Goal: Contribute content: Contribute content

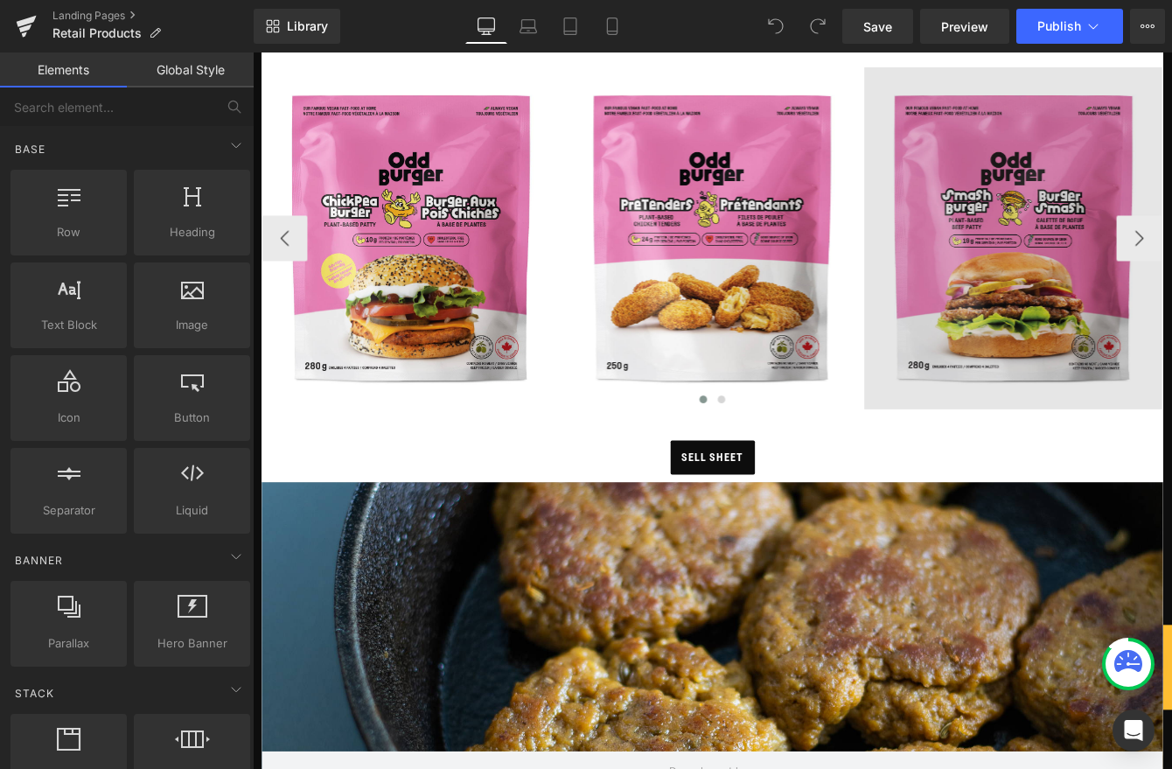
scroll to position [703, 0]
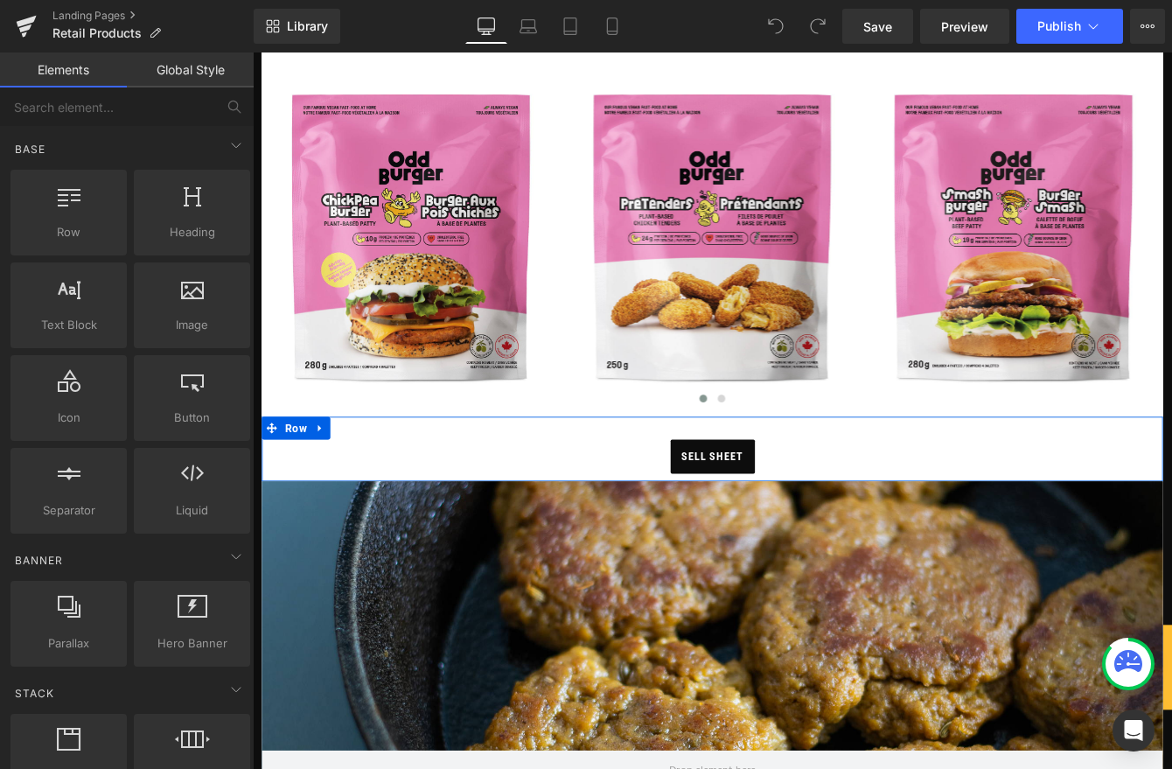
click at [980, 478] on div "sell sheet Button Row" at bounding box center [781, 508] width 1037 height 74
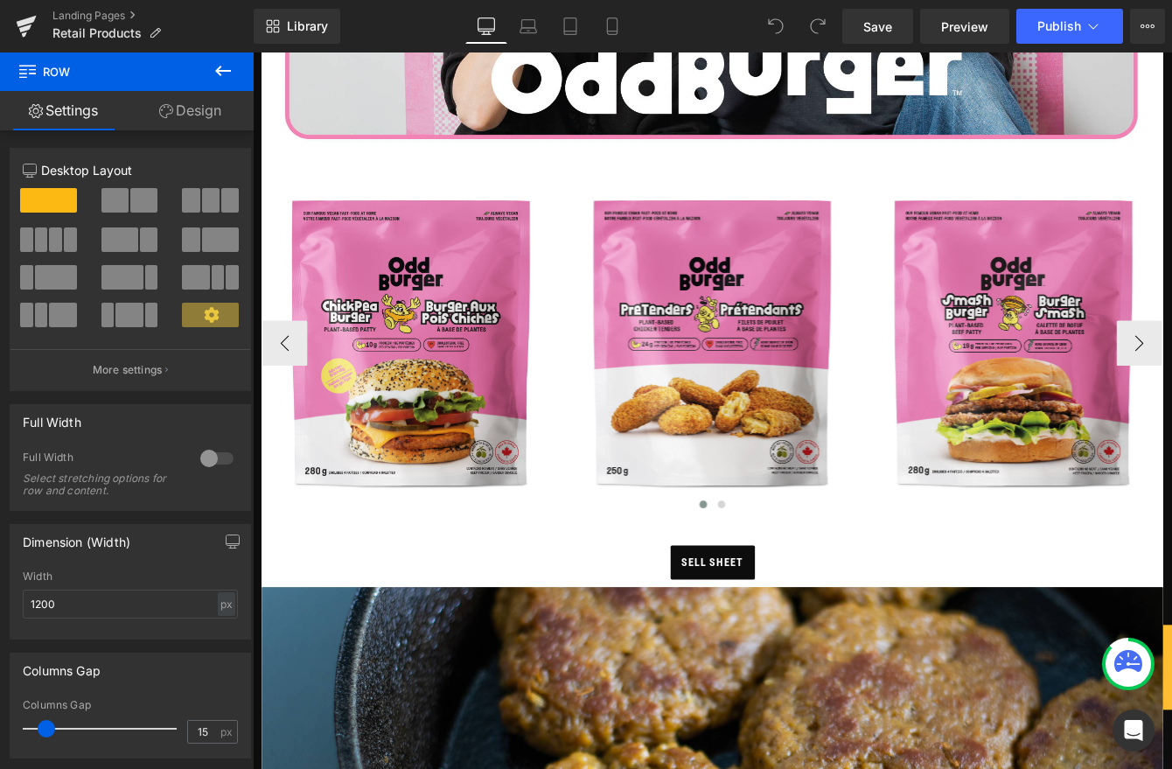
scroll to position [429, 0]
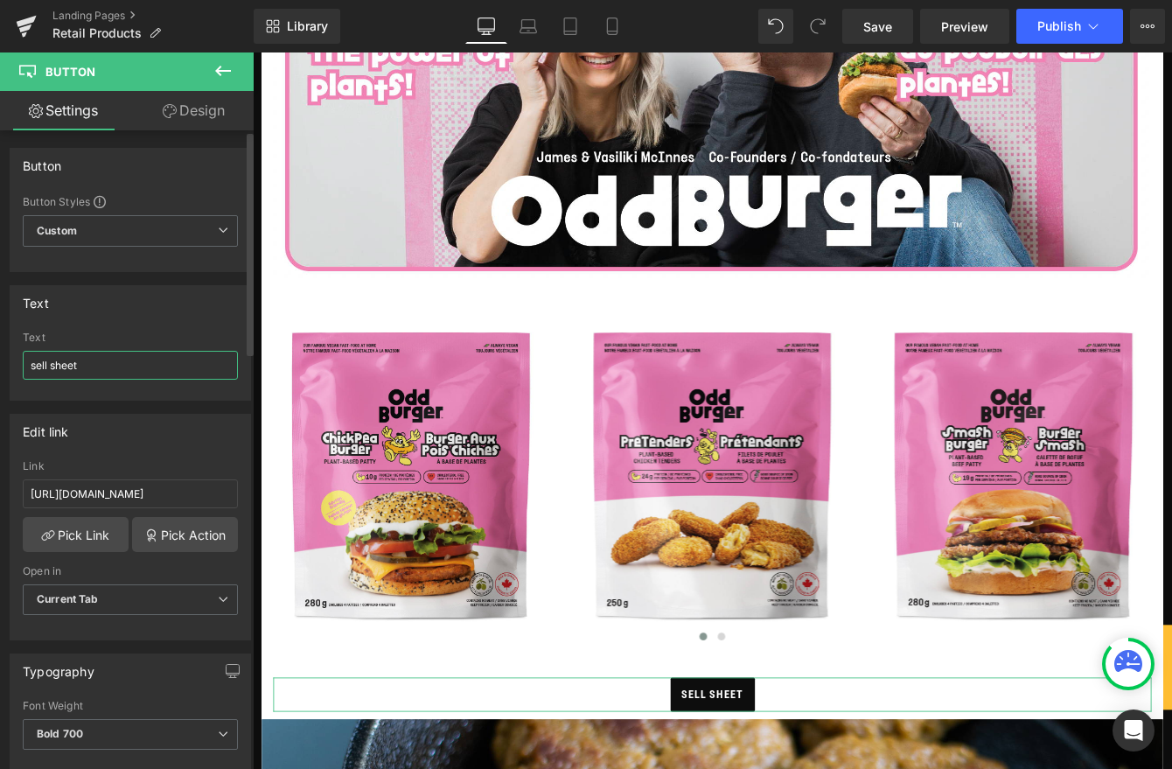
click at [35, 363] on input "sell sheet" at bounding box center [130, 365] width 215 height 29
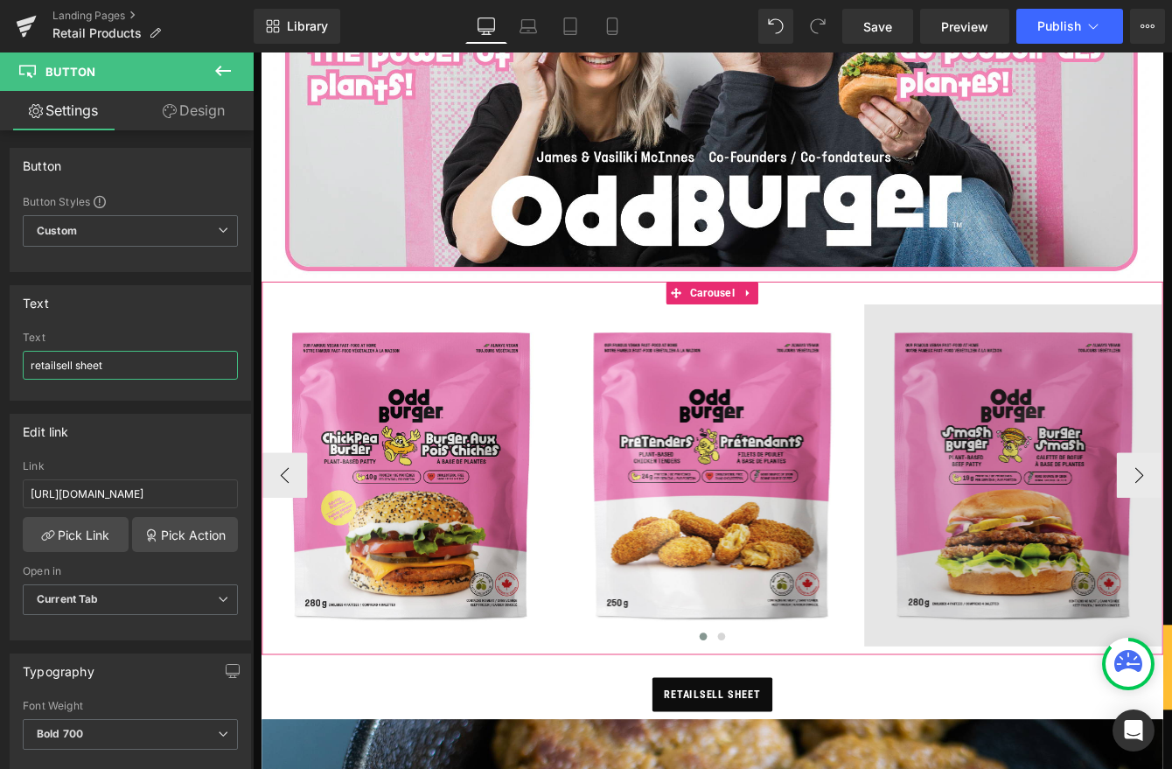
type input "retail sell sheet"
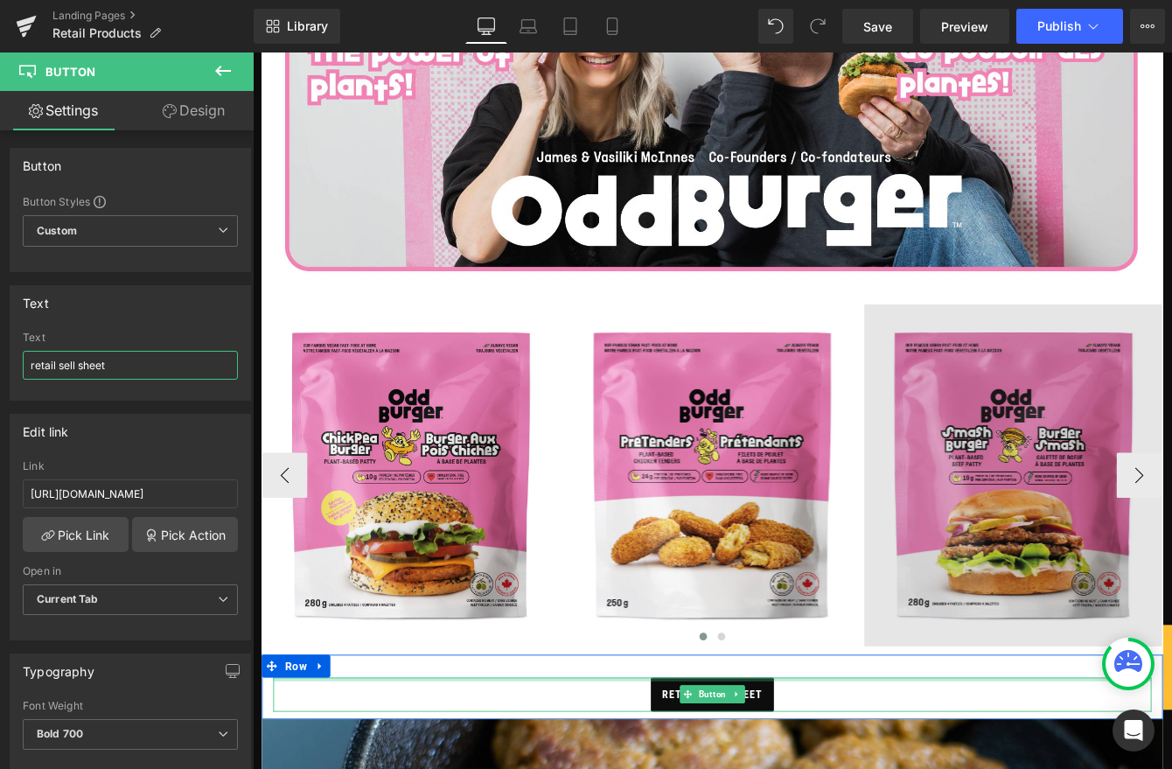
drag, startPoint x: 997, startPoint y: 771, endPoint x: 1030, endPoint y: 661, distance: 115.1
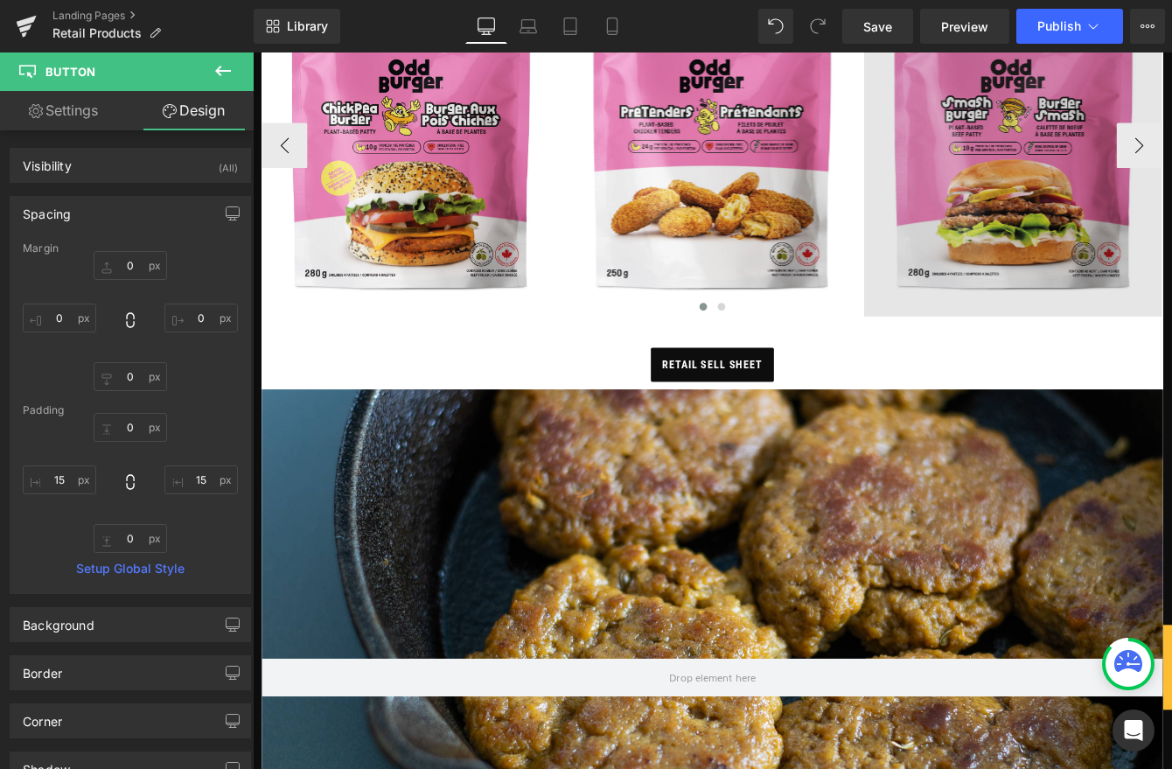
scroll to position [0, 0]
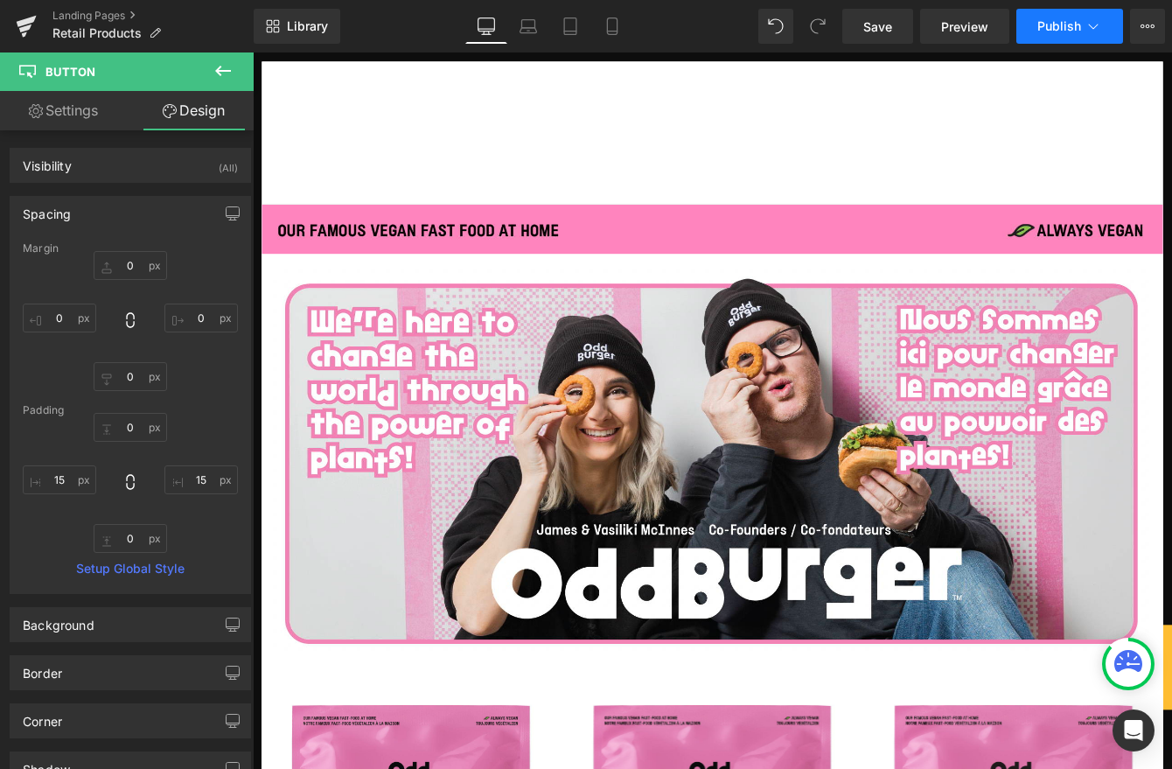
click at [1054, 32] on span "Publish" at bounding box center [1059, 26] width 44 height 14
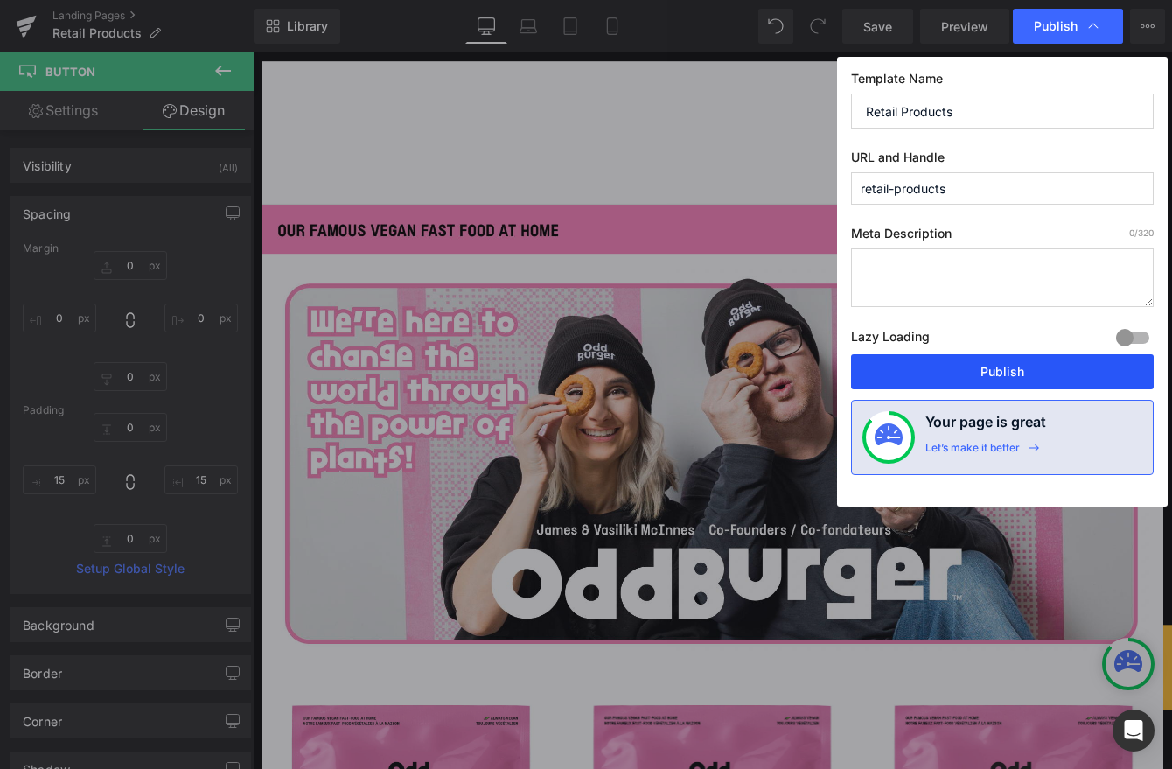
click at [970, 384] on button "Publish" at bounding box center [1002, 371] width 303 height 35
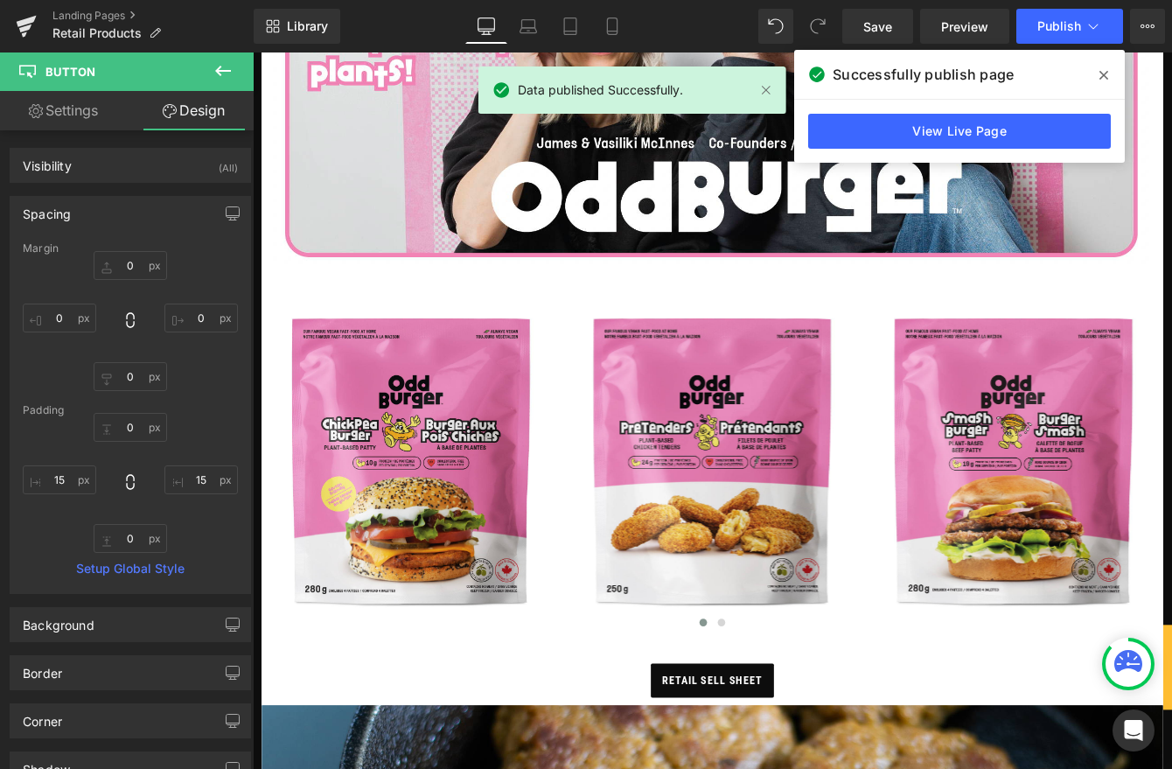
scroll to position [204, 0]
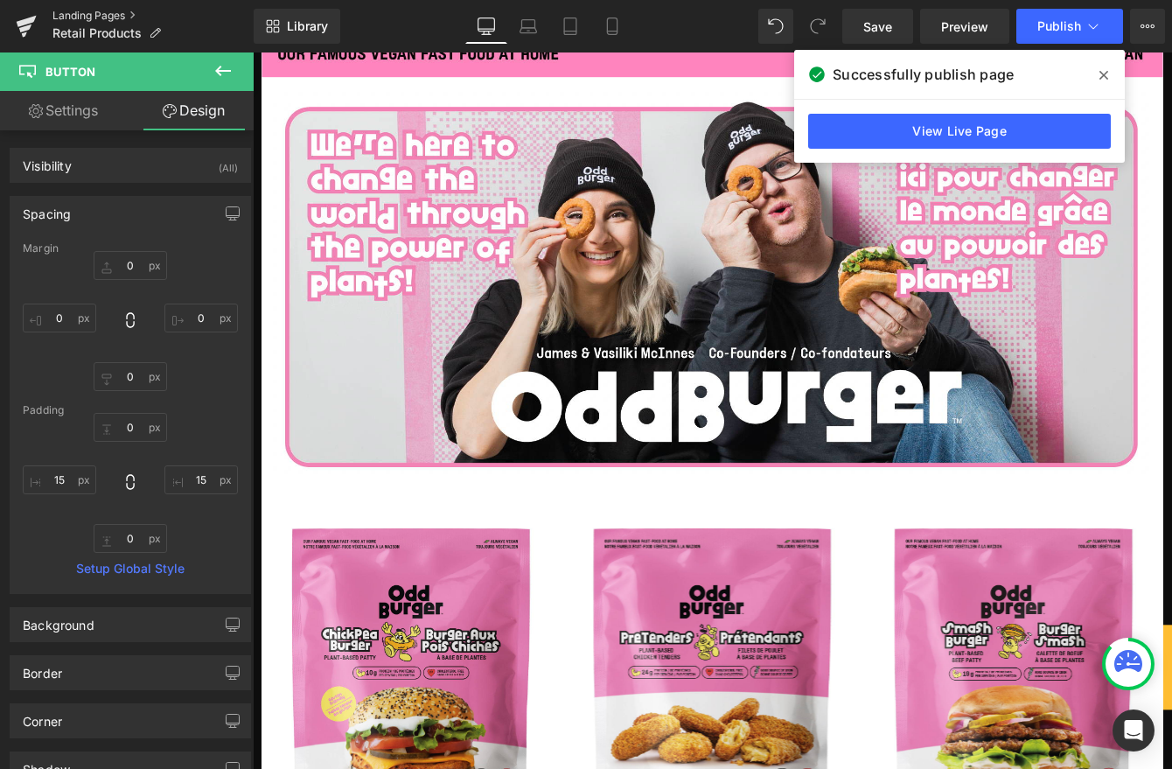
click at [140, 17] on link "Landing Pages" at bounding box center [152, 16] width 201 height 14
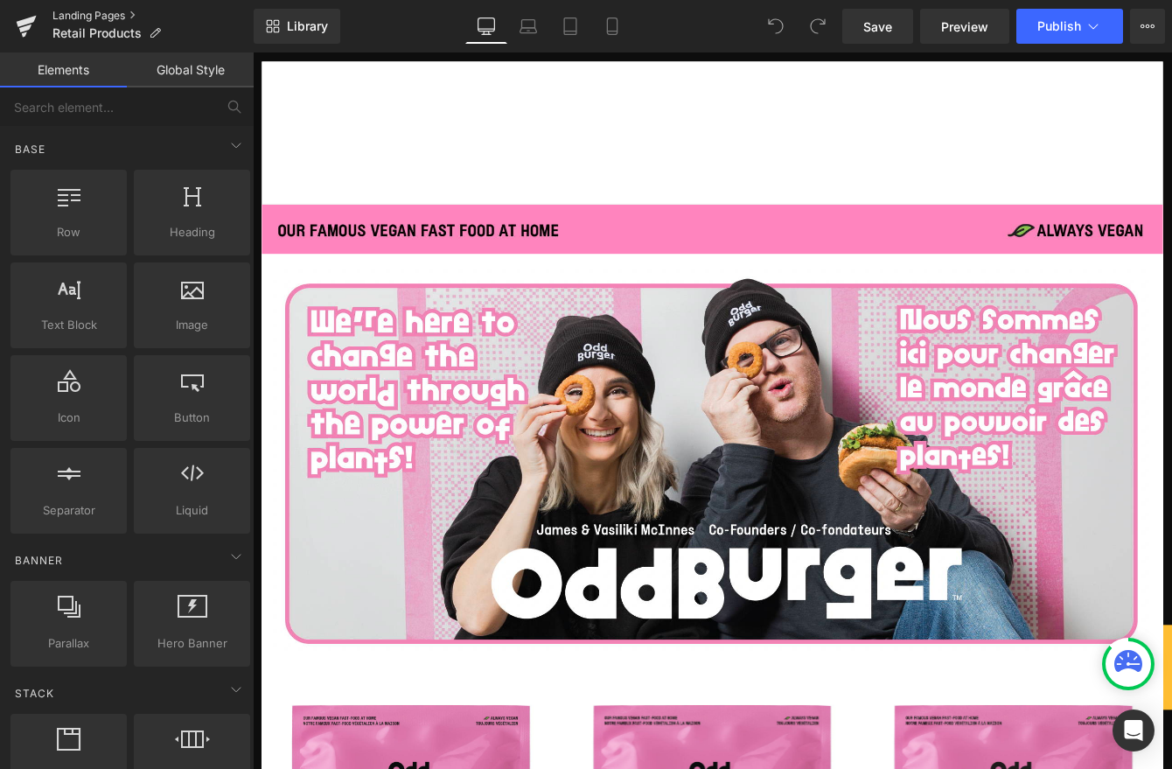
click at [139, 13] on link "Landing Pages" at bounding box center [152, 16] width 201 height 14
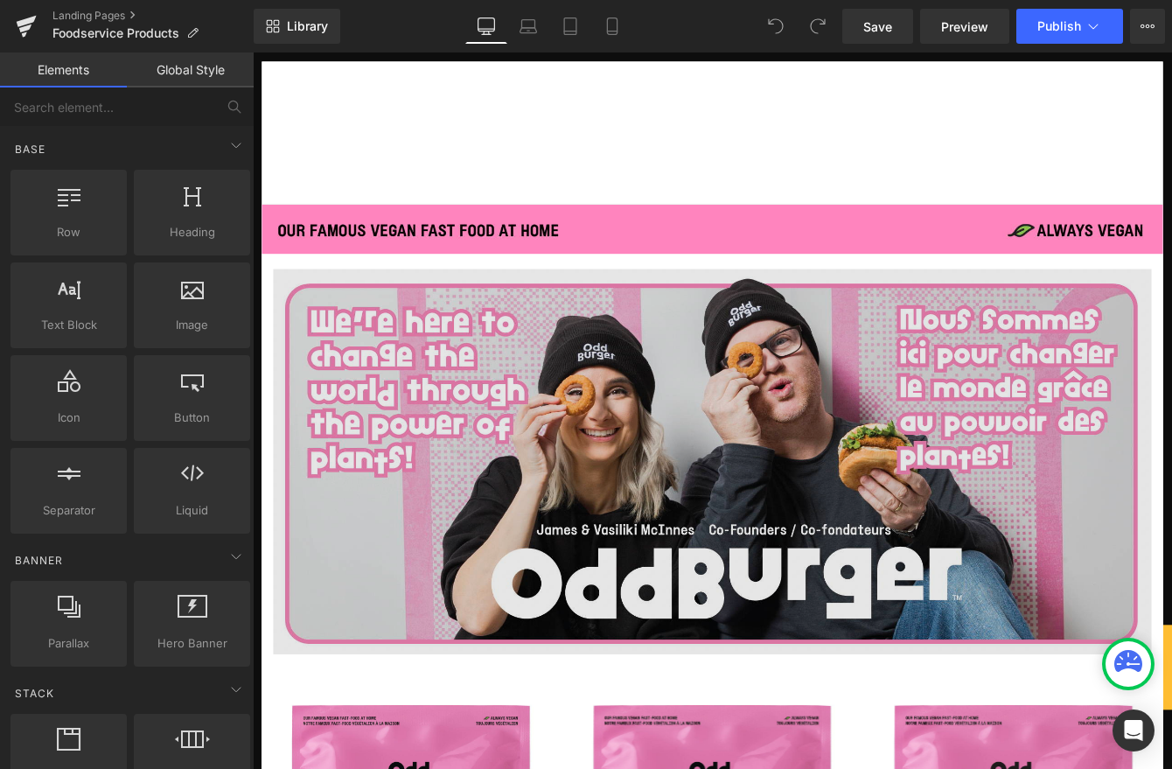
click at [896, 502] on img at bounding box center [781, 523] width 1011 height 443
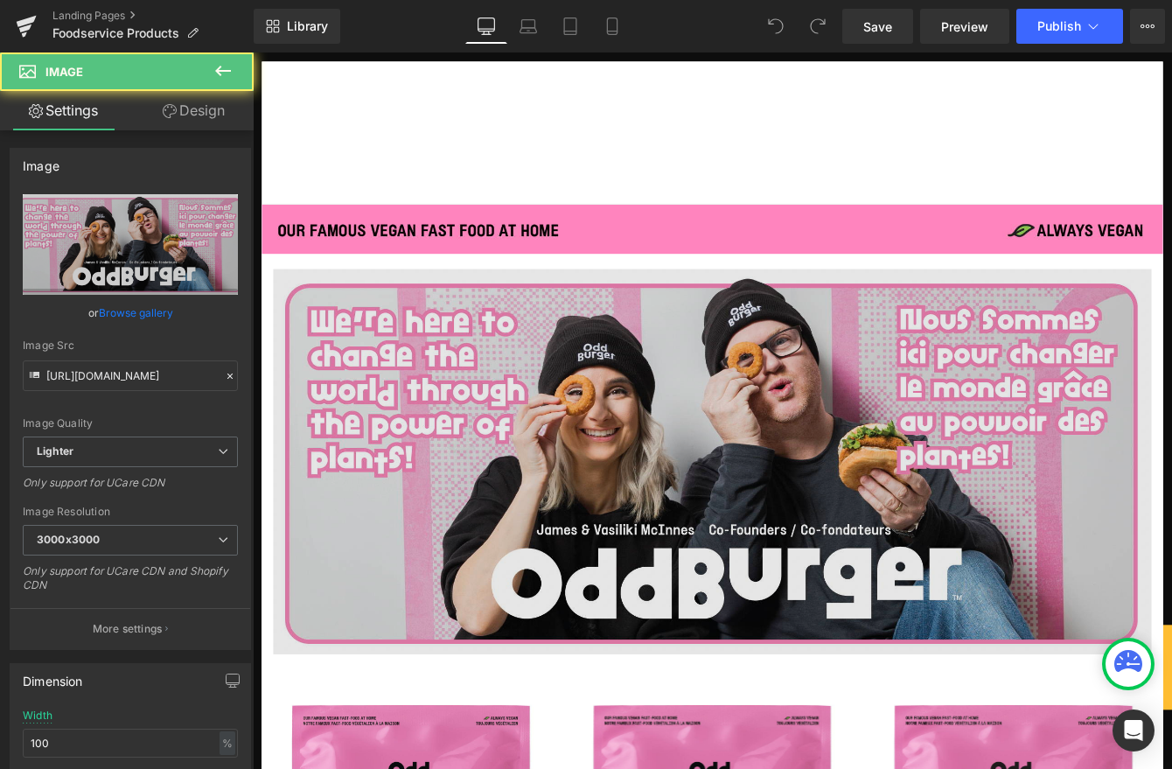
click at [1044, 332] on img at bounding box center [781, 523] width 1011 height 443
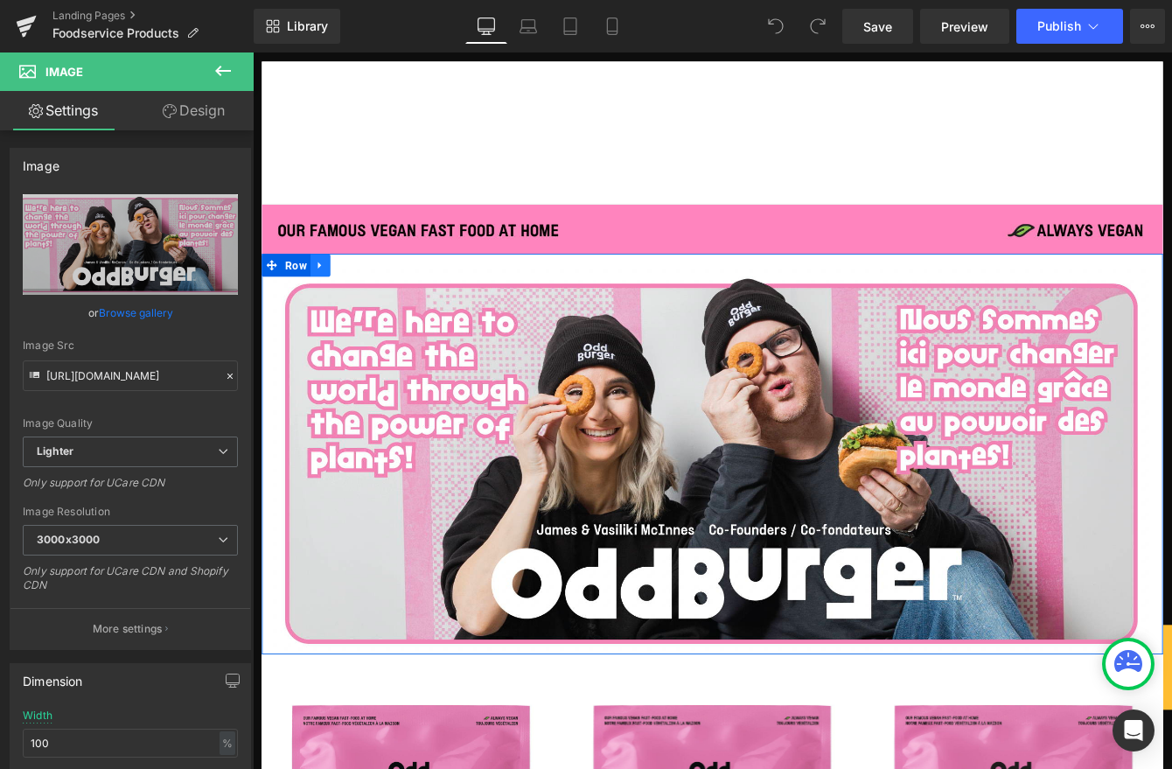
click at [333, 300] on icon at bounding box center [330, 297] width 12 height 13
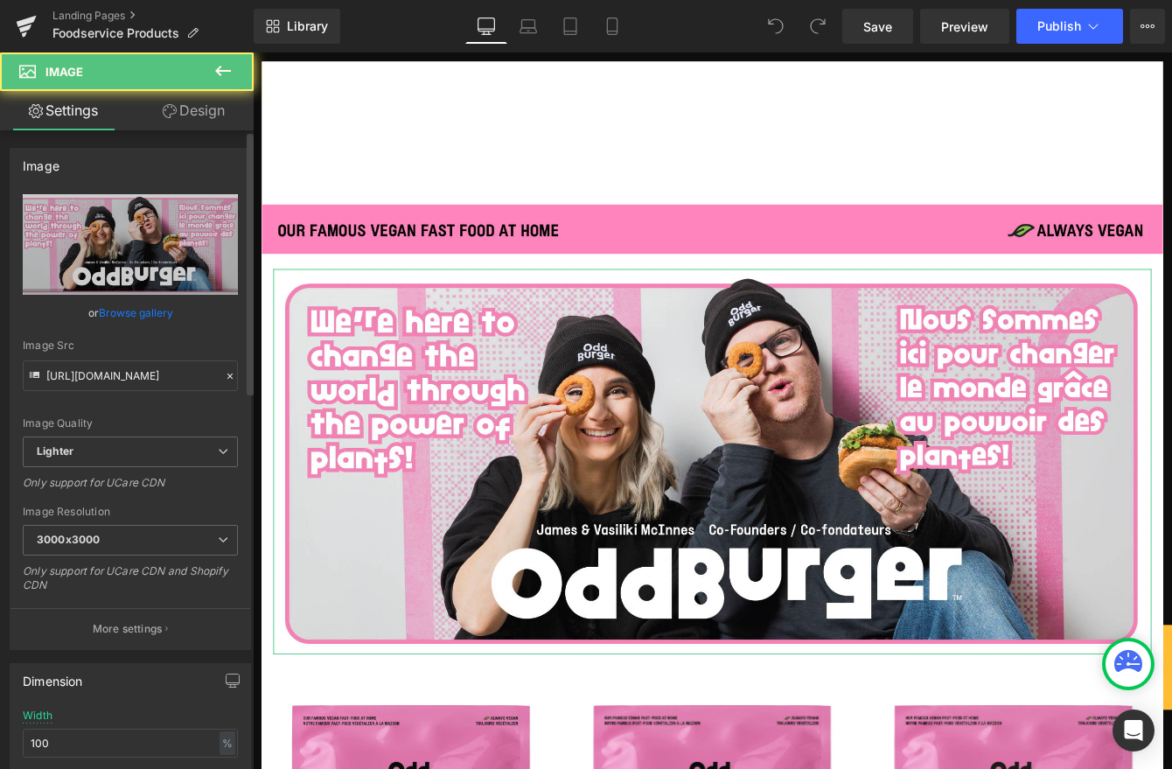
click at [144, 310] on link "Browse gallery" at bounding box center [136, 312] width 74 height 31
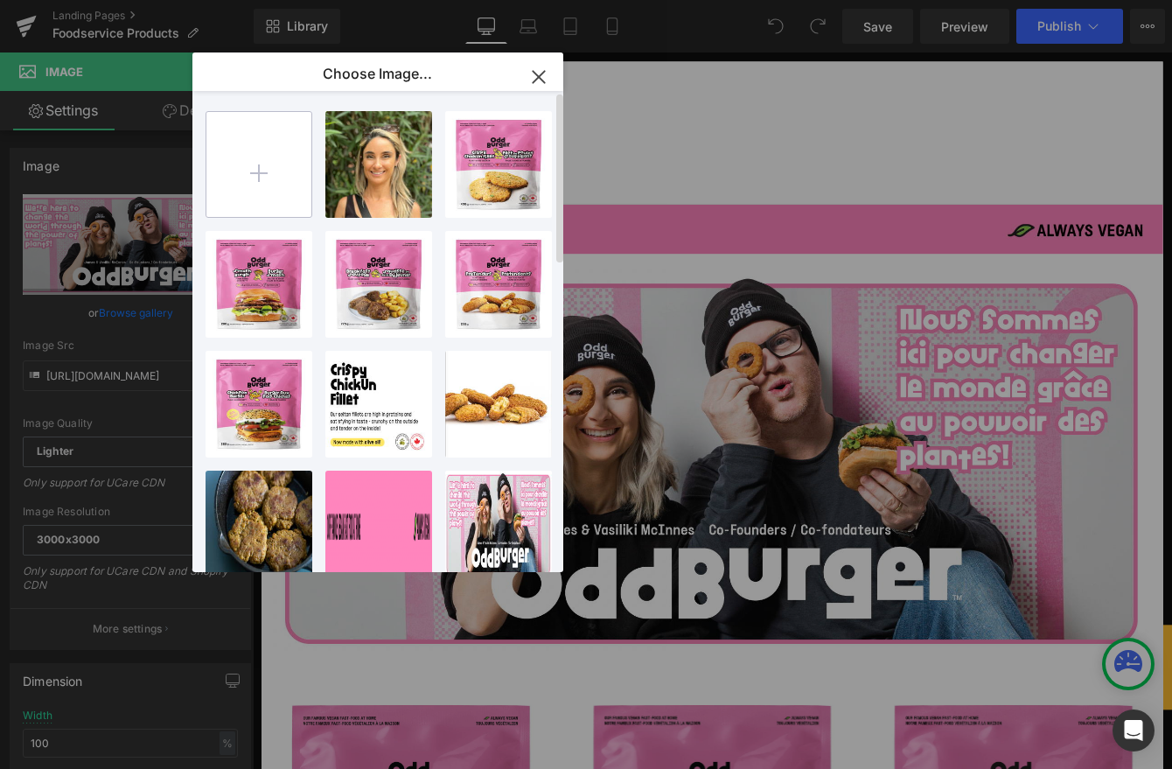
drag, startPoint x: 264, startPoint y: 156, endPoint x: 280, endPoint y: 158, distance: 16.0
click at [265, 156] on input "file" at bounding box center [258, 164] width 105 height 105
type input "C:\fakepath\Screenshot 2025-08-26 at 4.43.01 PM.png"
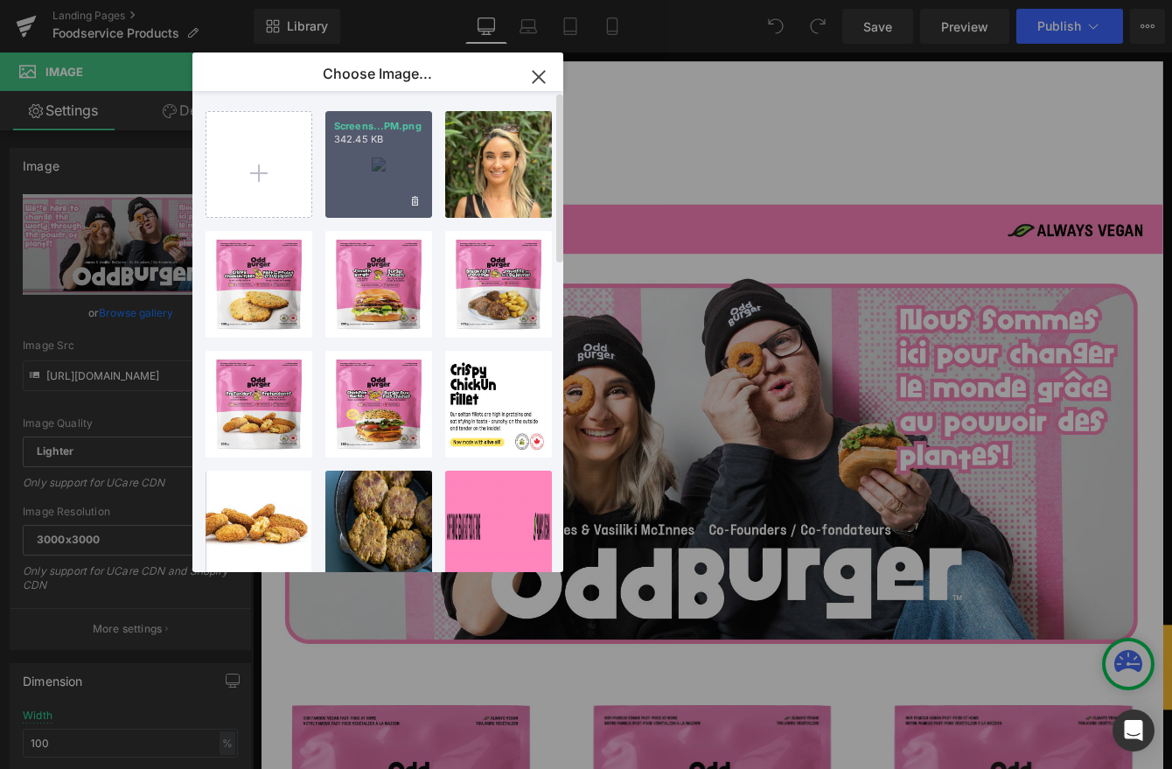
drag, startPoint x: 380, startPoint y: 237, endPoint x: 379, endPoint y: 170, distance: 67.4
click at [379, 170] on div "Screens...PM.png 342.45 KB" at bounding box center [378, 164] width 107 height 107
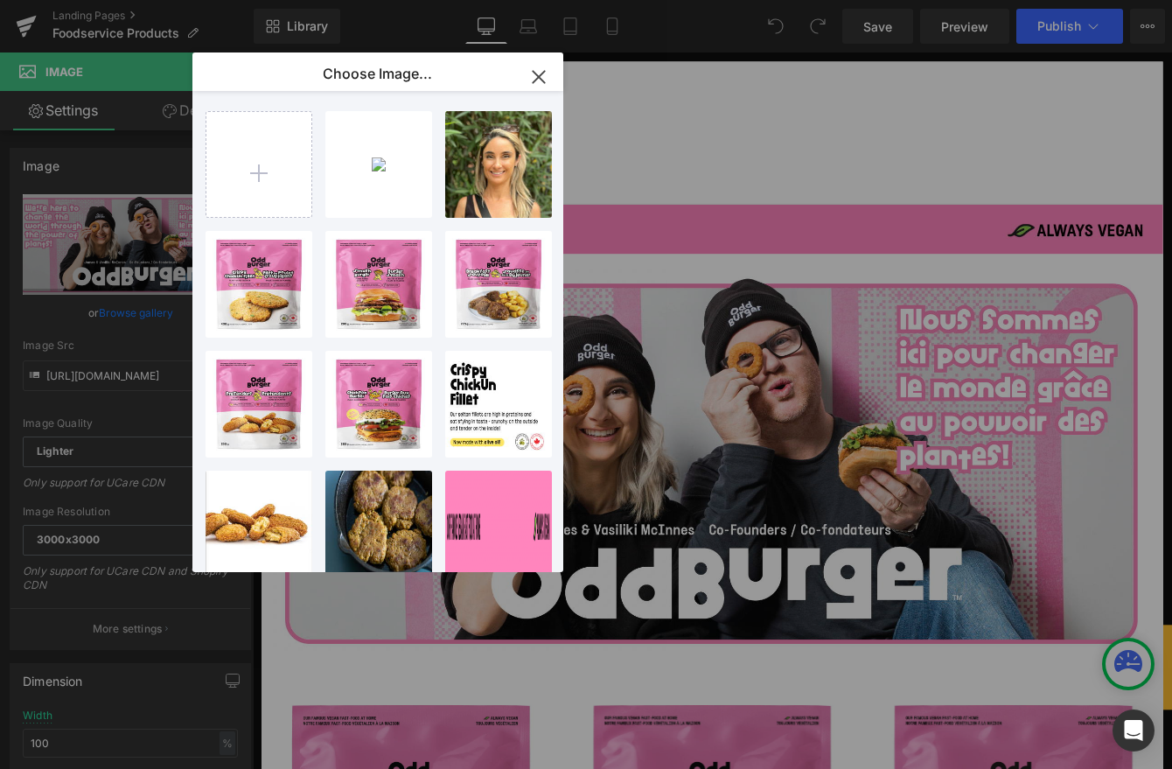
type input "[URL][DOMAIN_NAME]"
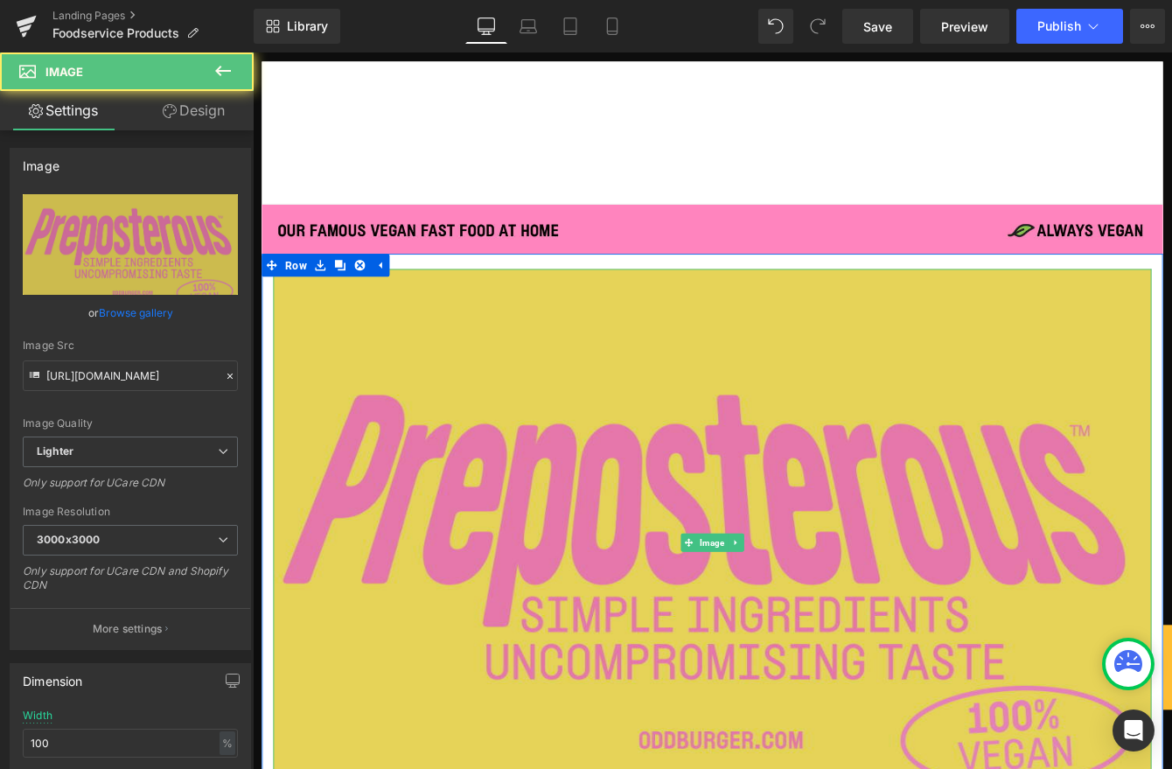
drag, startPoint x: 749, startPoint y: 440, endPoint x: 711, endPoint y: 443, distance: 38.6
click at [749, 442] on img at bounding box center [781, 617] width 1011 height 630
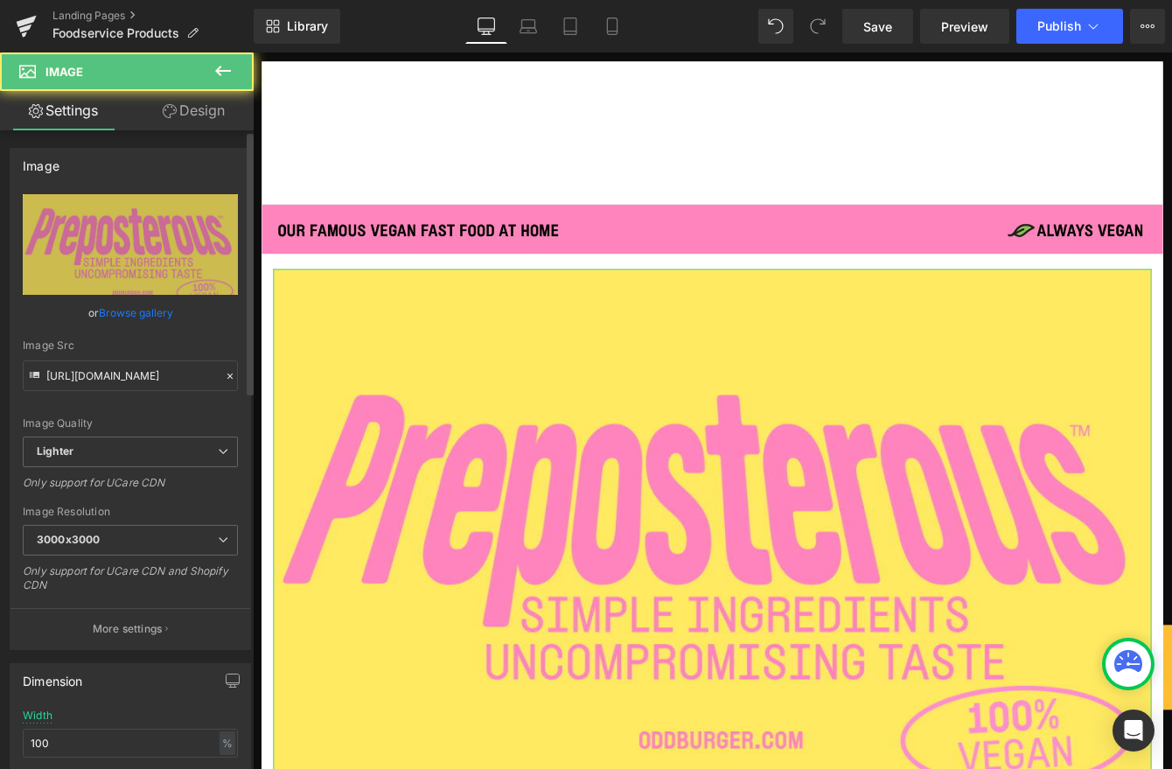
click at [151, 311] on link "Browse gallery" at bounding box center [136, 312] width 74 height 31
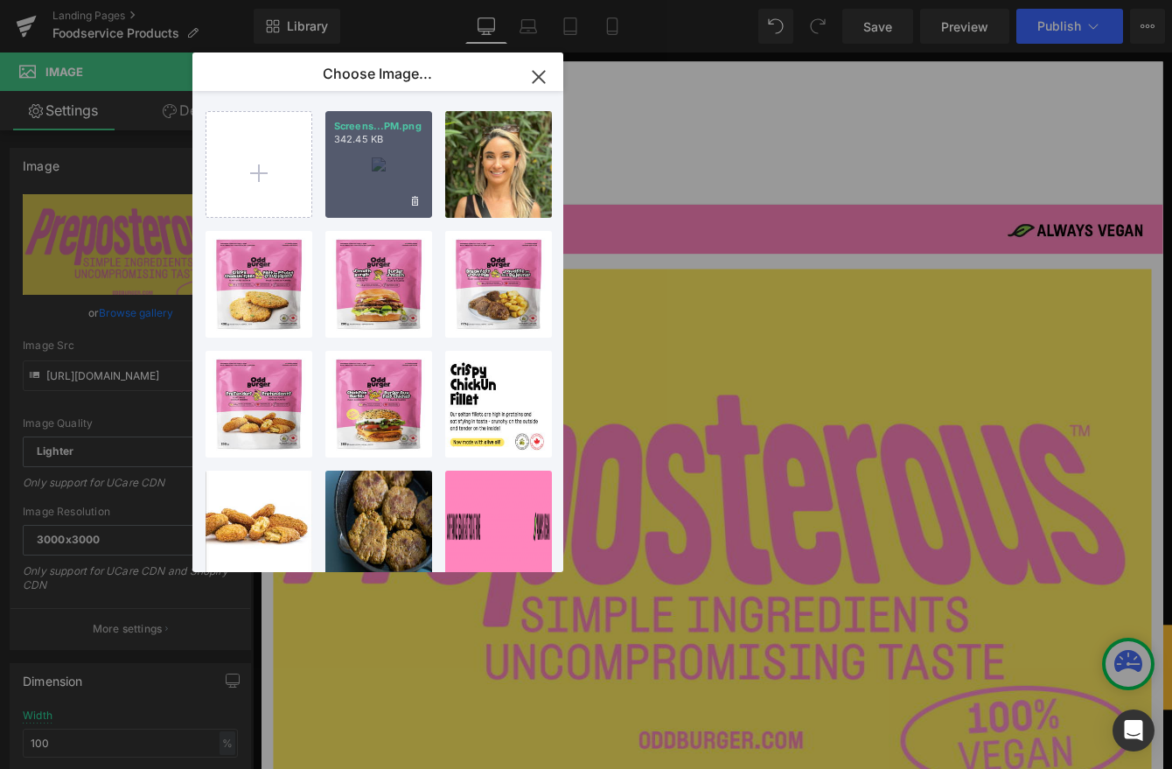
drag, startPoint x: 157, startPoint y: 112, endPoint x: 390, endPoint y: 150, distance: 235.6
click at [390, 150] on div "Screens...PM.png 342.45 KB" at bounding box center [378, 164] width 107 height 107
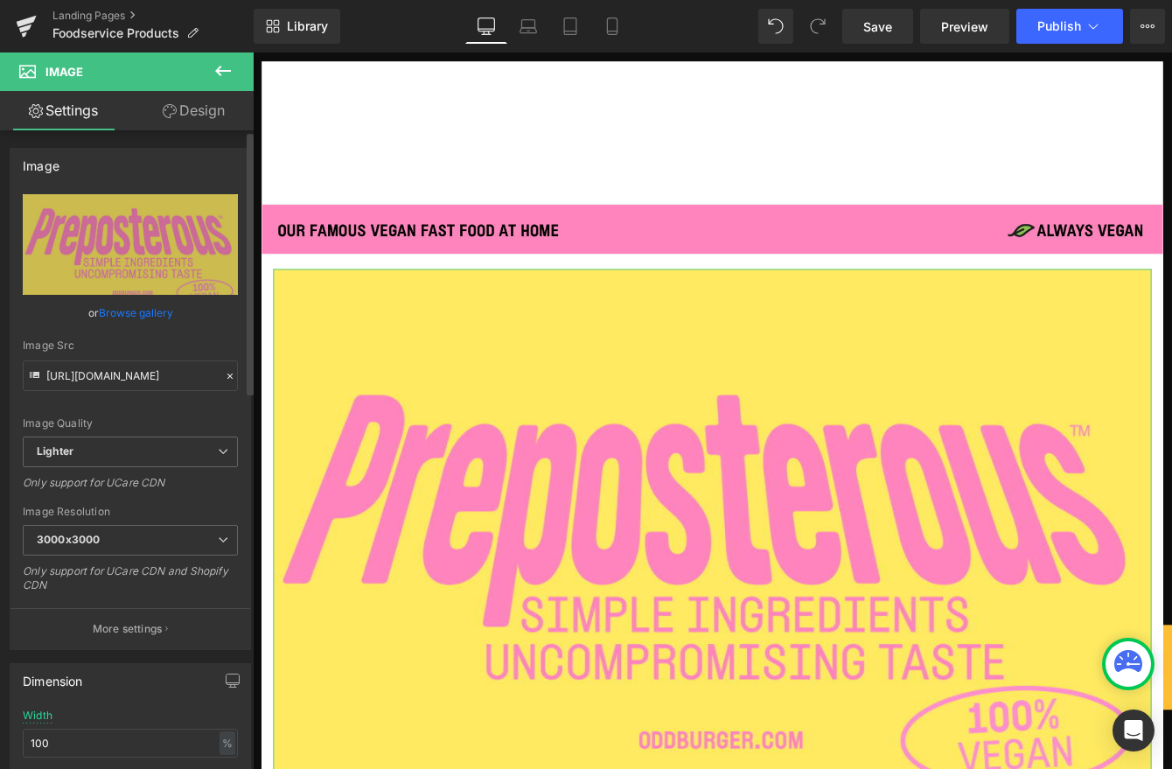
click at [122, 308] on link "Browse gallery" at bounding box center [136, 312] width 74 height 31
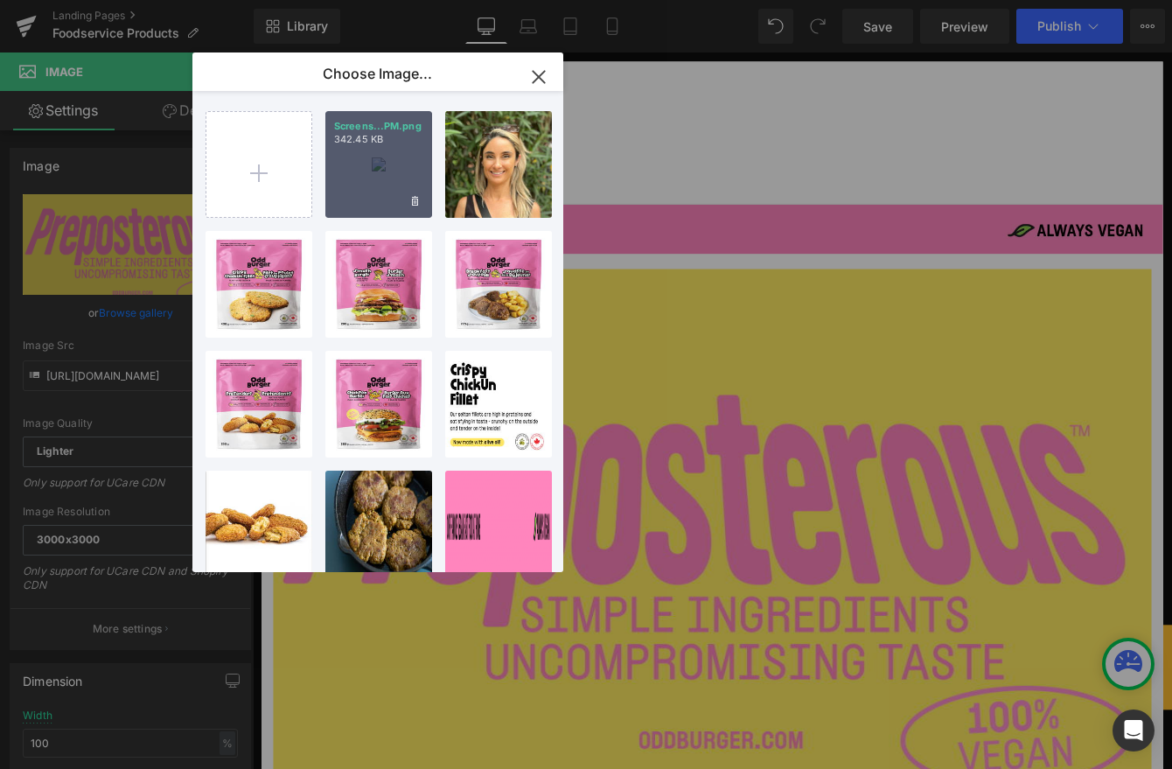
click at [351, 157] on div "Screens...PM.png 342.45 KB" at bounding box center [378, 164] width 107 height 107
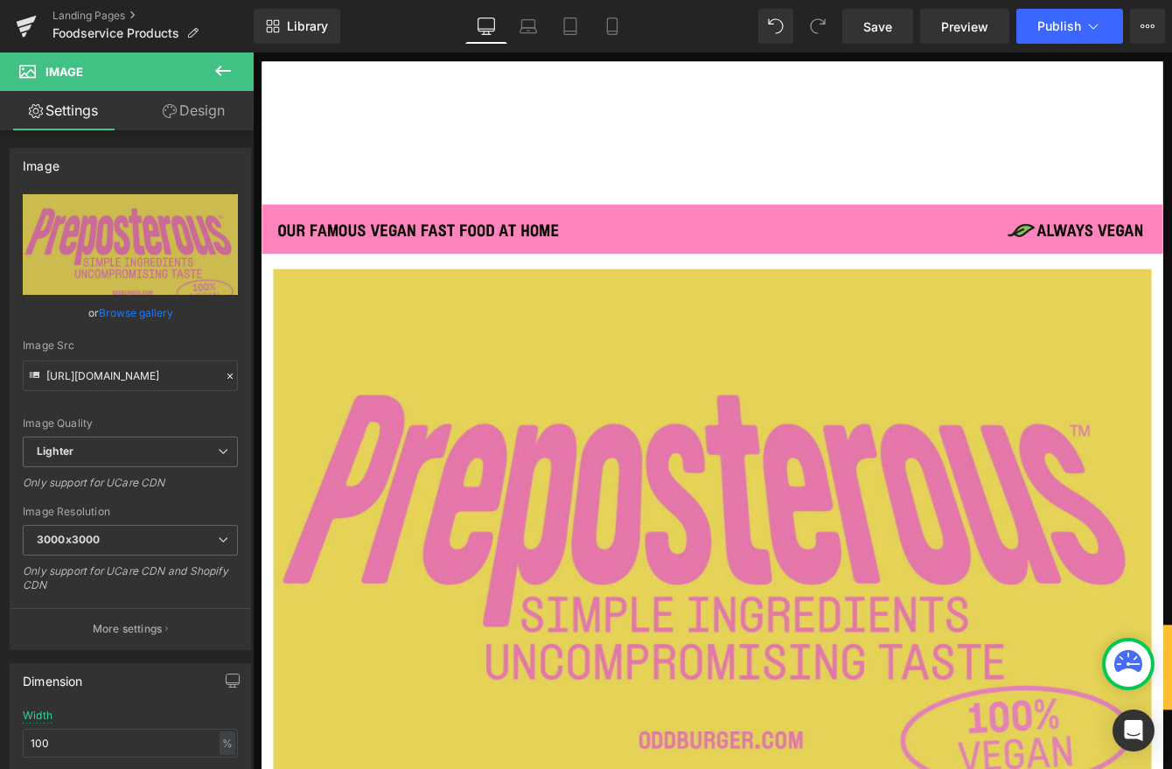
click at [812, 449] on img at bounding box center [781, 617] width 1011 height 630
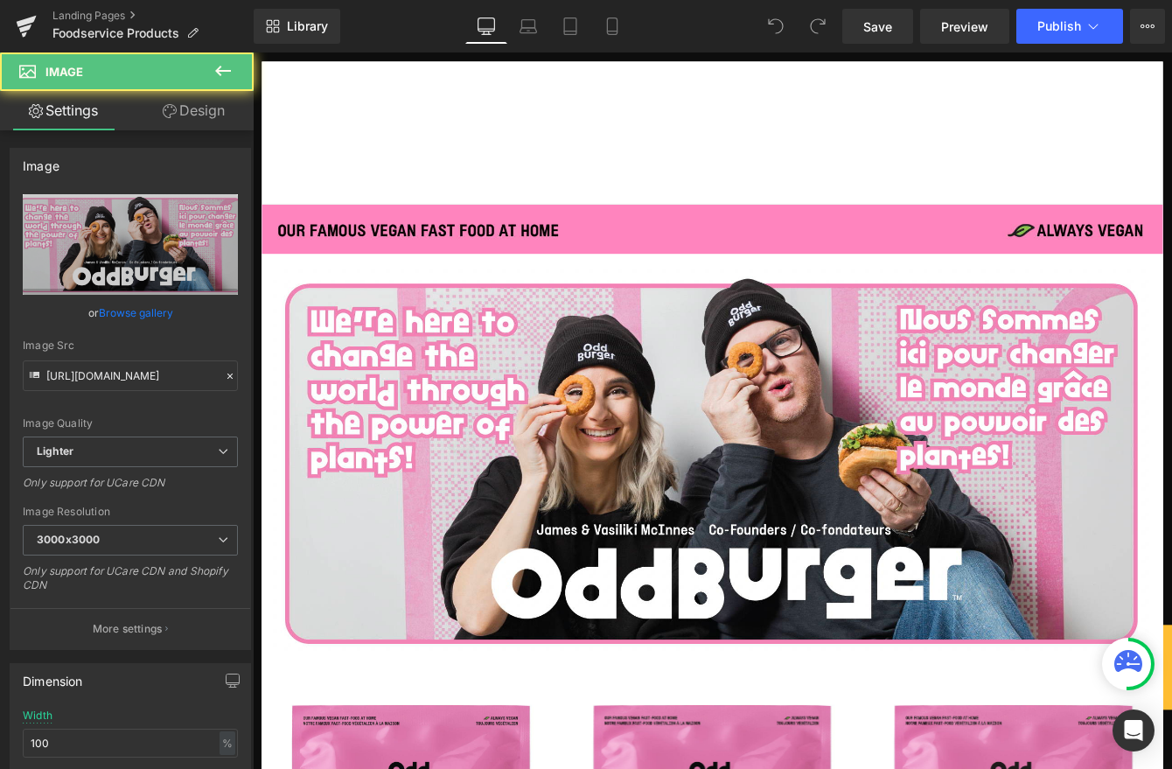
drag, startPoint x: 378, startPoint y: 387, endPoint x: 275, endPoint y: 308, distance: 129.8
click at [378, 387] on img at bounding box center [781, 523] width 1011 height 443
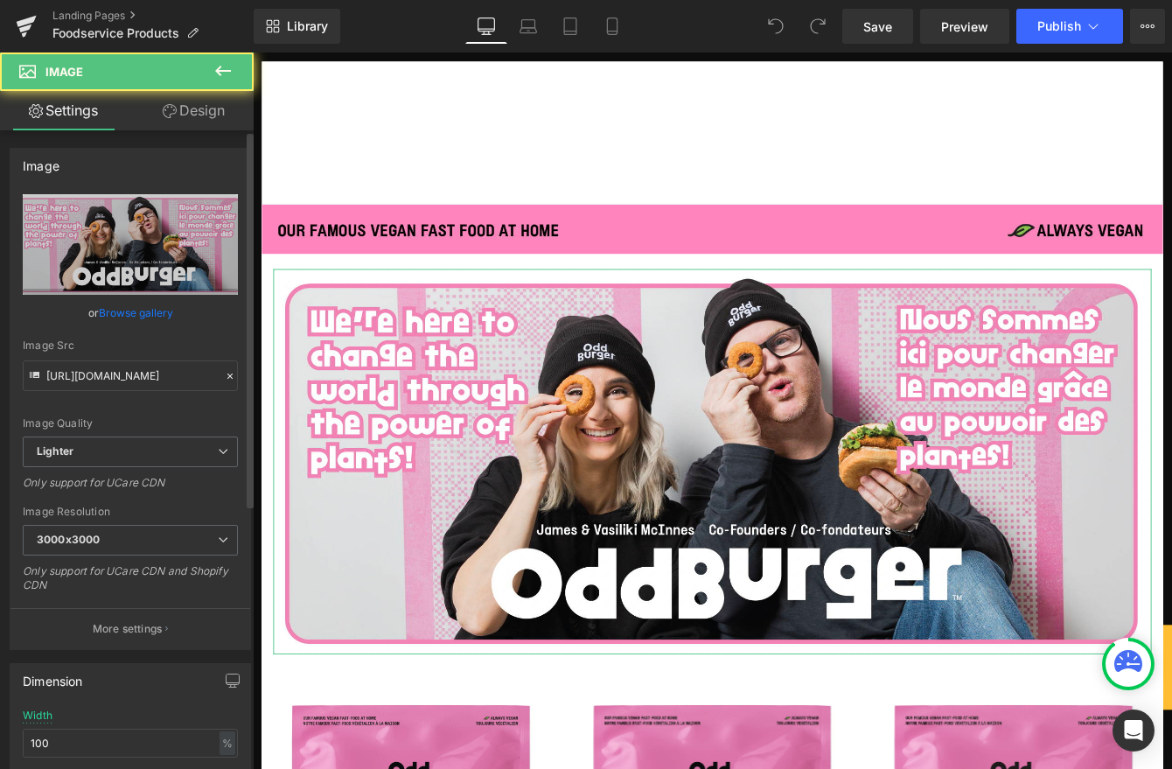
click at [155, 308] on link "Browse gallery" at bounding box center [136, 312] width 74 height 31
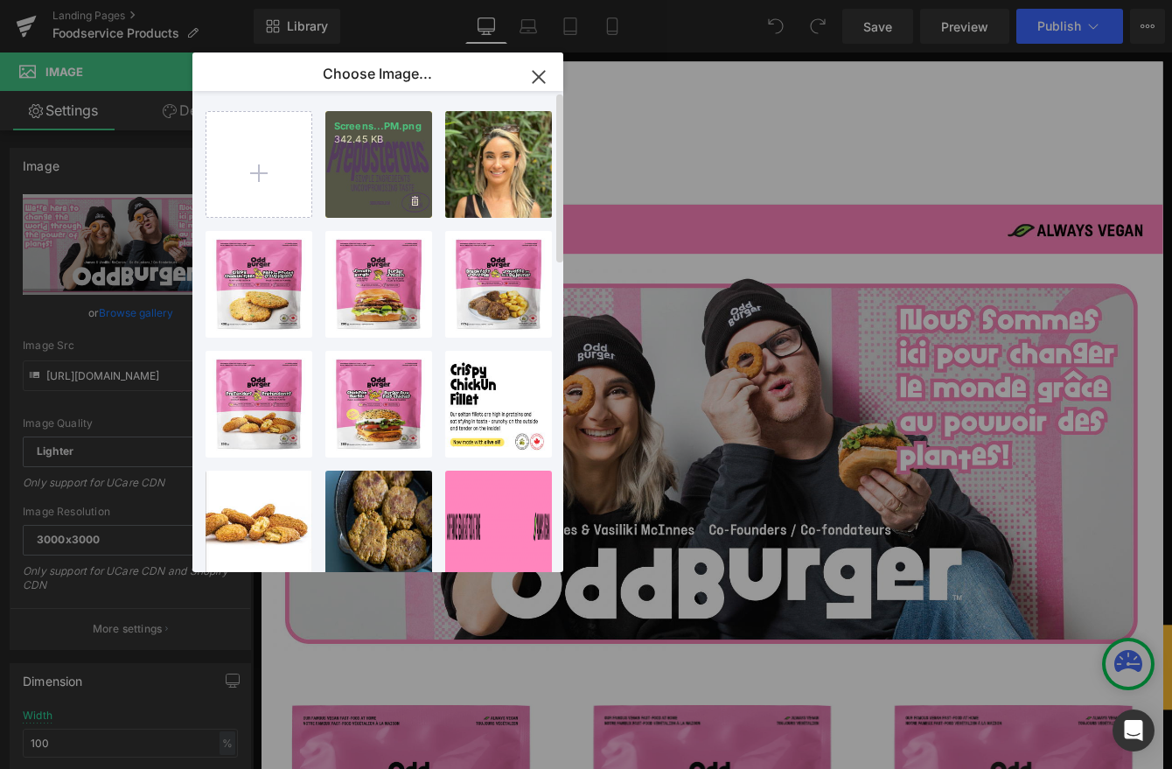
click at [382, 181] on div "Screens...PM.png 342.45 KB" at bounding box center [378, 164] width 107 height 107
type input "[URL][DOMAIN_NAME]"
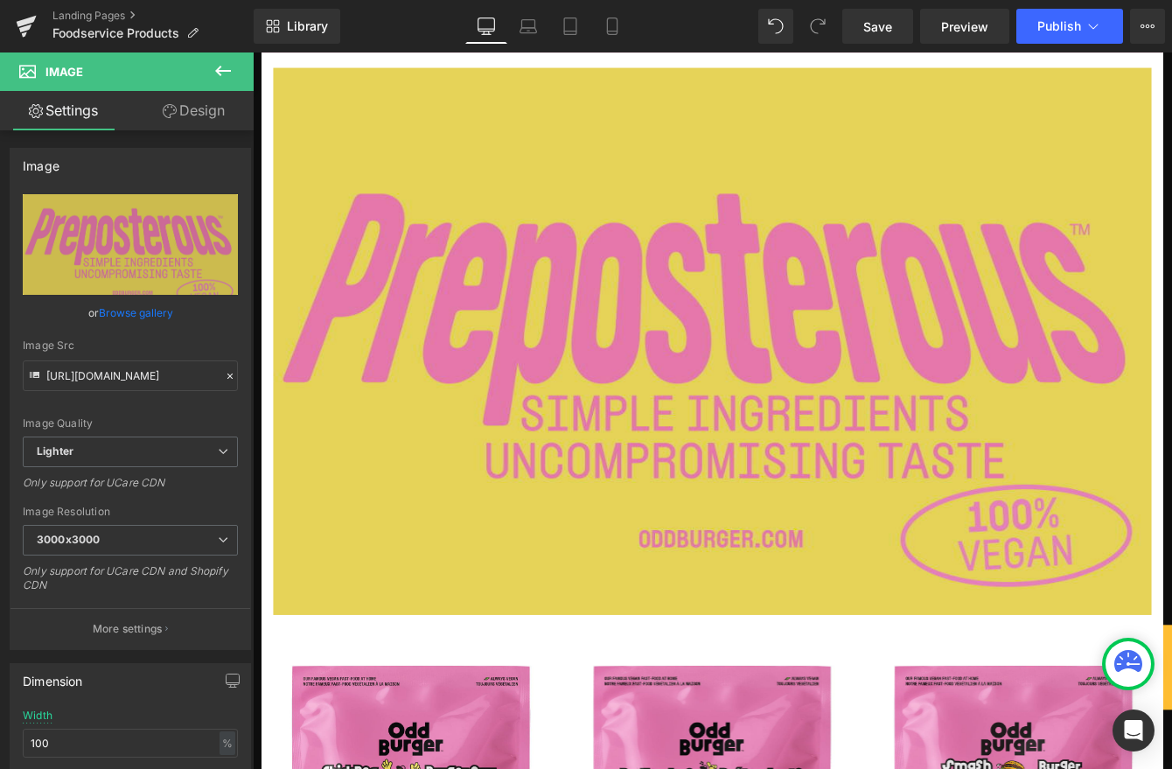
scroll to position [203, 0]
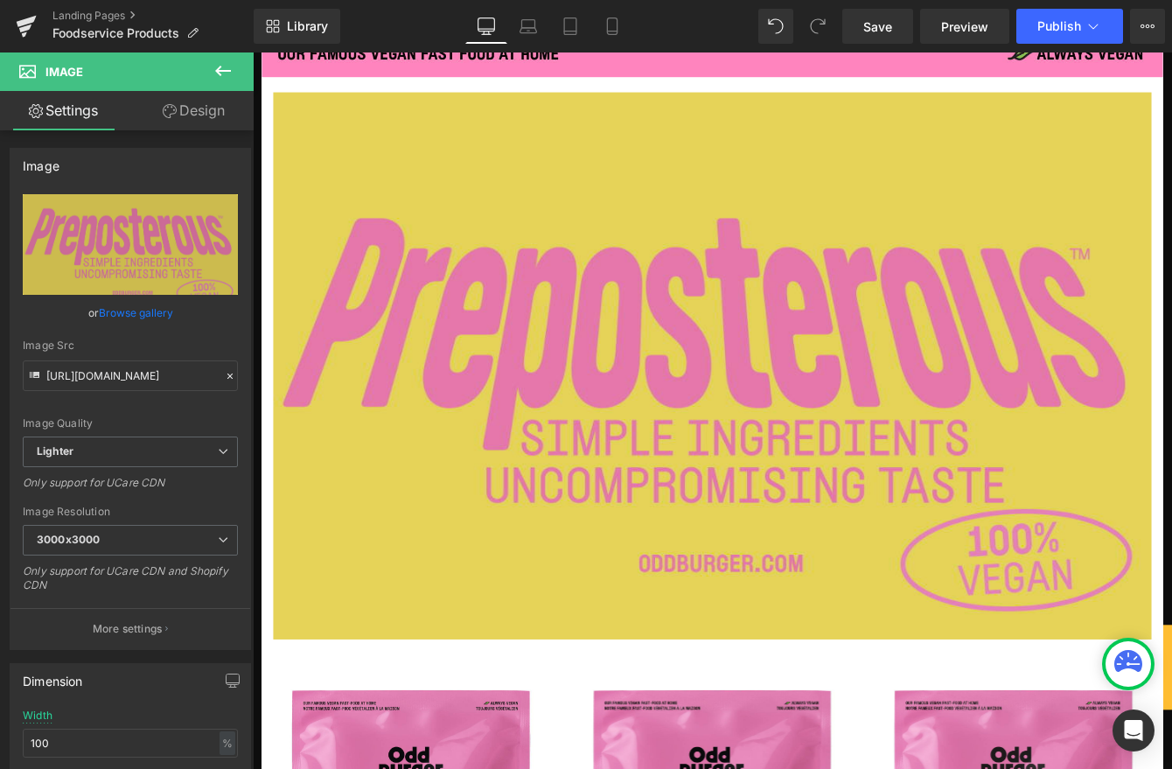
drag, startPoint x: 1164, startPoint y: 468, endPoint x: 1281, endPoint y: 624, distance: 194.8
click at [1164, 469] on img at bounding box center [781, 414] width 1011 height 630
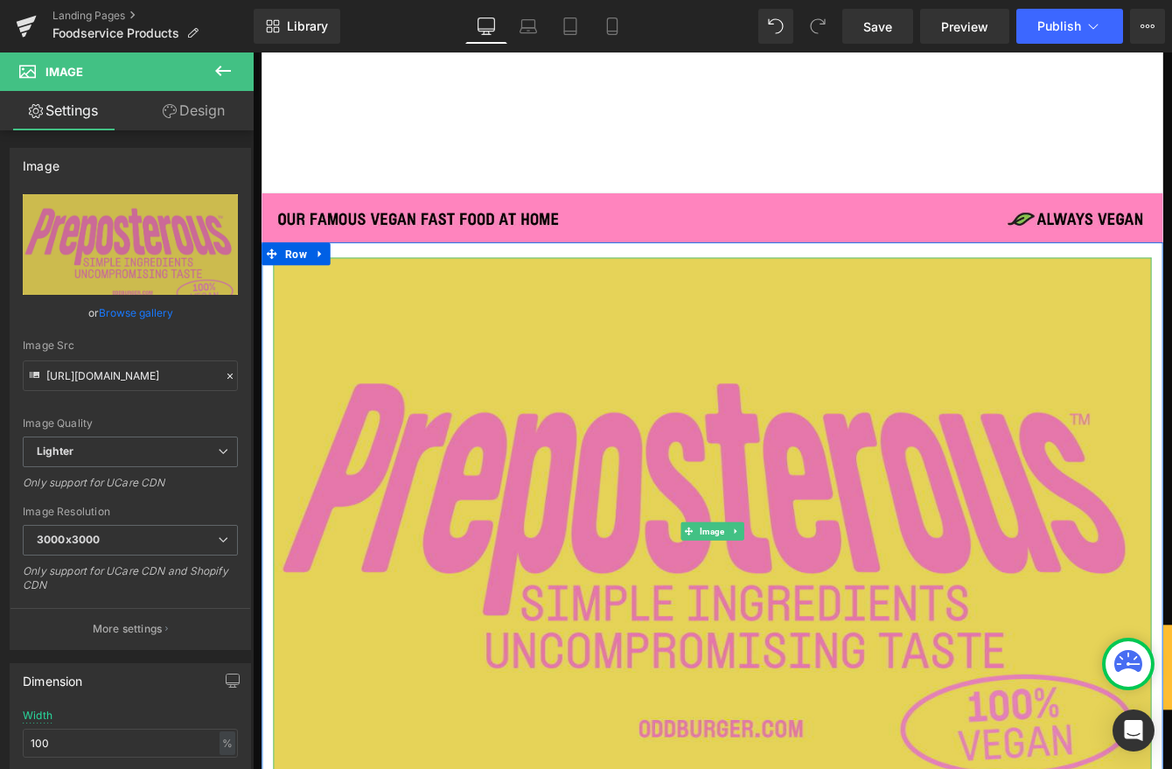
scroll to position [0, 0]
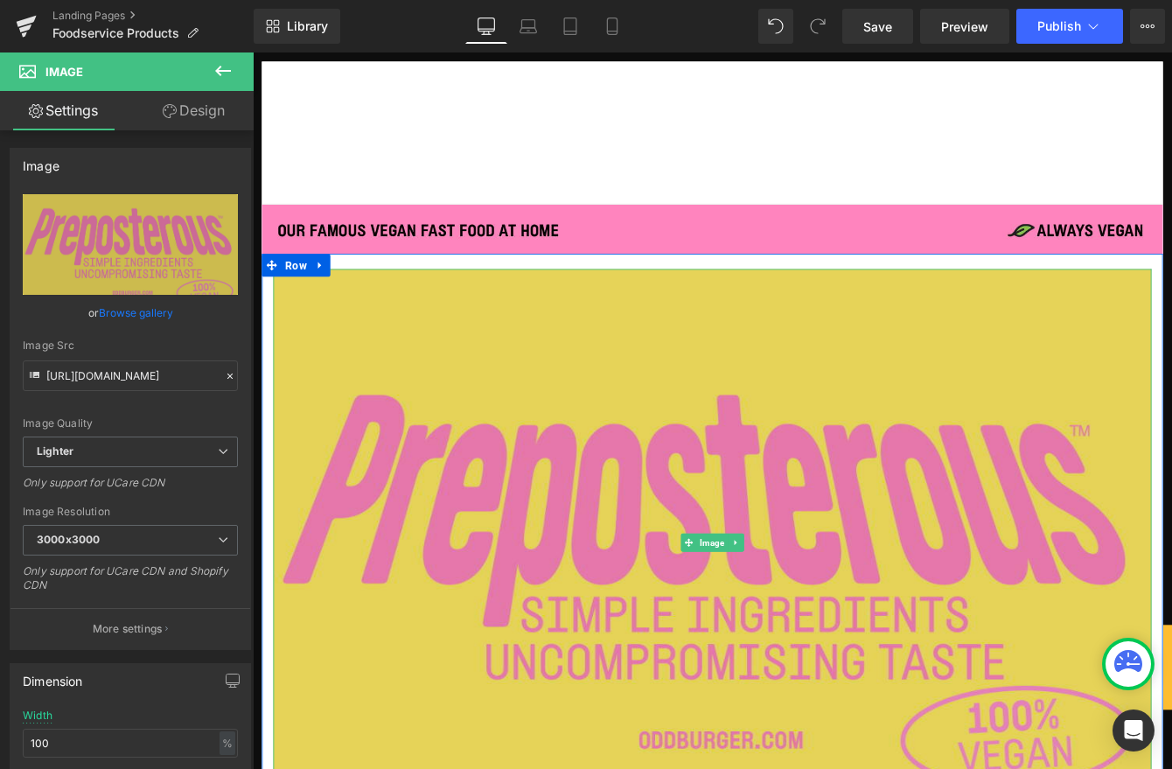
click at [978, 477] on img at bounding box center [781, 617] width 1011 height 630
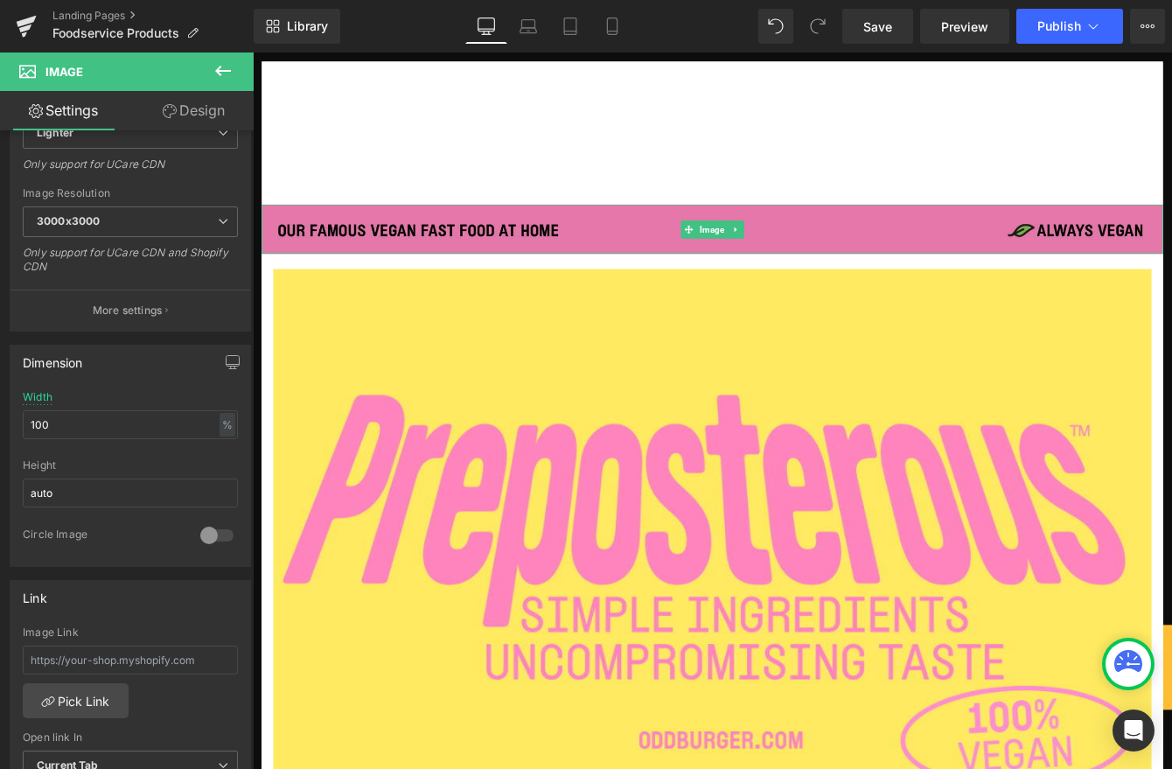
click at [509, 264] on img at bounding box center [781, 255] width 1037 height 57
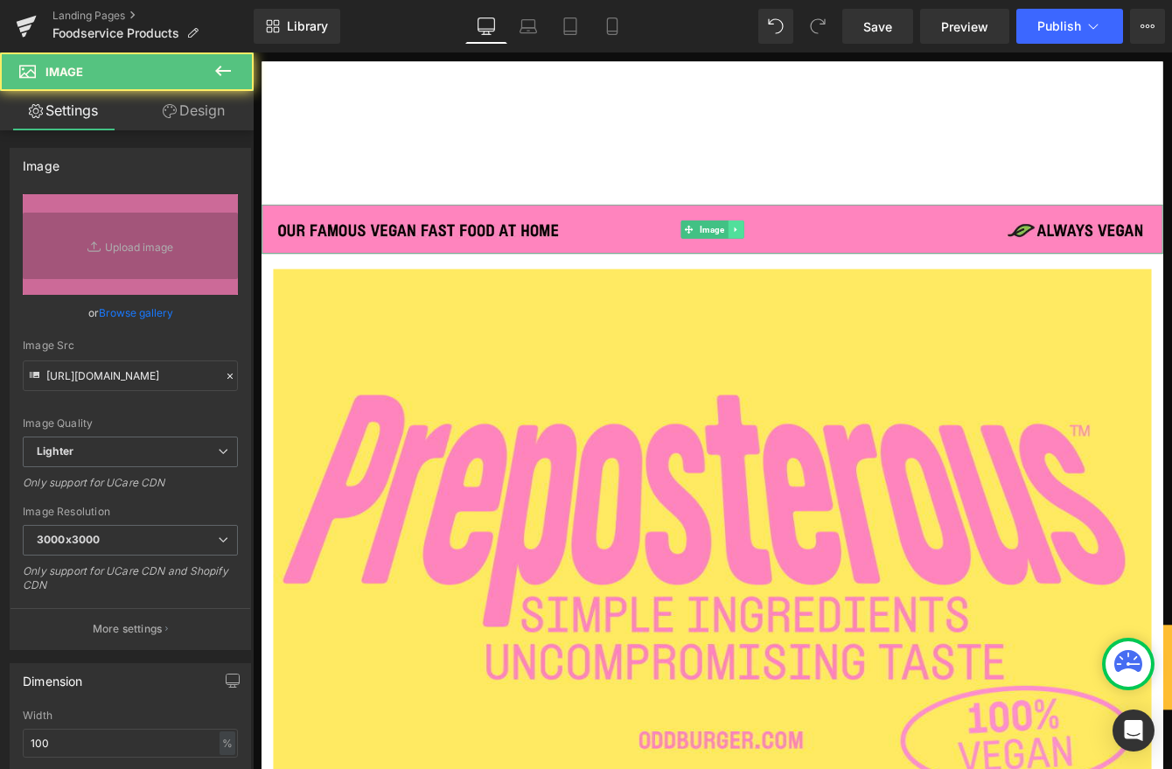
click at [809, 256] on icon at bounding box center [809, 256] width 10 height 10
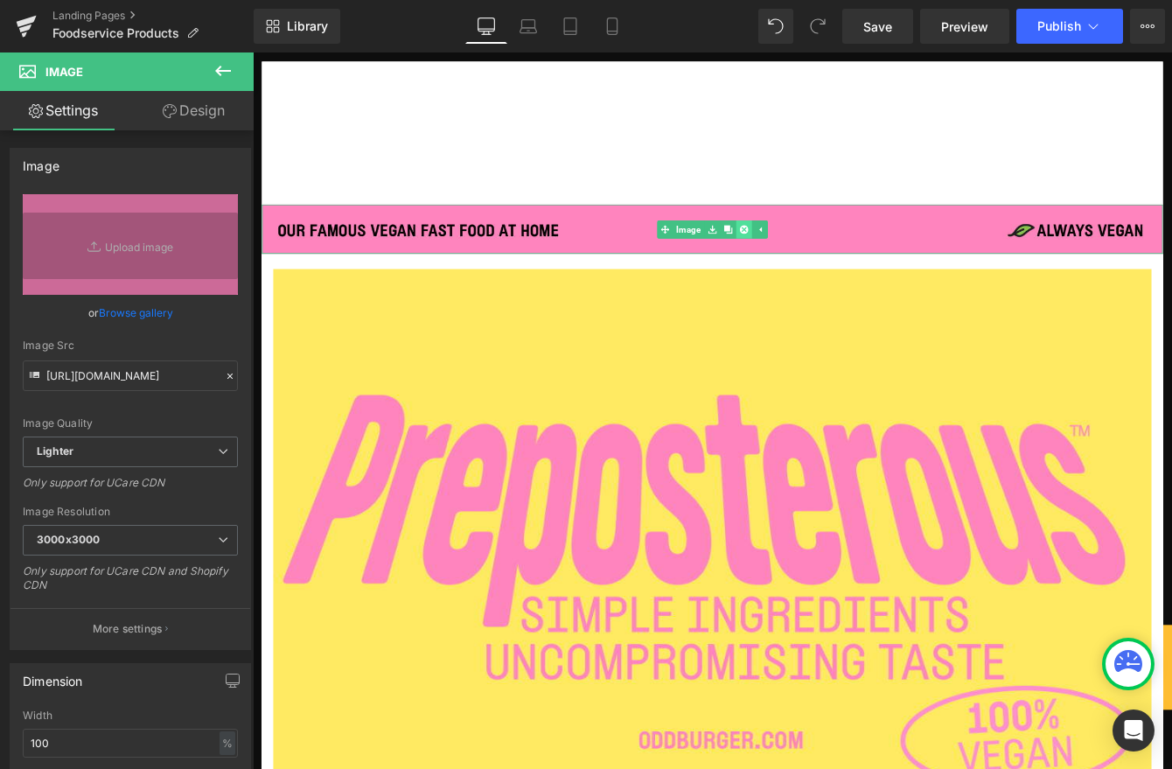
click at [818, 255] on icon at bounding box center [818, 256] width 10 height 10
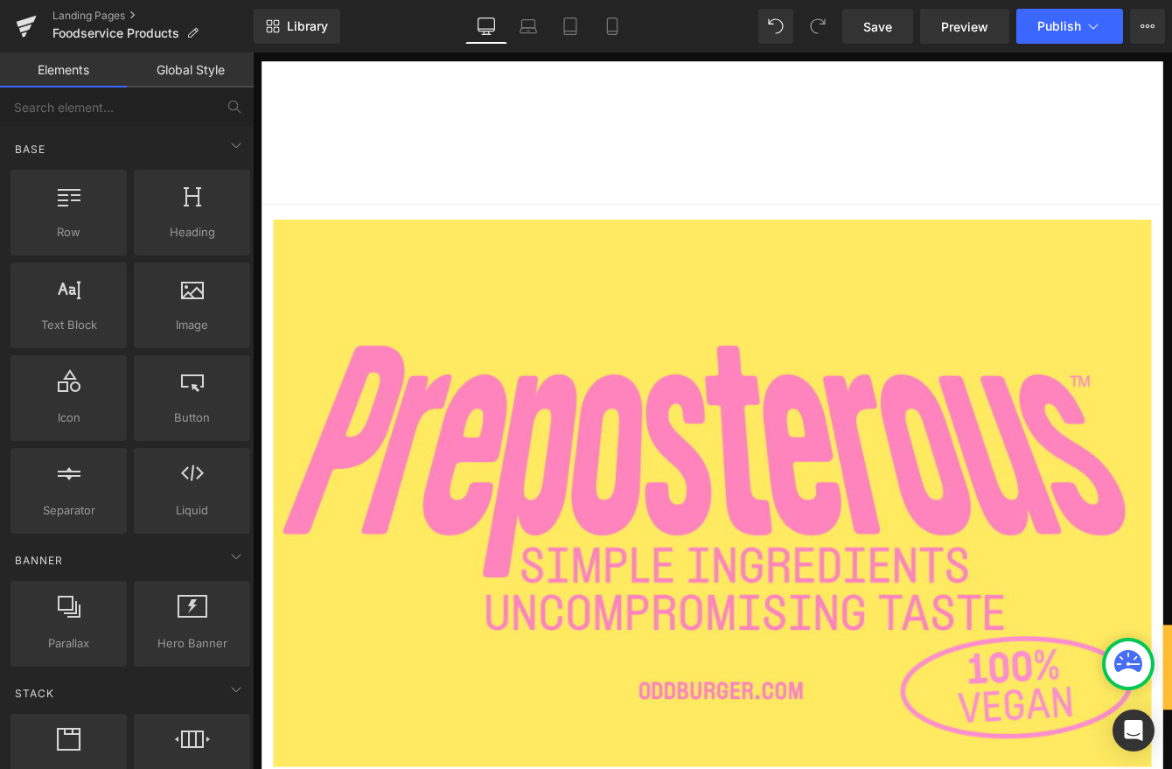
drag, startPoint x: 713, startPoint y: 199, endPoint x: 676, endPoint y: 214, distance: 40.0
click at [712, 199] on header "ORDER NOW Menu Back Menu Menu Retail Catering" at bounding box center [781, 145] width 1037 height 164
drag, startPoint x: 674, startPoint y: 214, endPoint x: 669, endPoint y: 232, distance: 18.3
click at [673, 217] on header "ORDER NOW Menu Back Menu Menu Retail Catering" at bounding box center [781, 145] width 1037 height 164
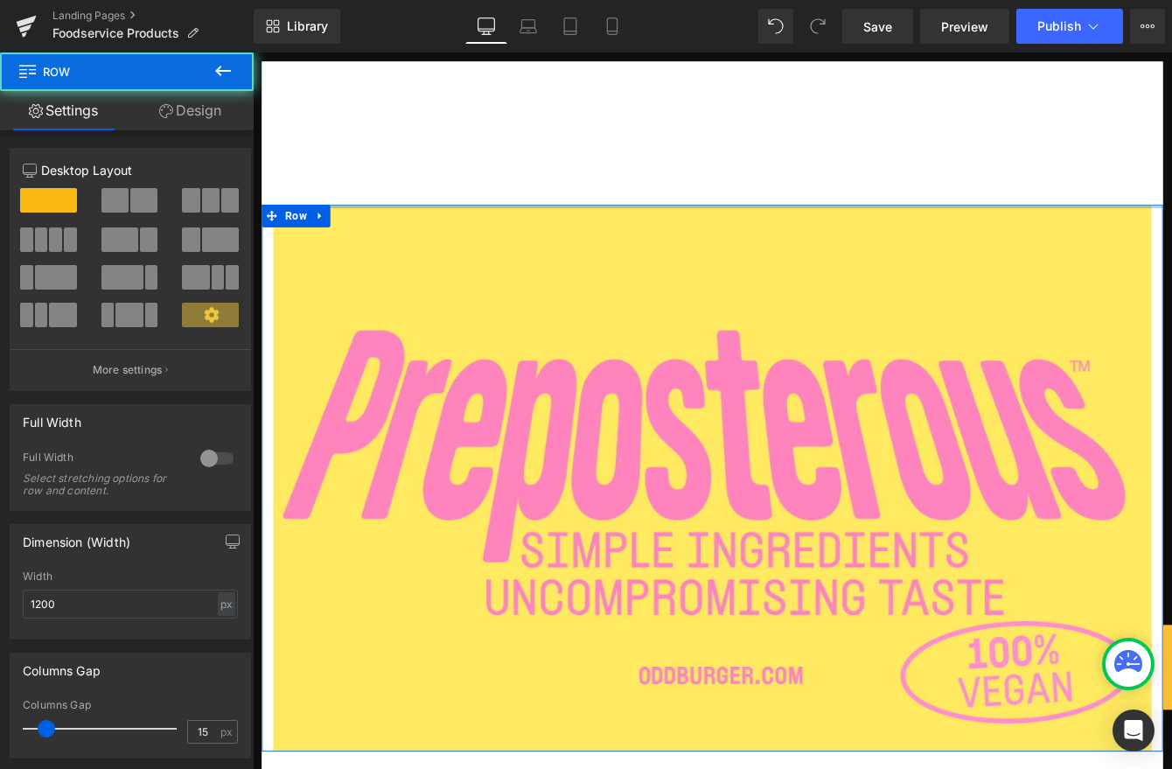
drag, startPoint x: 667, startPoint y: 233, endPoint x: 673, endPoint y: 203, distance: 31.2
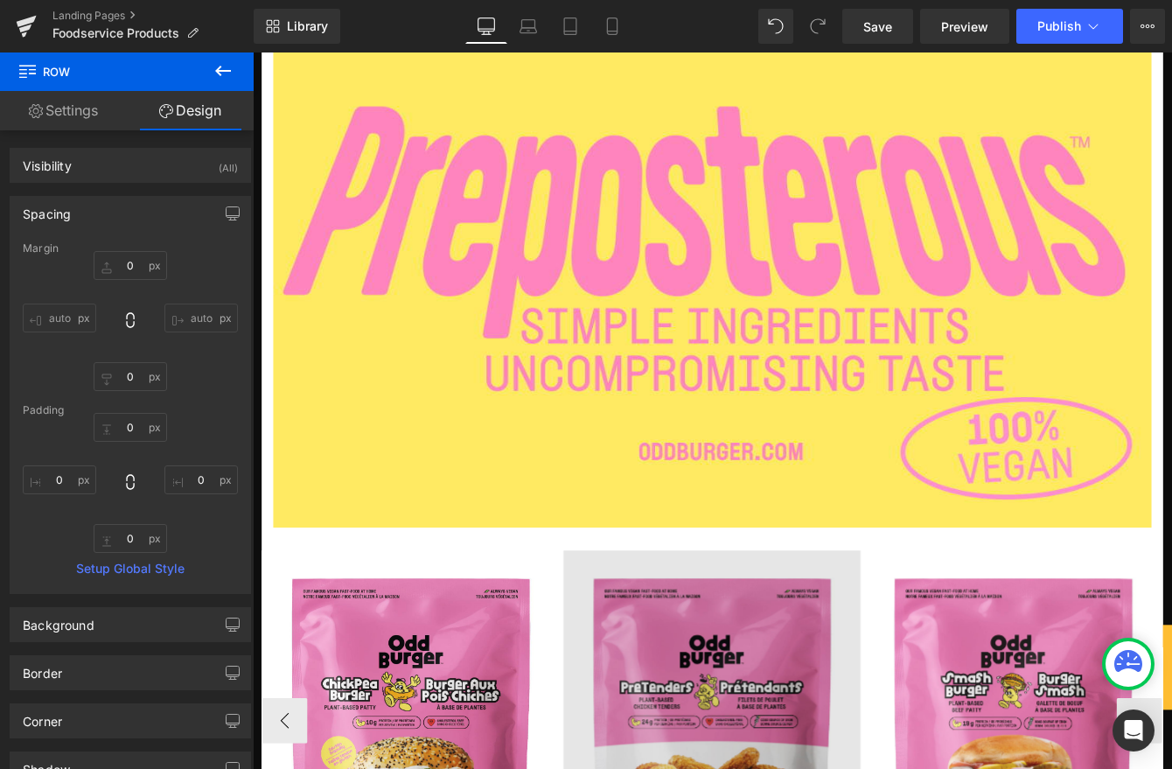
scroll to position [257, 0]
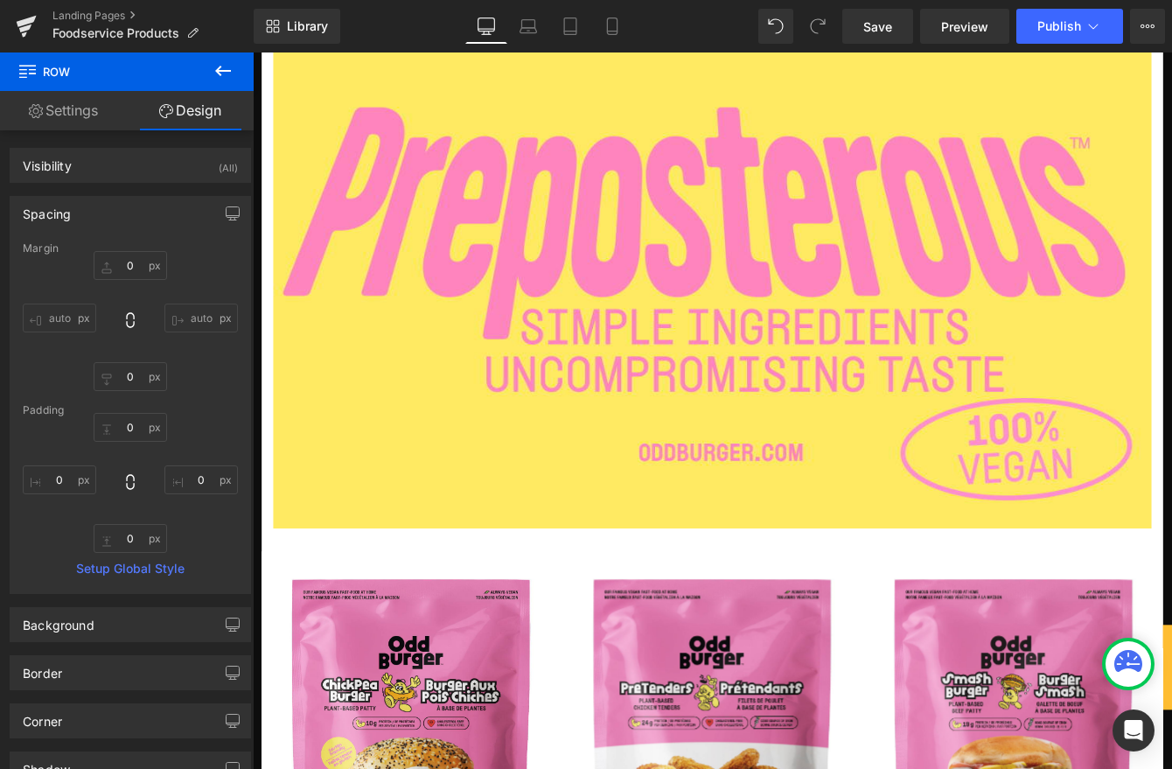
drag, startPoint x: 220, startPoint y: 67, endPoint x: 238, endPoint y: 75, distance: 19.2
click at [220, 67] on icon at bounding box center [223, 71] width 16 height 10
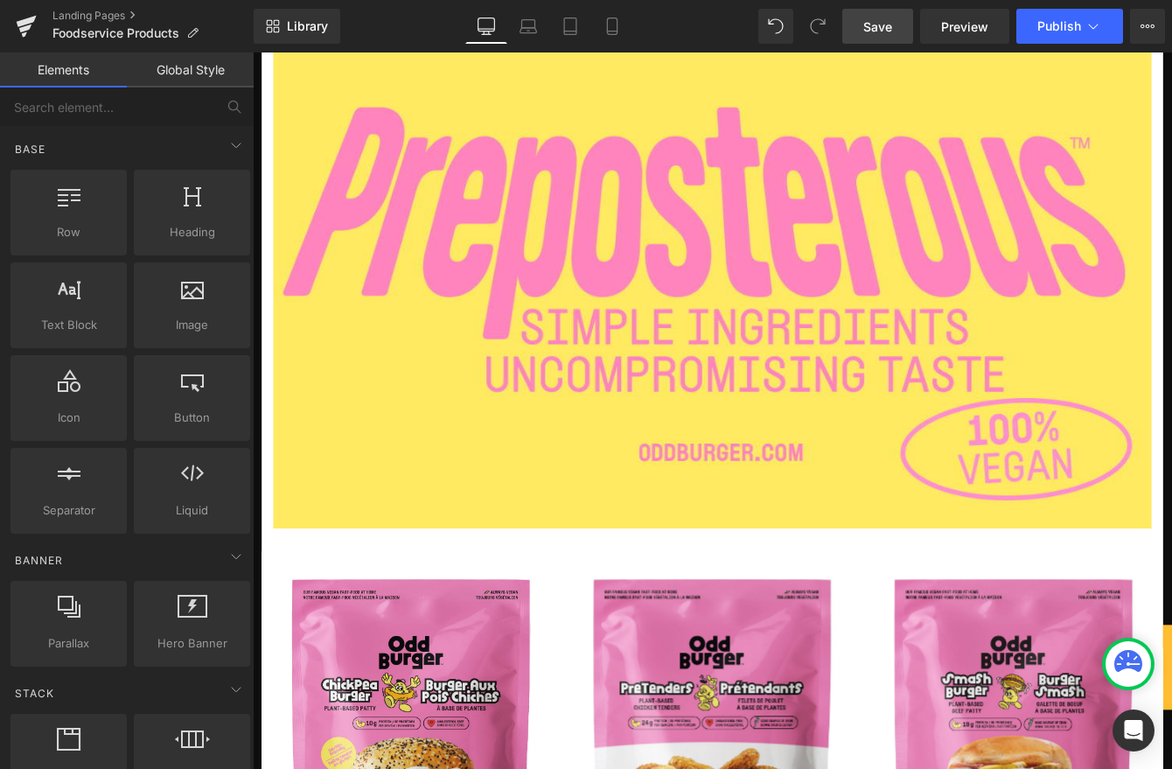
click at [874, 28] on span "Save" at bounding box center [877, 26] width 29 height 18
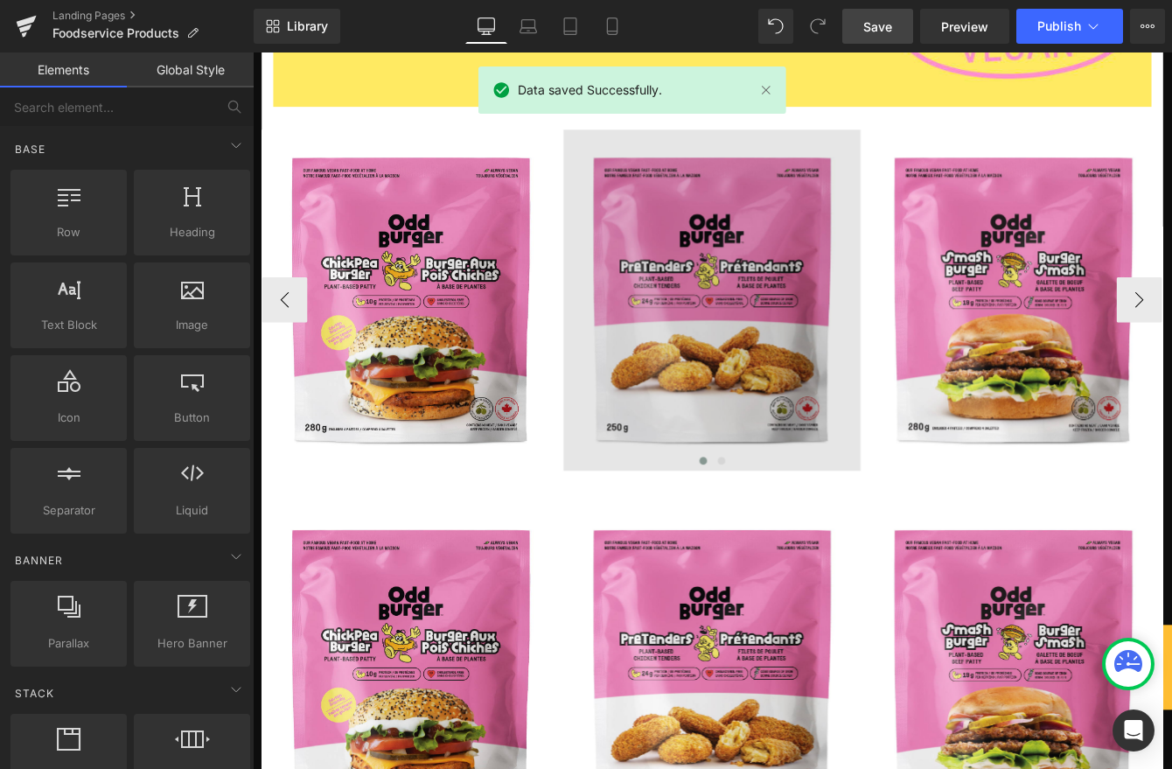
scroll to position [0, 0]
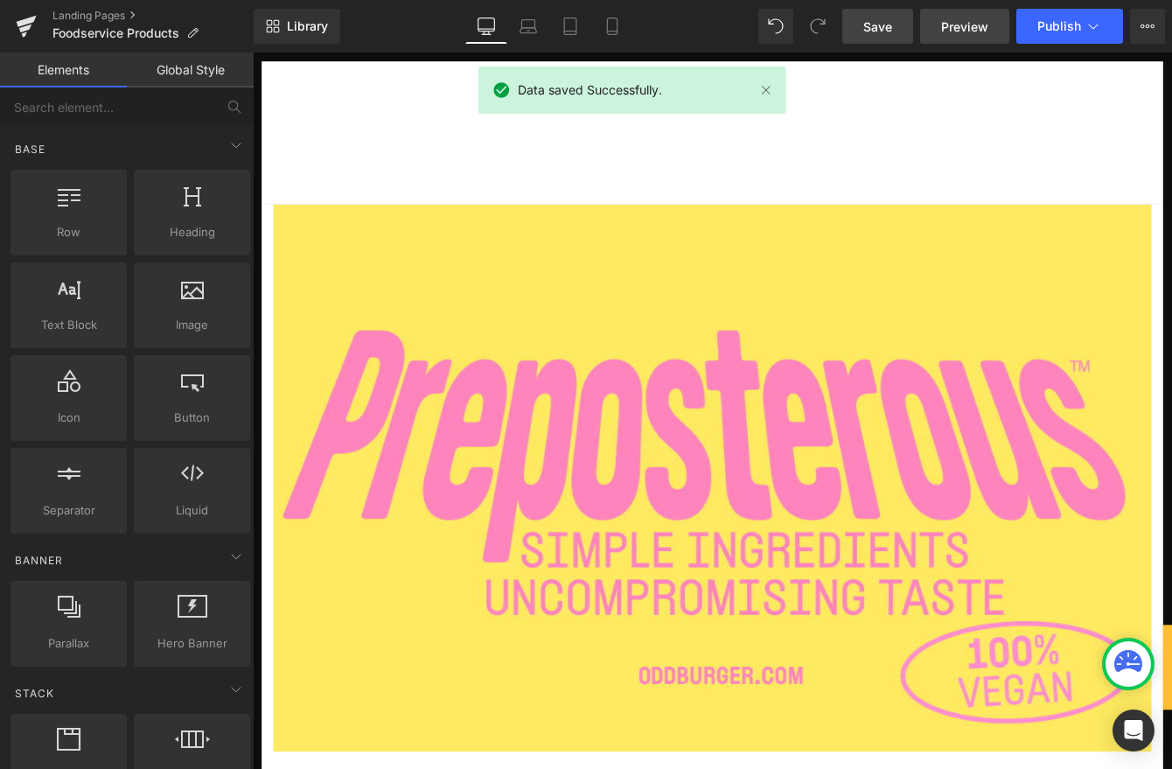
click at [978, 20] on span "Preview" at bounding box center [964, 26] width 47 height 18
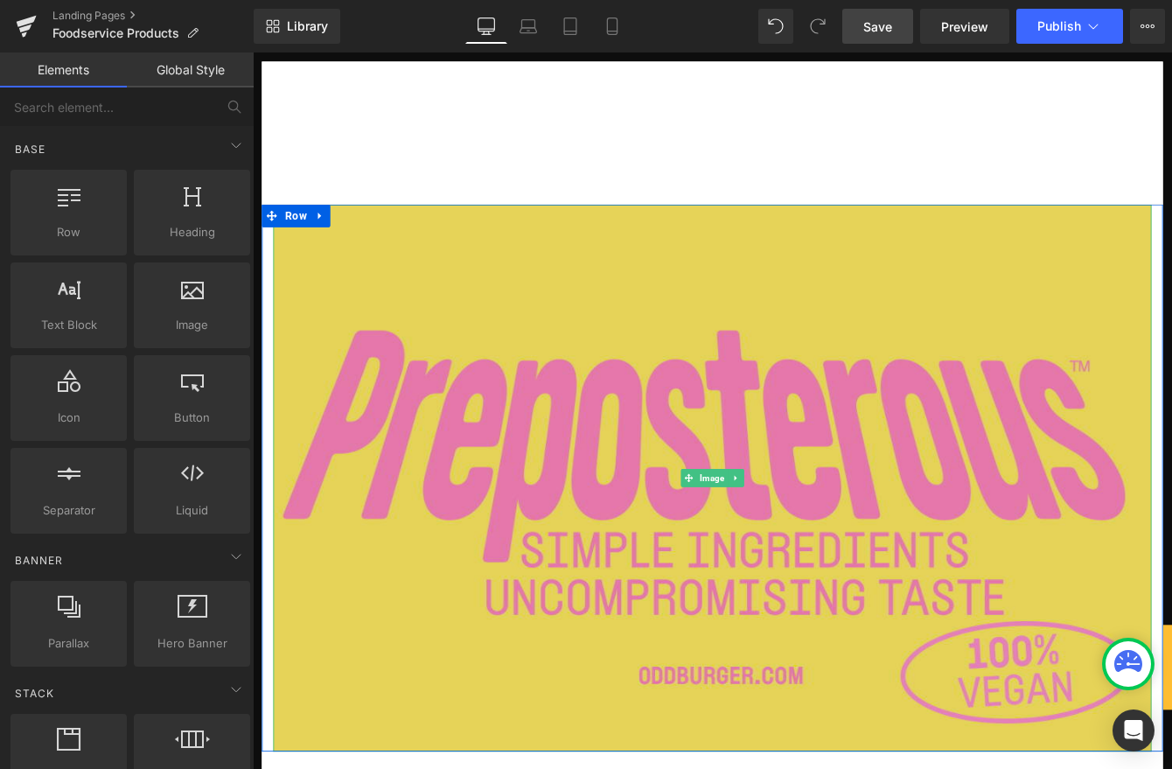
click at [752, 465] on img at bounding box center [781, 542] width 1011 height 630
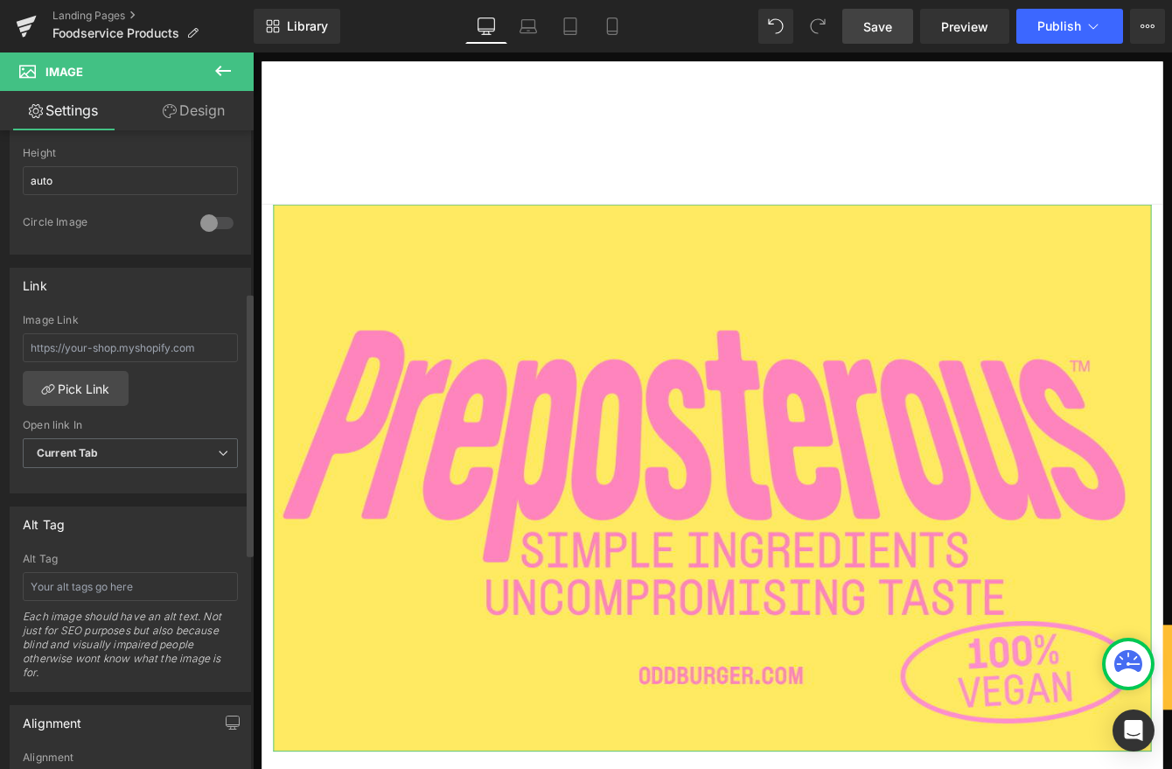
scroll to position [914, 0]
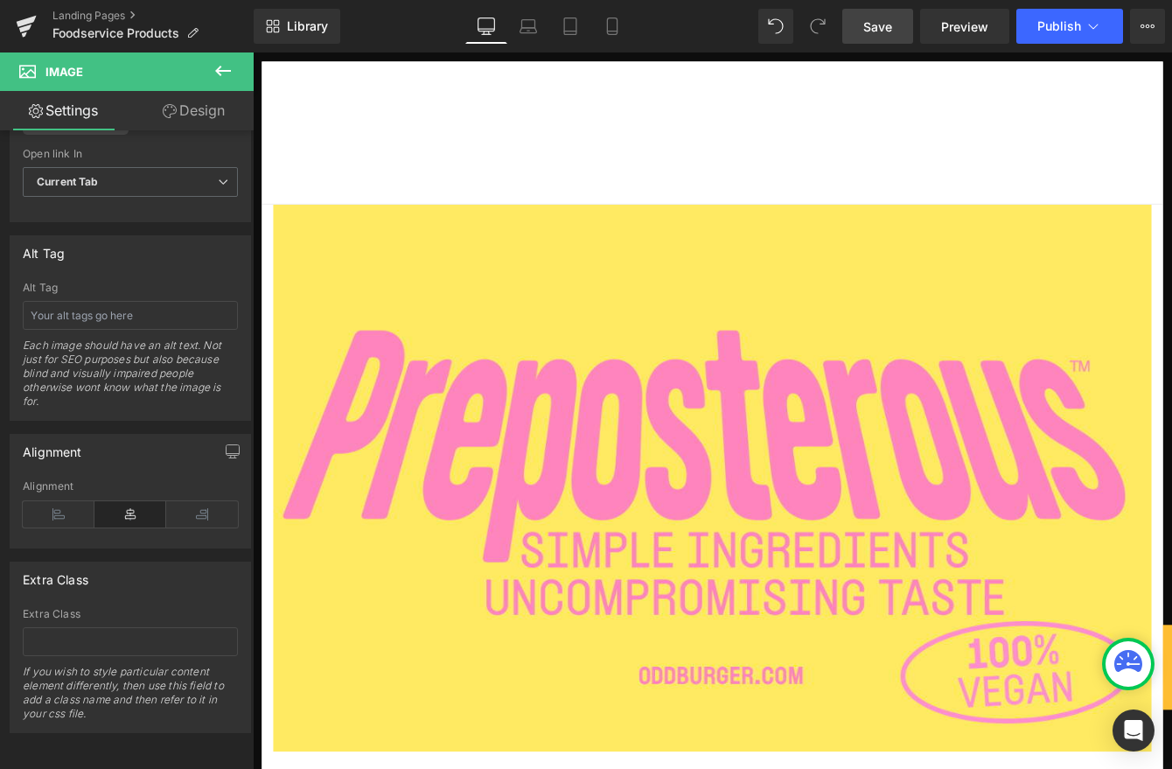
drag, startPoint x: 224, startPoint y: 55, endPoint x: 232, endPoint y: 71, distance: 17.6
click at [224, 56] on button at bounding box center [222, 71] width 61 height 38
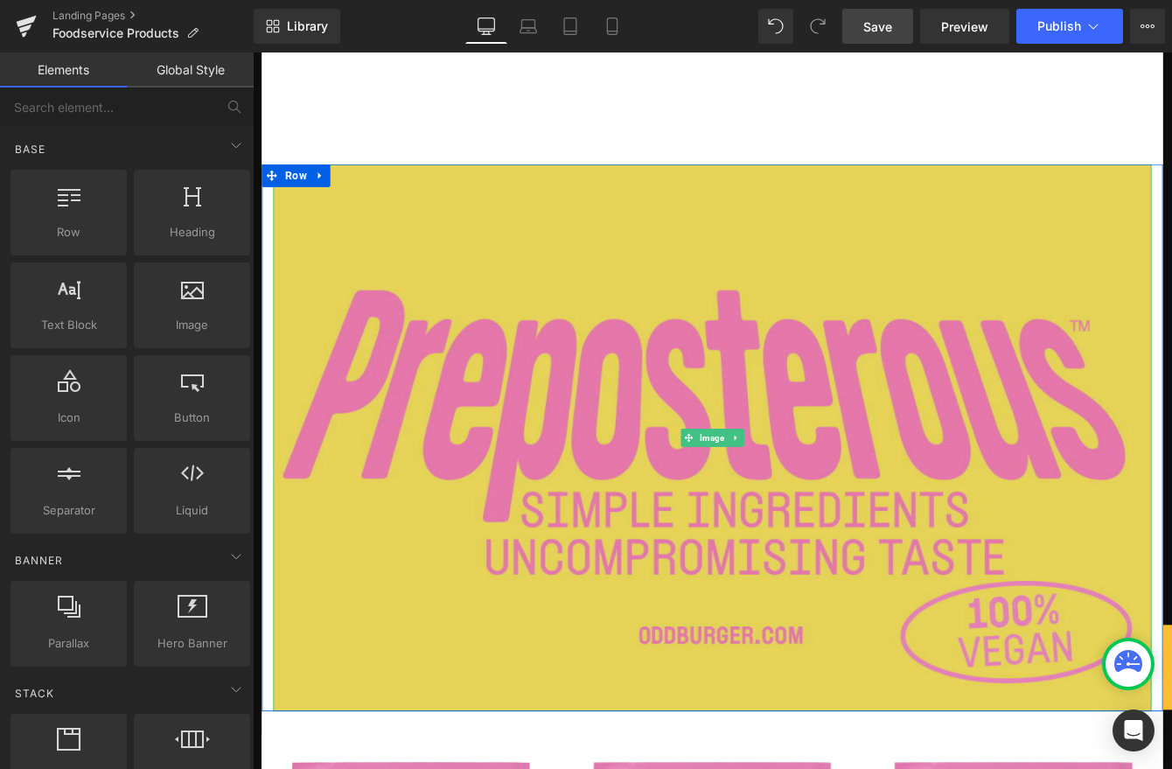
scroll to position [43, 0]
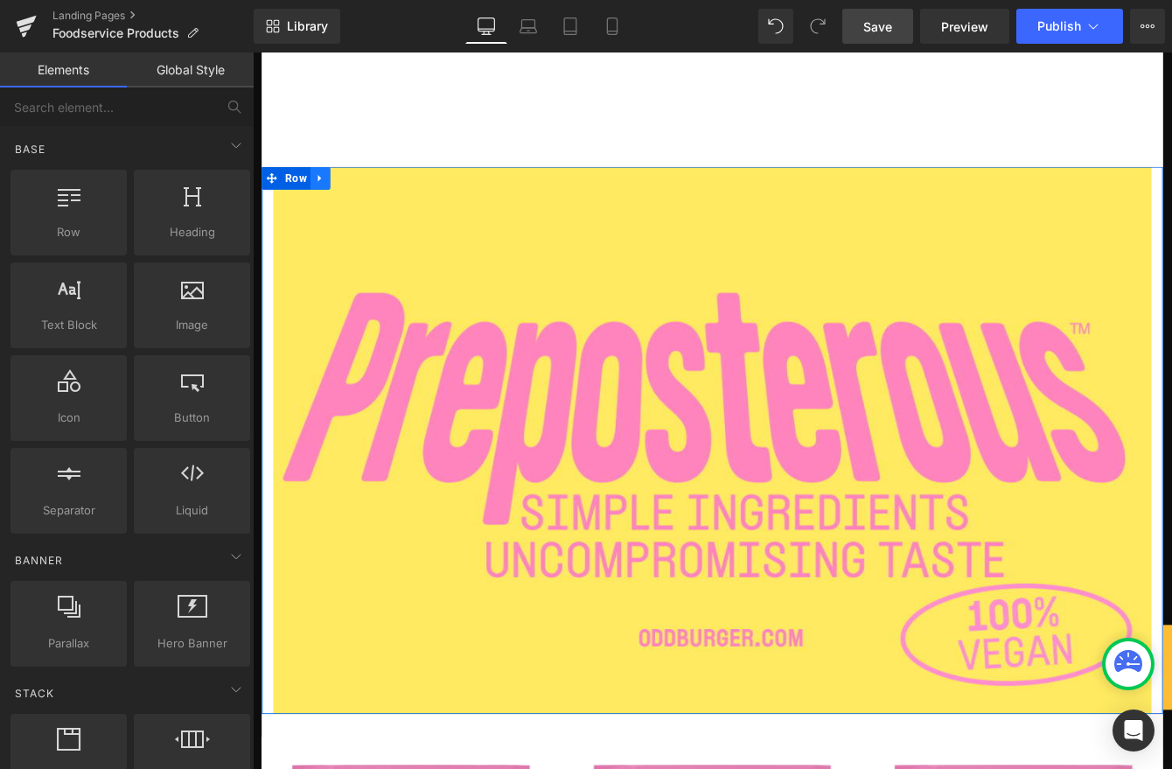
click at [324, 196] on icon at bounding box center [330, 198] width 12 height 13
click at [380, 196] on icon at bounding box center [376, 198] width 12 height 12
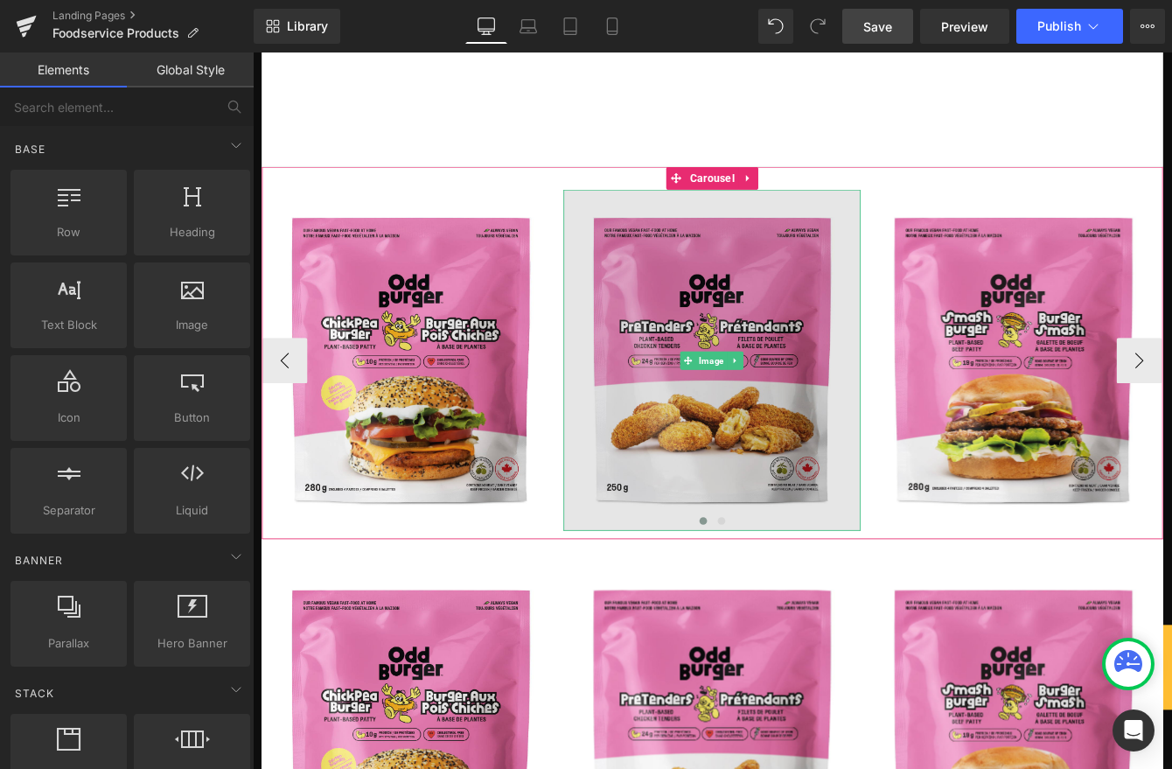
scroll to position [0, 0]
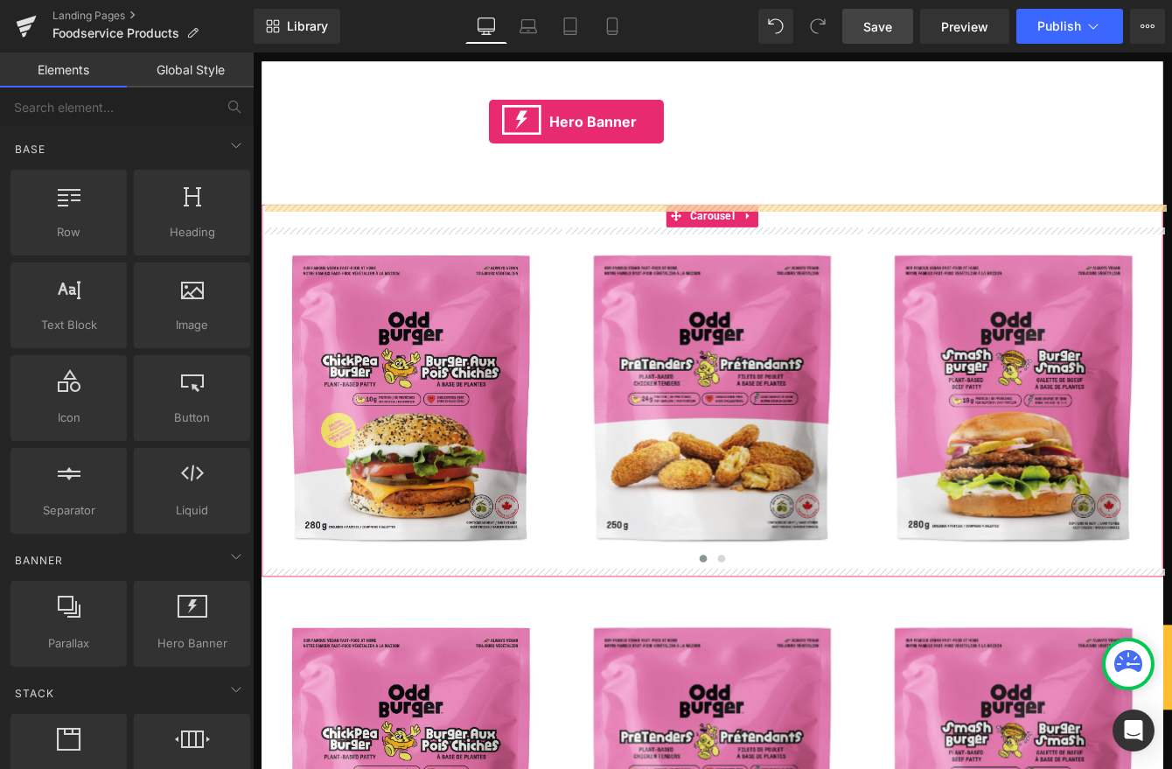
drag, startPoint x: 434, startPoint y: 695, endPoint x: 526, endPoint y: 137, distance: 565.6
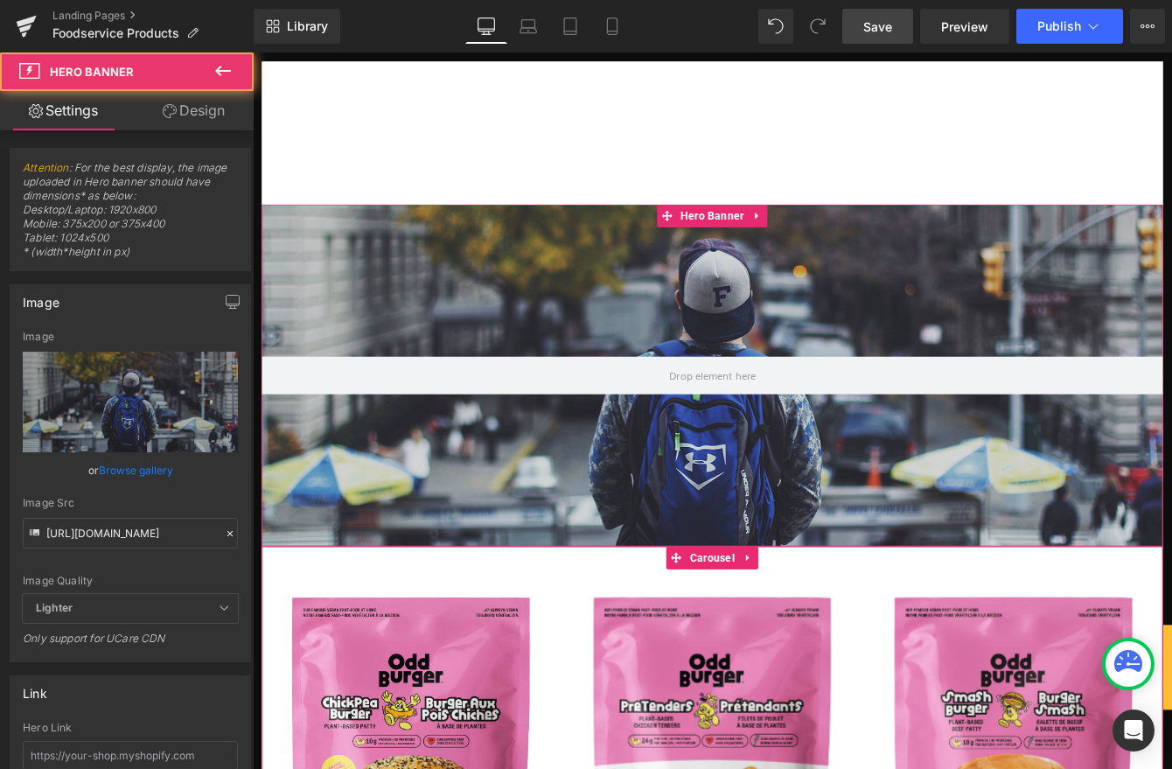
drag, startPoint x: 590, startPoint y: 319, endPoint x: 515, endPoint y: 351, distance: 81.5
click at [589, 319] on div at bounding box center [781, 424] width 1037 height 394
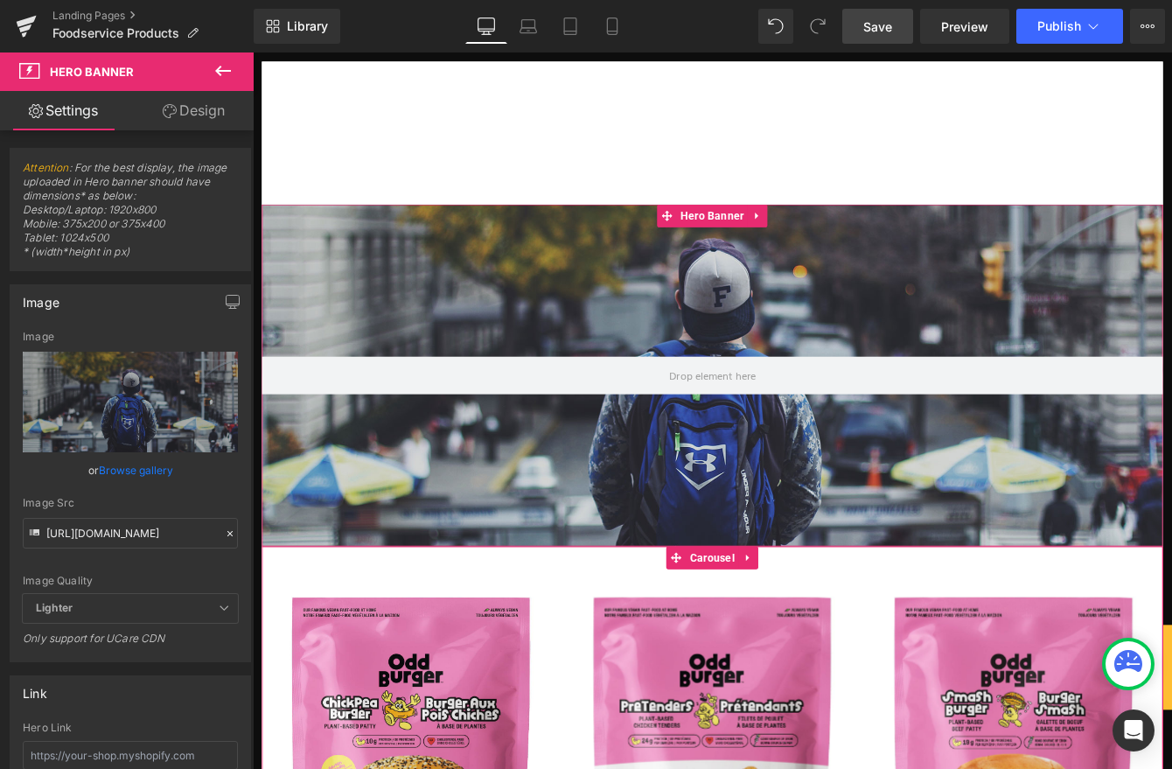
drag, startPoint x: 142, startPoint y: 472, endPoint x: 164, endPoint y: 463, distance: 24.7
click at [143, 472] on link "Browse gallery" at bounding box center [136, 470] width 74 height 31
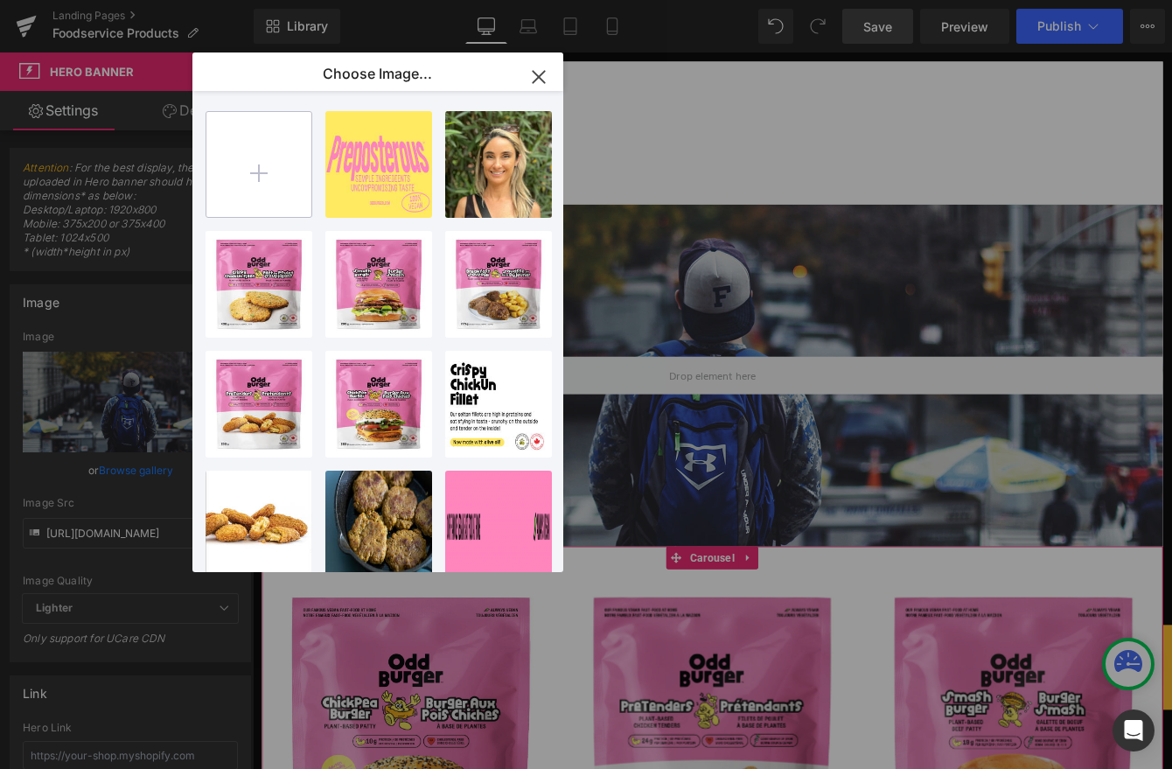
click at [261, 157] on input "file" at bounding box center [258, 164] width 105 height 105
type input "C:\fakepath\IMG_9336 (5).jpg"
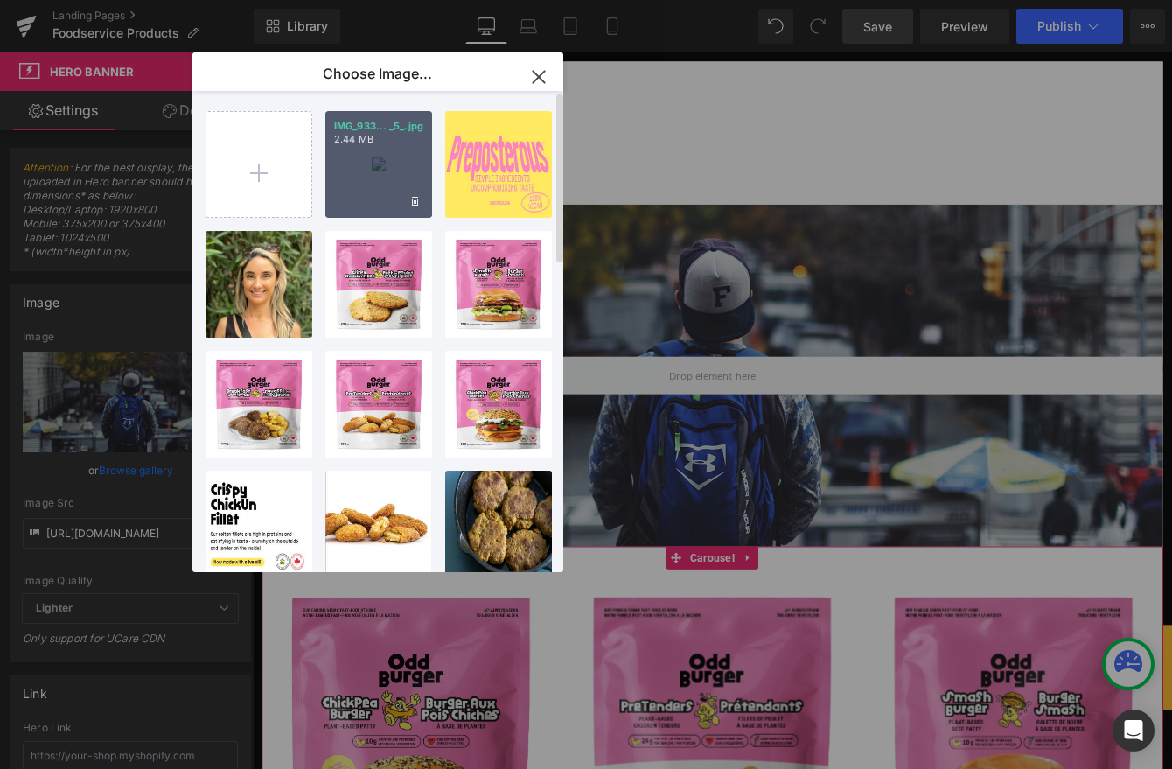
click at [365, 172] on div "IMG_933... _5_.jpg 2.44 MB" at bounding box center [378, 164] width 107 height 107
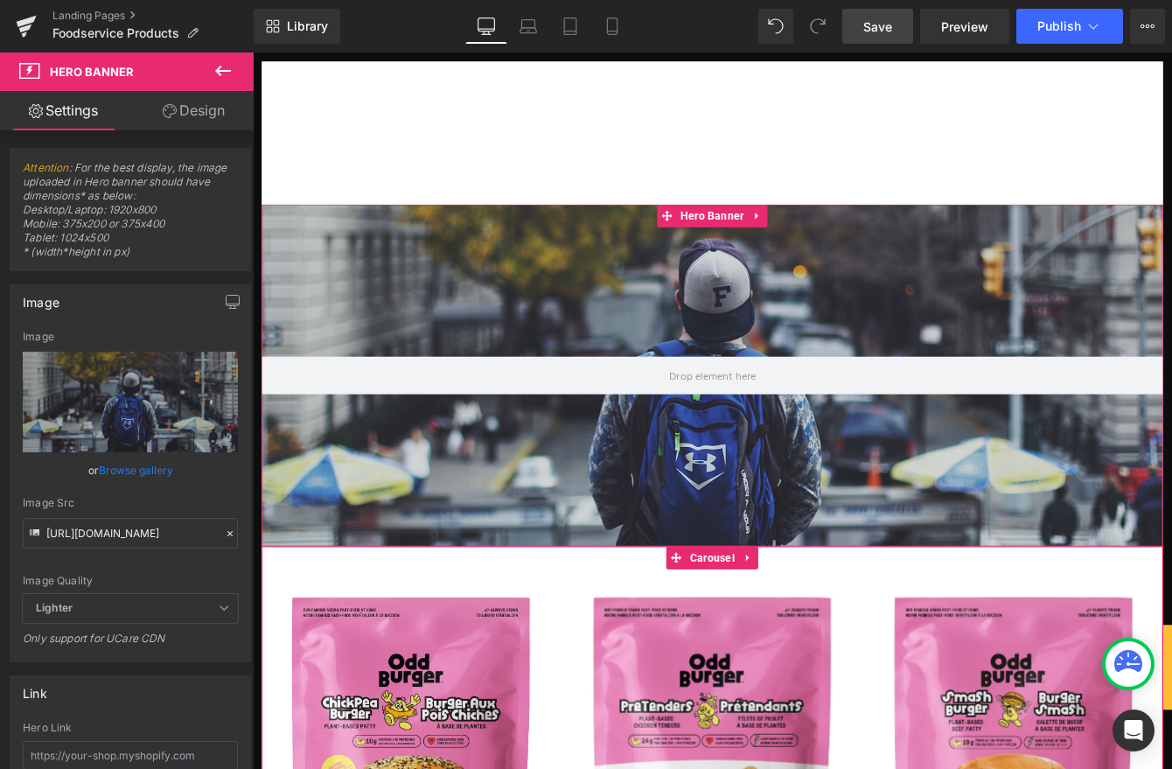
drag, startPoint x: 155, startPoint y: 470, endPoint x: 354, endPoint y: 284, distance: 272.9
click at [156, 470] on link "Browse gallery" at bounding box center [136, 470] width 74 height 31
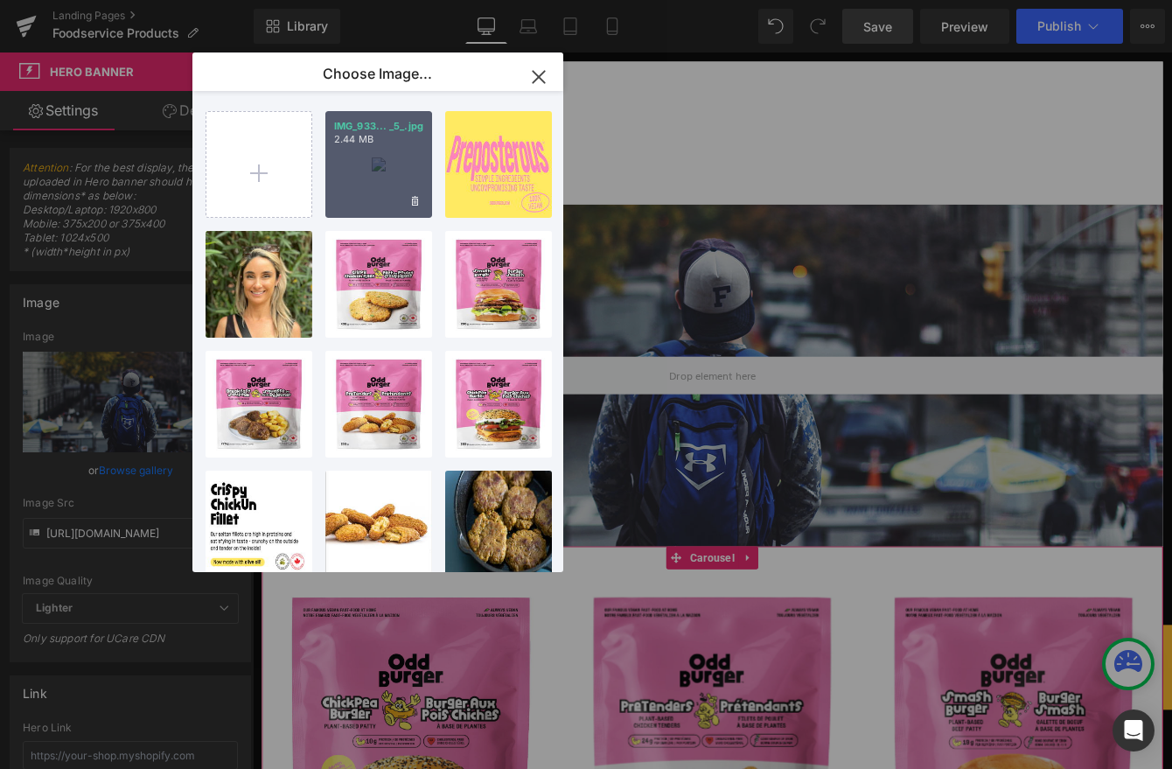
click at [379, 164] on div "IMG_933... _5_.jpg 2.44 MB" at bounding box center [378, 164] width 107 height 107
type input "https://ucarecdn.com/50f2263d-7712-4610-bf2e-8bb2eda75eec/-/format/auto/-/previ…"
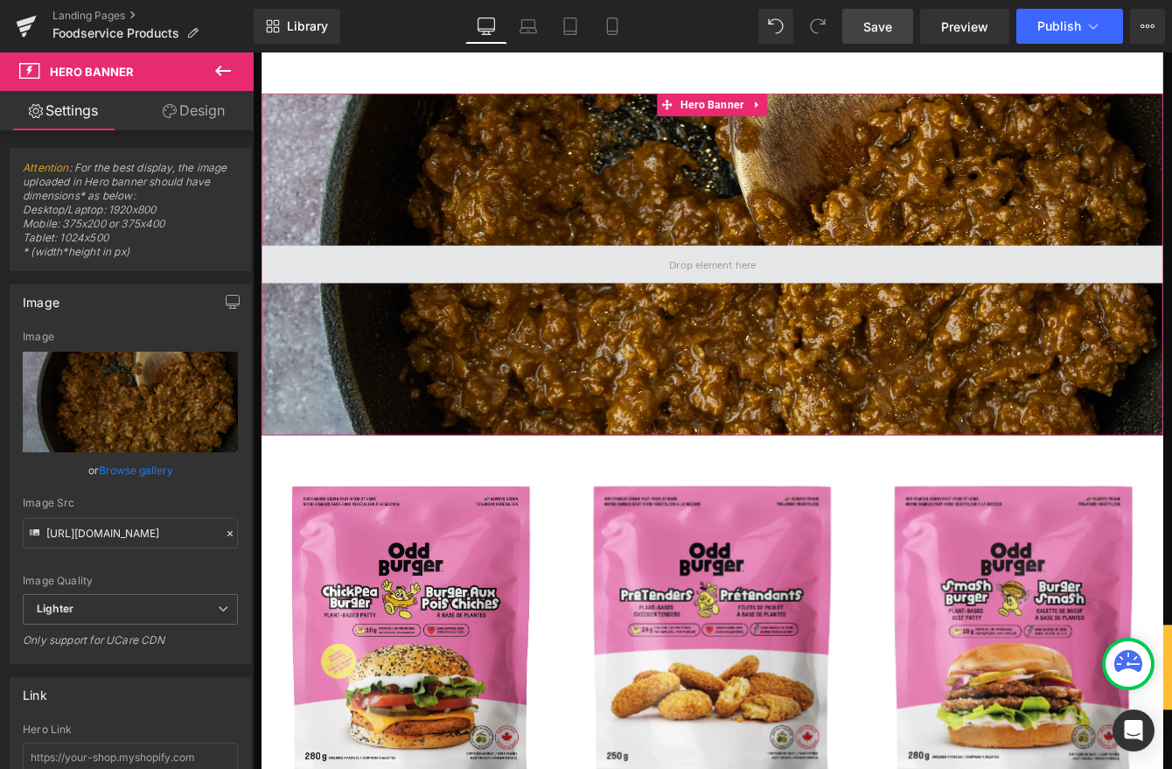
scroll to position [129, 0]
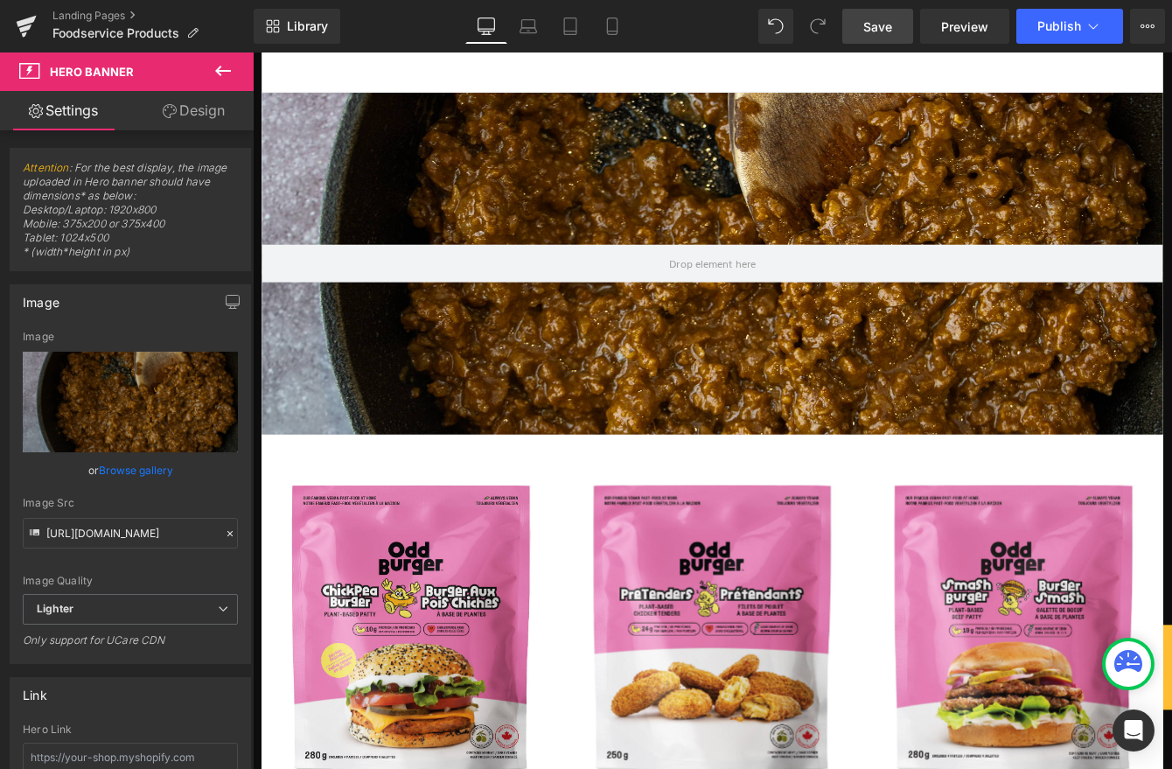
click at [861, 30] on link "Save" at bounding box center [877, 26] width 71 height 35
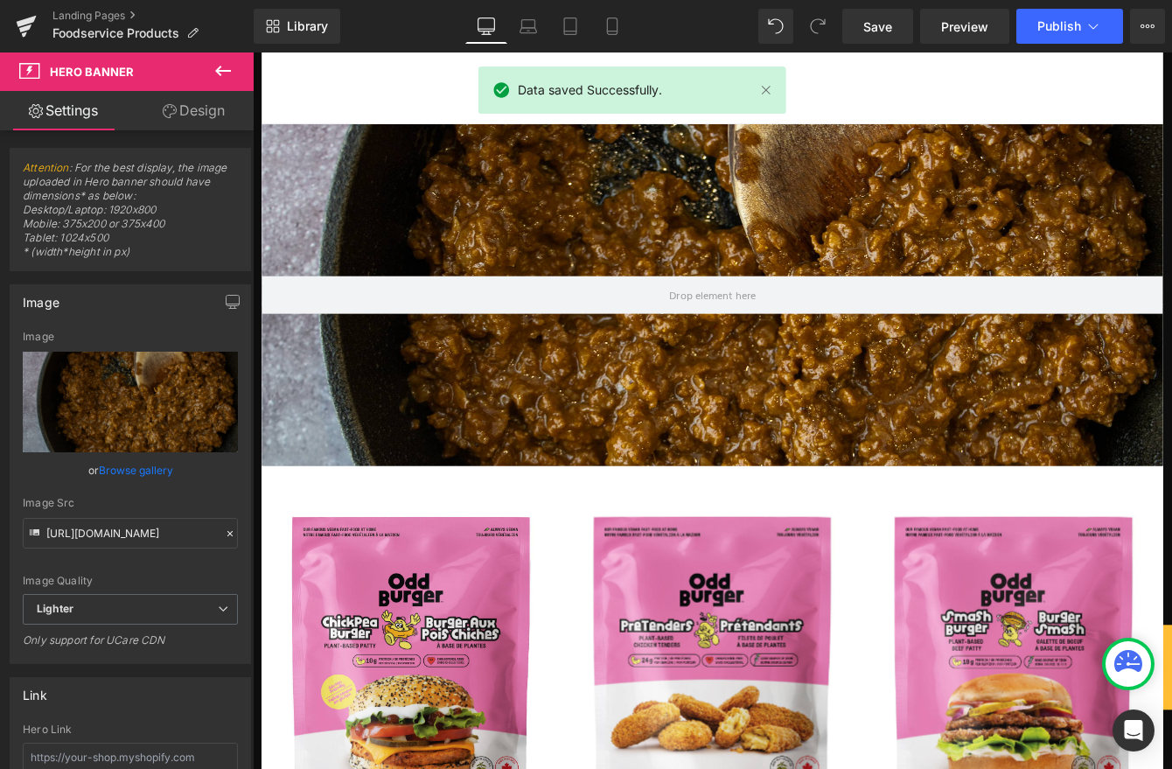
scroll to position [0, 0]
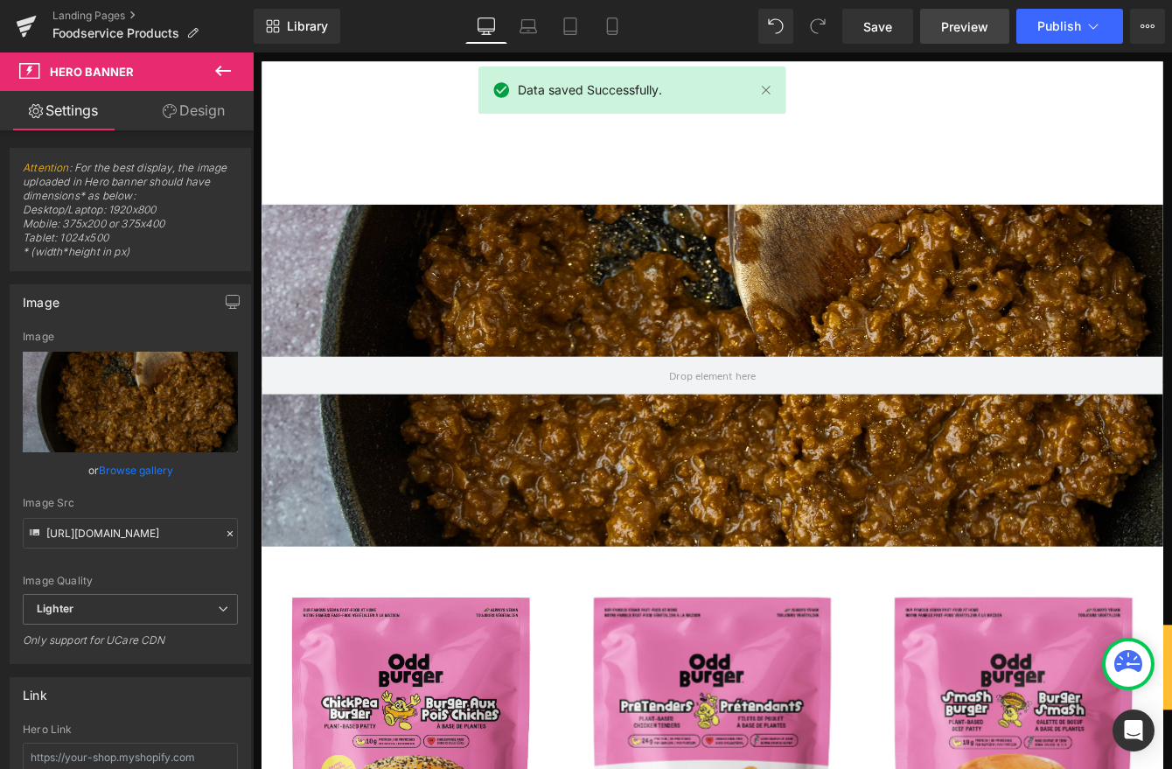
click at [951, 29] on span "Preview" at bounding box center [964, 26] width 47 height 18
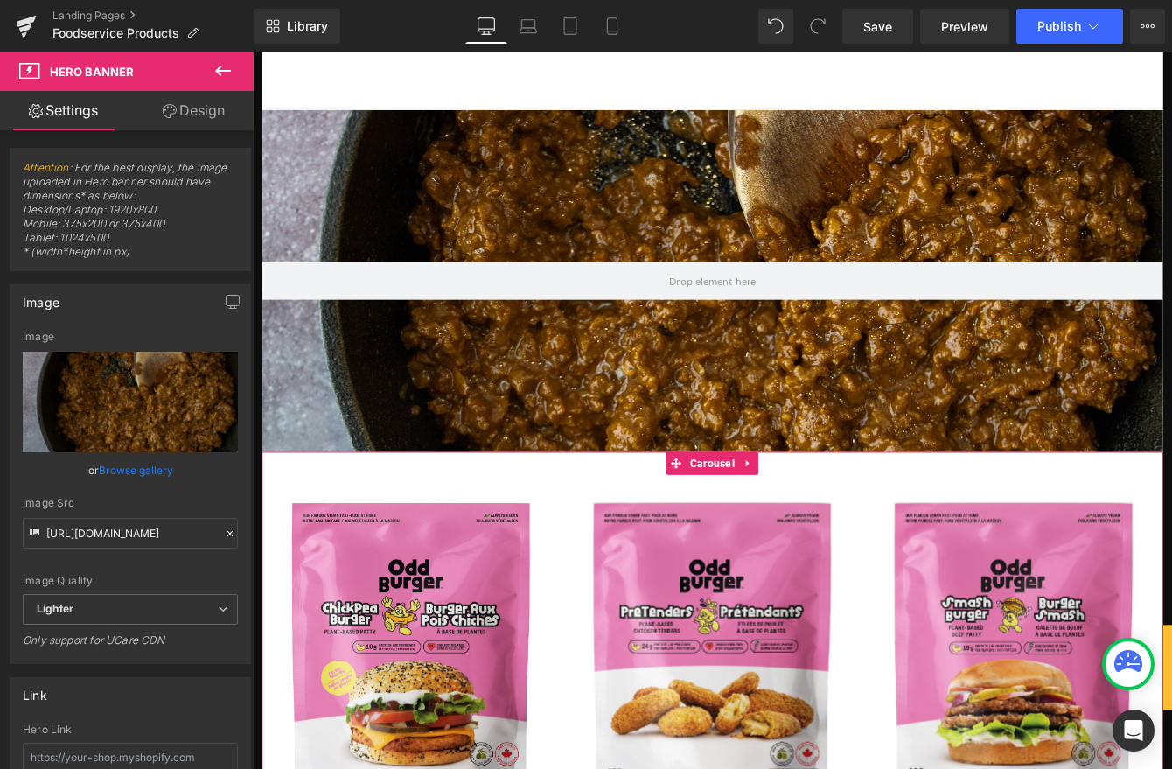
scroll to position [143, 0]
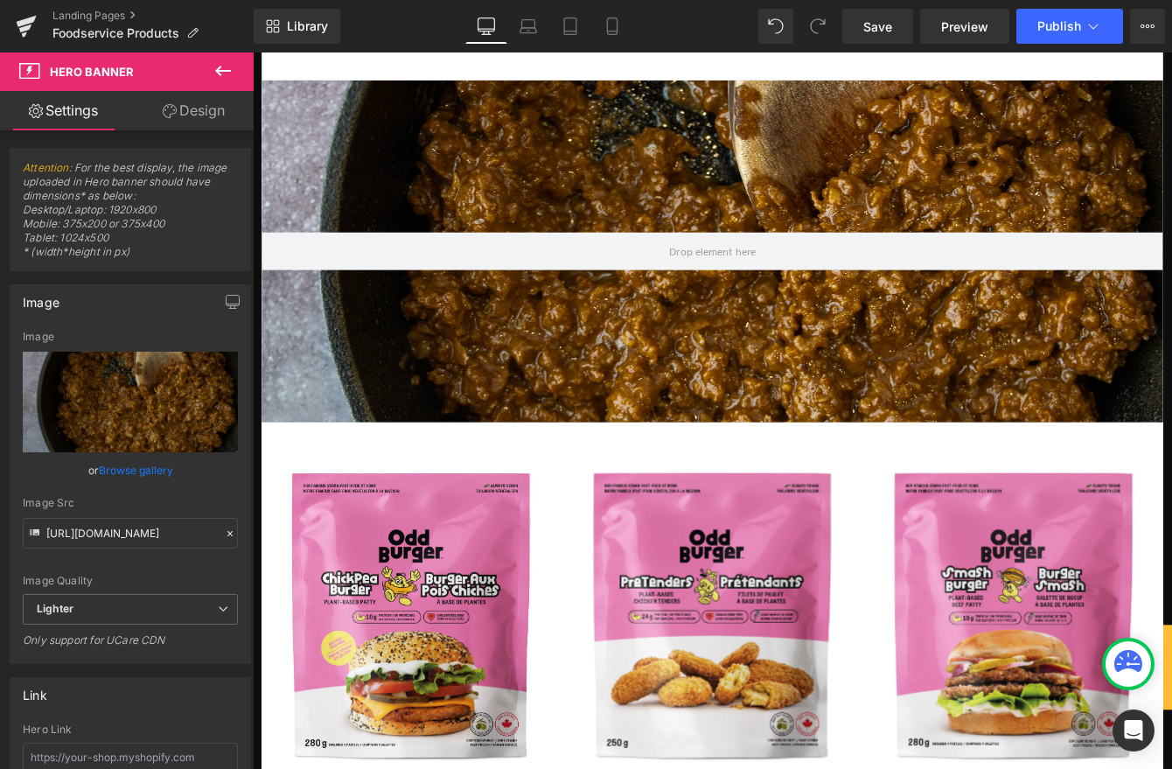
click at [219, 73] on icon at bounding box center [223, 70] width 21 height 21
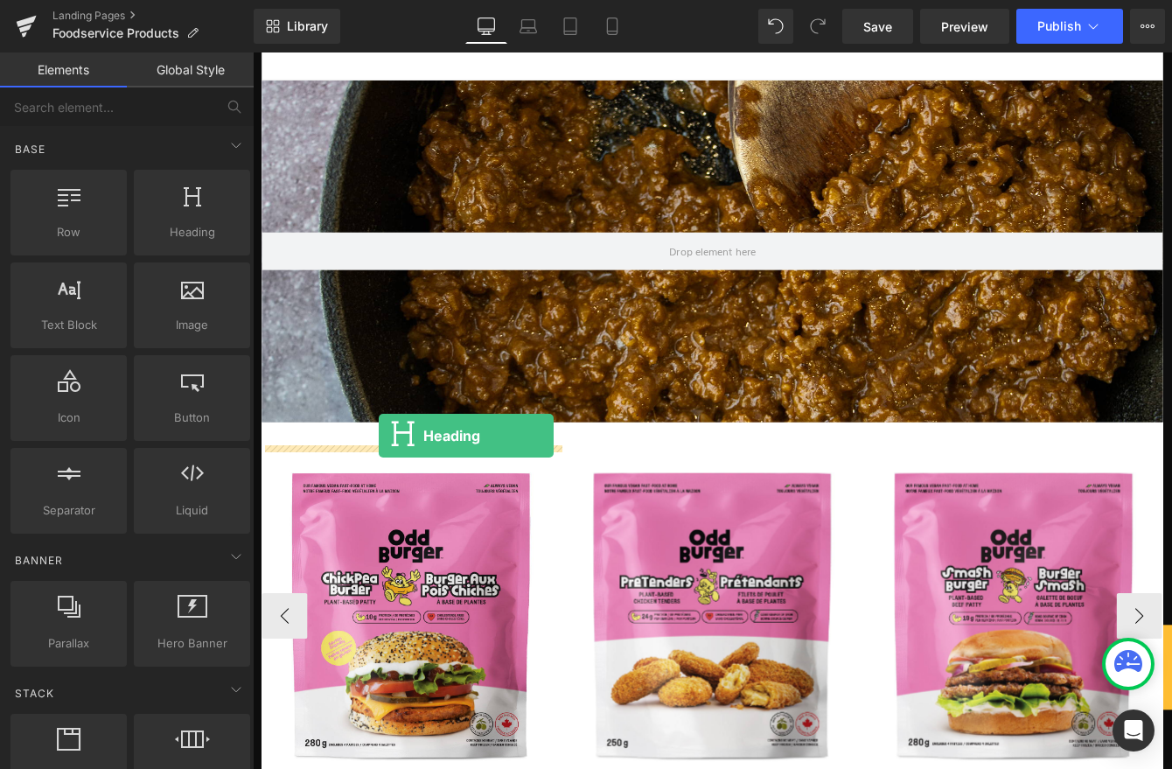
drag, startPoint x: 480, startPoint y: 290, endPoint x: 395, endPoint y: 495, distance: 221.5
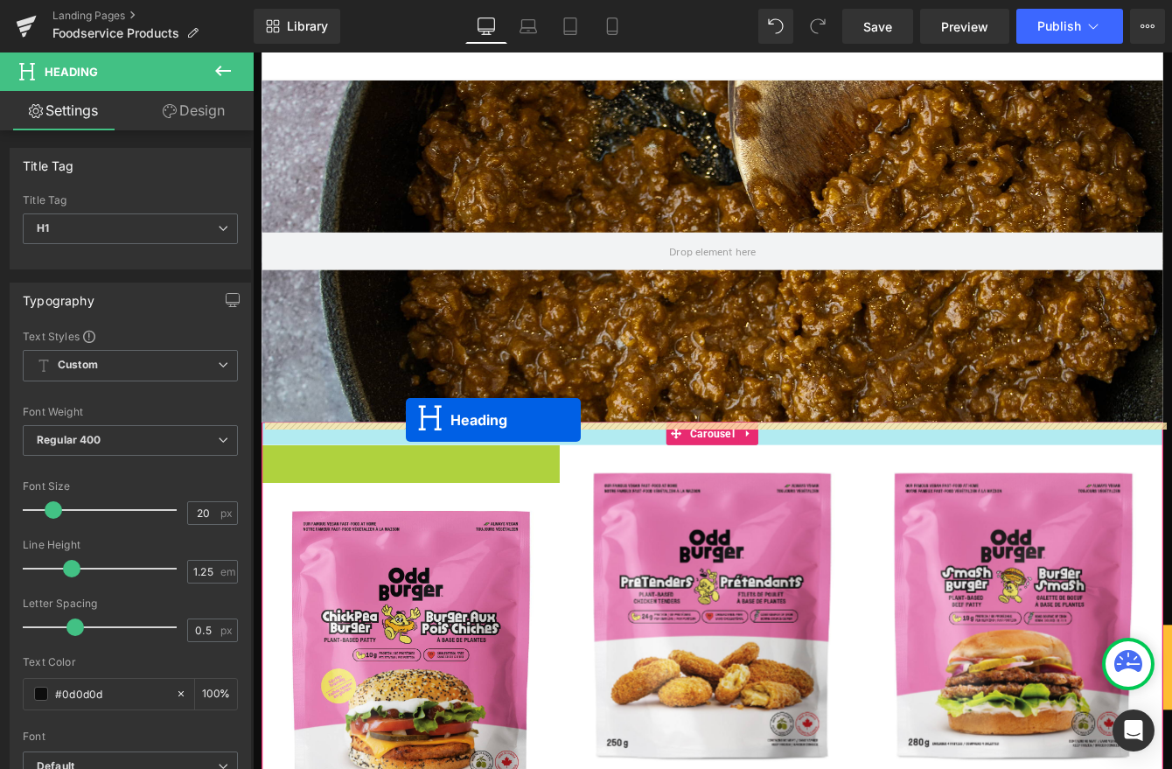
drag, startPoint x: 429, startPoint y: 496, endPoint x: 428, endPoint y: 477, distance: 18.4
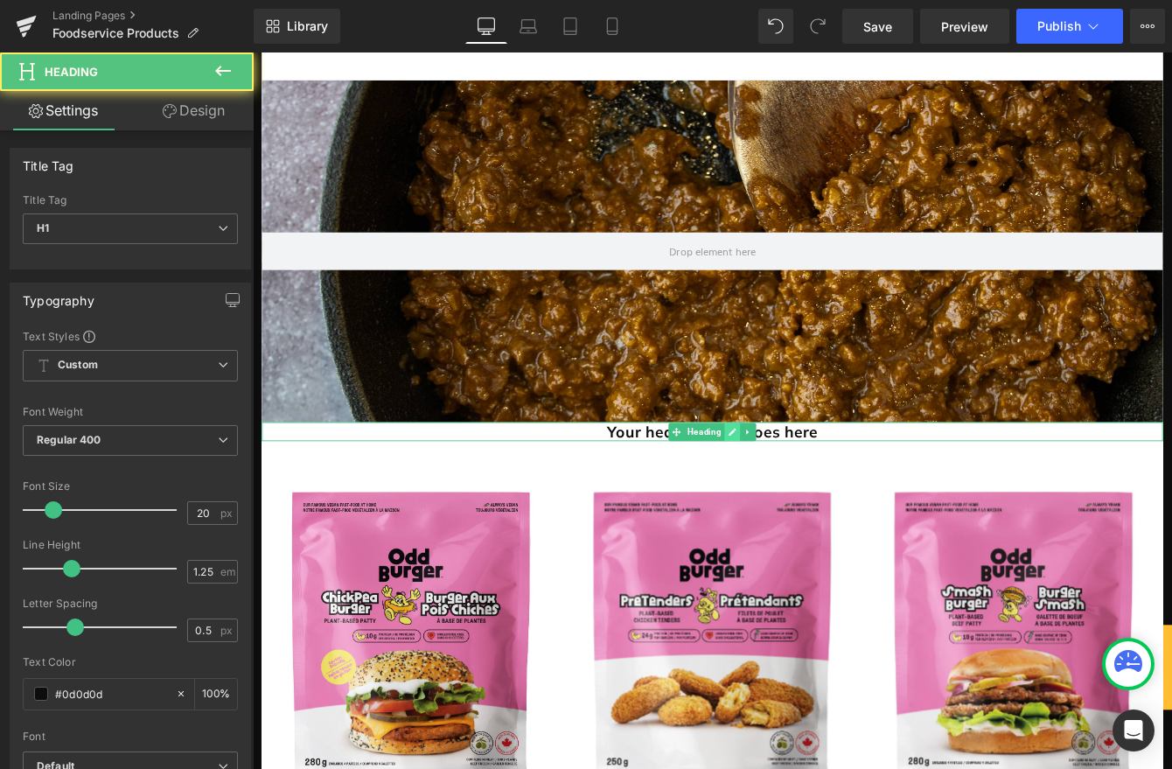
click at [798, 483] on link at bounding box center [805, 489] width 18 height 21
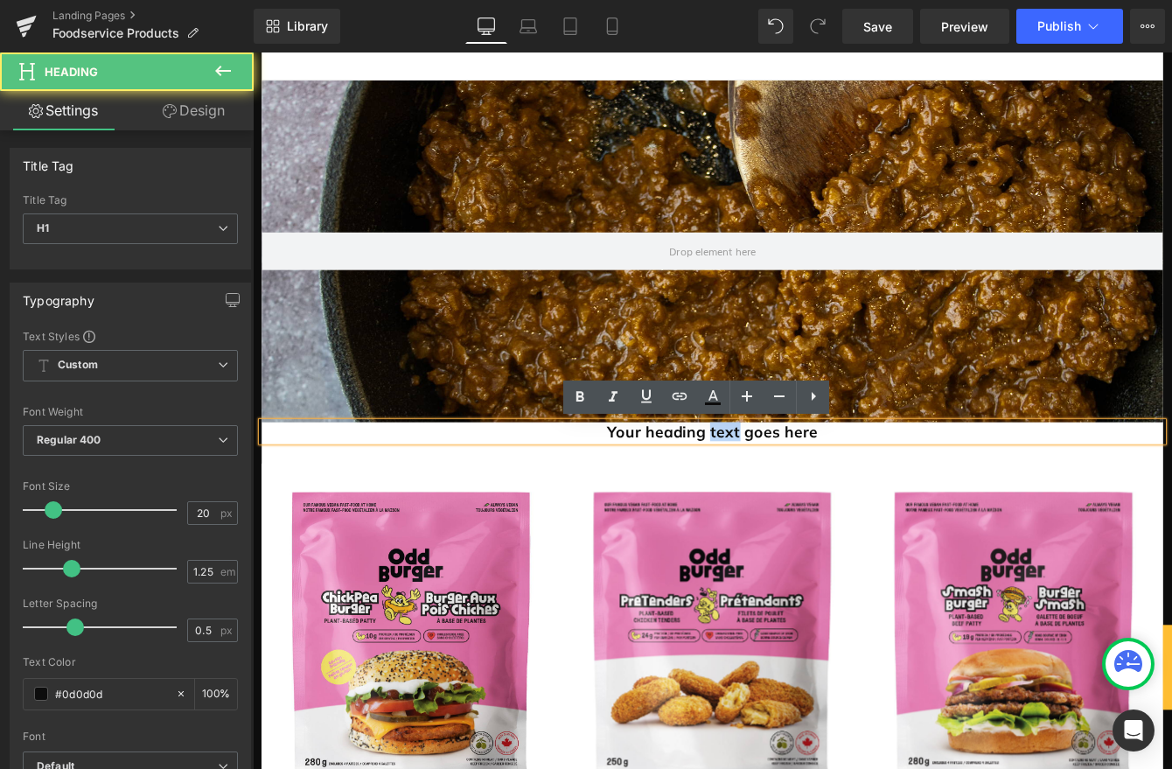
click at [798, 483] on h1 "Your heading text goes here" at bounding box center [781, 489] width 1037 height 22
click at [883, 484] on h1 "Your heading text goes here" at bounding box center [781, 489] width 1037 height 22
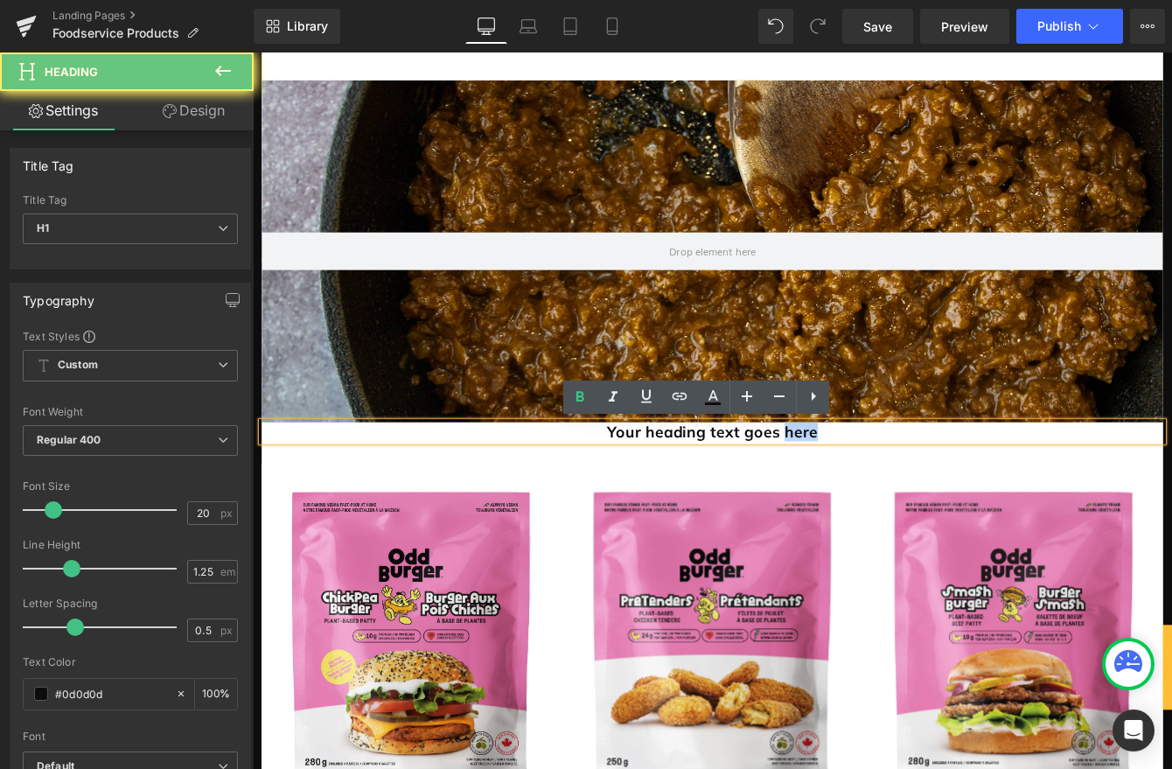
click at [882, 485] on h1 "Your heading text goes here" at bounding box center [781, 489] width 1037 height 22
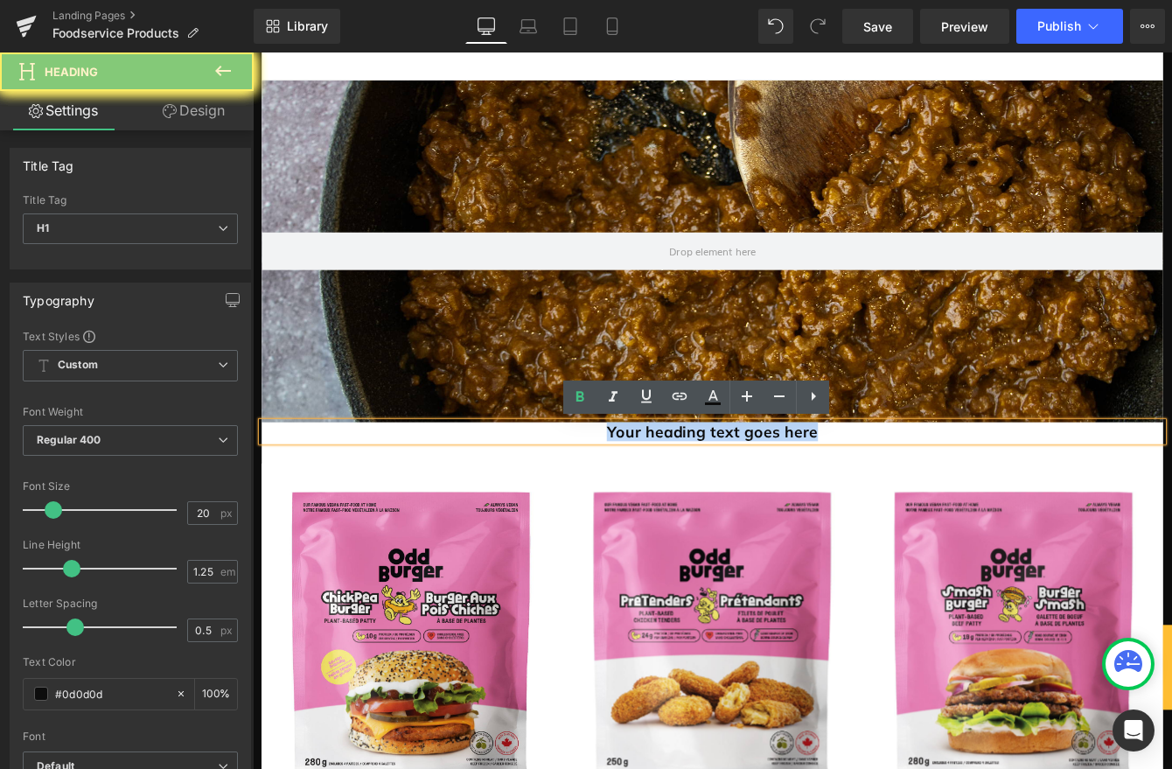
click at [881, 487] on h1 "Your heading text goes here" at bounding box center [781, 489] width 1037 height 22
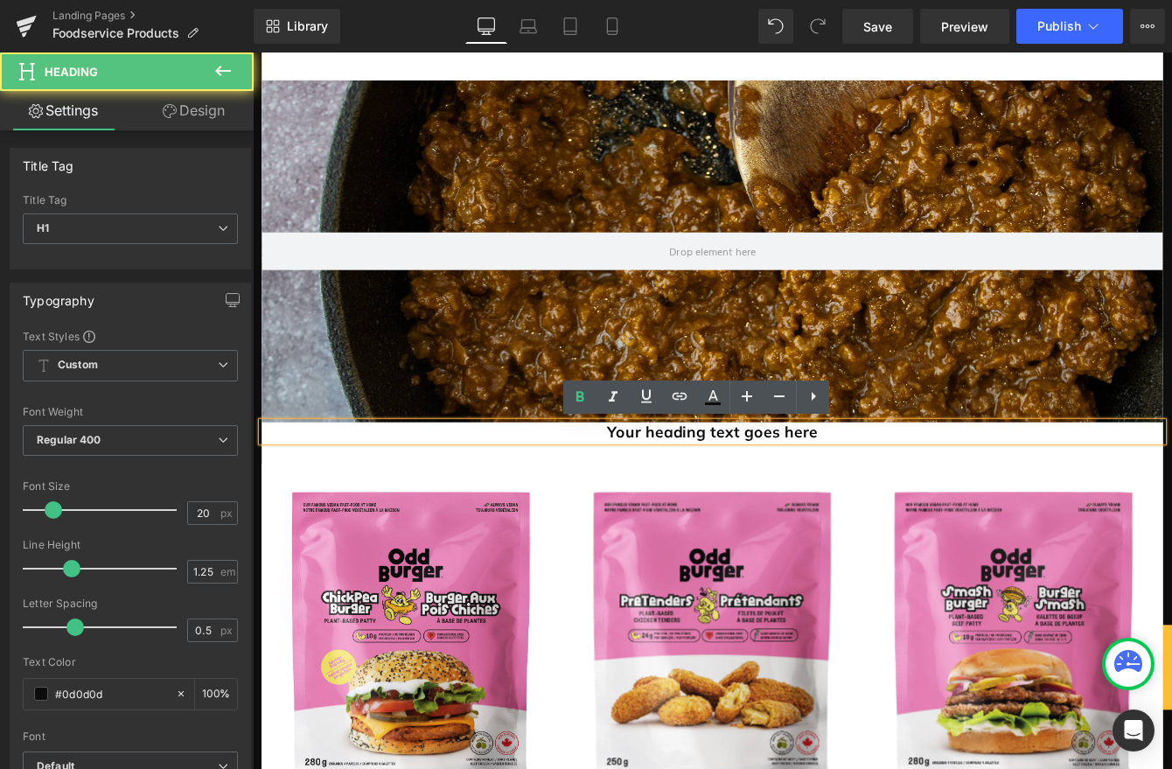
drag, startPoint x: 916, startPoint y: 492, endPoint x: 644, endPoint y: 477, distance: 272.4
click at [644, 478] on div "Your heading text goes here" at bounding box center [781, 489] width 1037 height 22
click at [643, 478] on div "Your heading text goes here" at bounding box center [781, 489] width 1037 height 22
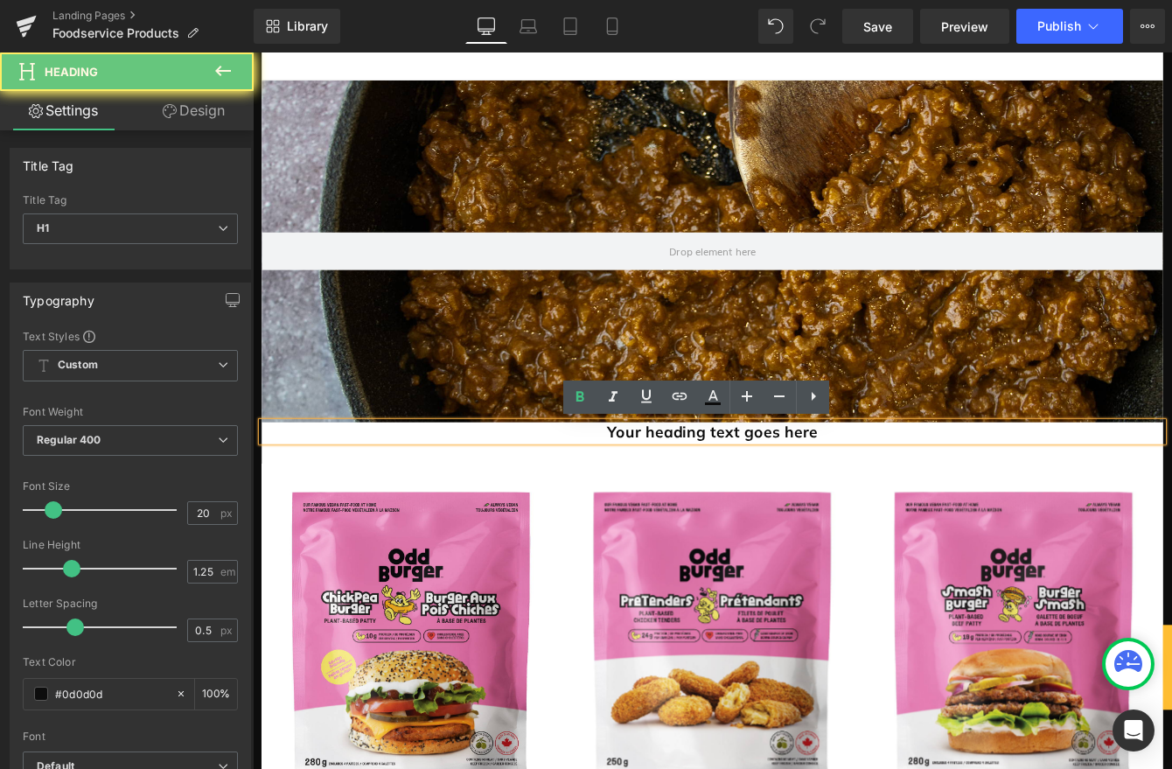
click at [653, 484] on h1 "Your heading text goes here" at bounding box center [781, 489] width 1037 height 22
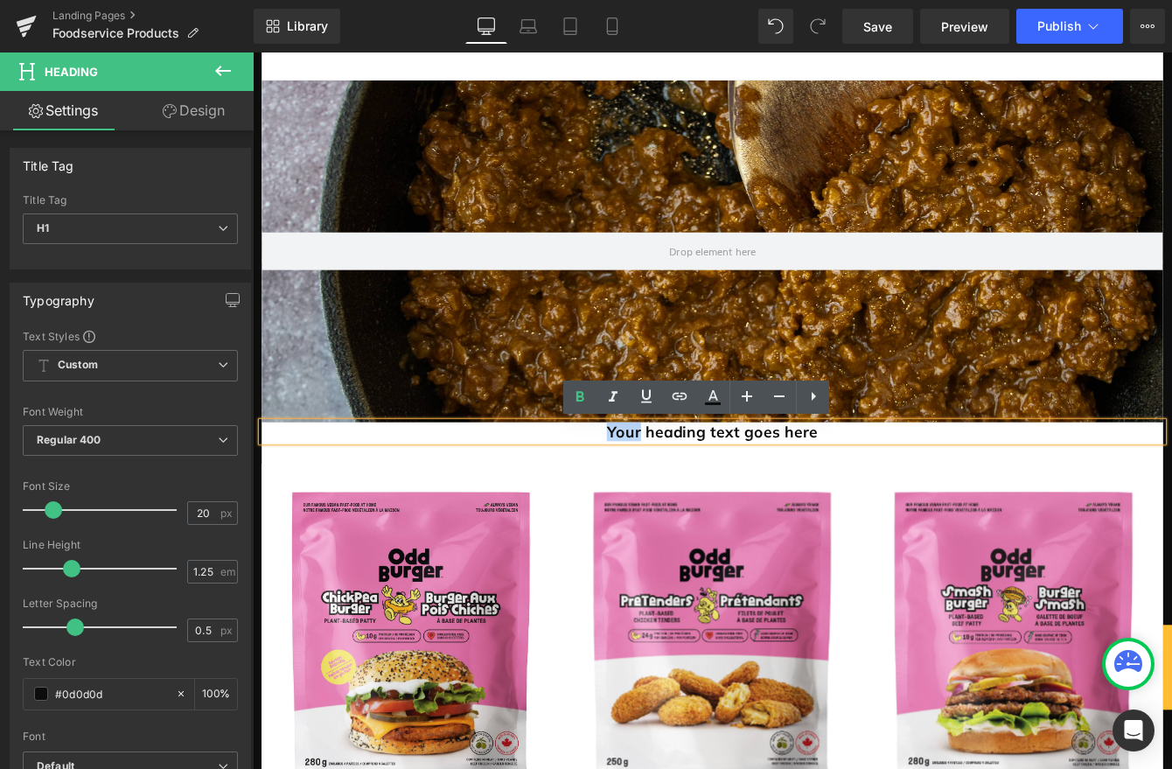
click at [653, 484] on h1 "Your heading text goes here" at bounding box center [781, 489] width 1037 height 22
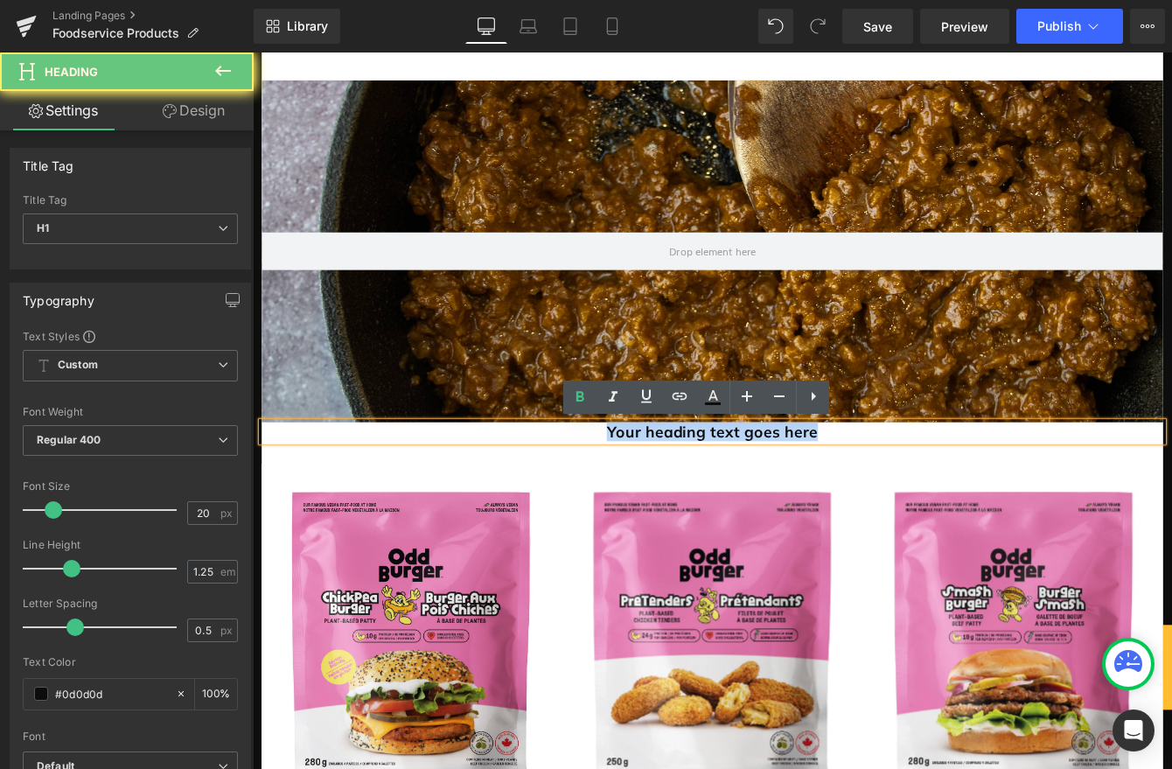
click at [653, 484] on h1 "Your heading text goes here" at bounding box center [781, 489] width 1037 height 22
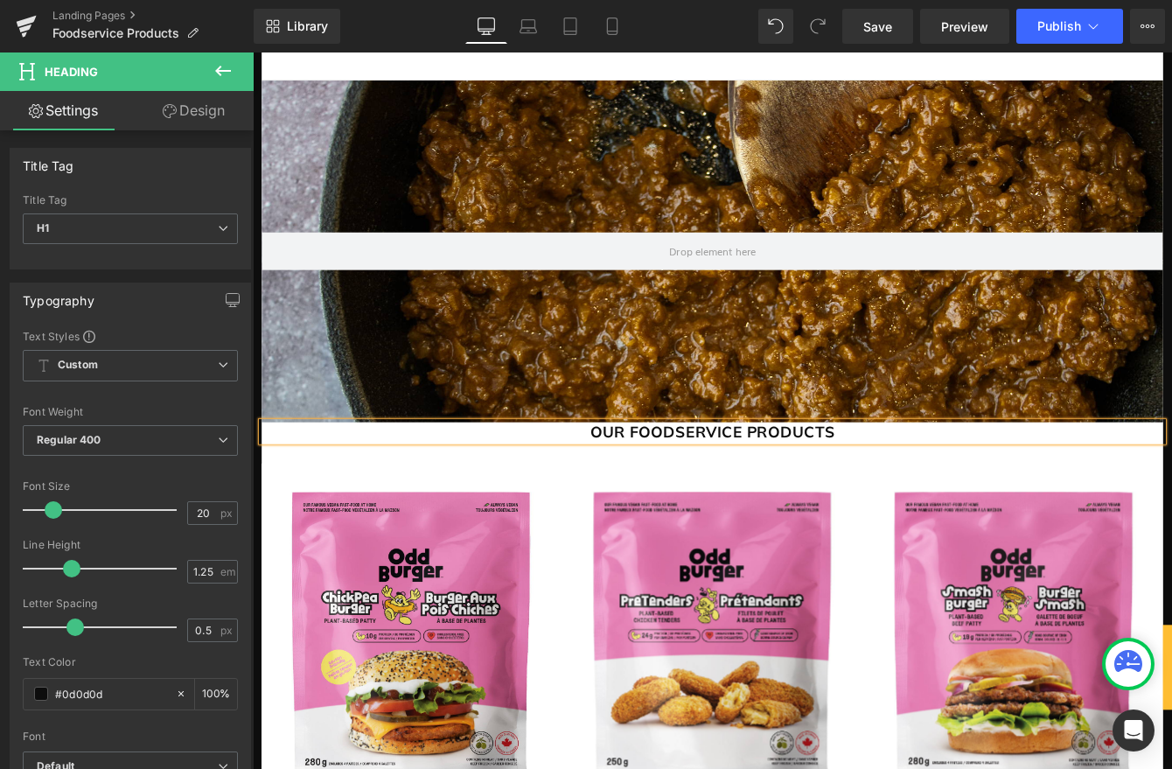
click at [881, 488] on h1 "OUR FOODSERVICE PRODUCTS" at bounding box center [781, 489] width 1037 height 22
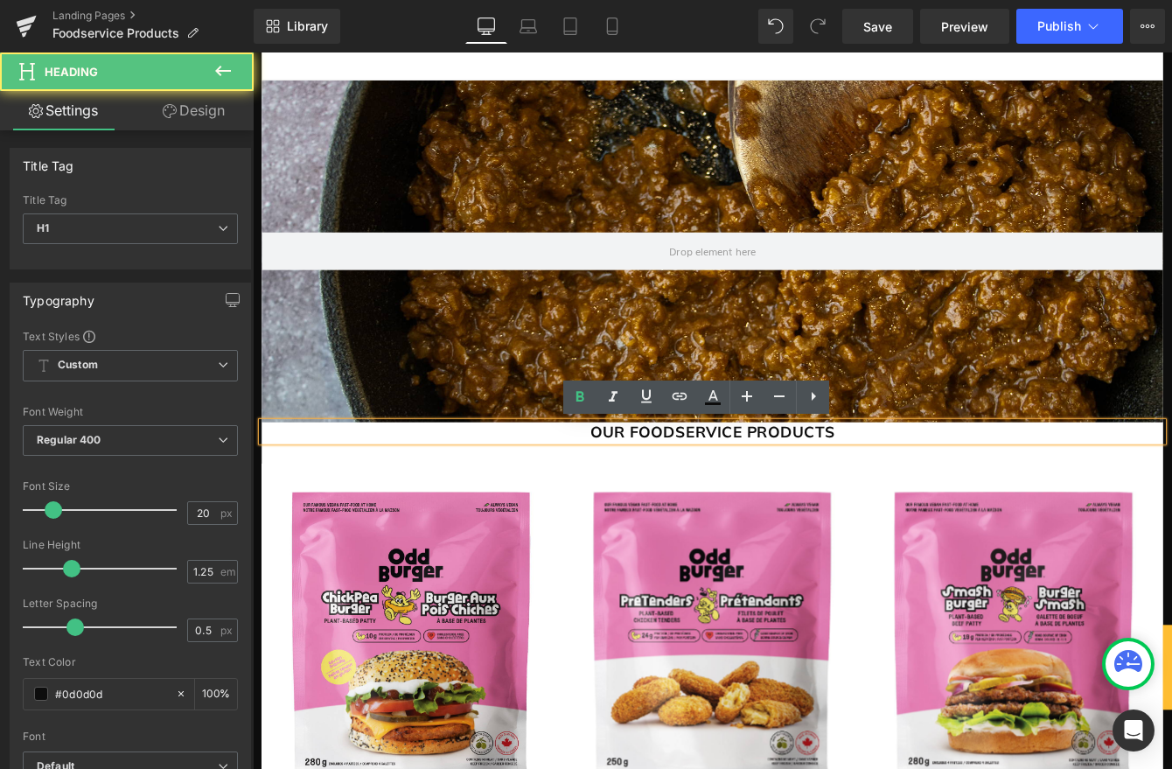
click at [877, 490] on h1 "OUR FOODSERVICE PRODUCTS" at bounding box center [781, 489] width 1037 height 22
click at [660, 484] on h1 "OUR FOODSERVICE PRODUCTS" at bounding box center [781, 489] width 1037 height 22
drag, startPoint x: 660, startPoint y: 484, endPoint x: 672, endPoint y: 484, distance: 12.2
click at [660, 484] on h1 "OUR FOODSERVICE PRODUCTS" at bounding box center [781, 489] width 1037 height 22
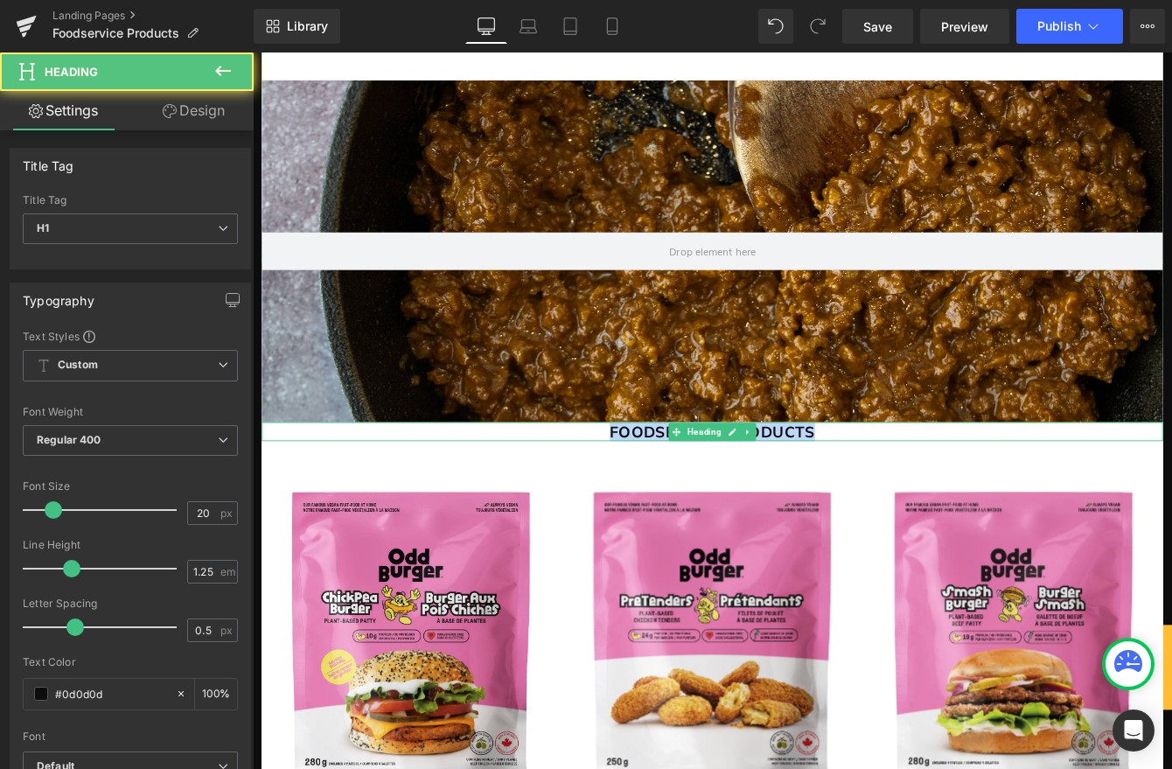
drag, startPoint x: 616, startPoint y: 486, endPoint x: 837, endPoint y: 490, distance: 221.3
click at [905, 492] on h1 "FOODSERVICE PRODUCTS" at bounding box center [781, 489] width 1037 height 22
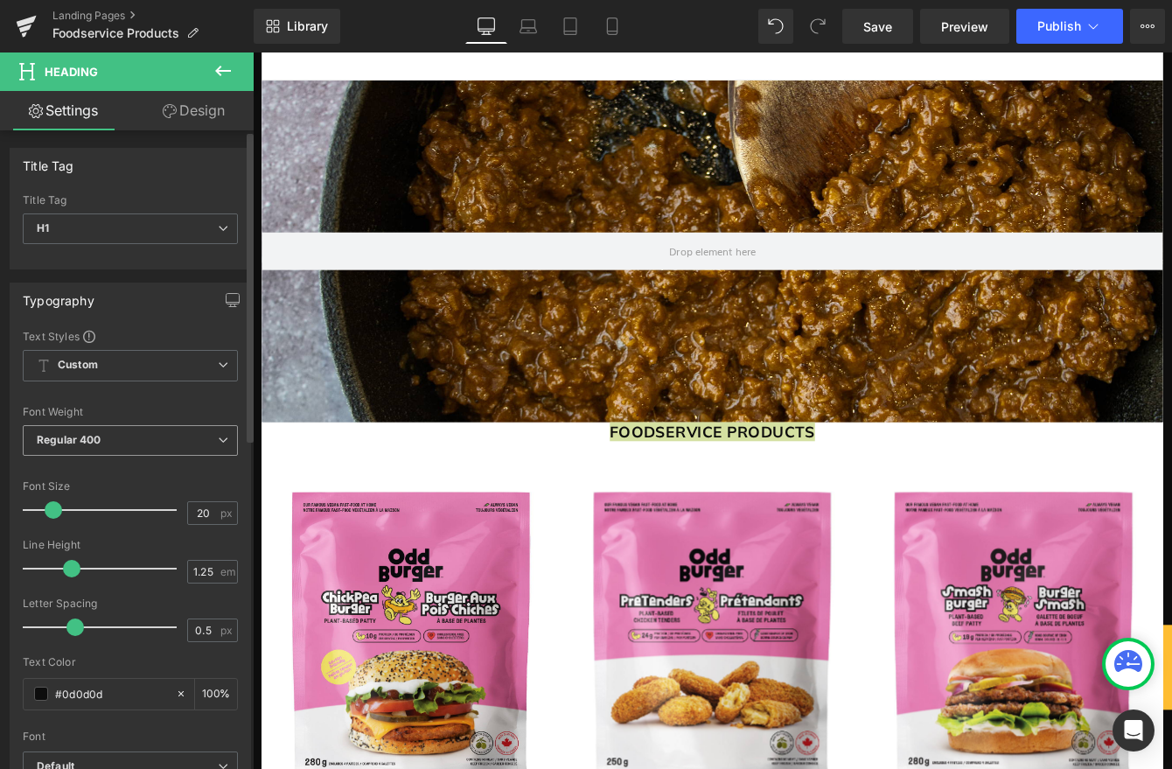
click at [159, 437] on span "Regular 400" at bounding box center [130, 440] width 215 height 31
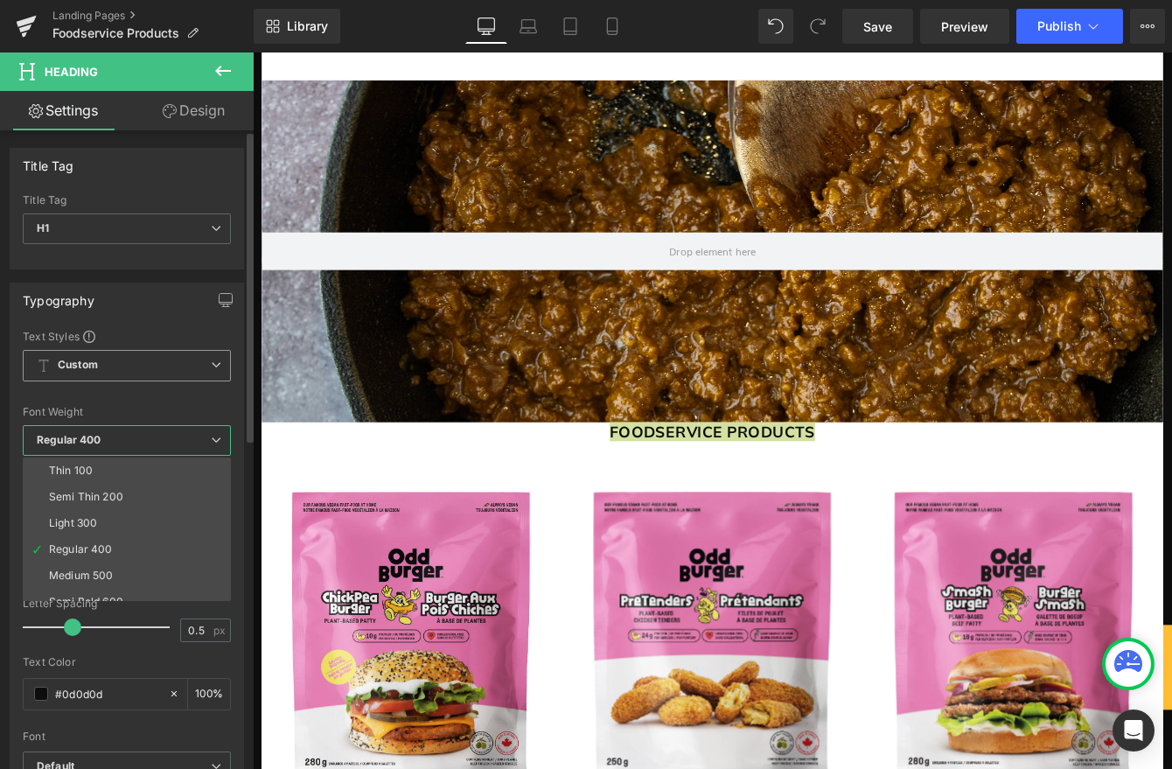
click at [164, 362] on span "Custom Setup Global Style" at bounding box center [127, 365] width 208 height 31
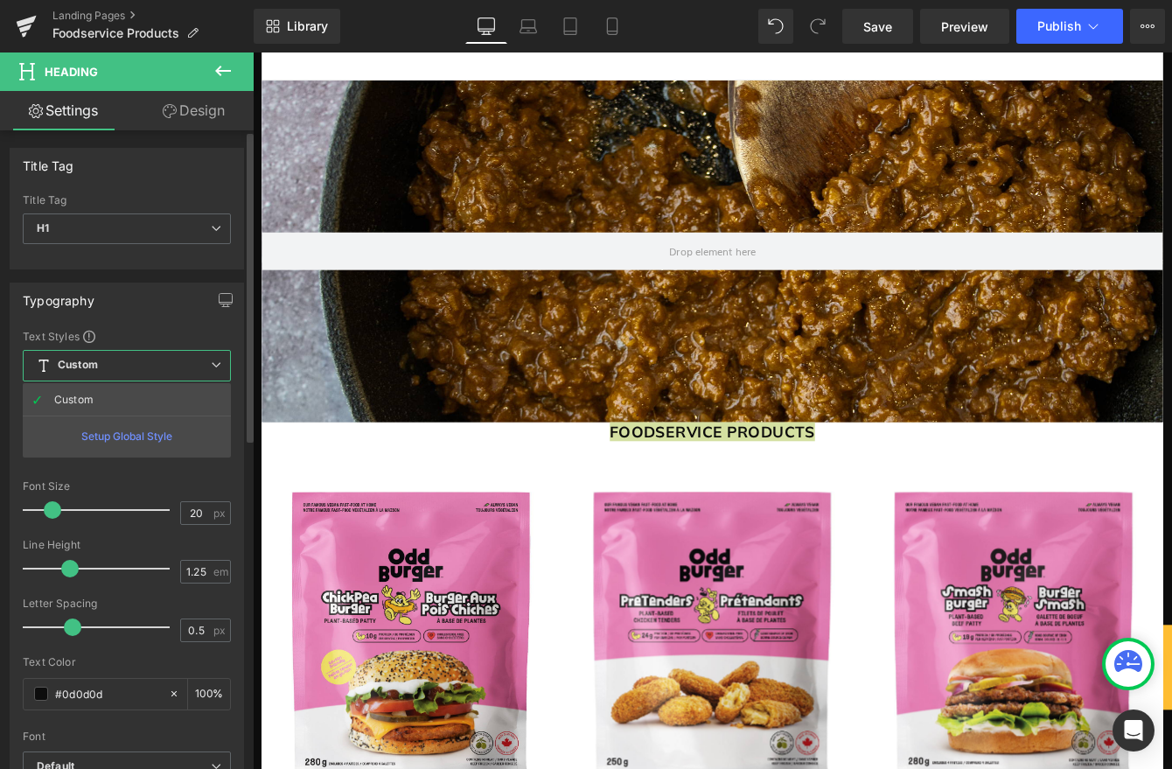
drag, startPoint x: 163, startPoint y: 361, endPoint x: 176, endPoint y: 389, distance: 30.9
click at [163, 361] on span "Custom Setup Global Style" at bounding box center [127, 365] width 208 height 31
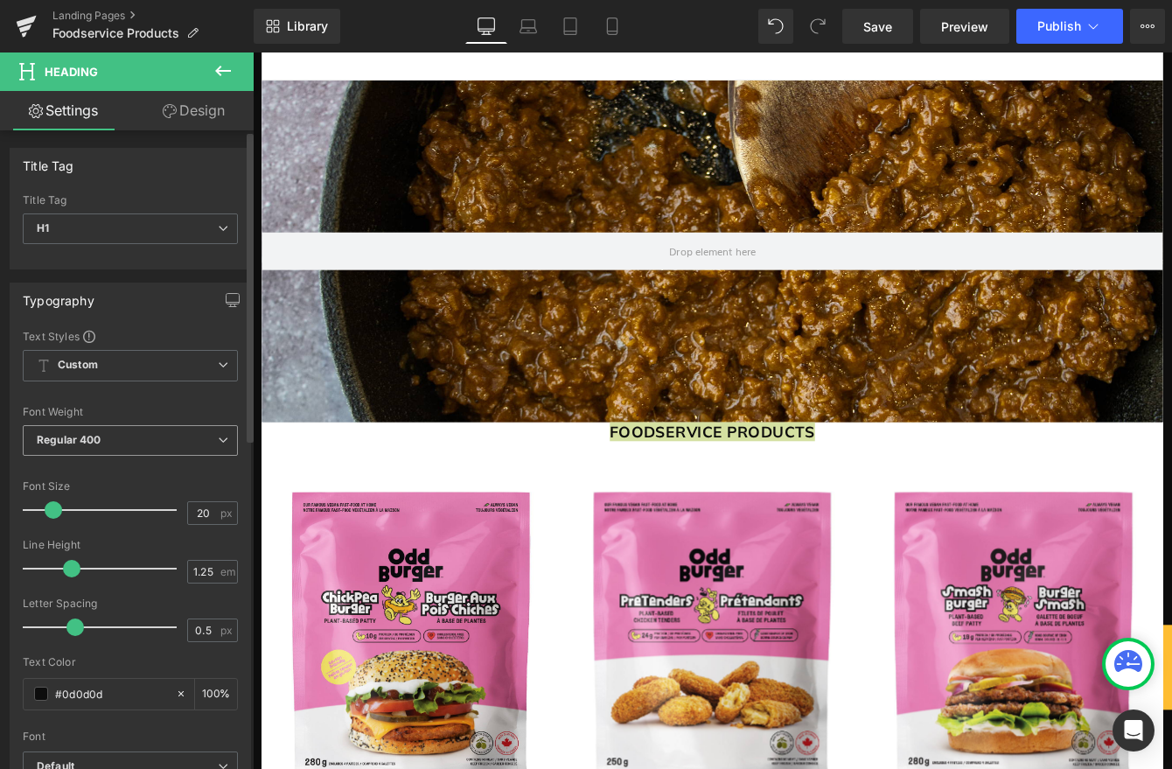
click at [176, 438] on span "Regular 400" at bounding box center [130, 440] width 215 height 31
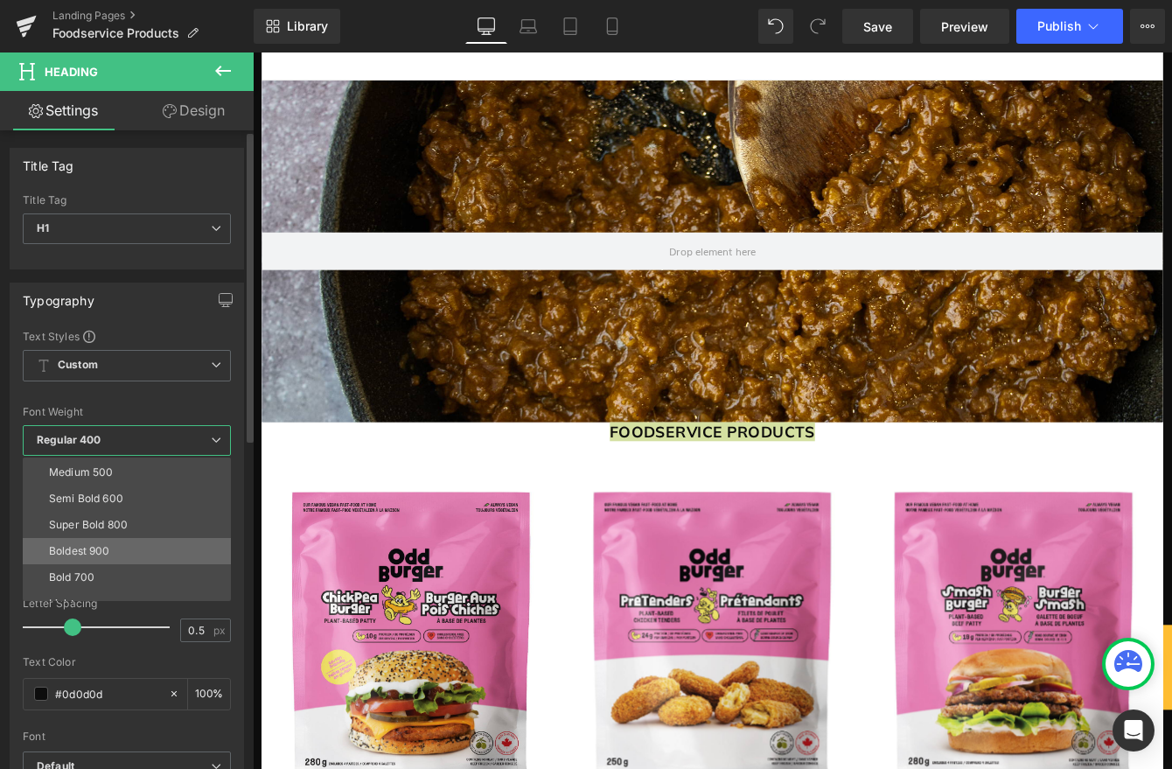
scroll to position [104, 0]
click at [123, 551] on li "Boldest 900" at bounding box center [131, 550] width 216 height 26
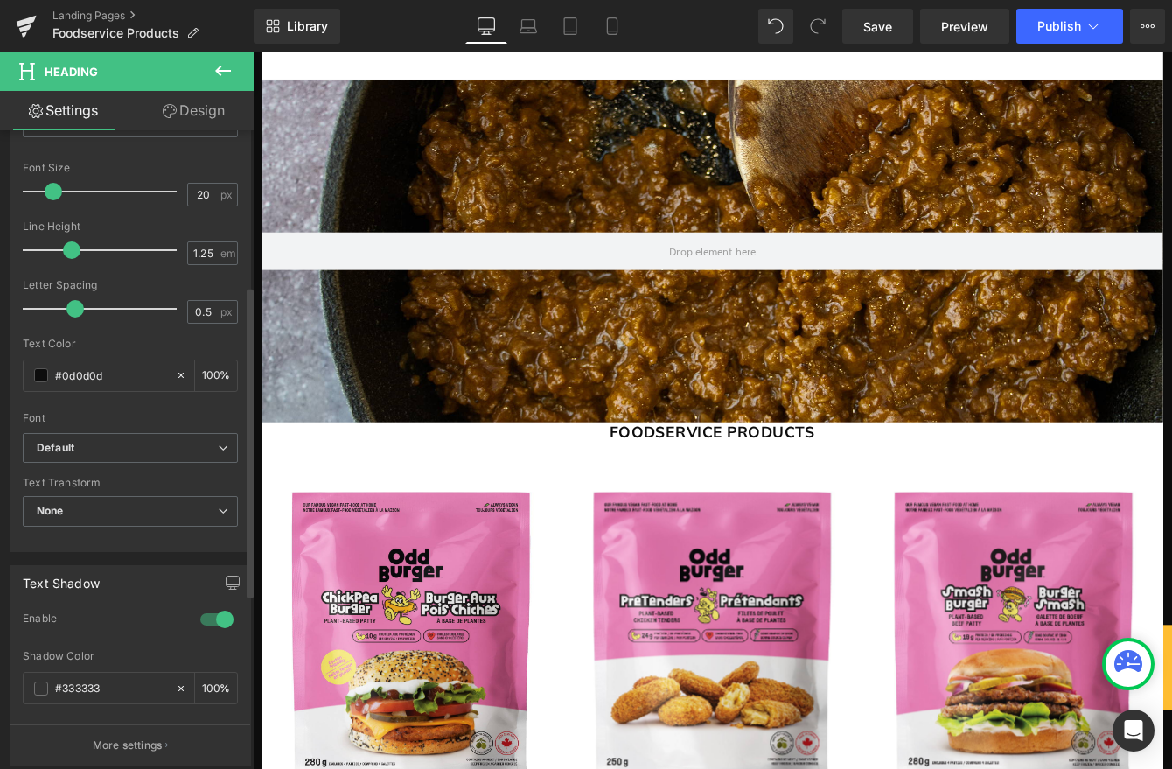
scroll to position [315, 0]
click at [160, 444] on b "Default" at bounding box center [127, 451] width 181 height 15
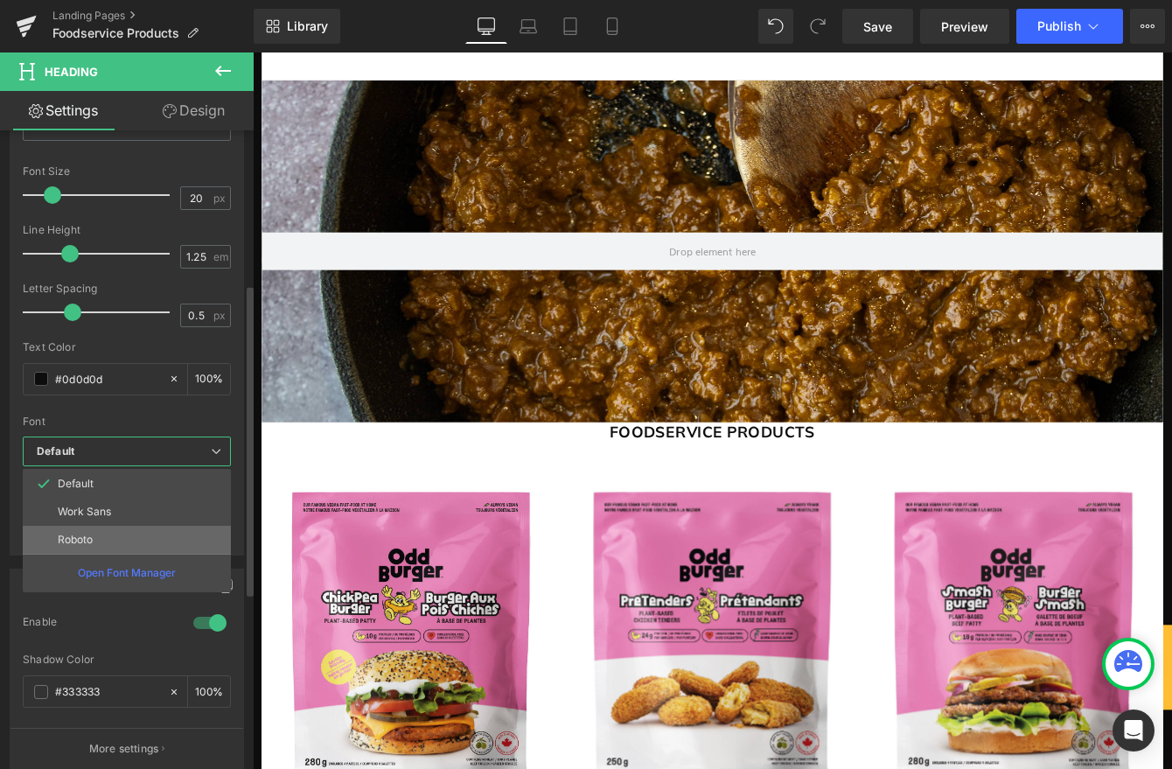
click at [96, 539] on li "Roboto" at bounding box center [127, 540] width 208 height 28
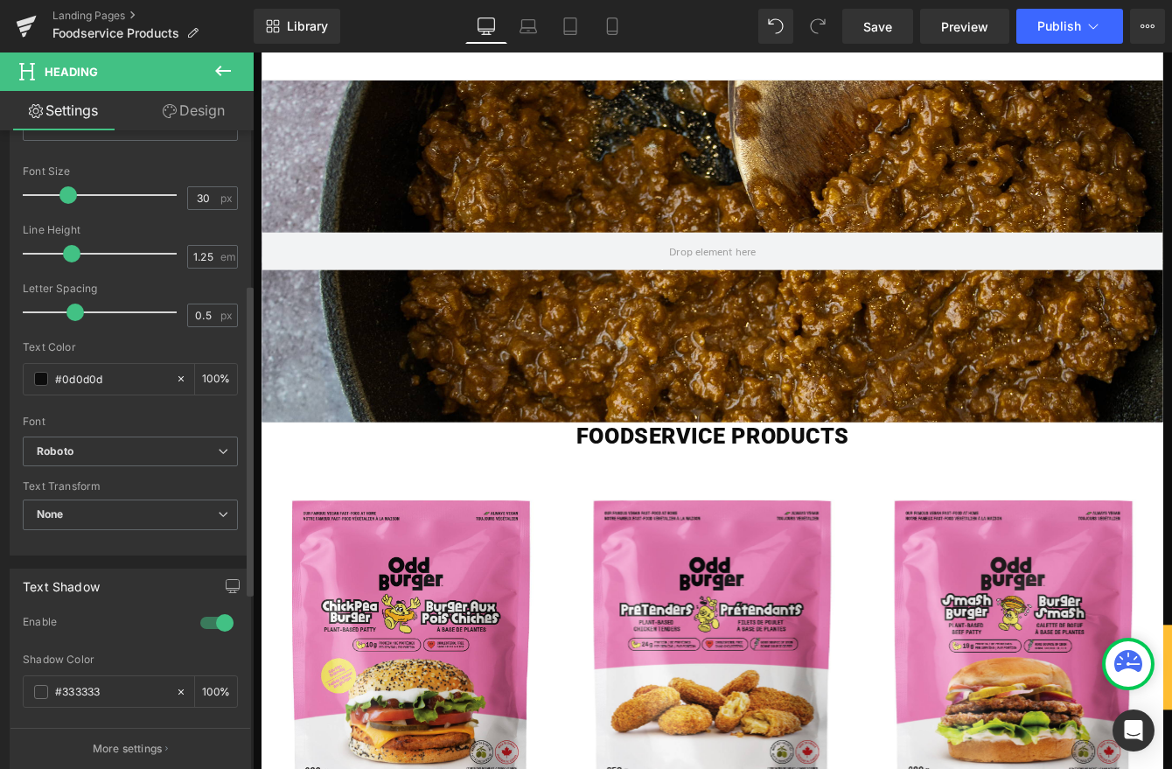
type input "31"
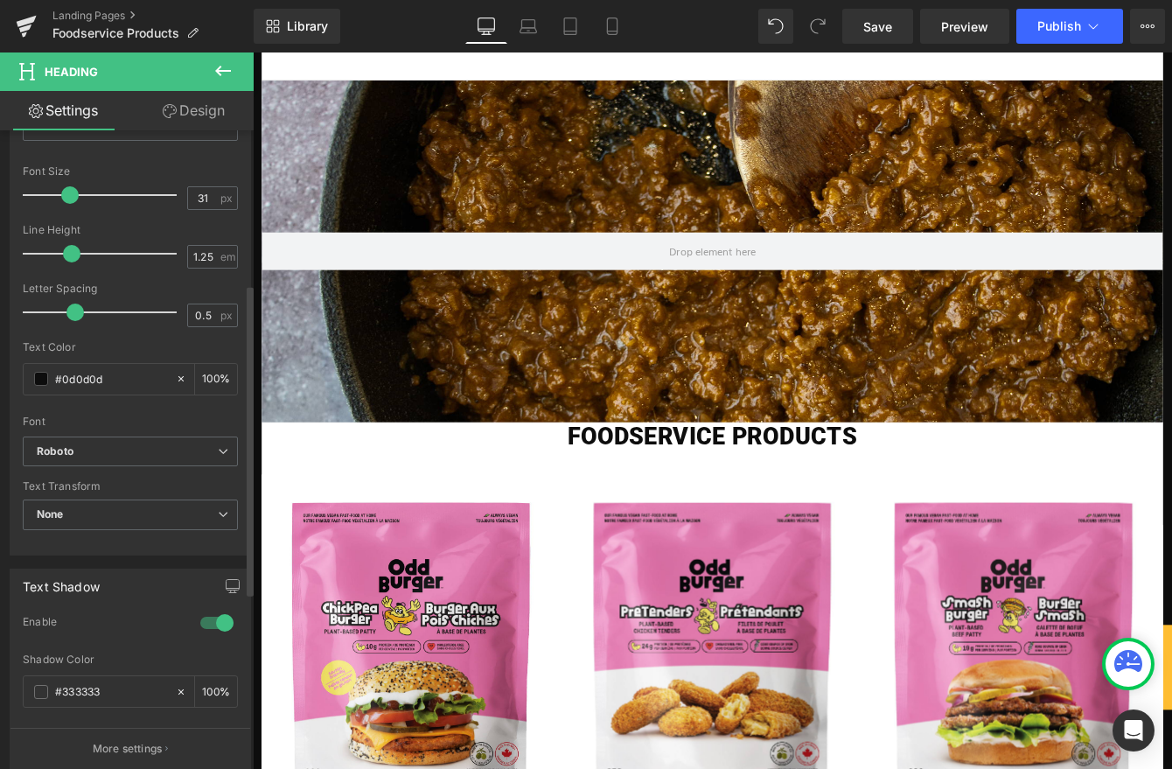
drag, startPoint x: 52, startPoint y: 193, endPoint x: 66, endPoint y: 194, distance: 13.1
click at [66, 194] on span at bounding box center [69, 194] width 17 height 17
drag, startPoint x: 882, startPoint y: 25, endPoint x: 888, endPoint y: 46, distance: 21.6
click at [882, 26] on span "Save" at bounding box center [877, 26] width 29 height 18
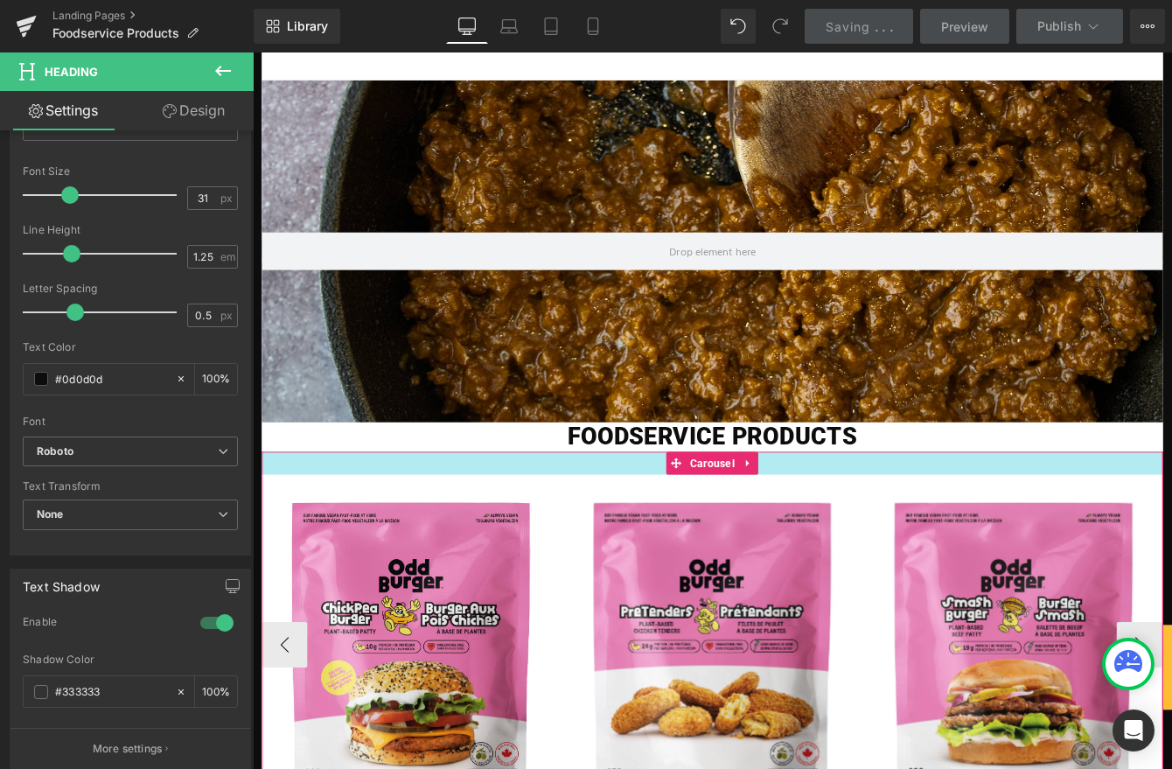
scroll to position [0, 0]
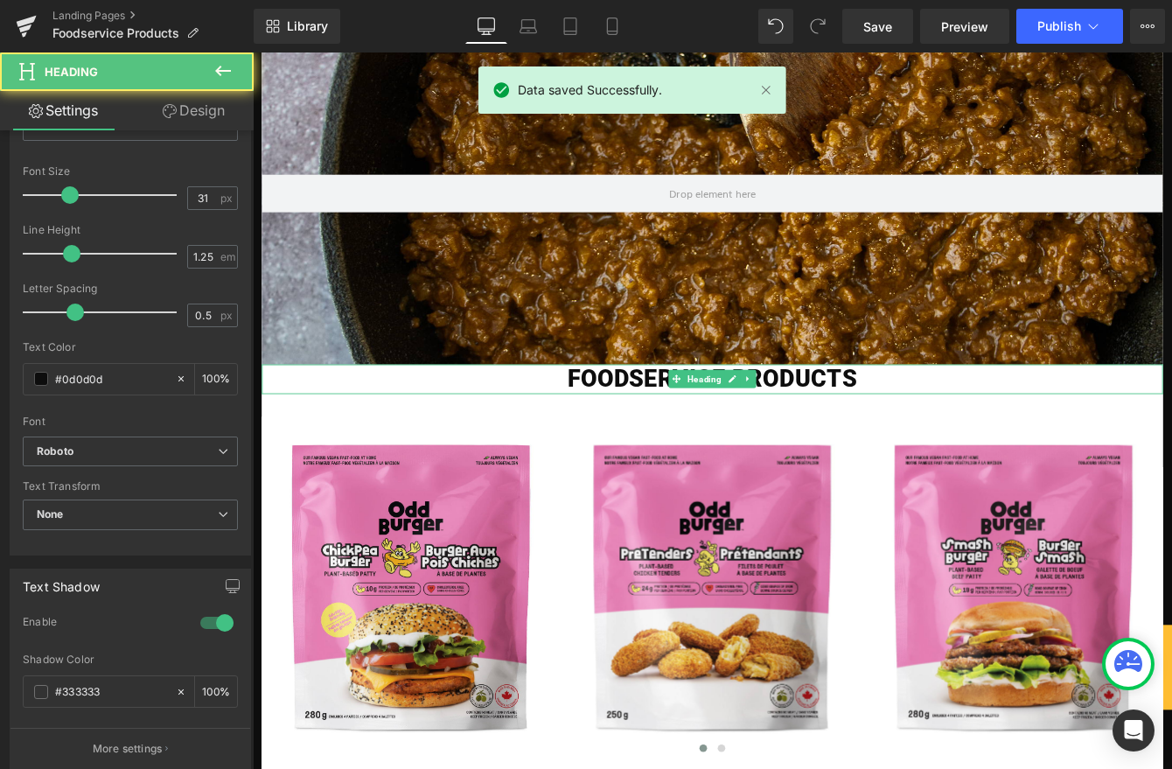
click at [643, 437] on h1 "FOODSERVICE PRODUCTS" at bounding box center [781, 429] width 1037 height 34
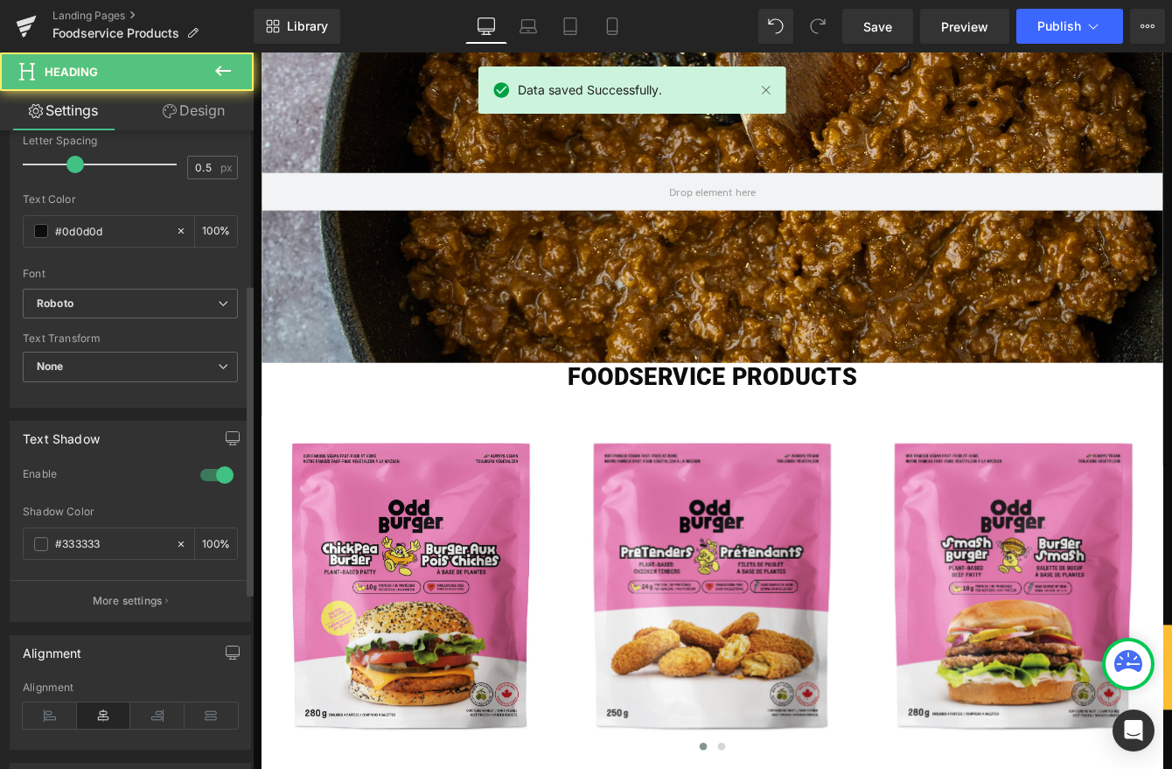
scroll to position [677, 0]
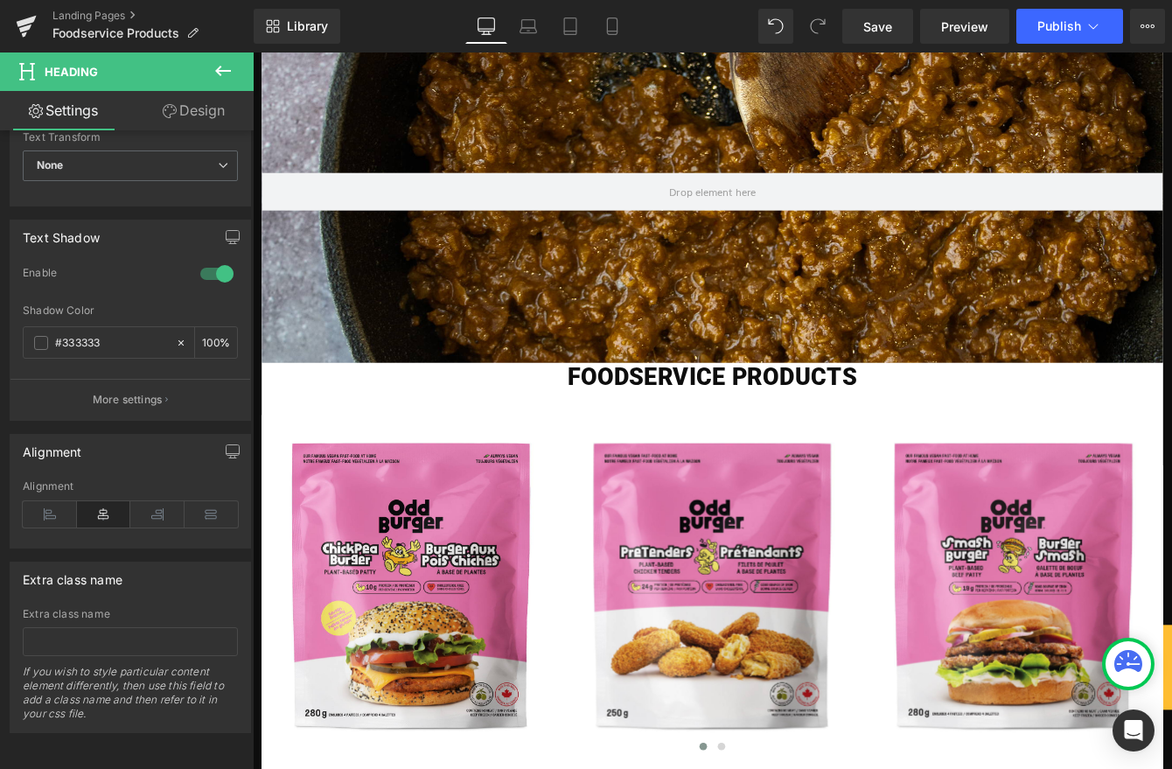
click at [213, 75] on icon at bounding box center [223, 70] width 21 height 21
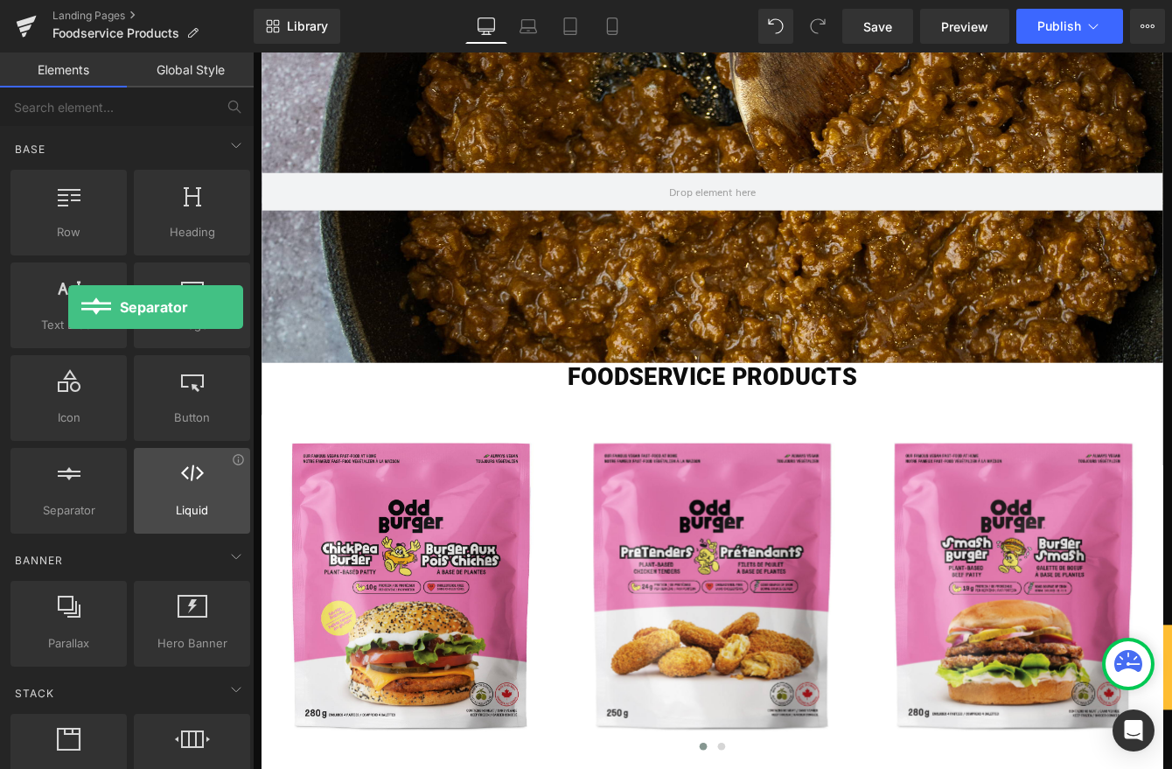
drag, startPoint x: 68, startPoint y: 491, endPoint x: 216, endPoint y: 493, distance: 147.8
click at [68, 491] on div at bounding box center [69, 481] width 106 height 39
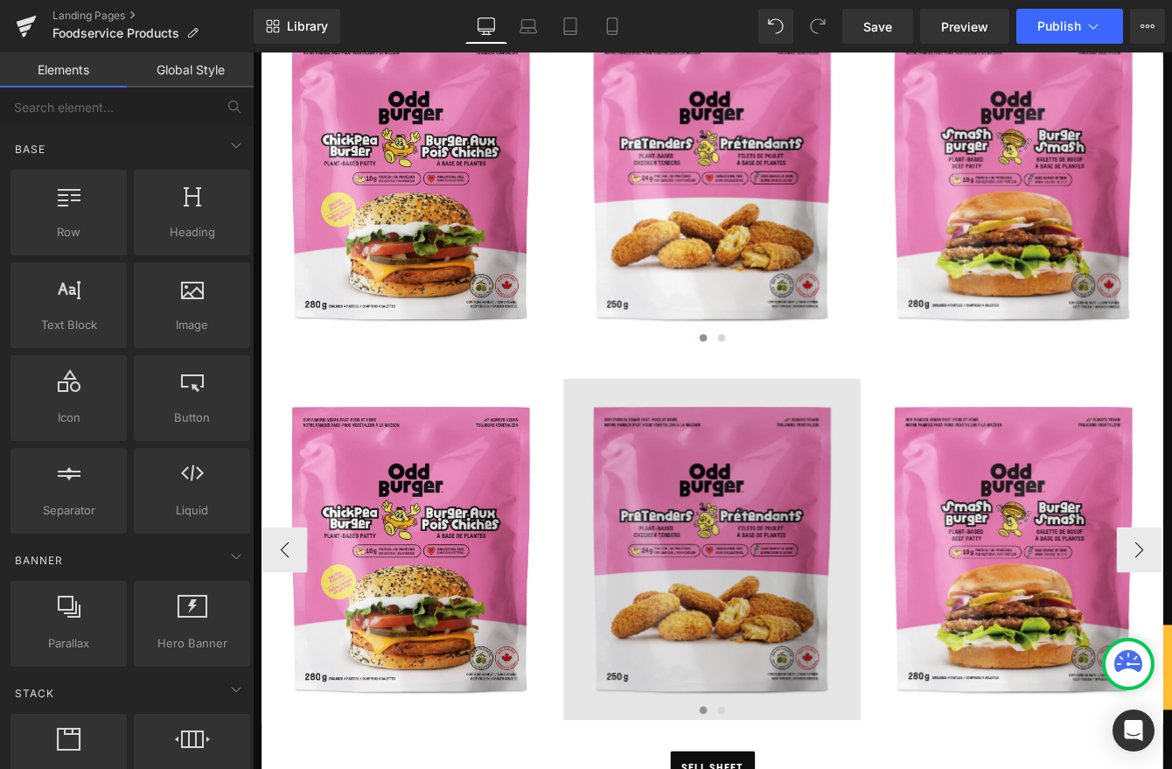
scroll to position [736, 0]
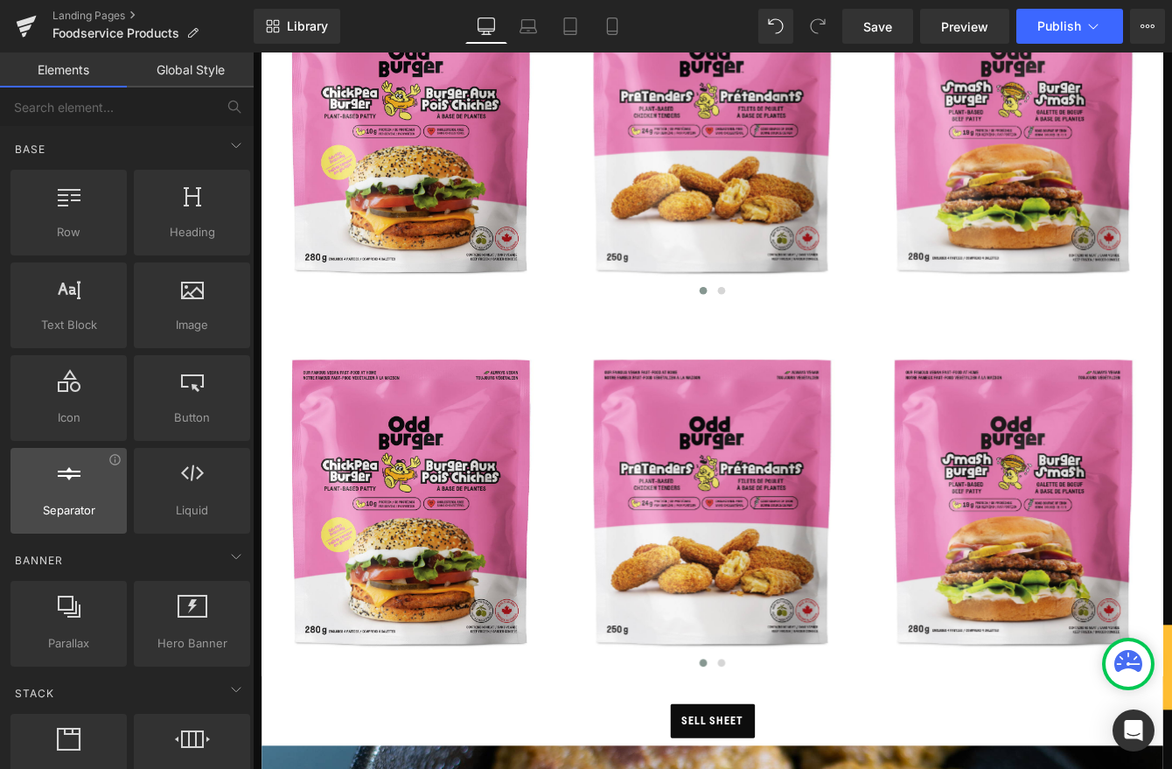
click at [73, 504] on span "Separator" at bounding box center [69, 510] width 106 height 18
click at [87, 484] on div at bounding box center [69, 481] width 106 height 39
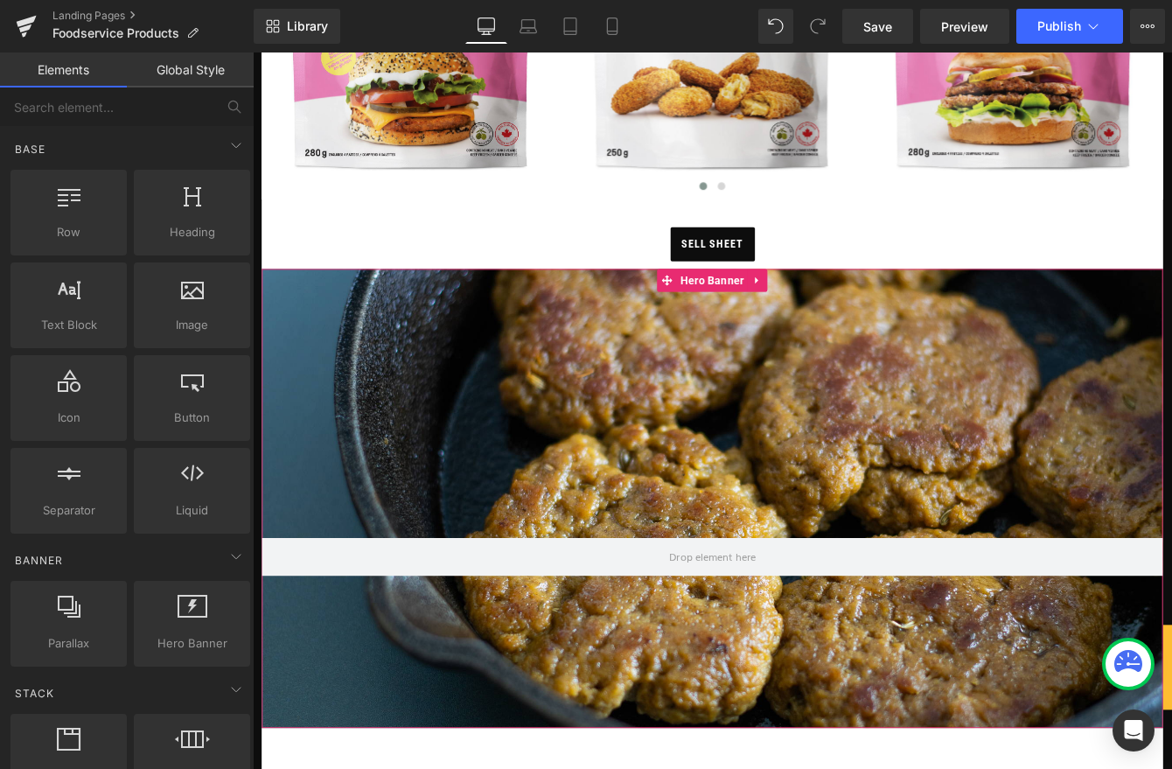
scroll to position [1550, 0]
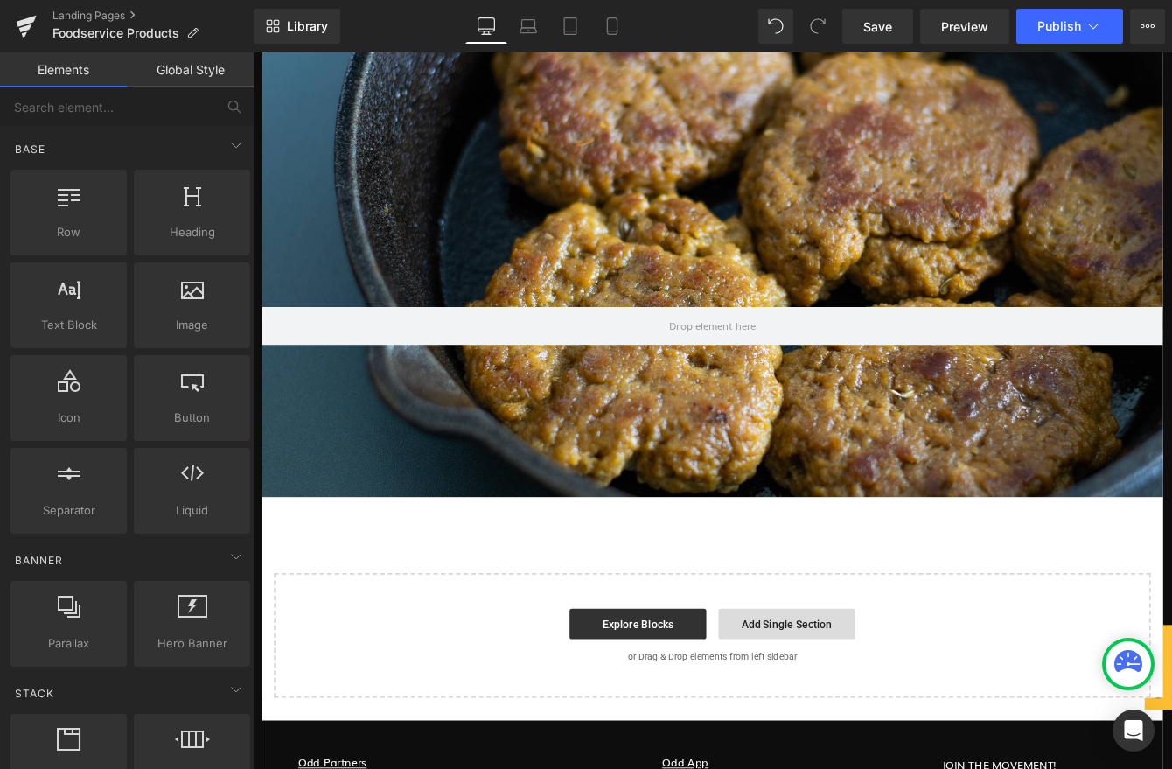
click at [835, 704] on link "Add Single Section" at bounding box center [867, 710] width 157 height 35
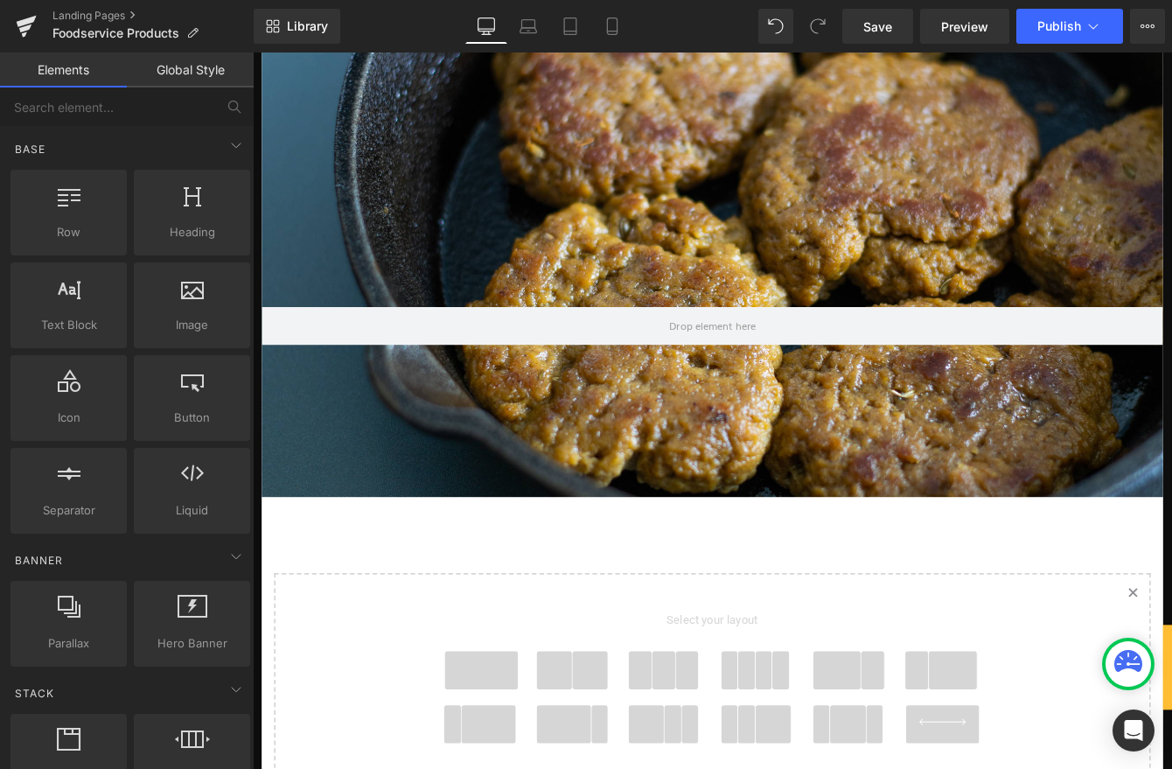
click at [530, 761] on span at bounding box center [516, 764] width 84 height 44
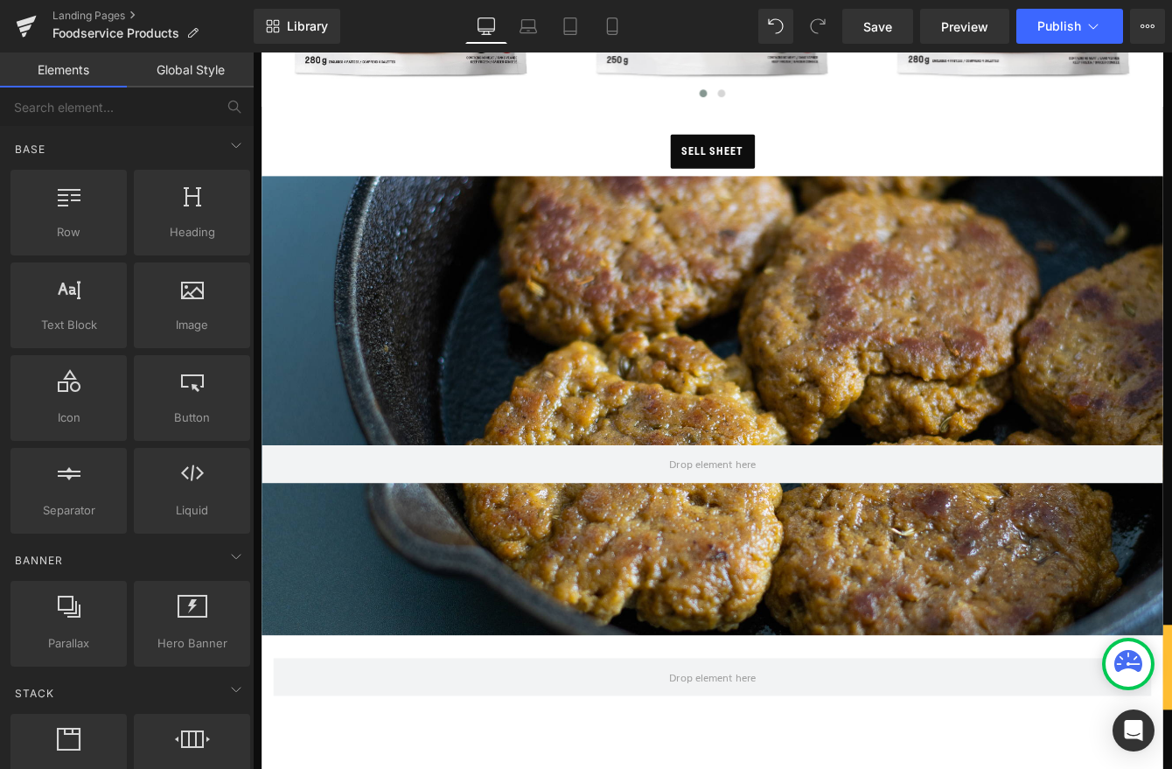
scroll to position [1376, 0]
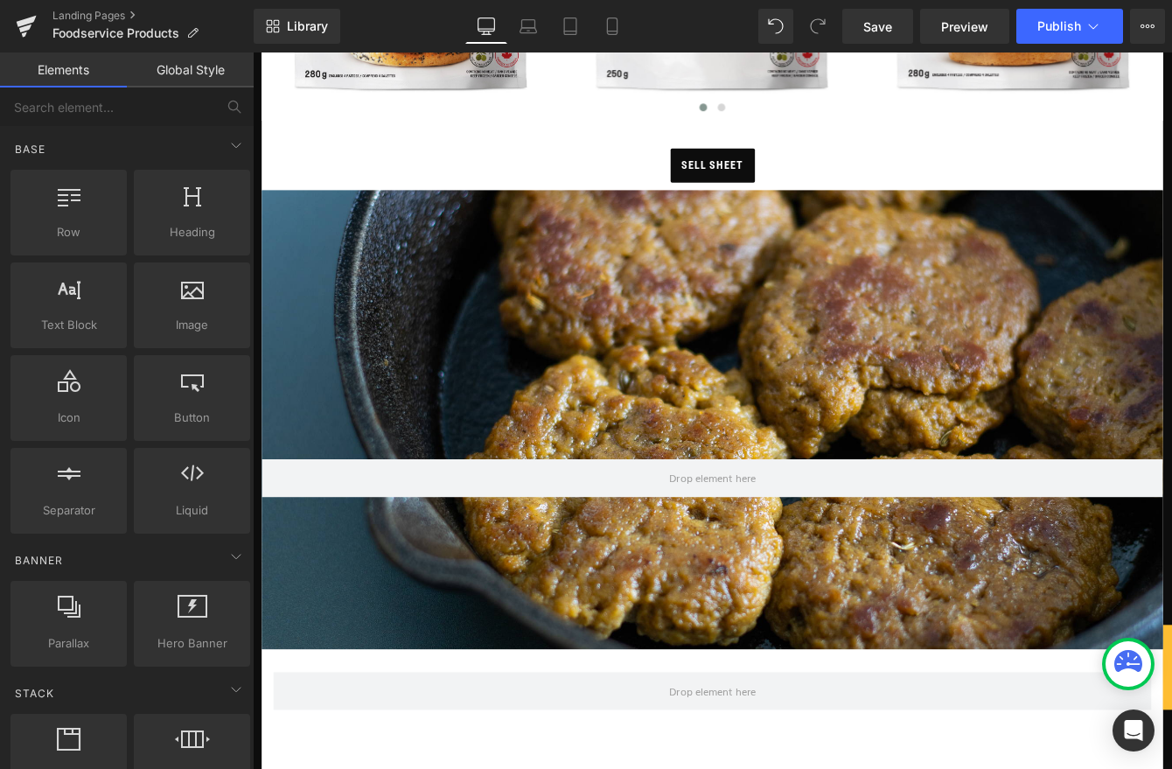
drag, startPoint x: 336, startPoint y: 716, endPoint x: 420, endPoint y: 147, distance: 575.4
click at [425, 109] on div "Hero Banner 200px 200px FOODSERVICE PRODUCTS Heading Image Image" at bounding box center [781, 78] width 1037 height 2453
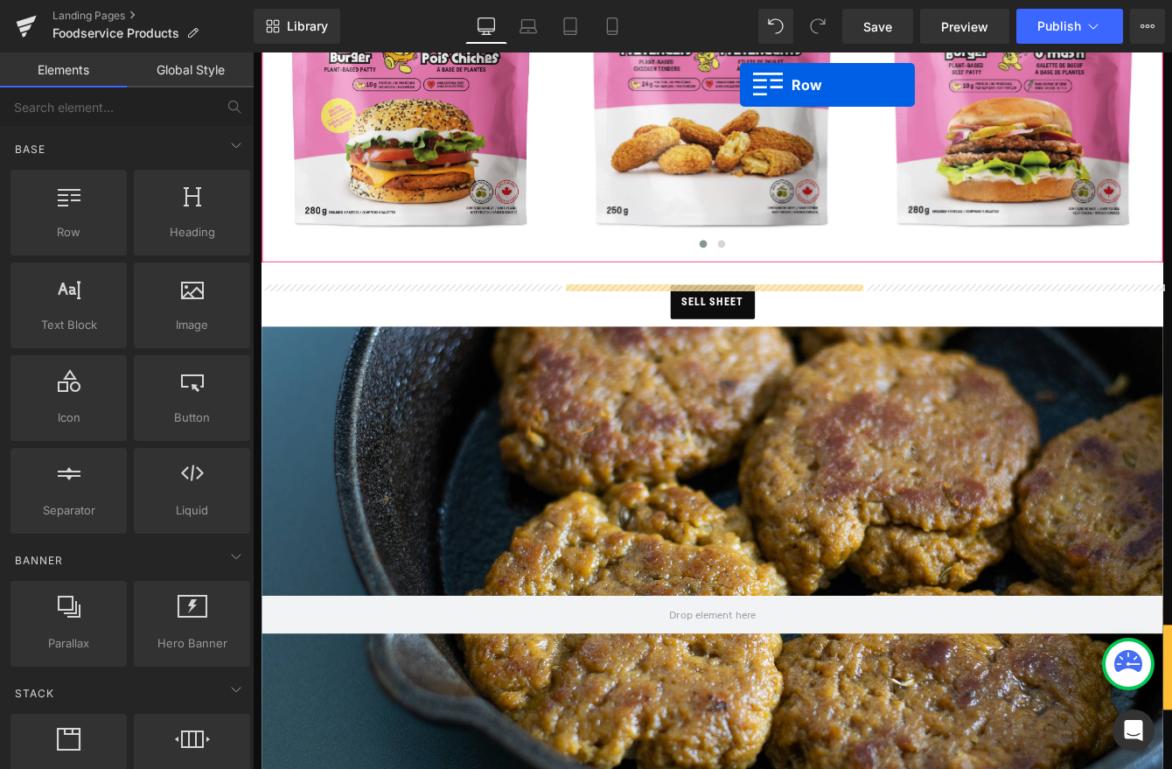
scroll to position [1183, 0]
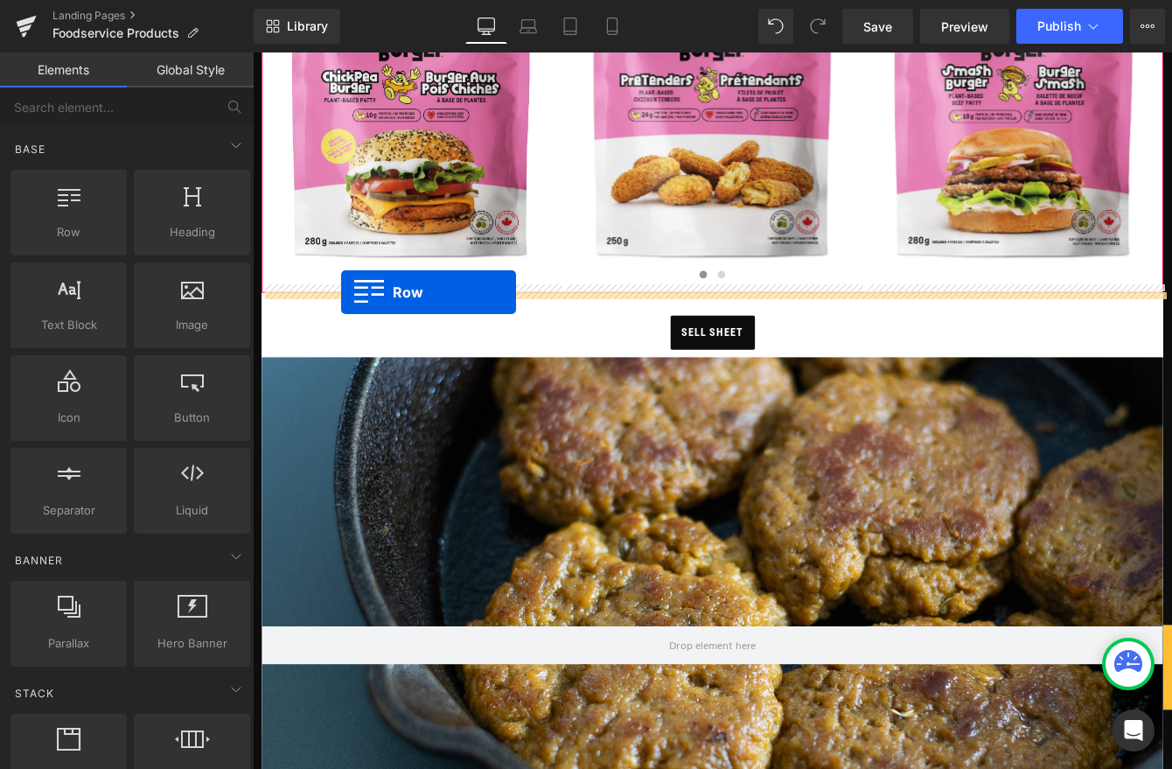
drag, startPoint x: 308, startPoint y: 749, endPoint x: 354, endPoint y: 328, distance: 424.0
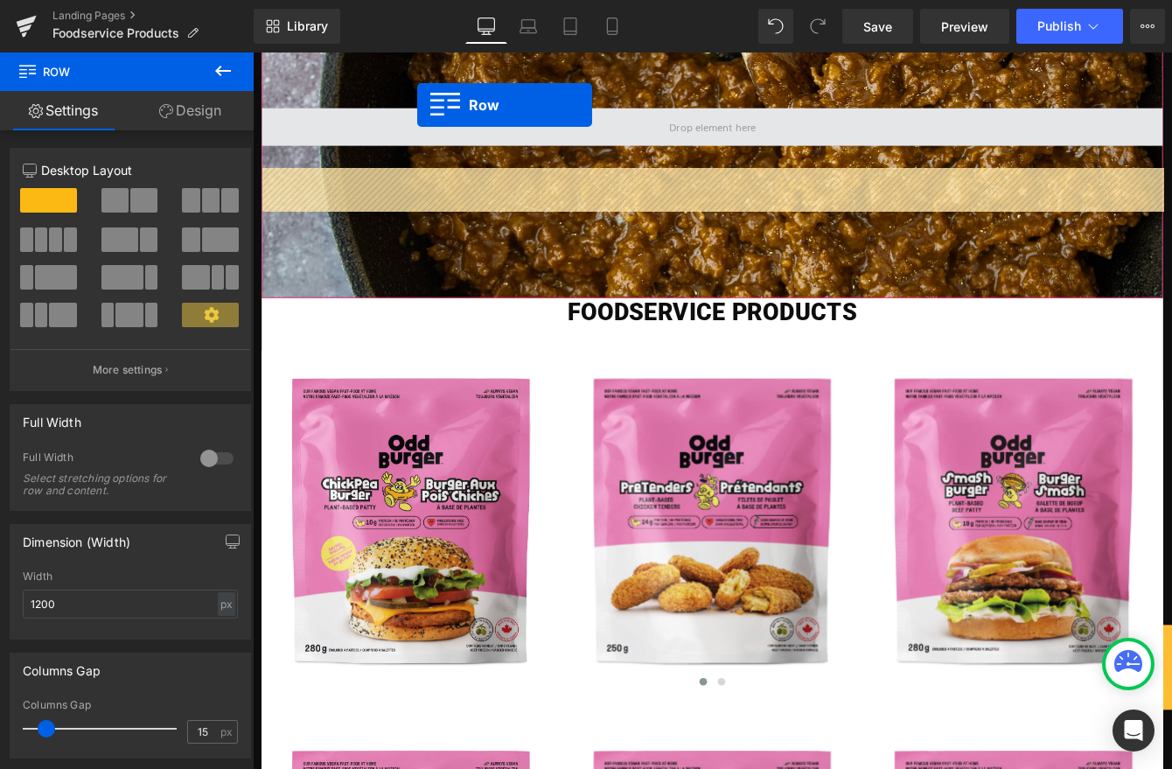
scroll to position [199, 0]
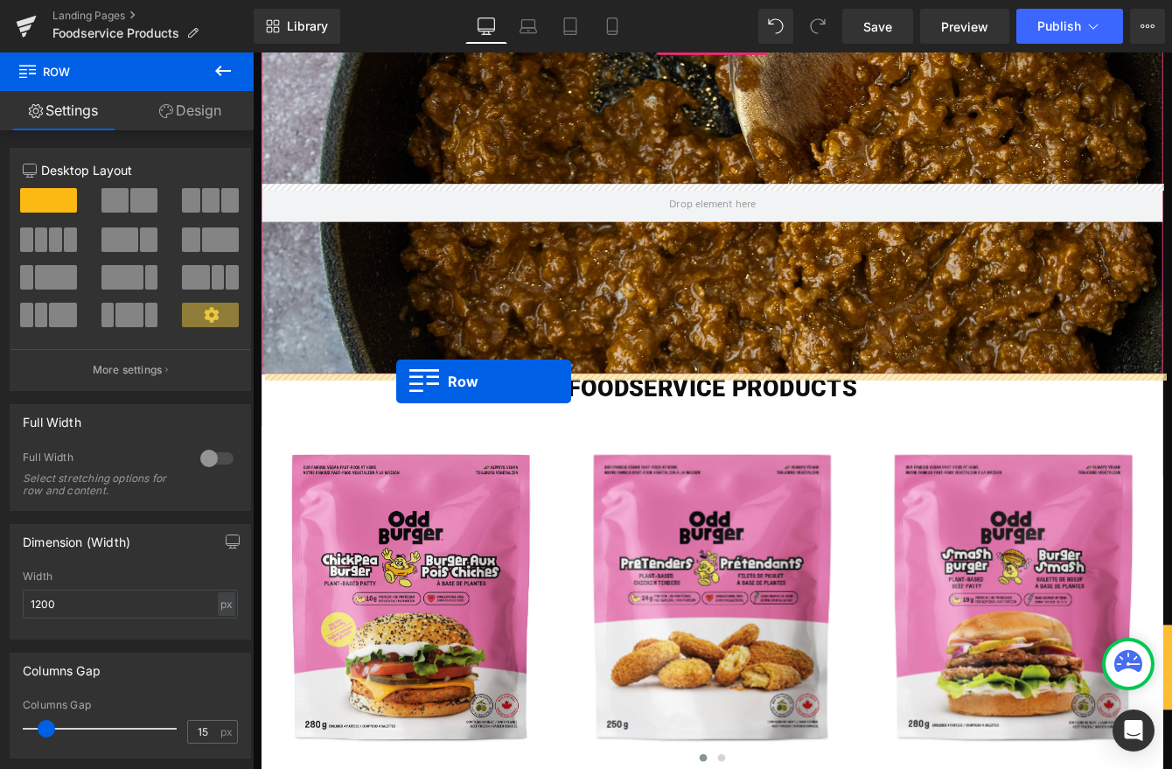
drag, startPoint x: 303, startPoint y: 787, endPoint x: 418, endPoint y: 430, distance: 374.7
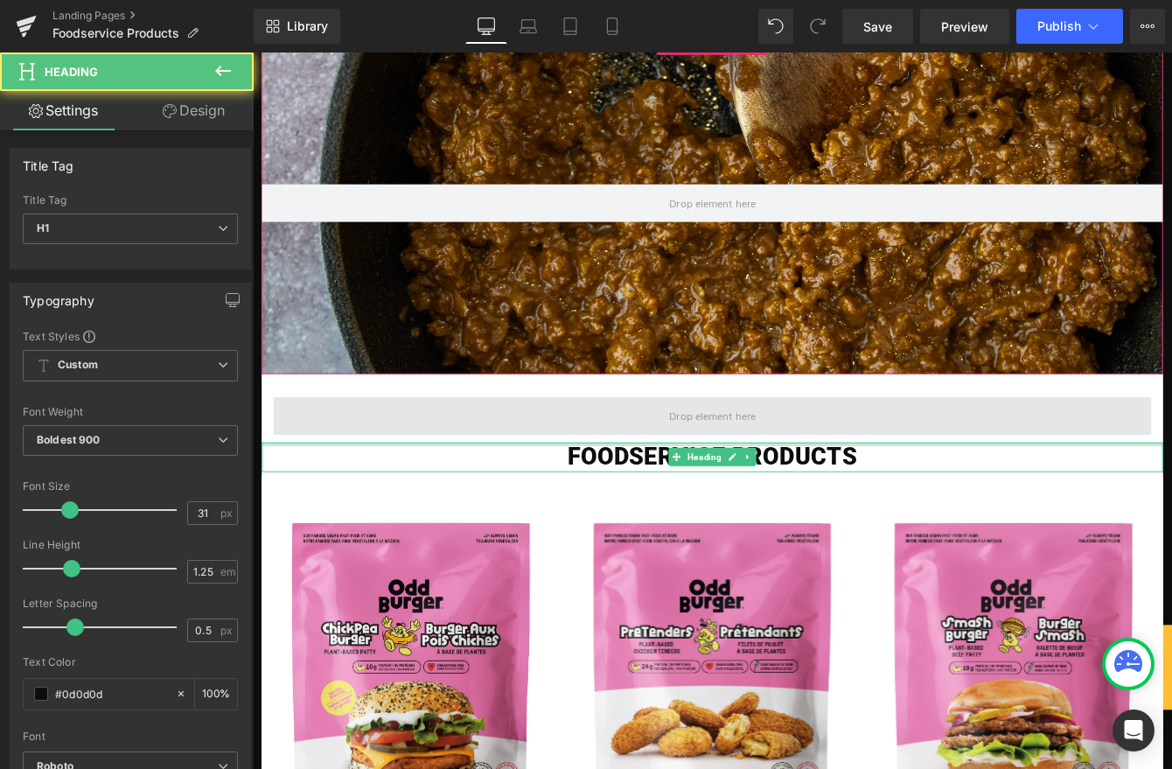
drag, startPoint x: 637, startPoint y: 500, endPoint x: 640, endPoint y: 477, distance: 23.9
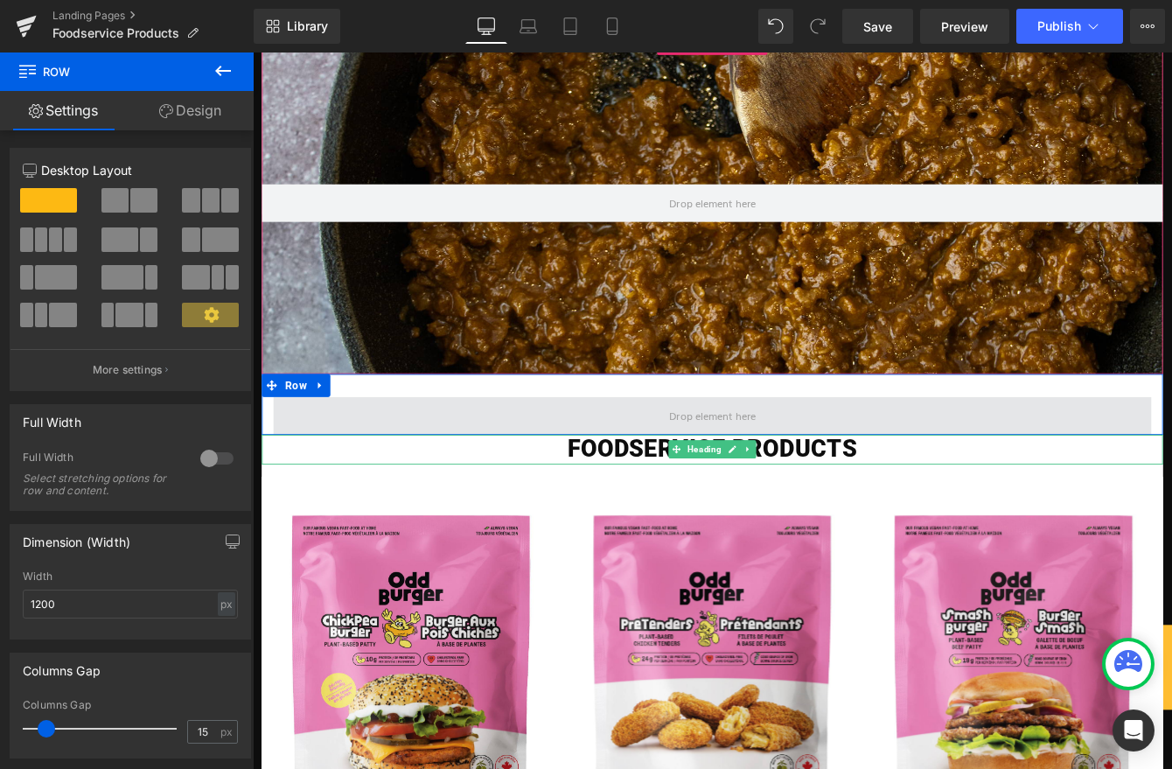
drag, startPoint x: 636, startPoint y: 499, endPoint x: 488, endPoint y: 461, distance: 152.7
click at [643, 438] on div "Row" at bounding box center [781, 457] width 1037 height 70
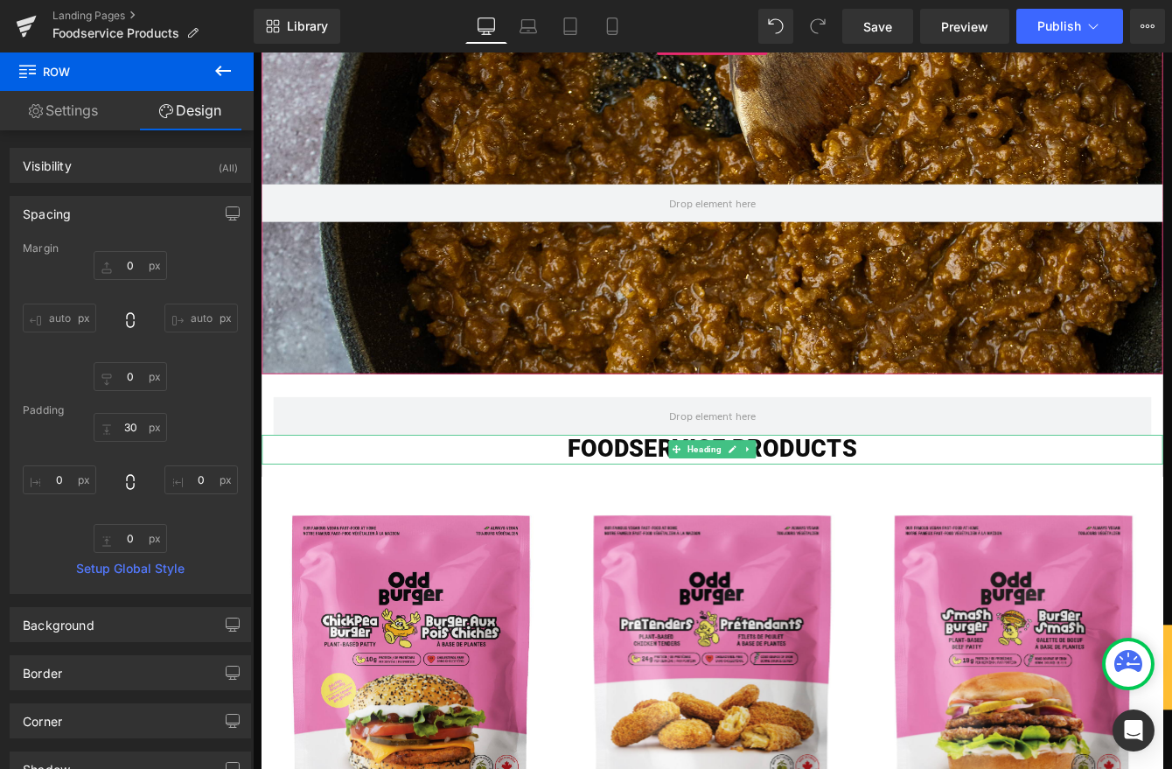
drag, startPoint x: 228, startPoint y: 70, endPoint x: 208, endPoint y: 155, distance: 87.2
click at [228, 72] on icon at bounding box center [223, 70] width 21 height 21
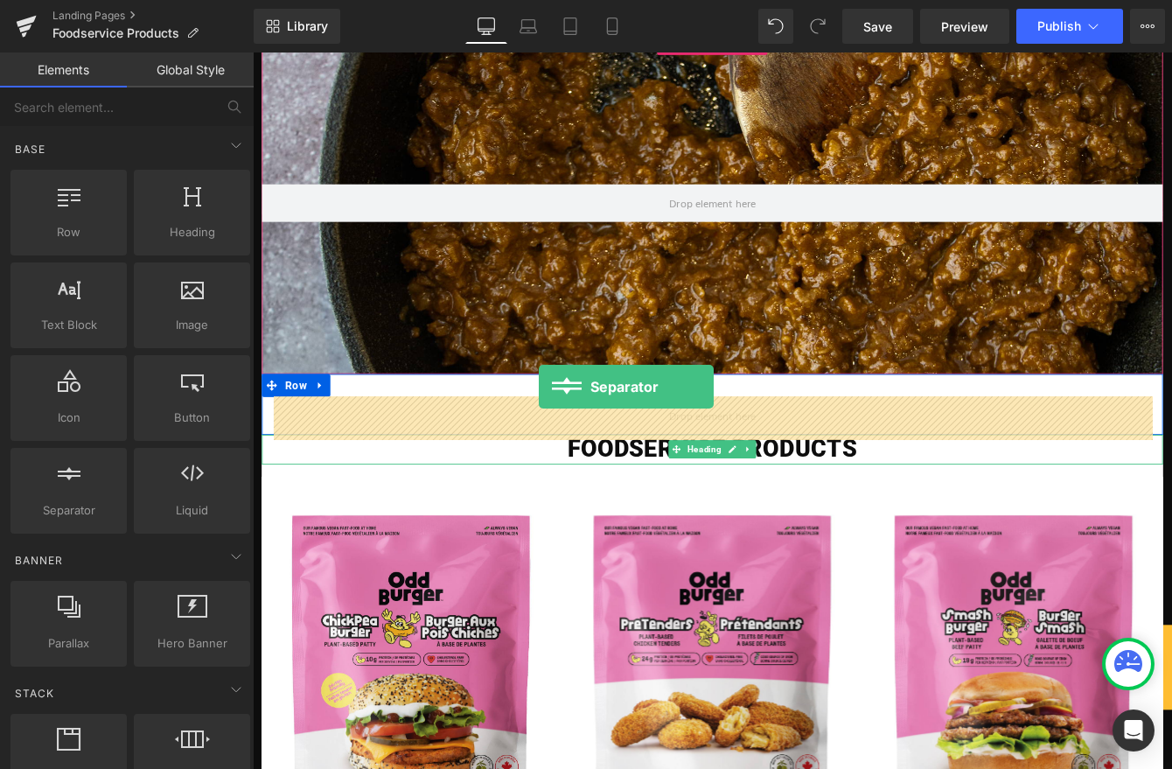
drag, startPoint x: 298, startPoint y: 539, endPoint x: 590, endPoint y: 442, distance: 307.5
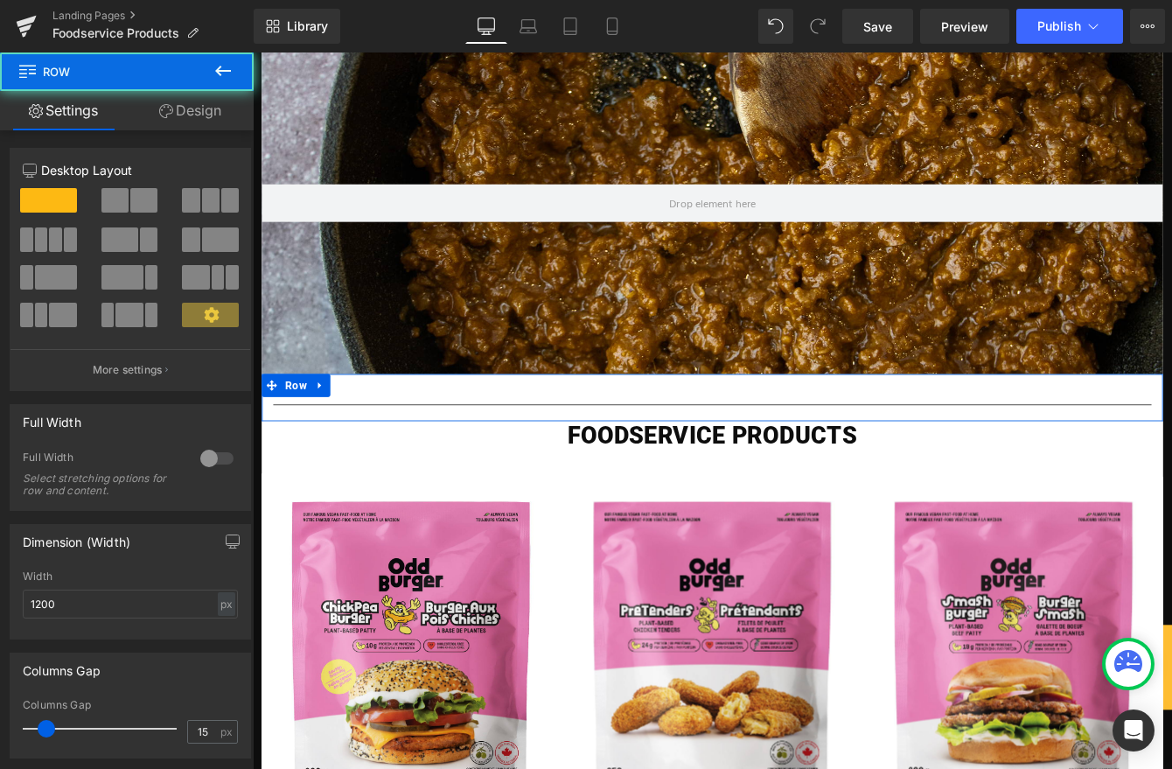
drag, startPoint x: 828, startPoint y: 442, endPoint x: 817, endPoint y: 448, distance: 12.5
click at [827, 442] on div "Separator Row" at bounding box center [781, 449] width 1037 height 54
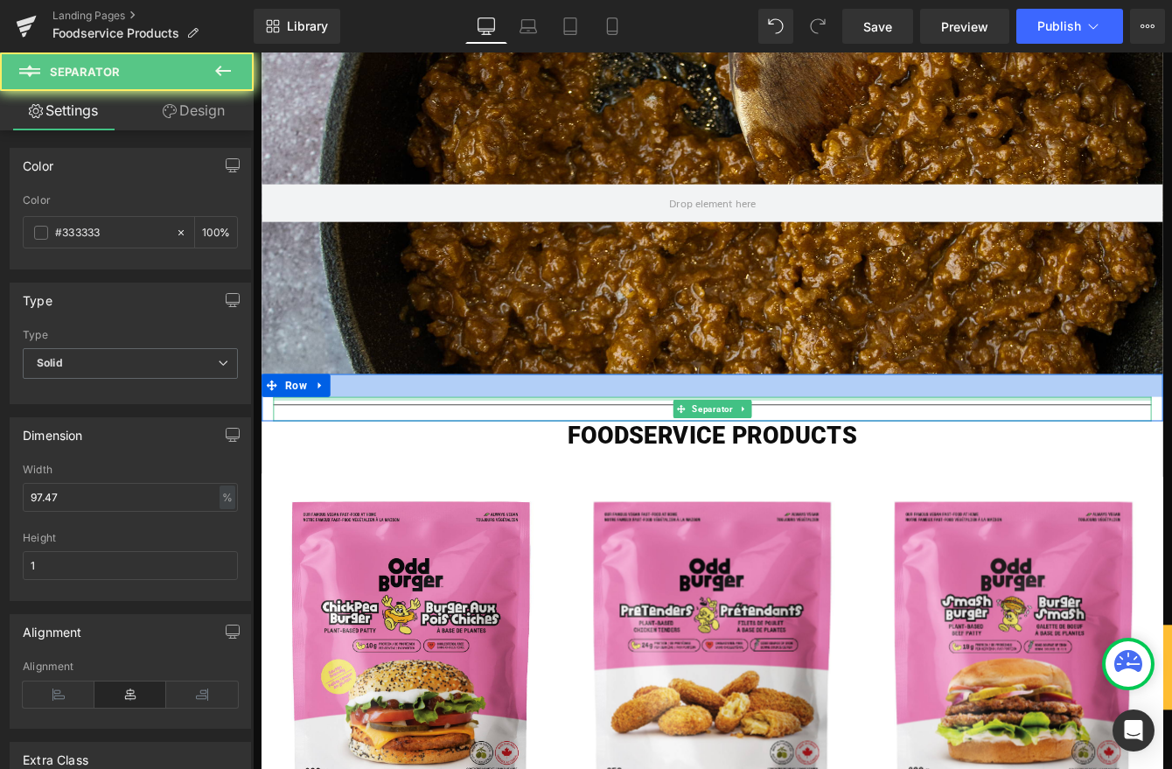
drag, startPoint x: 813, startPoint y: 449, endPoint x: 808, endPoint y: 438, distance: 12.5
click at [814, 423] on div "Separator Row" at bounding box center [781, 449] width 1037 height 54
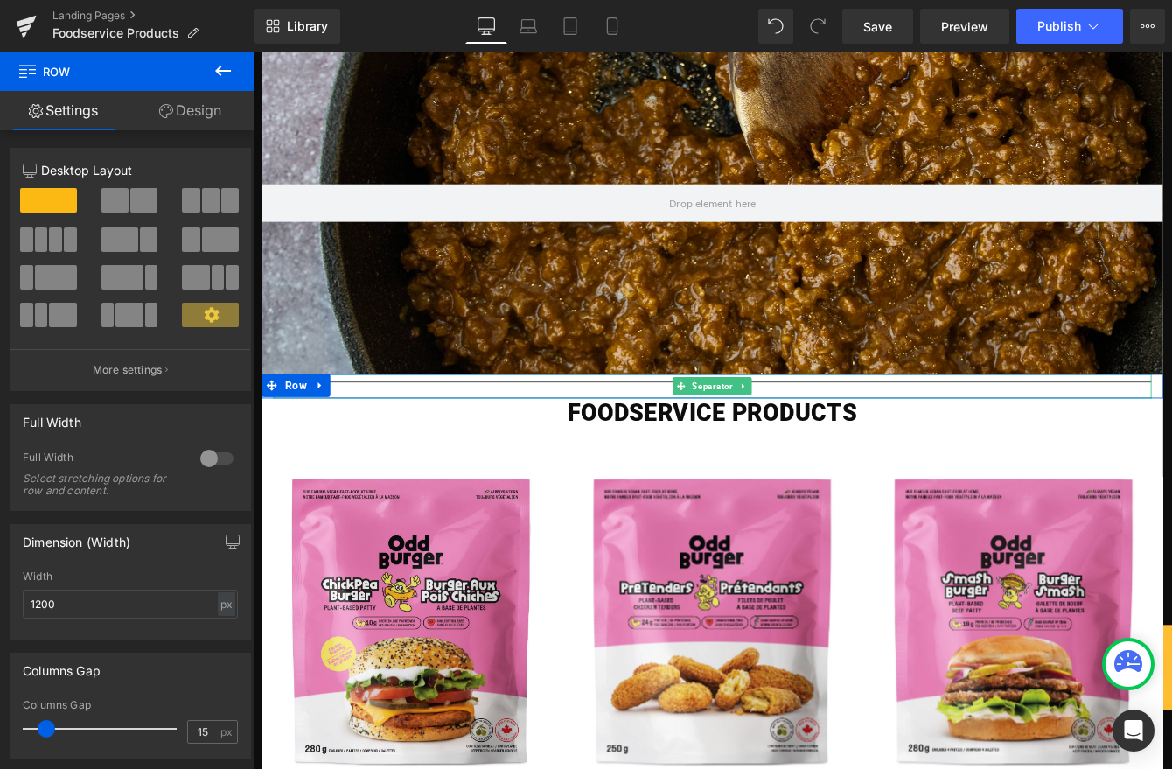
drag, startPoint x: 809, startPoint y: 432, endPoint x: 834, endPoint y: 428, distance: 25.6
click at [812, 435] on div "Separator Row" at bounding box center [781, 436] width 1037 height 28
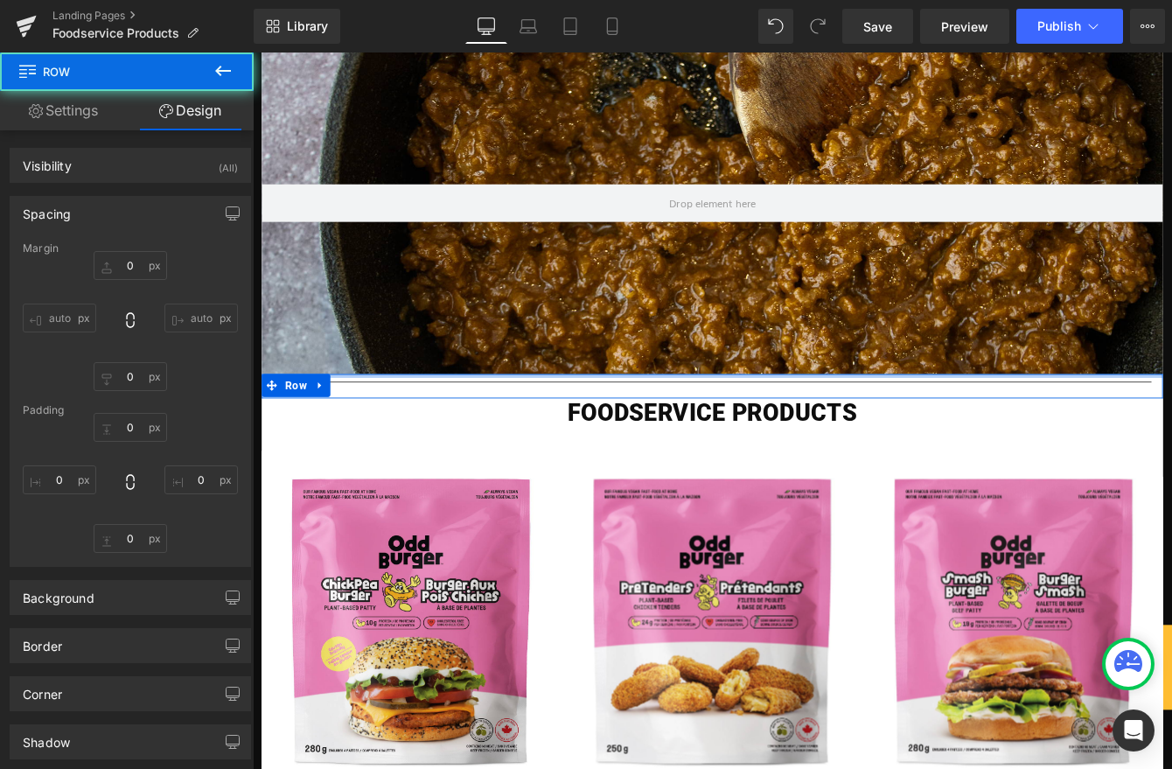
type input "0"
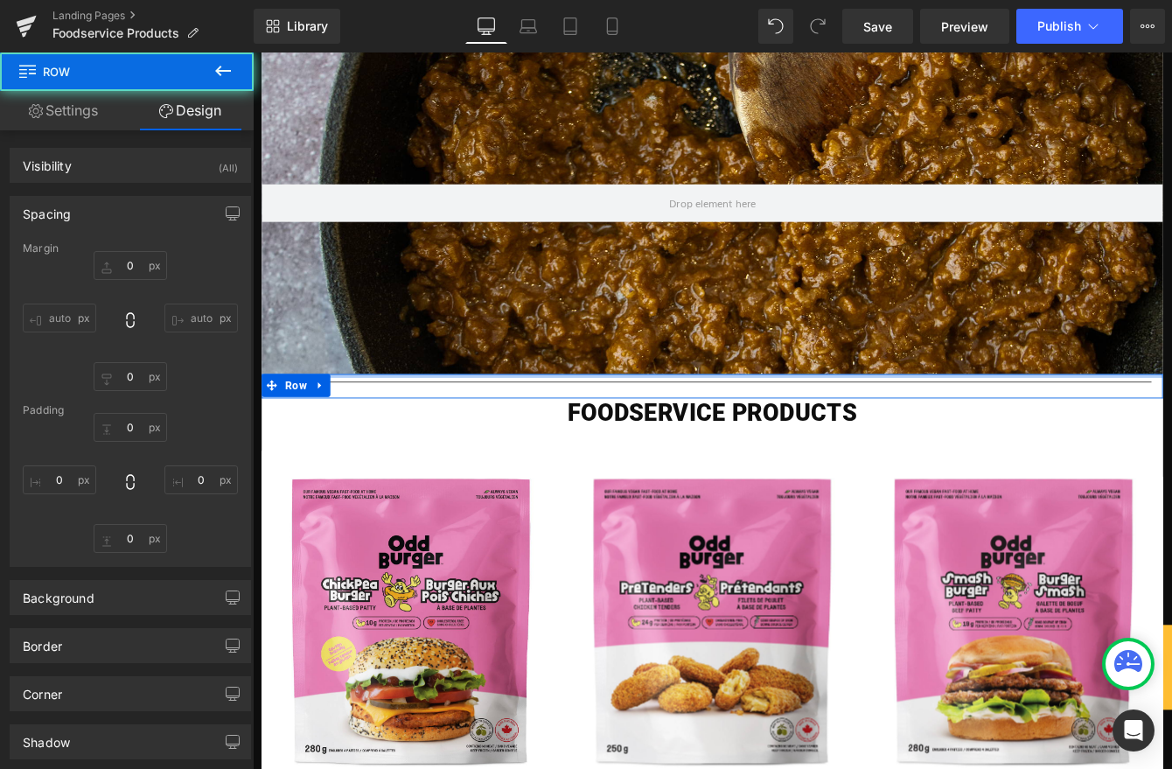
type input "0"
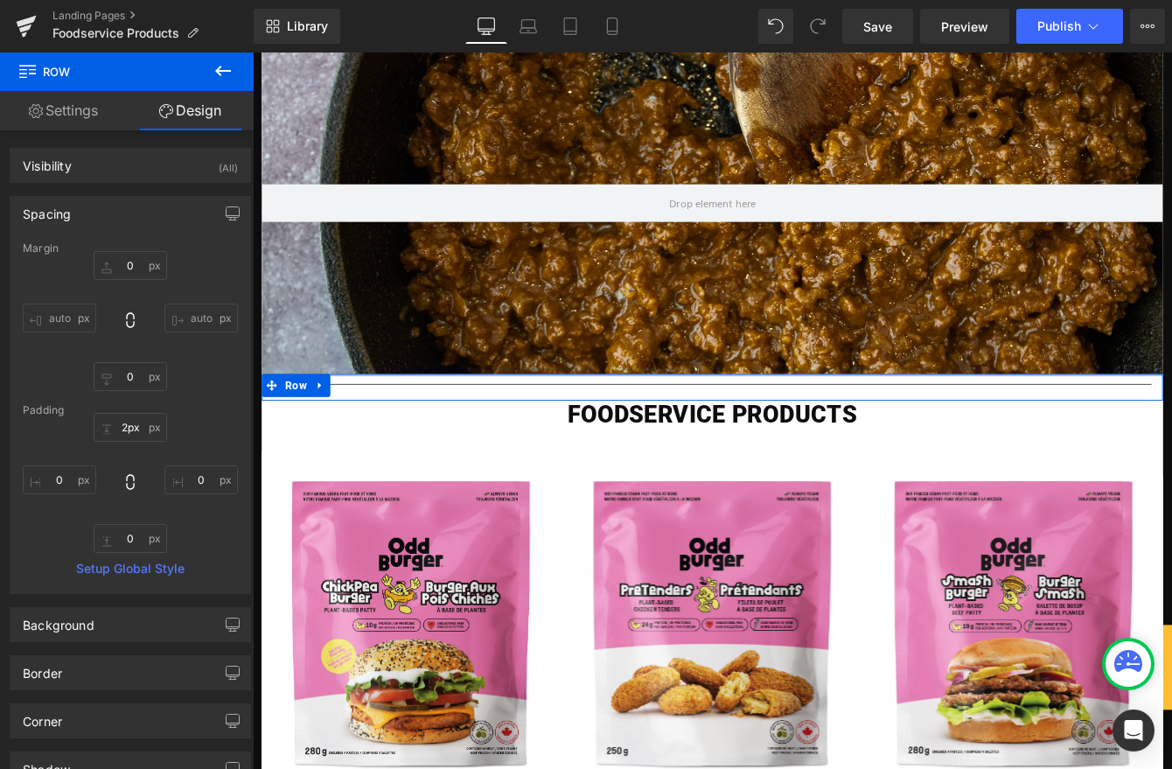
type input "0px"
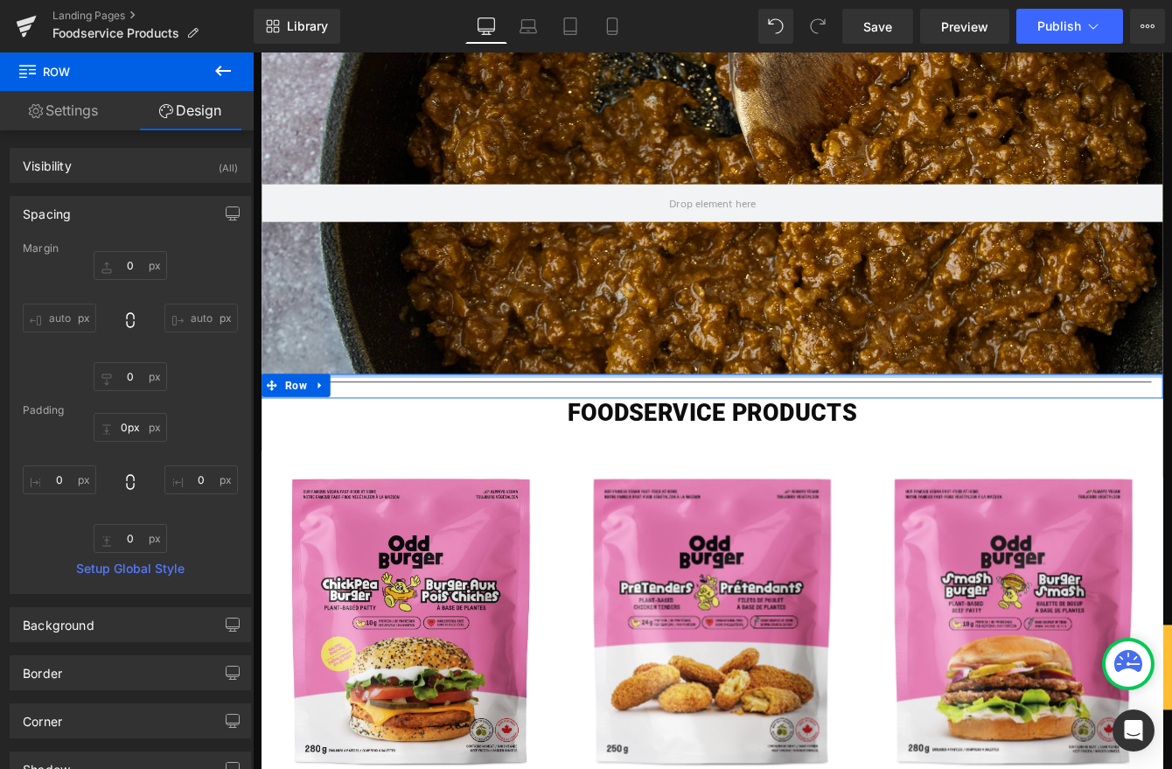
drag, startPoint x: 860, startPoint y: 424, endPoint x: 860, endPoint y: 463, distance: 39.4
click at [865, 422] on div at bounding box center [781, 424] width 1037 height 4
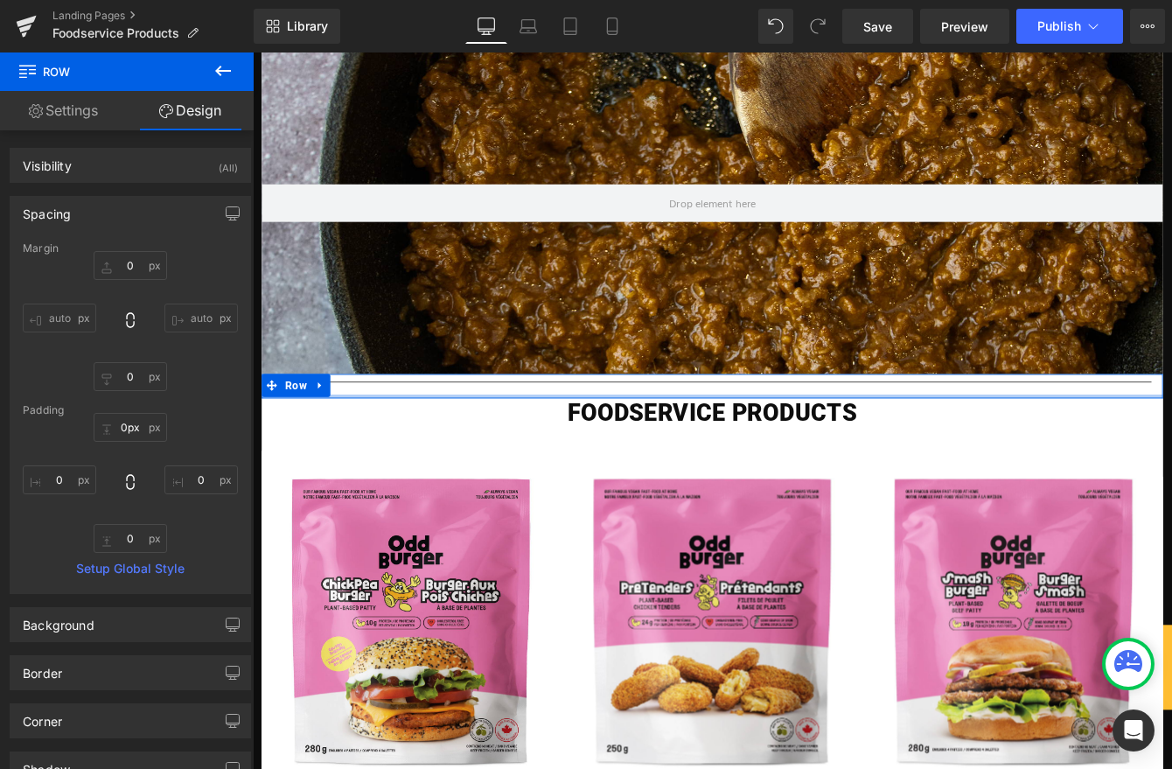
type input "0px"
drag, startPoint x: 868, startPoint y: 448, endPoint x: 874, endPoint y: 430, distance: 18.3
click at [871, 431] on div "Separator Row" at bounding box center [781, 436] width 1037 height 28
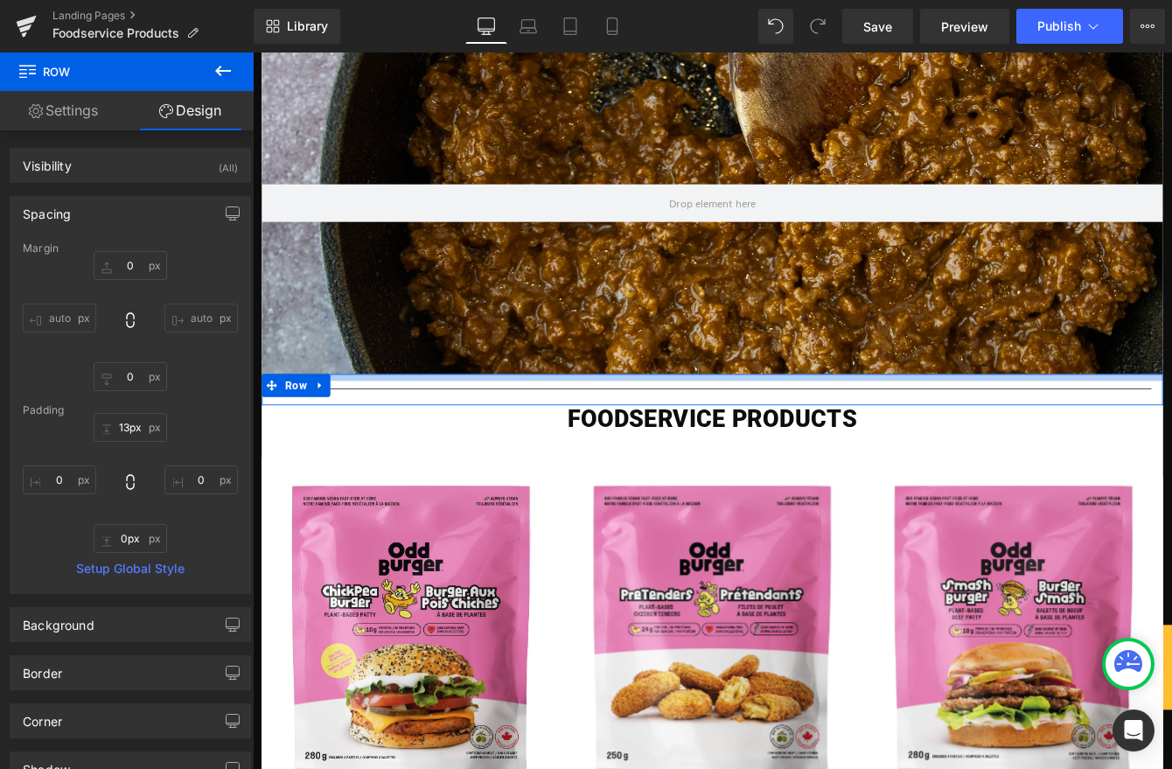
type input "14px"
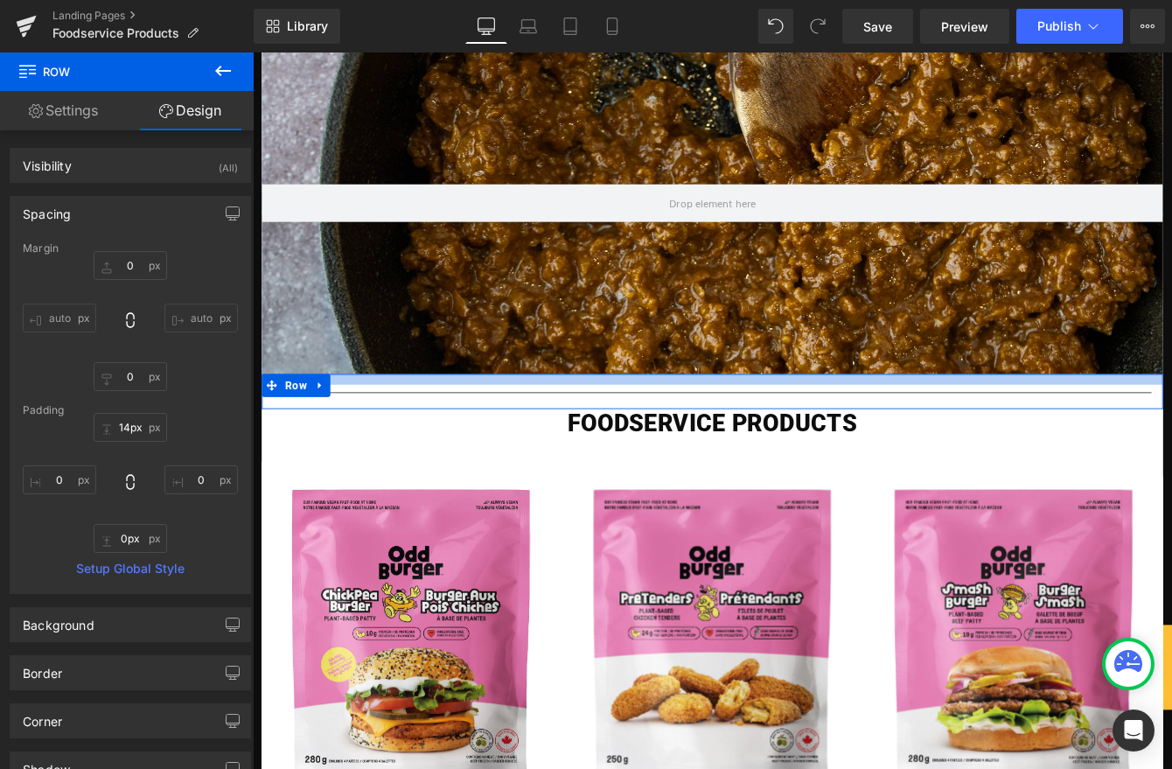
drag, startPoint x: 866, startPoint y: 423, endPoint x: 863, endPoint y: 457, distance: 34.2
click at [864, 436] on div "Separator Row" at bounding box center [781, 442] width 1037 height 40
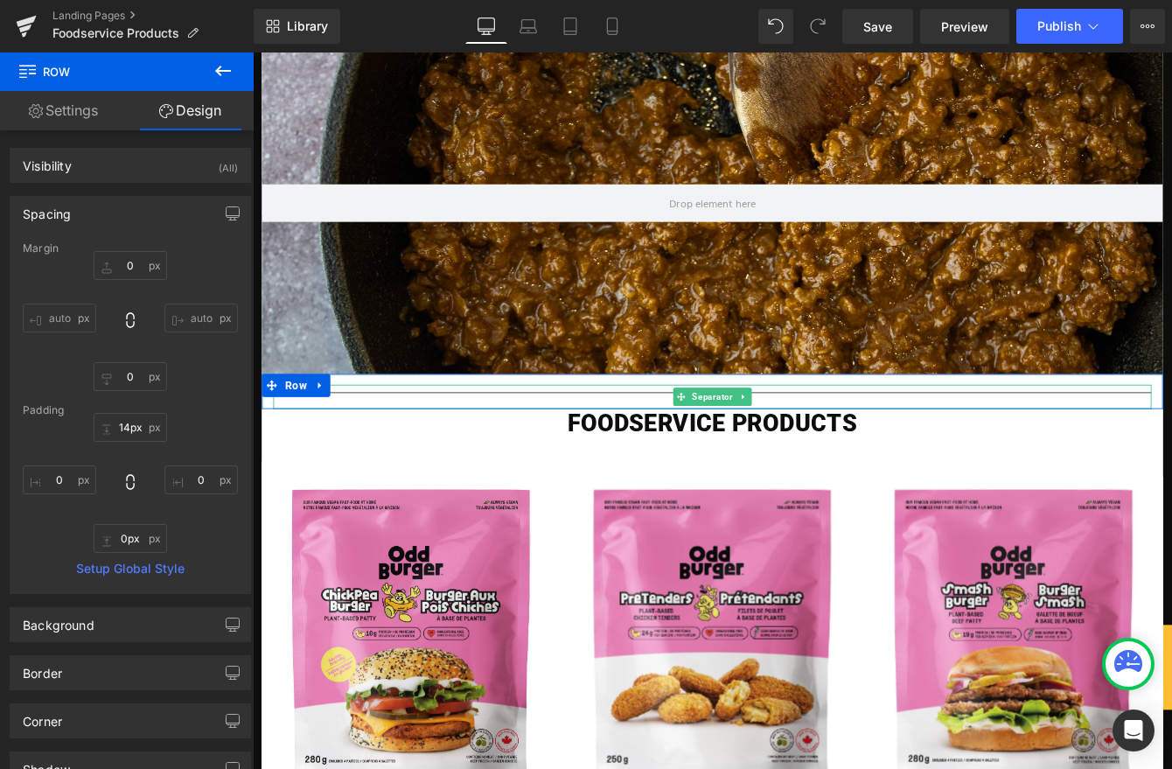
drag, startPoint x: 859, startPoint y: 459, endPoint x: 860, endPoint y: 448, distance: 11.5
click at [860, 445] on div "Separator Row" at bounding box center [781, 442] width 1037 height 40
click at [856, 442] on div "Separator Row" at bounding box center [781, 442] width 1037 height 40
drag, startPoint x: 857, startPoint y: 453, endPoint x: 847, endPoint y: 444, distance: 13.0
click at [860, 442] on div "Separator Row" at bounding box center [781, 442] width 1037 height 40
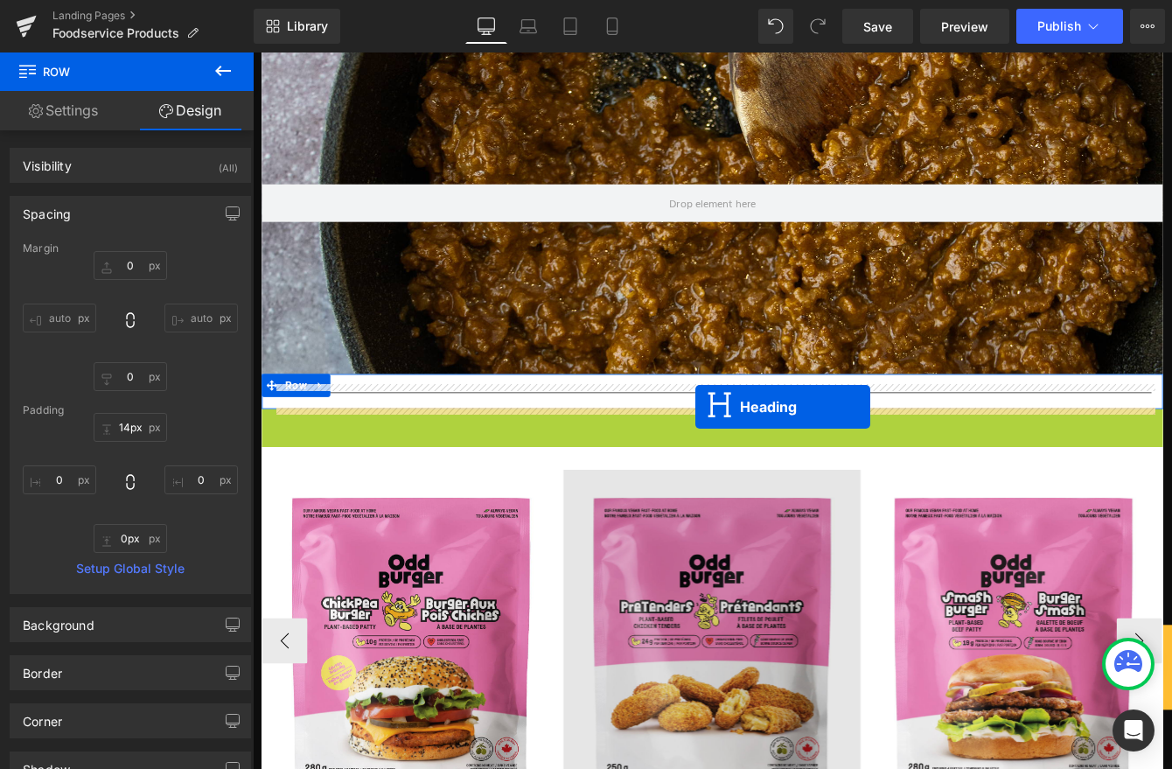
drag, startPoint x: 766, startPoint y: 477, endPoint x: 900, endPoint y: 561, distance: 158.0
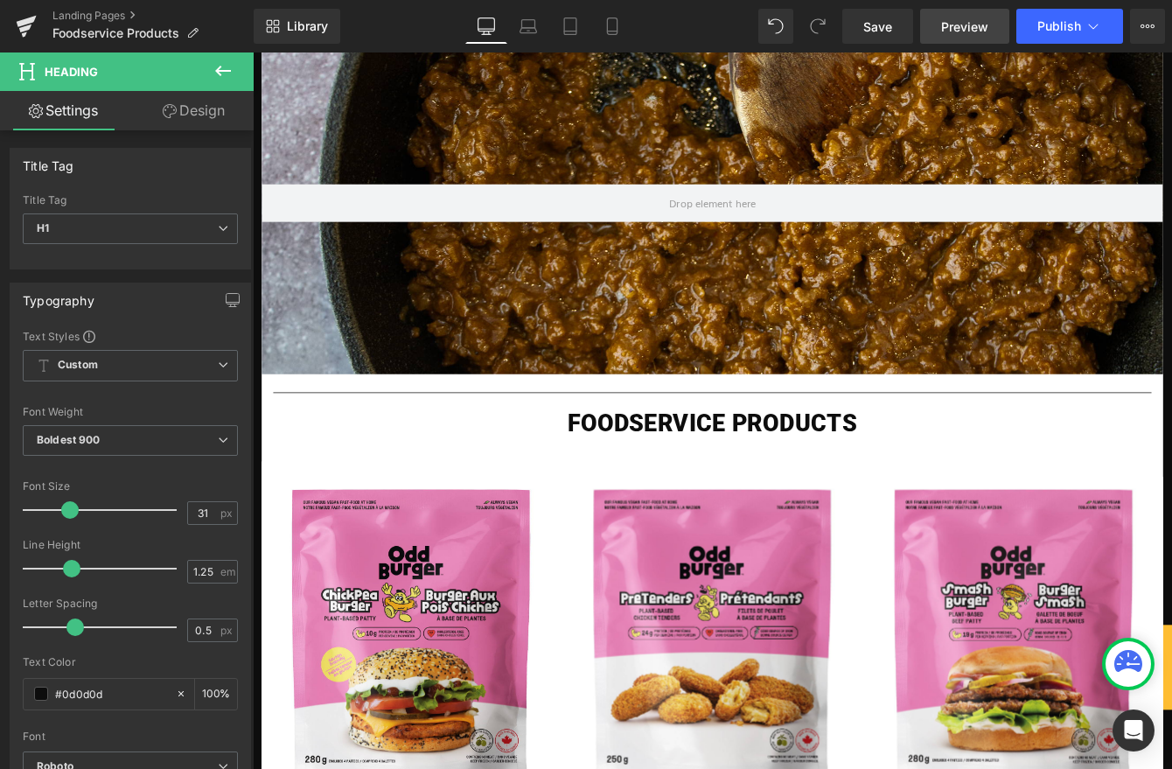
click at [950, 30] on span "Preview" at bounding box center [964, 26] width 47 height 18
drag, startPoint x: 891, startPoint y: 21, endPoint x: 899, endPoint y: 25, distance: 9.0
click at [892, 22] on span "Save" at bounding box center [877, 26] width 29 height 18
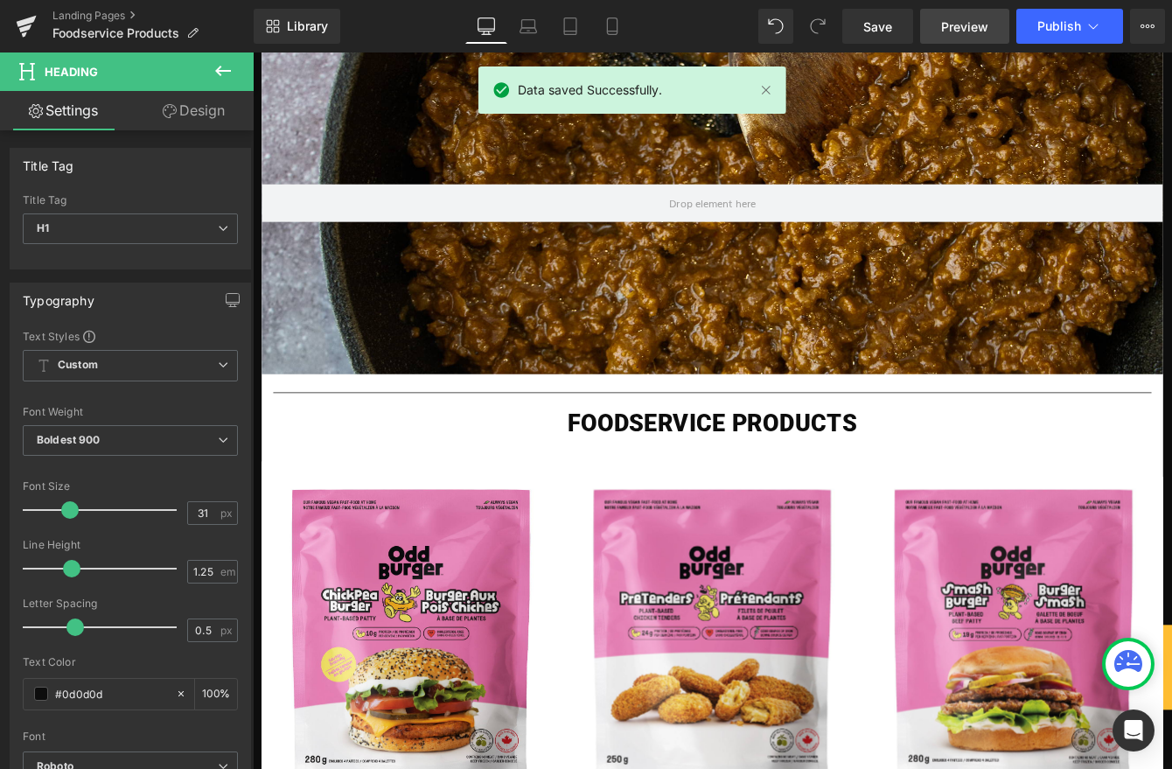
click at [969, 36] on link "Preview" at bounding box center [964, 26] width 89 height 35
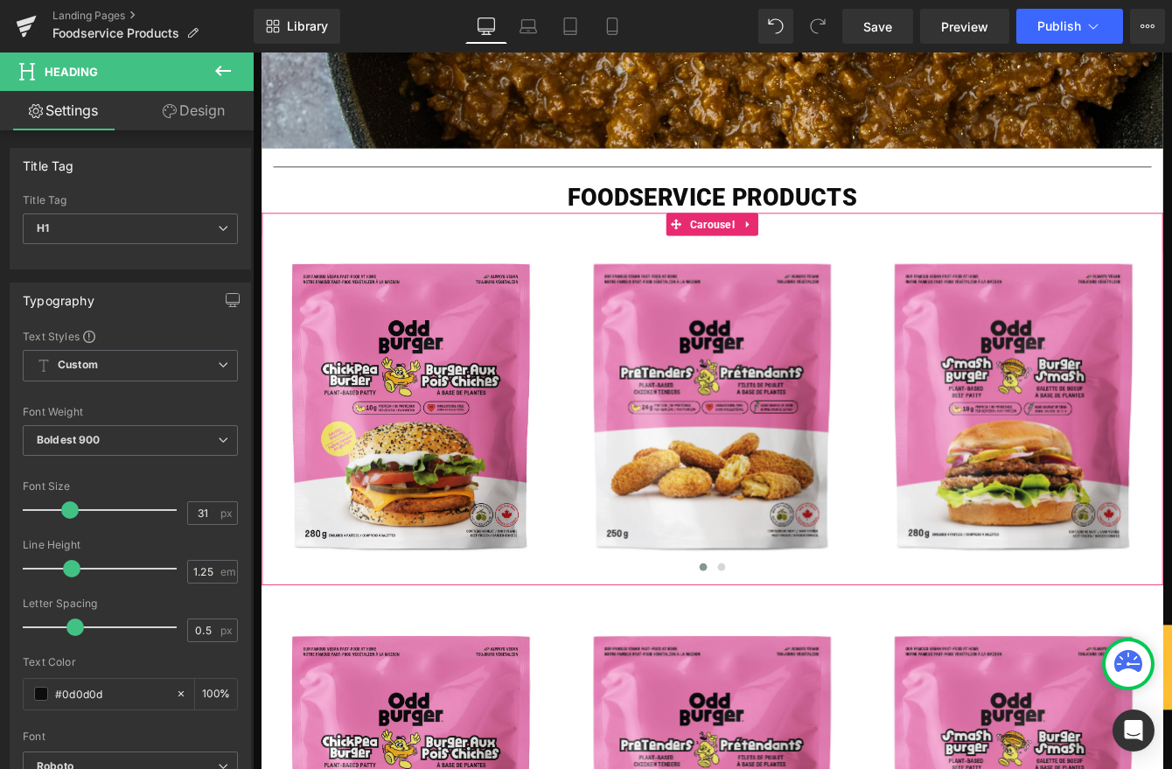
scroll to position [451, 0]
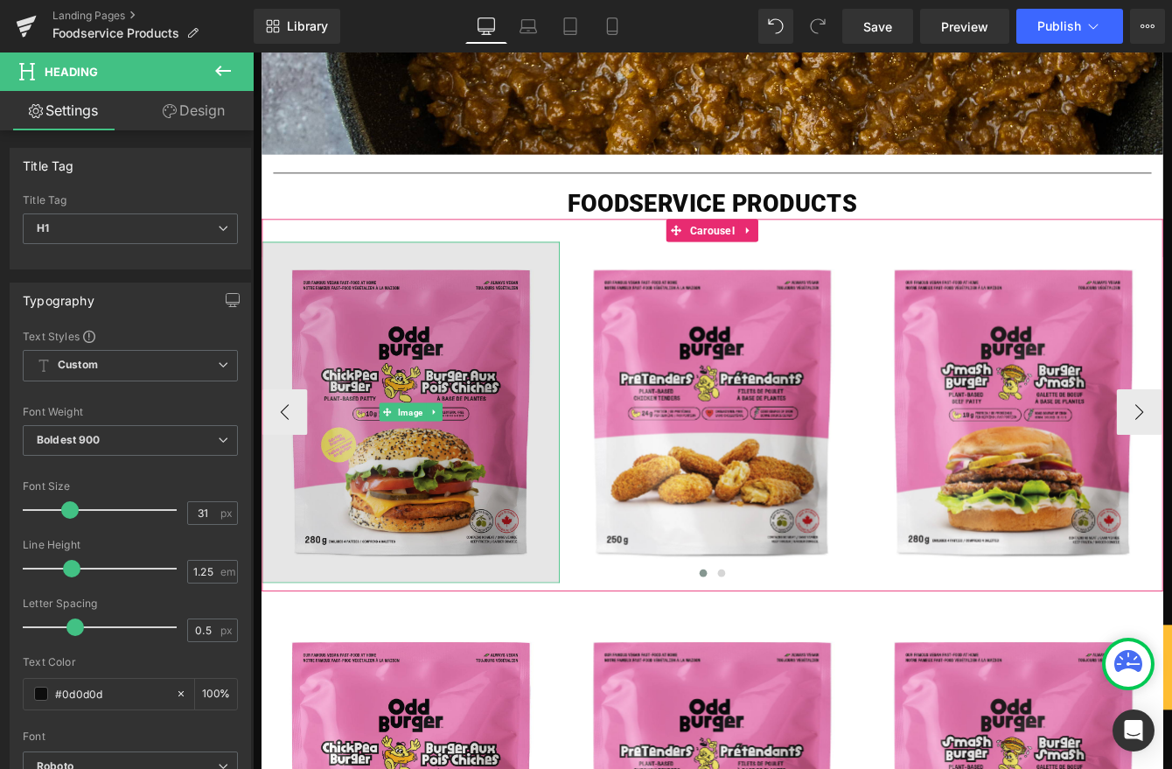
drag, startPoint x: 429, startPoint y: 386, endPoint x: 359, endPoint y: 438, distance: 88.2
click at [429, 386] on img at bounding box center [434, 466] width 343 height 393
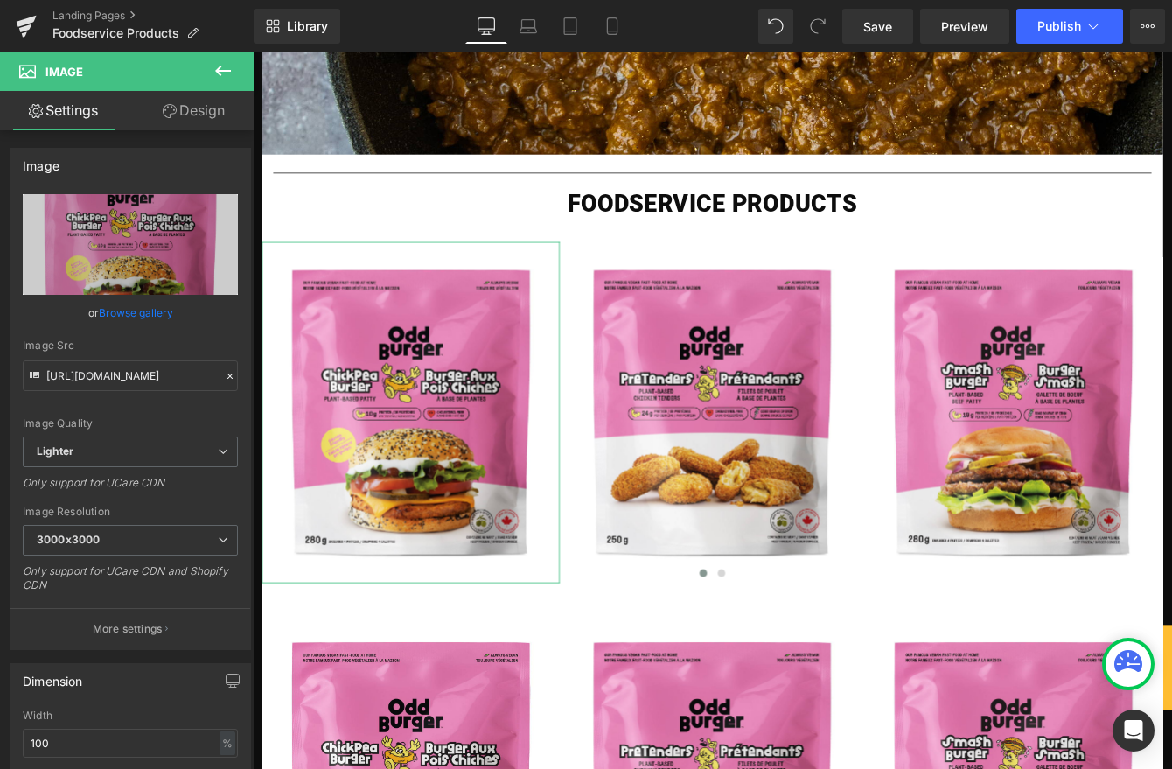
click at [138, 310] on link "Browse gallery" at bounding box center [136, 312] width 74 height 31
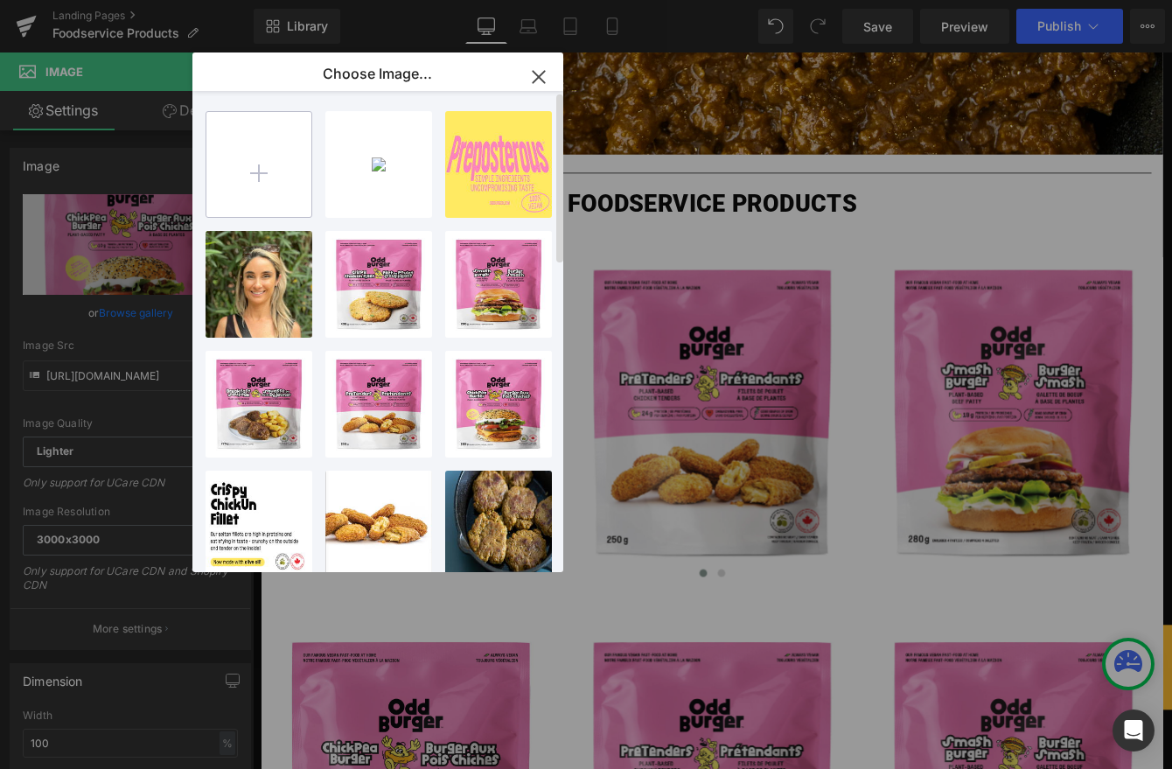
click at [275, 165] on input "file" at bounding box center [258, 164] width 105 height 105
type input "C:\fakepath\Screenshot 2025-08-26 at 4.49.33 PM.png"
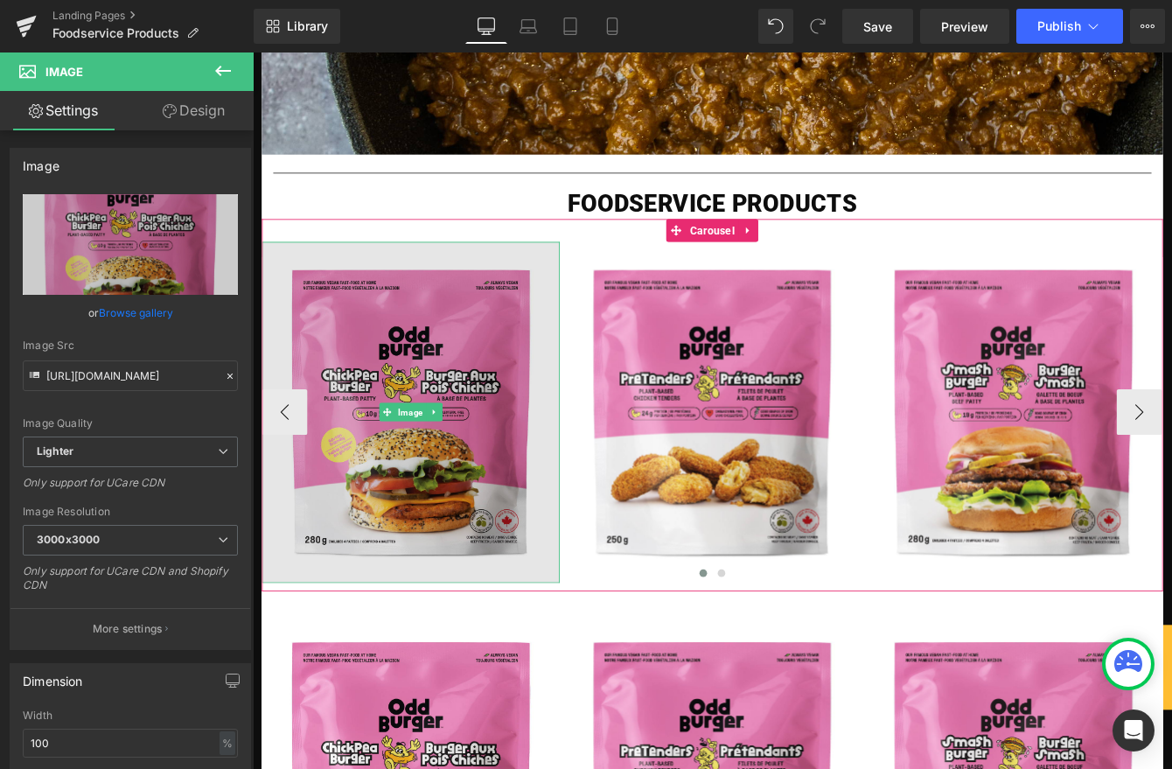
click at [398, 466] on img at bounding box center [434, 466] width 343 height 393
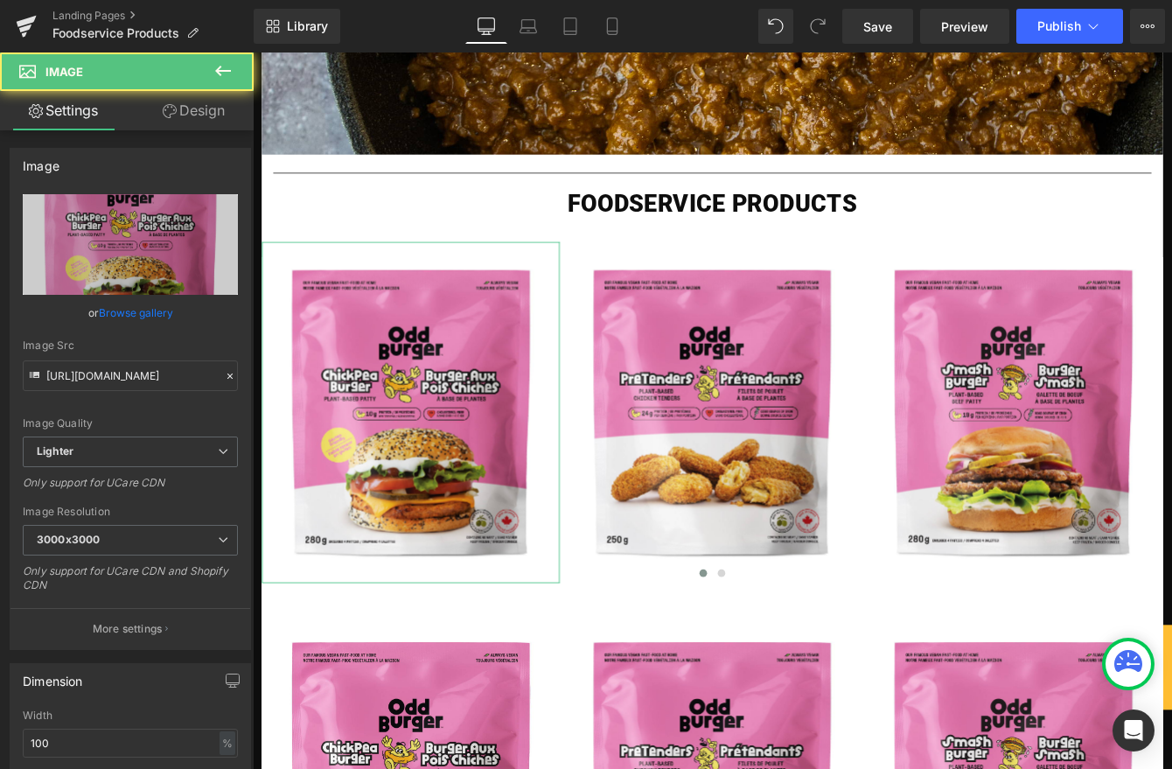
drag, startPoint x: 120, startPoint y: 311, endPoint x: 131, endPoint y: 304, distance: 13.3
click at [123, 310] on link "Browse gallery" at bounding box center [136, 312] width 74 height 31
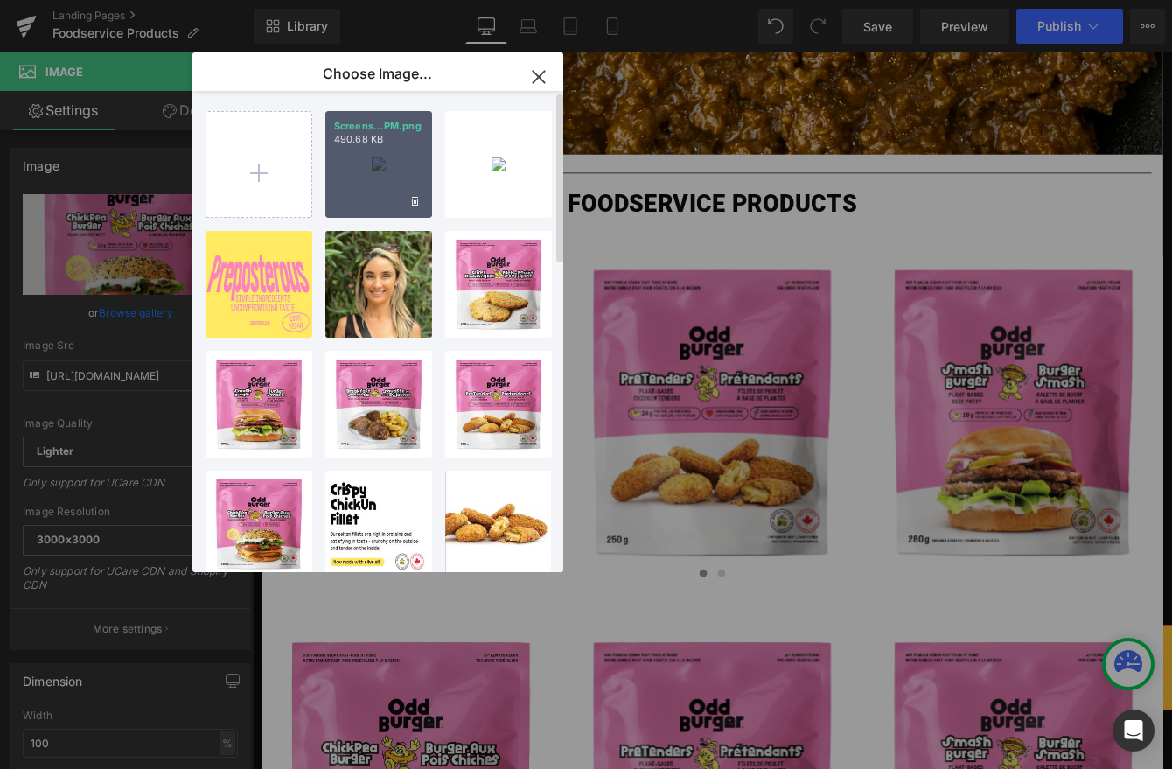
click at [358, 179] on div "Screens...PM.png 490.68 KB" at bounding box center [378, 164] width 107 height 107
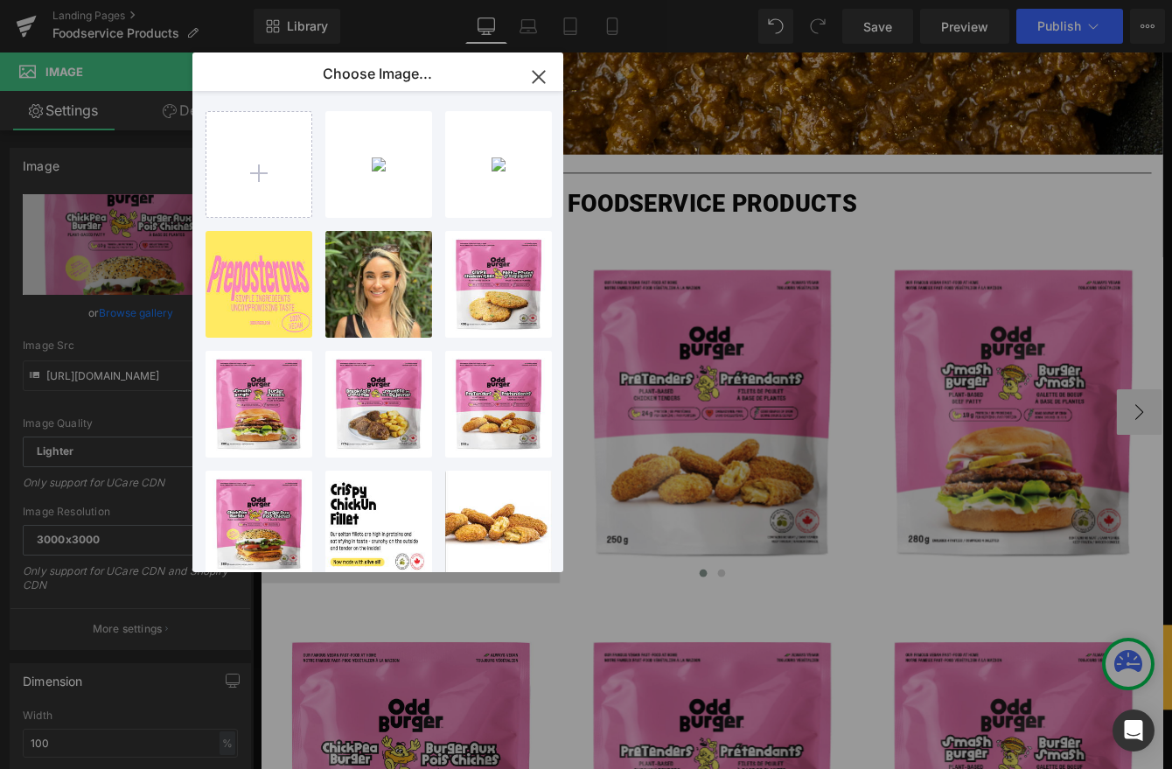
type input "https://ucarecdn.com/587f5aff-bccf-41d7-aadd-33626c38120e/-/format/auto/-/previ…"
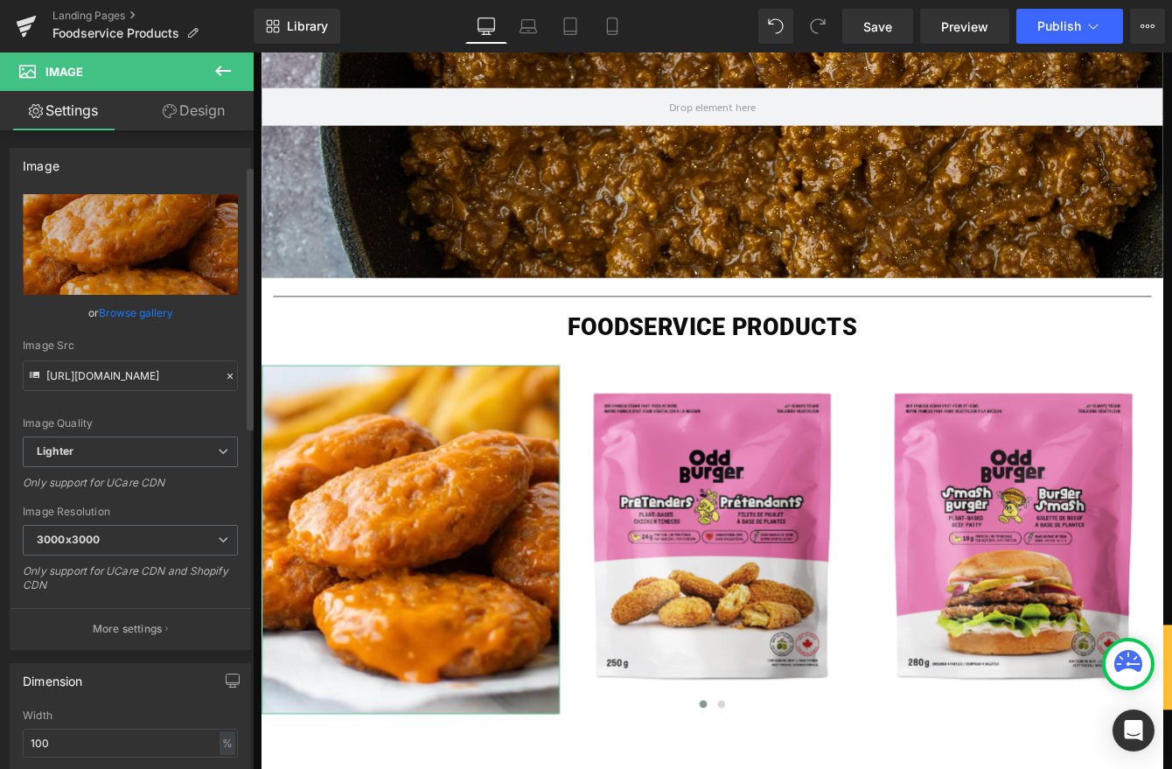
scroll to position [305, 0]
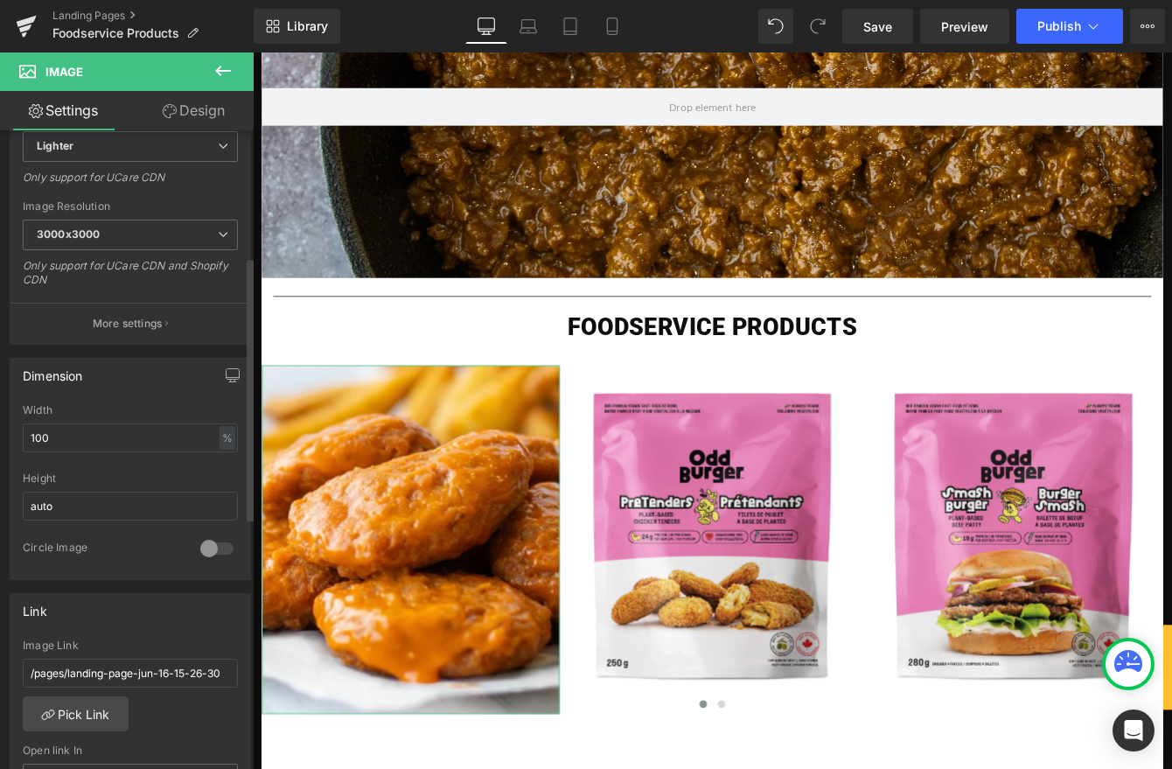
click at [216, 547] on div at bounding box center [217, 548] width 42 height 28
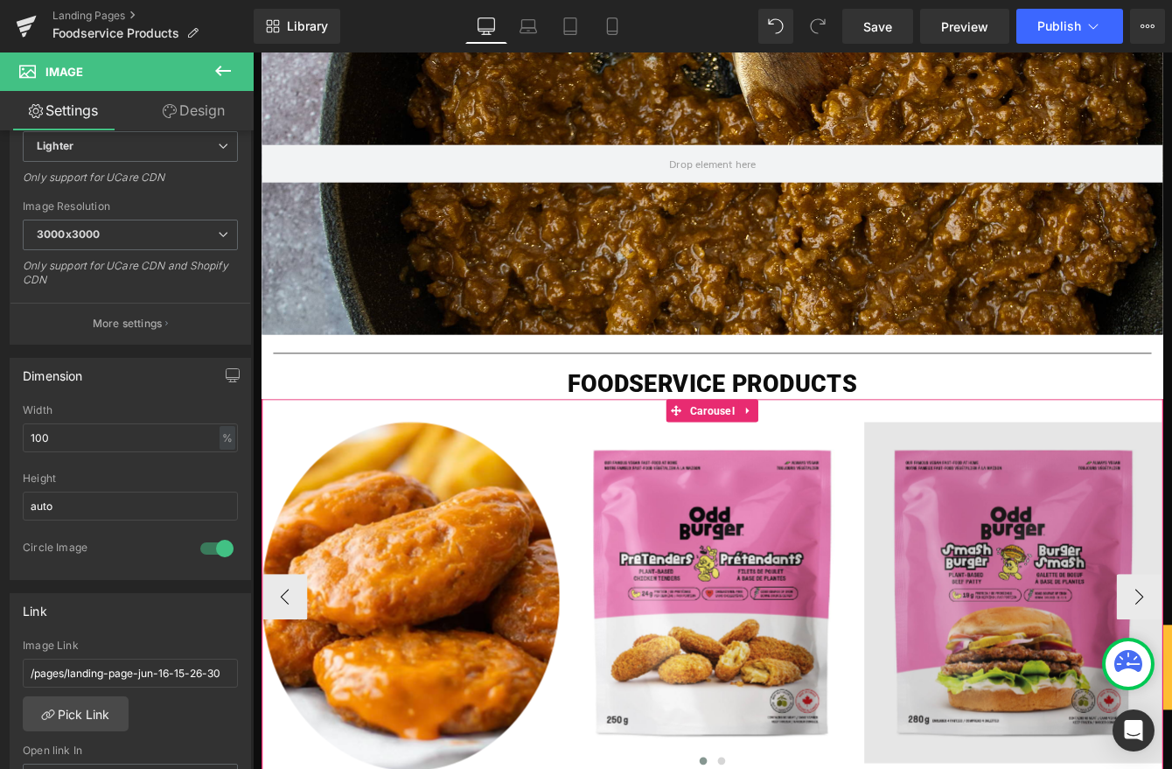
scroll to position [380, 0]
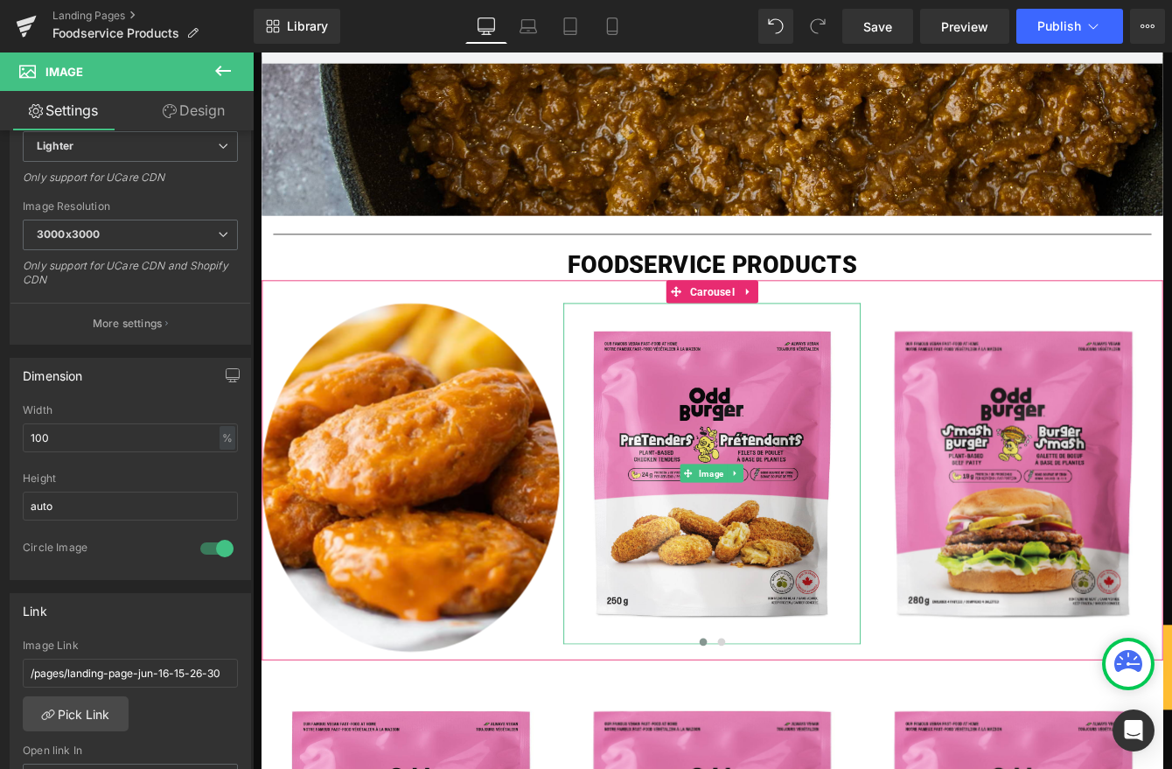
click at [826, 479] on img at bounding box center [781, 537] width 343 height 393
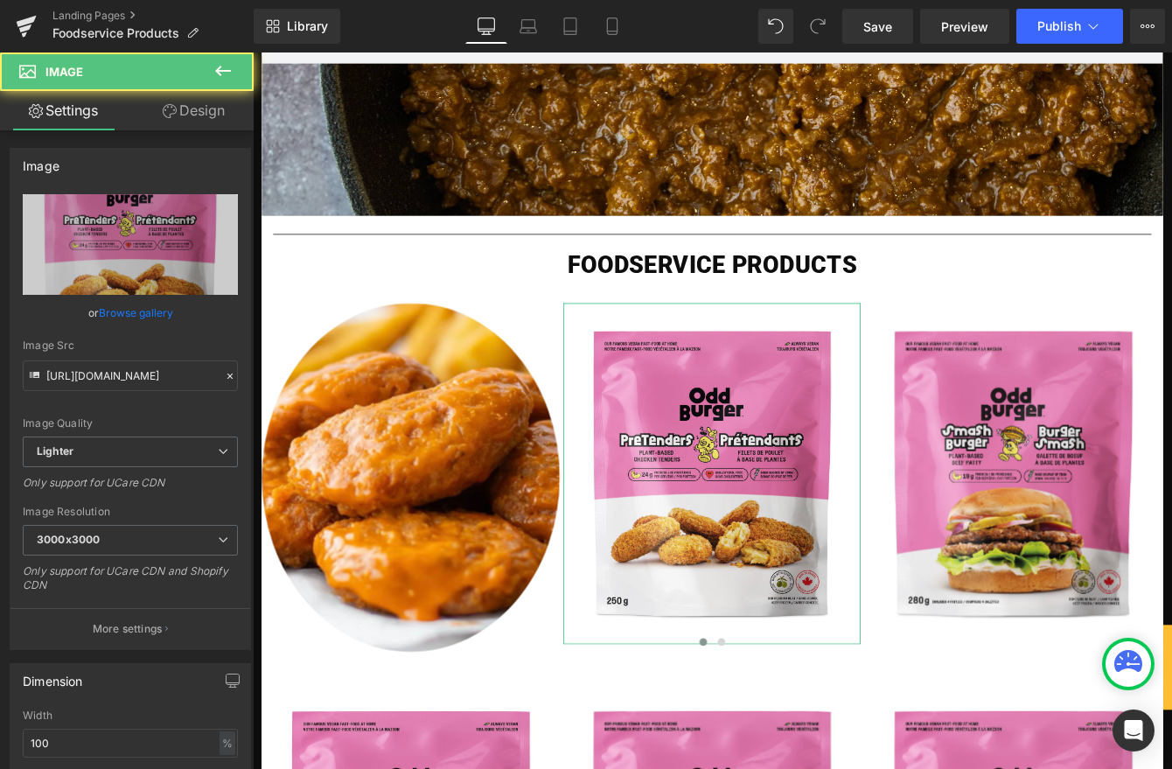
click at [132, 308] on link "Browse gallery" at bounding box center [136, 312] width 74 height 31
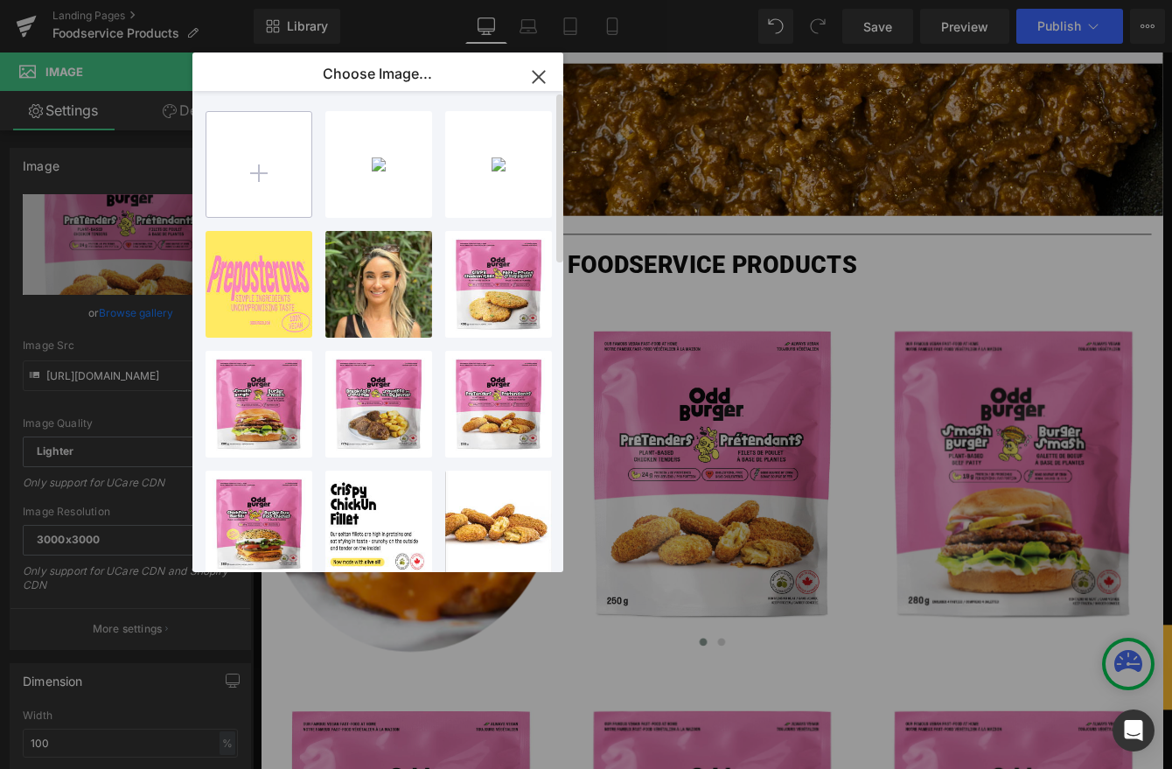
click at [239, 157] on input "file" at bounding box center [258, 164] width 105 height 105
type input "C:\fakepath\Screenshot 2025-08-26 at 4.50.01 PM.png"
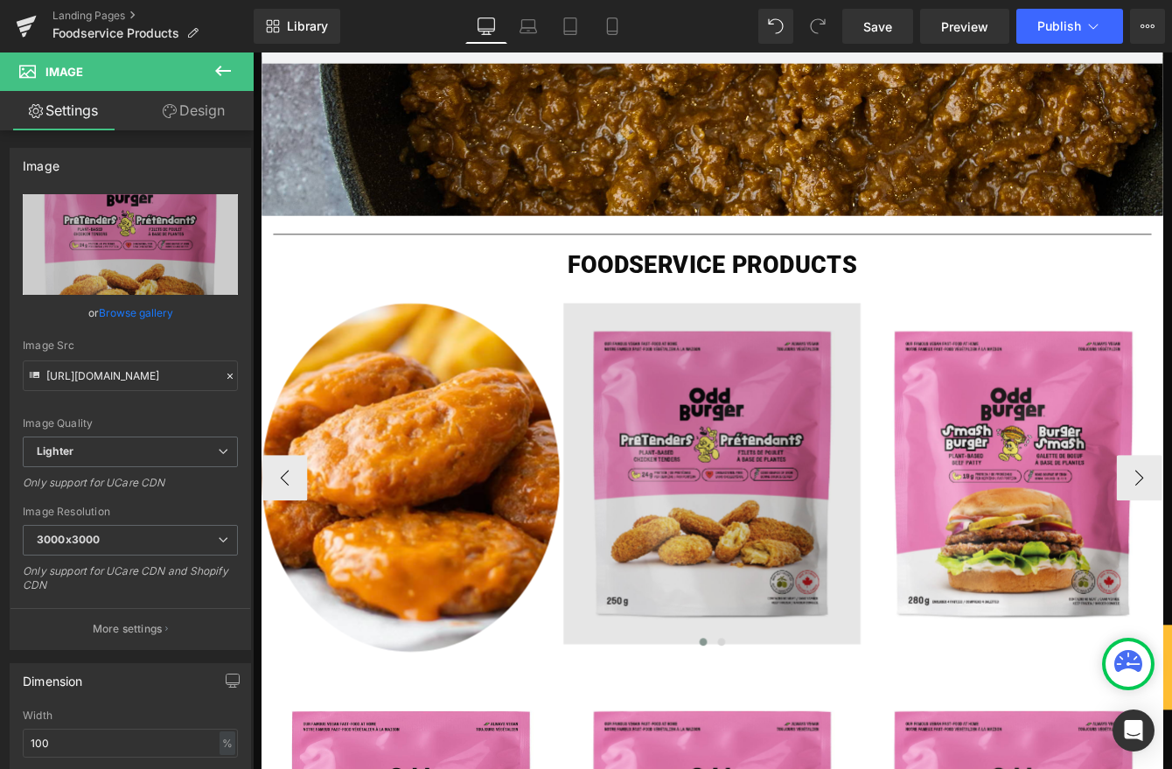
drag, startPoint x: 1007, startPoint y: 438, endPoint x: 836, endPoint y: 442, distance: 171.4
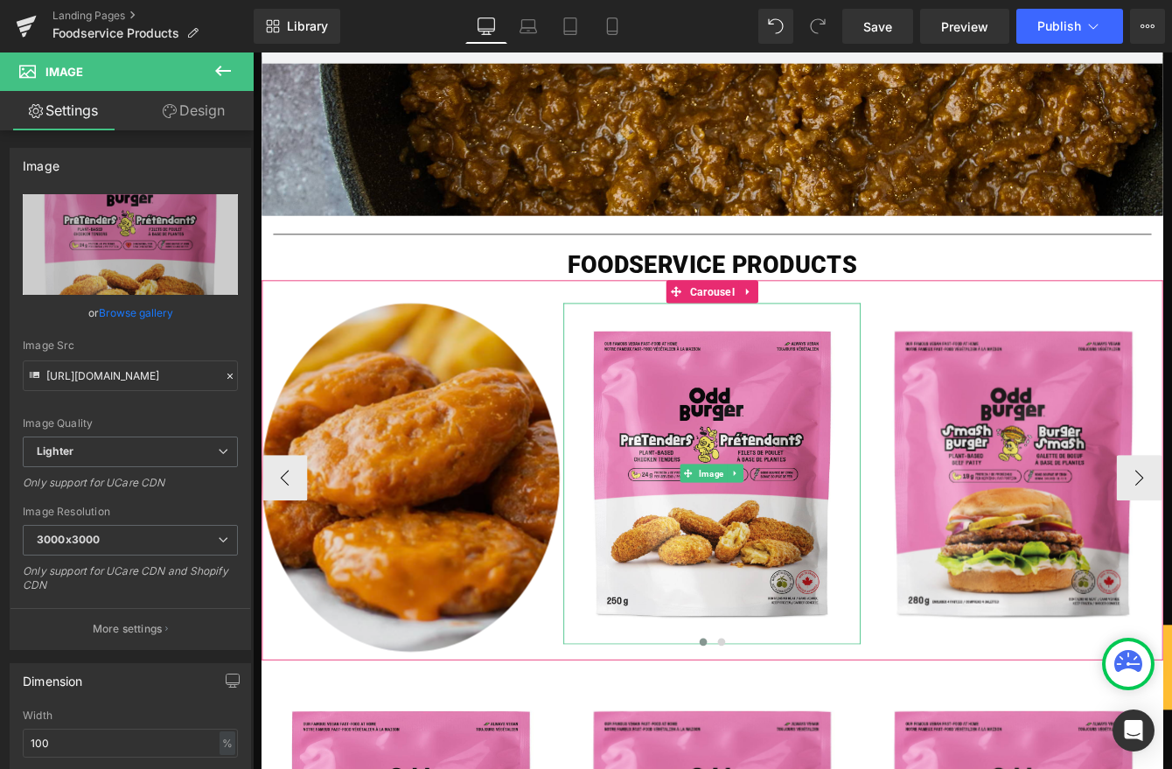
drag, startPoint x: 840, startPoint y: 441, endPoint x: 531, endPoint y: 401, distance: 311.2
click at [840, 441] on img at bounding box center [781, 537] width 343 height 393
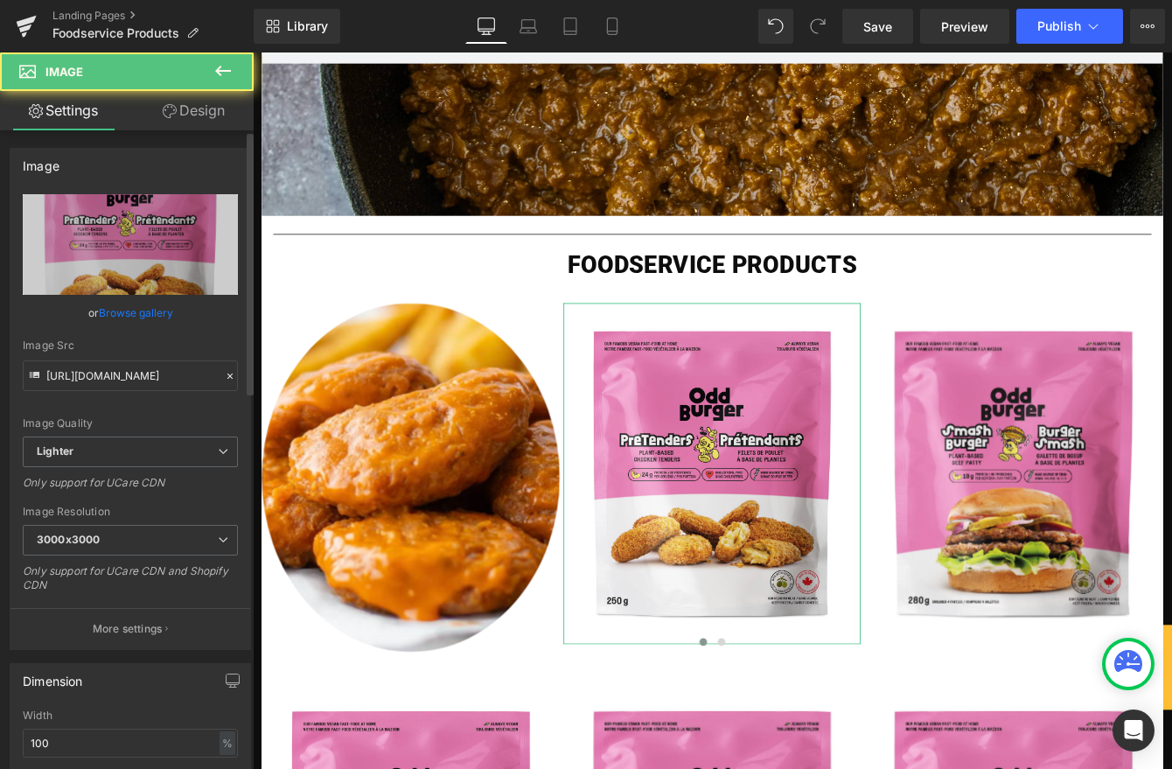
click at [131, 309] on link "Browse gallery" at bounding box center [136, 312] width 74 height 31
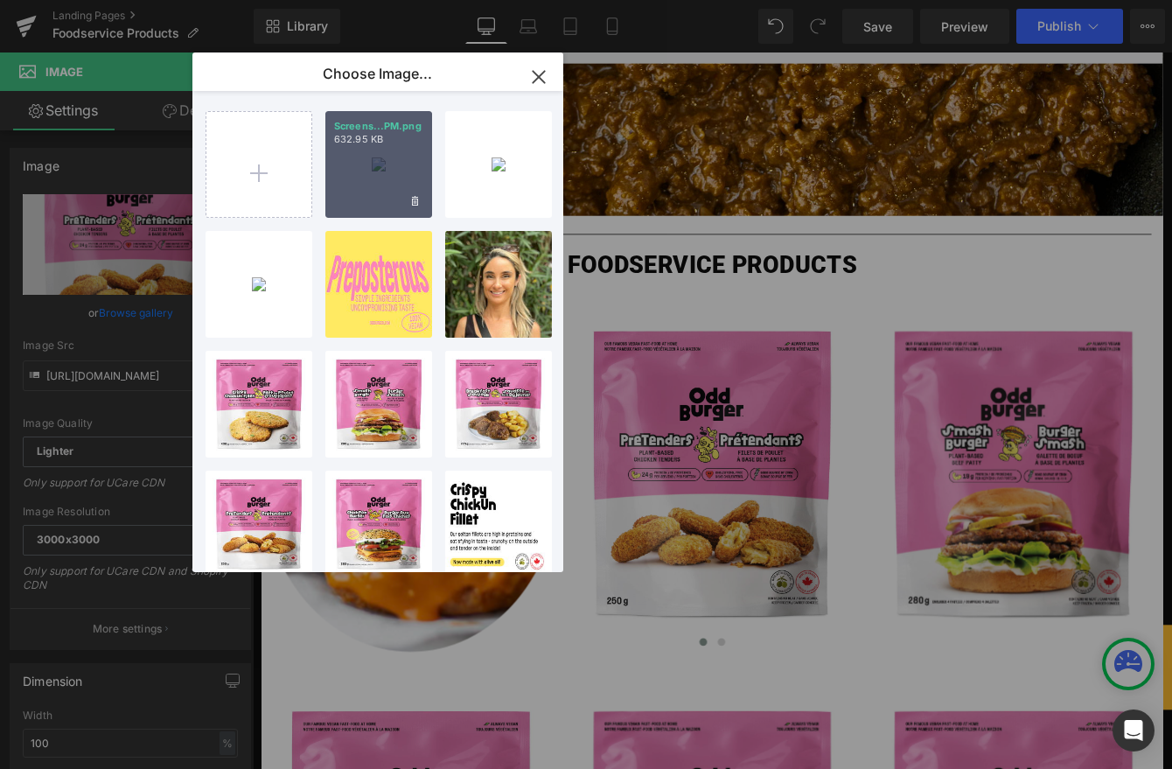
click at [355, 183] on div "Screens...PM.png 632.95 KB" at bounding box center [378, 164] width 107 height 107
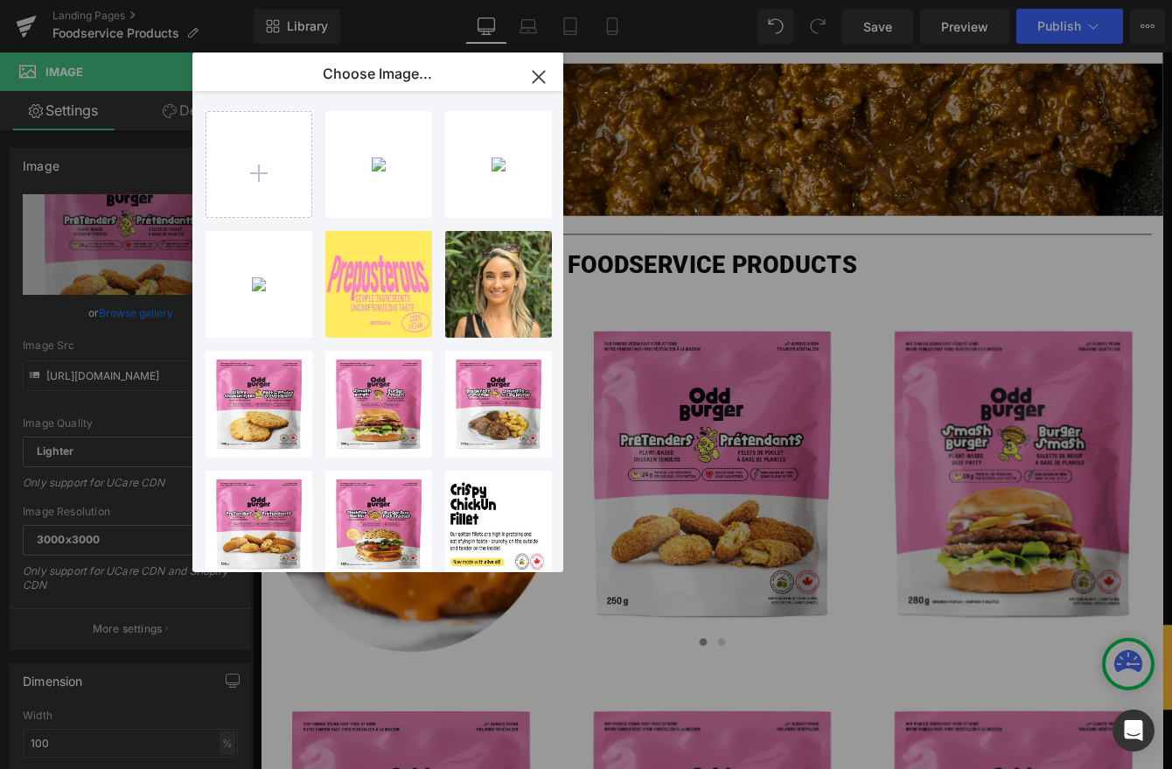
type input "https://ucarecdn.com/fb58fb6d-1654-403b-a43e-75c313aded2d/-/format/auto/-/previ…"
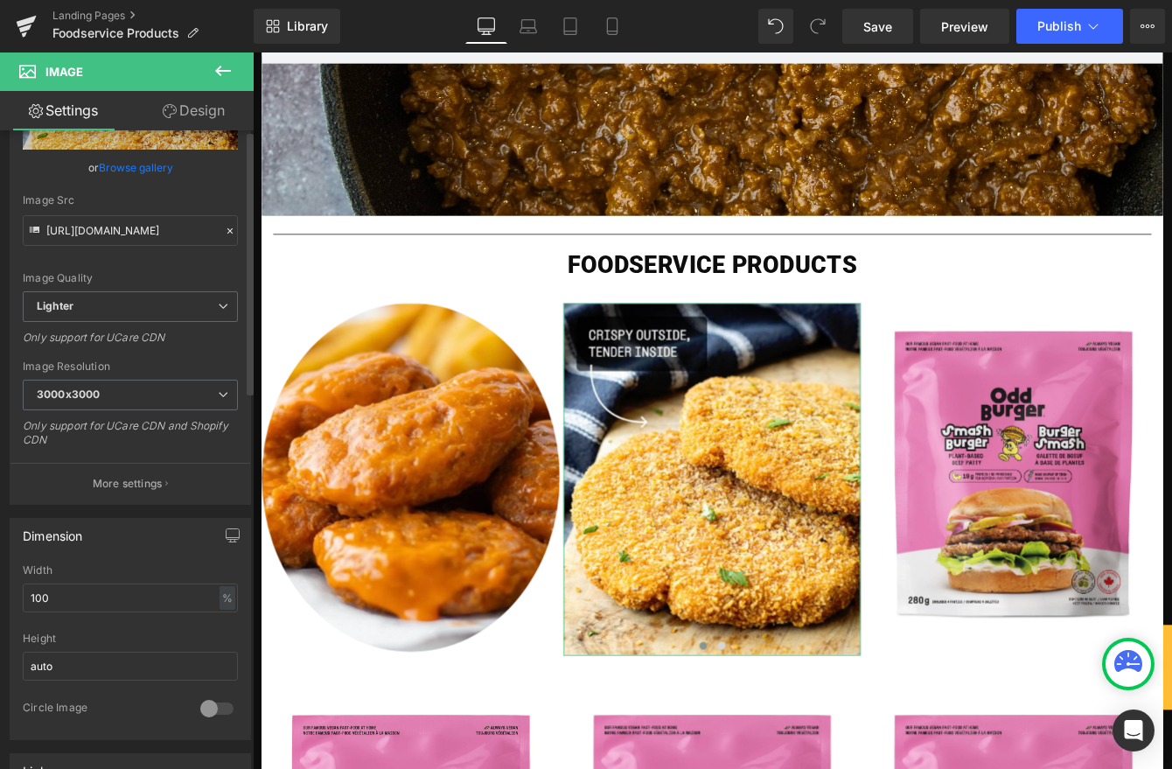
scroll to position [276, 0]
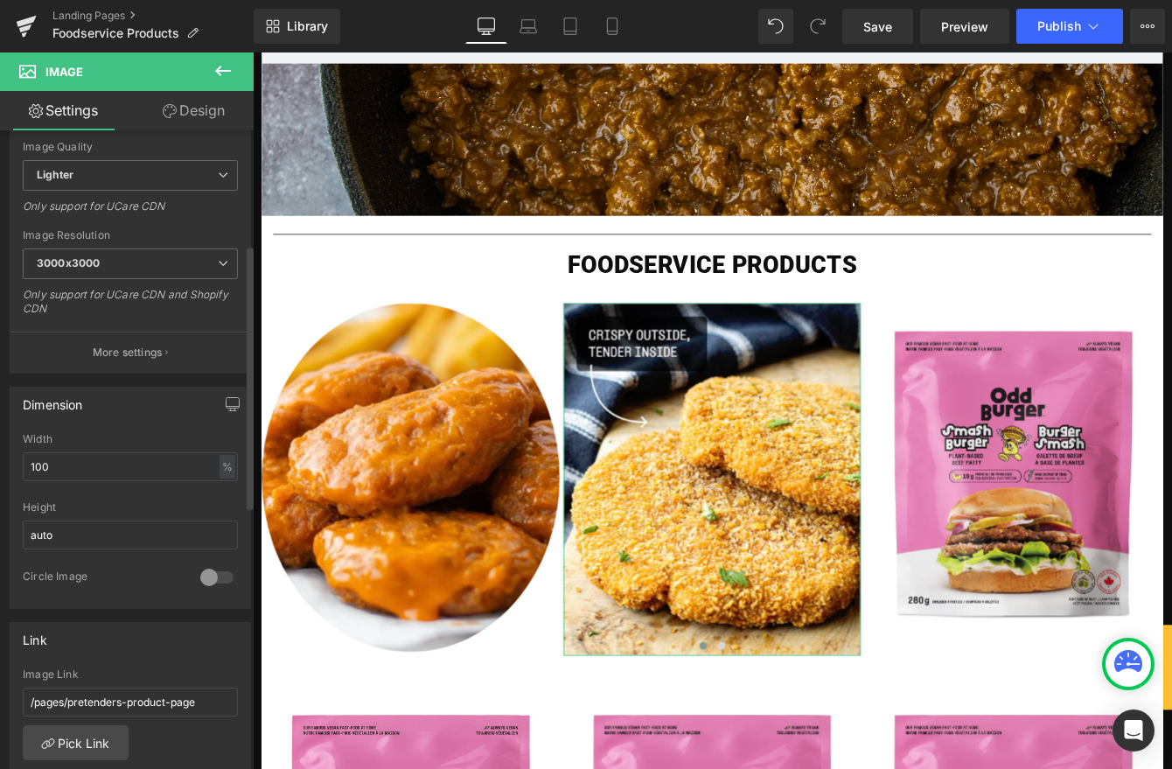
drag, startPoint x: 213, startPoint y: 565, endPoint x: 228, endPoint y: 568, distance: 15.3
click at [213, 565] on div at bounding box center [217, 577] width 42 height 28
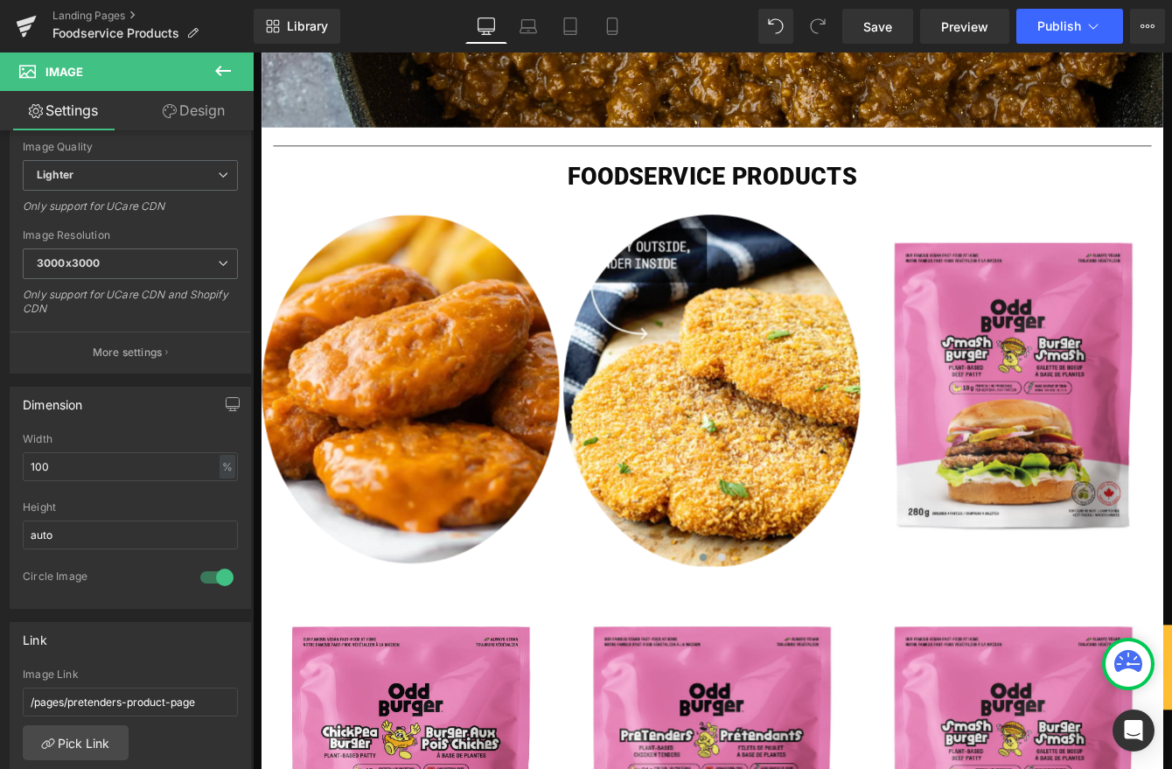
scroll to position [478, 0]
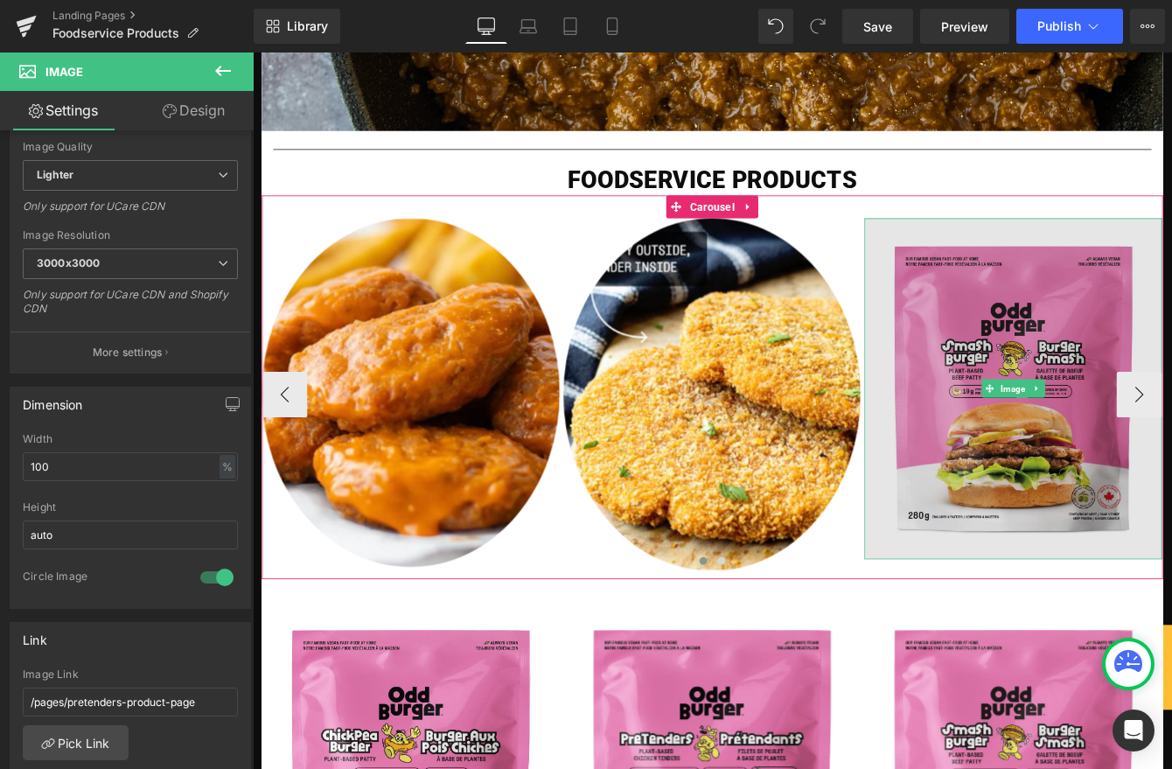
click at [1120, 365] on img at bounding box center [1128, 439] width 343 height 393
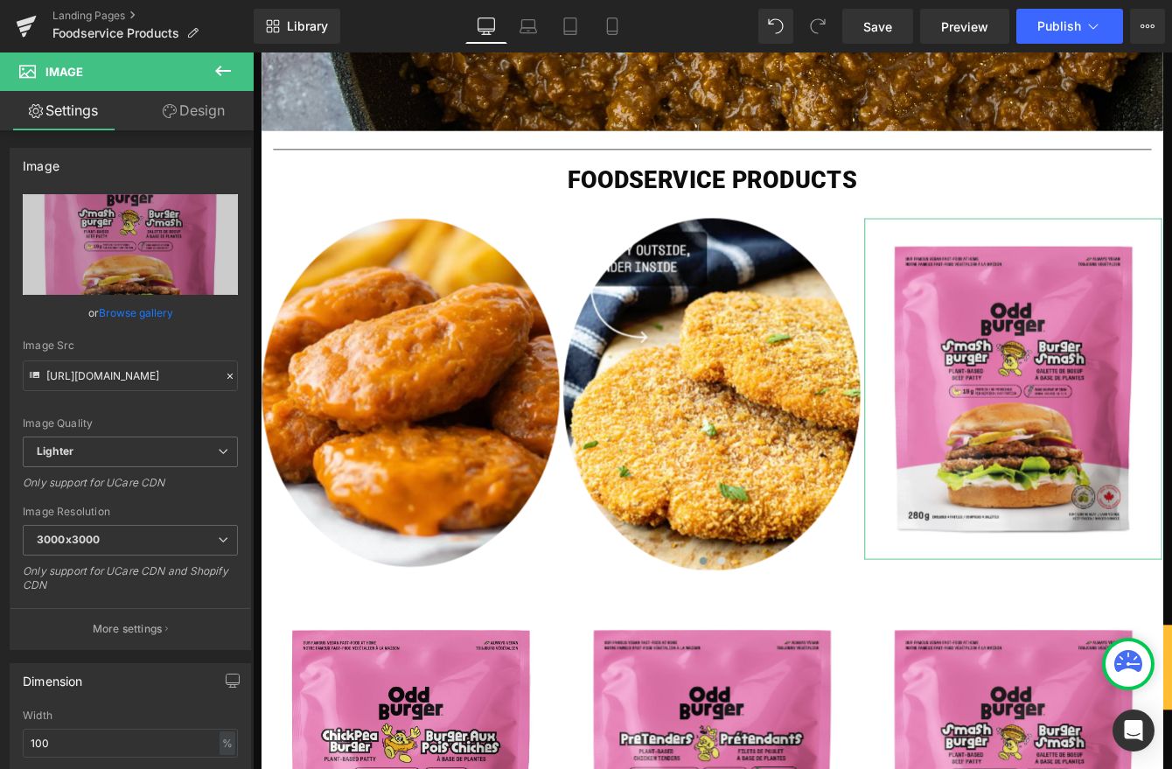
click at [137, 310] on link "Browse gallery" at bounding box center [136, 312] width 74 height 31
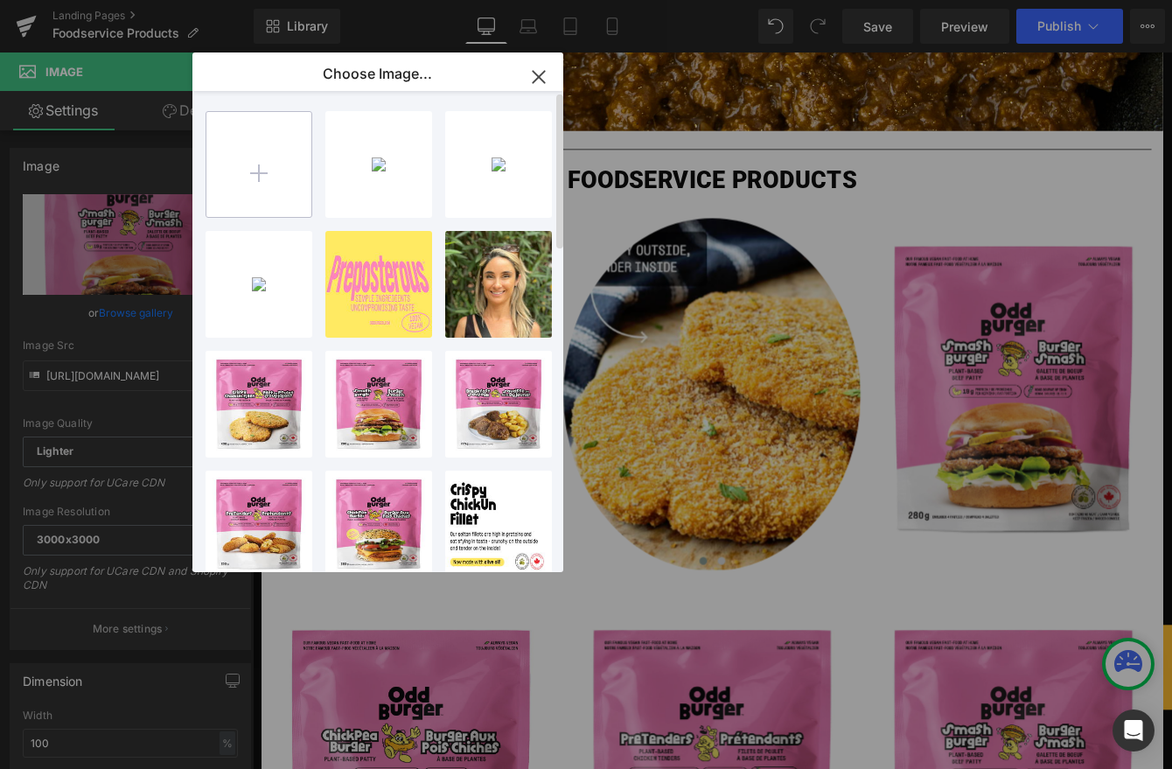
click at [295, 179] on input "file" at bounding box center [258, 164] width 105 height 105
type input "C:\fakepath\Screenshot 2025-08-26 at 4.50.43 PM.png"
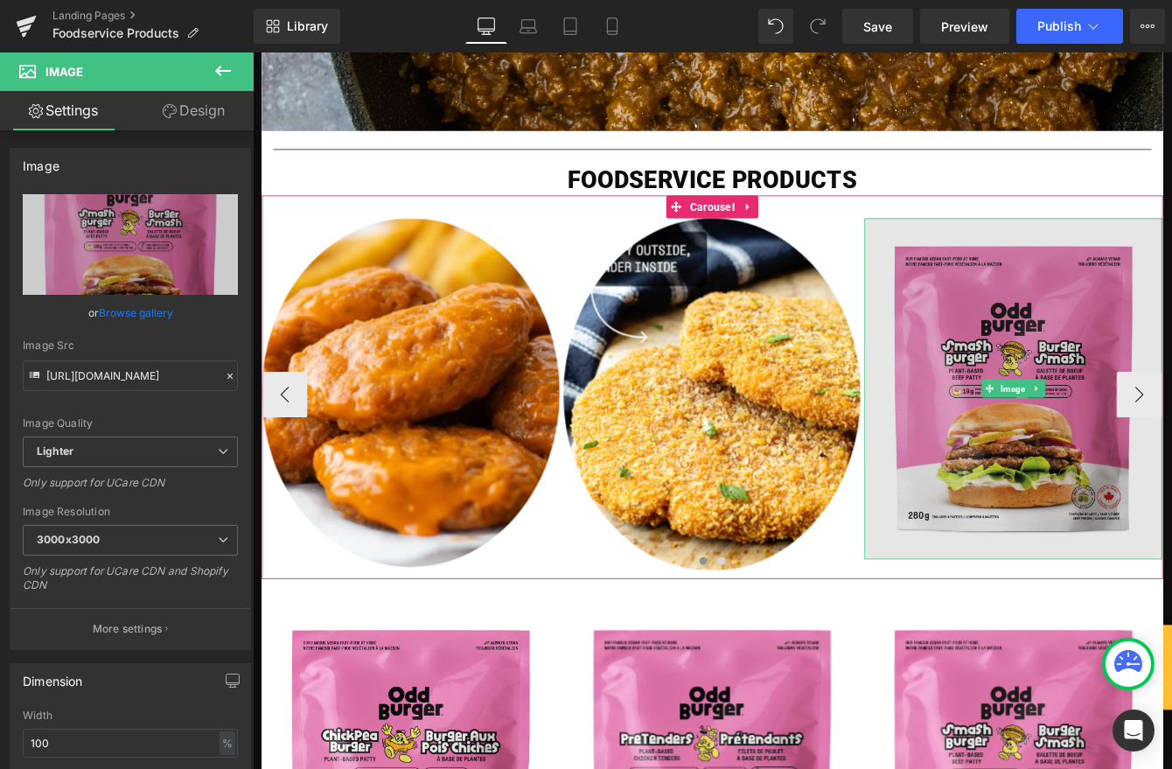
click at [1061, 403] on img at bounding box center [1128, 439] width 343 height 393
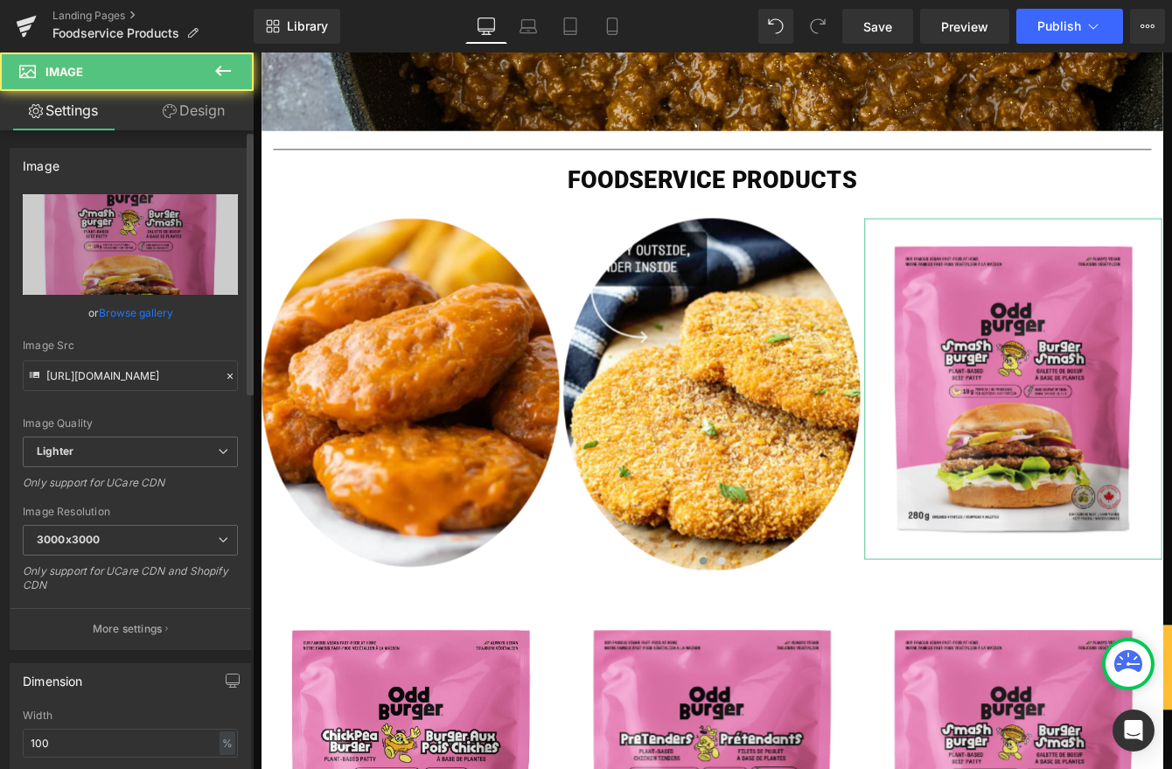
drag, startPoint x: 128, startPoint y: 311, endPoint x: 308, endPoint y: 202, distance: 210.7
click at [128, 310] on link "Browse gallery" at bounding box center [136, 312] width 74 height 31
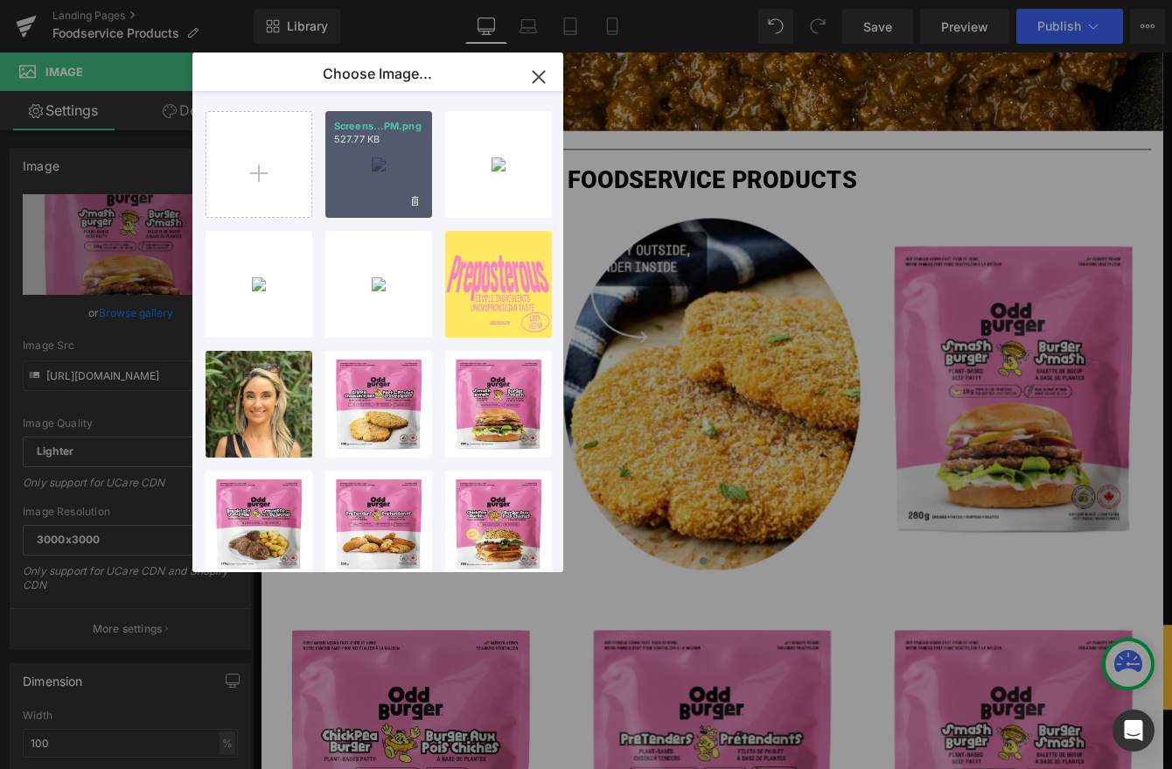
click at [367, 168] on div "Screens...PM.png 527.77 KB" at bounding box center [378, 164] width 107 height 107
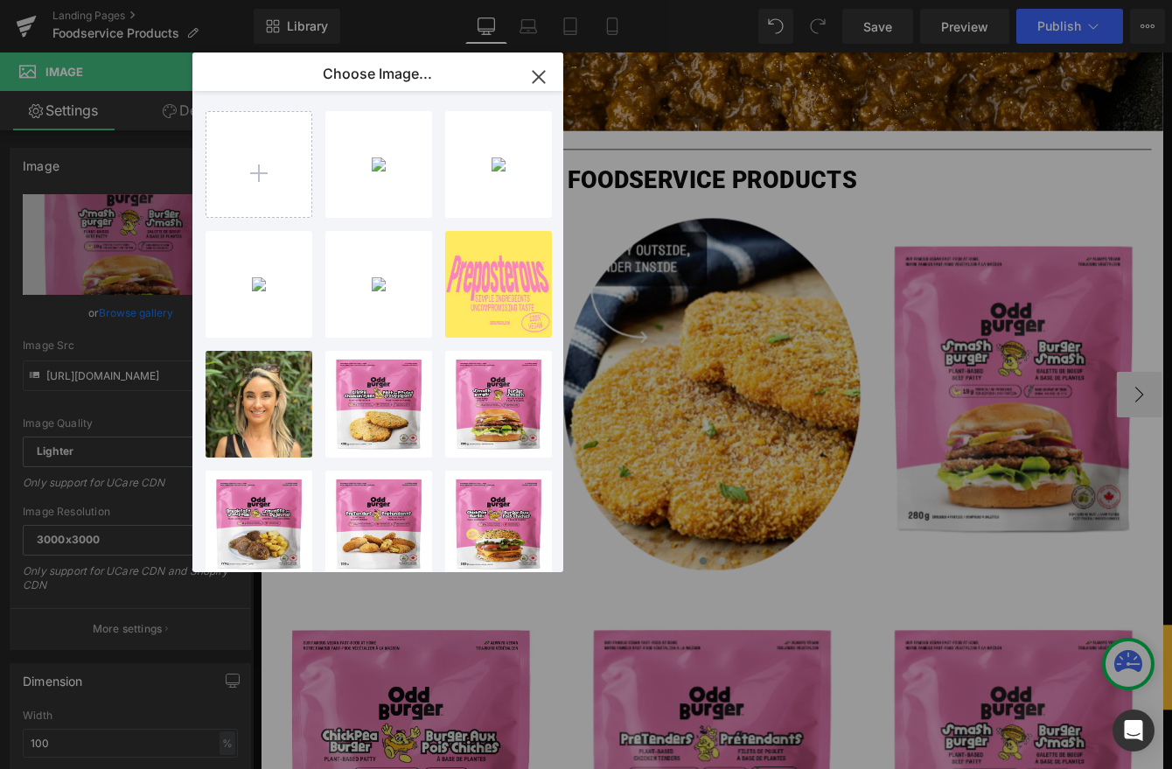
type input "https://ucarecdn.com/7cf4f322-24a8-4ee9-beea-b8e7c2b10a5c/-/format/auto/-/previ…"
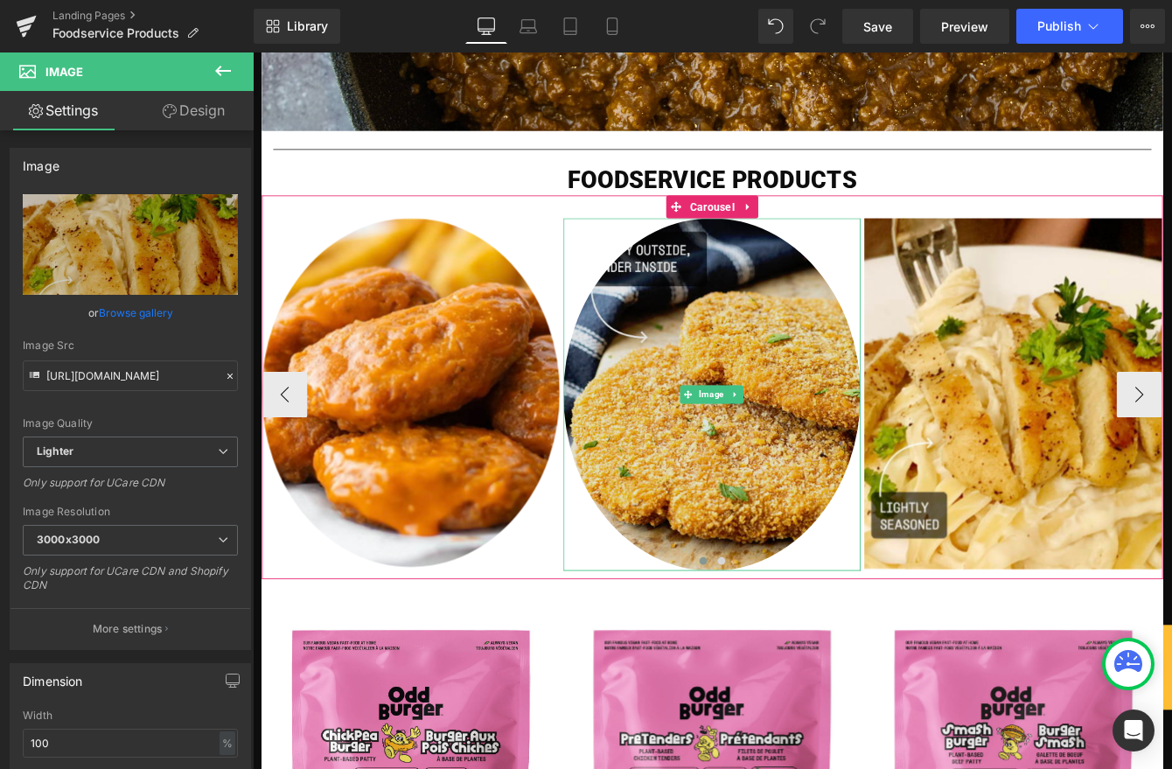
click at [820, 569] on img at bounding box center [781, 446] width 343 height 406
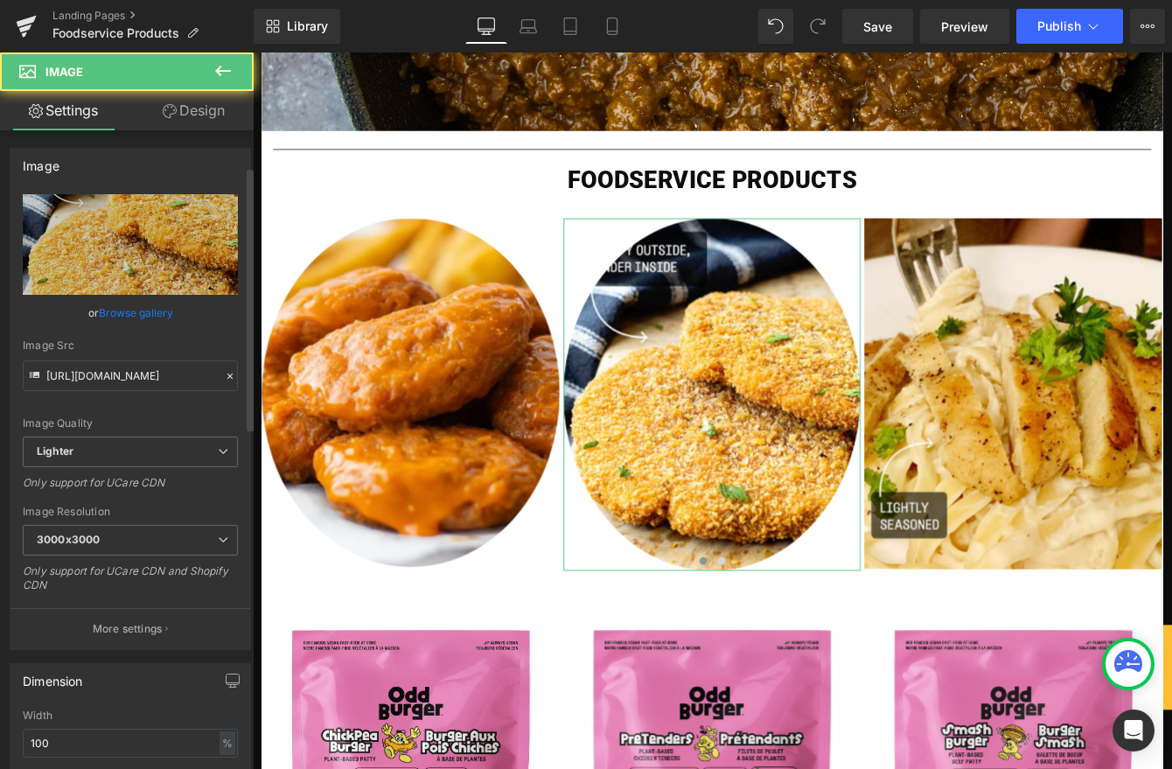
scroll to position [212, 0]
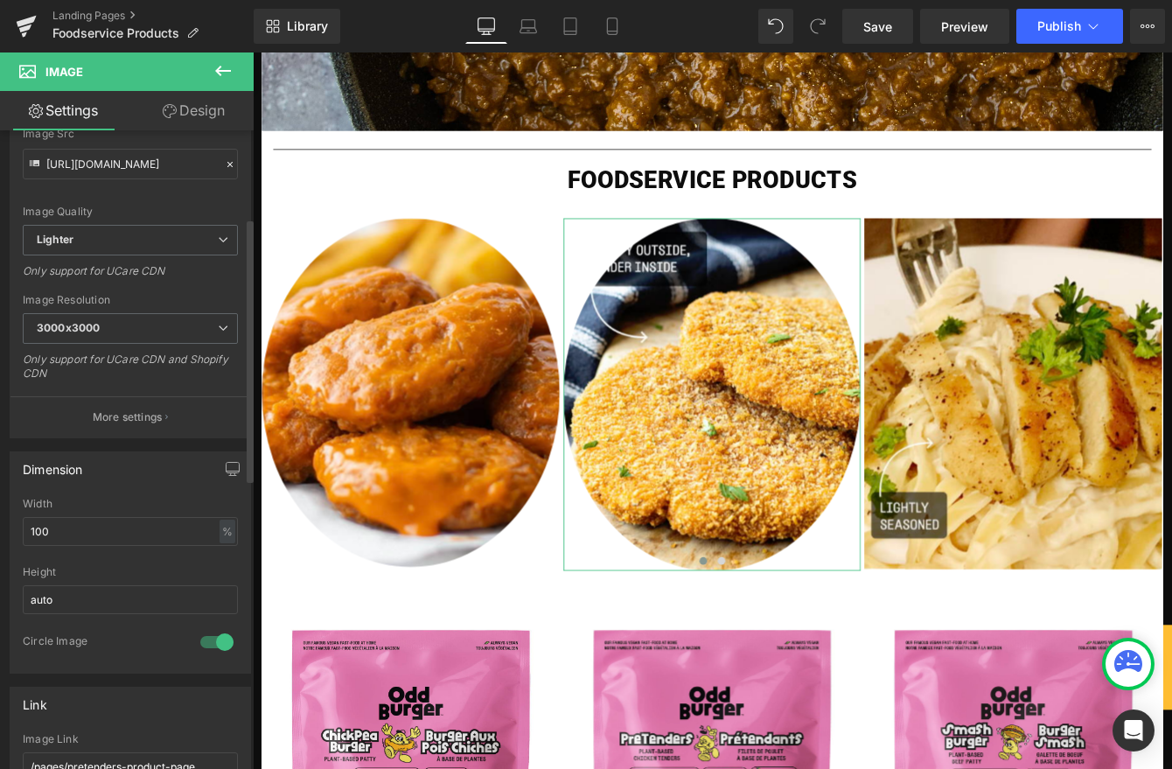
drag, startPoint x: 213, startPoint y: 638, endPoint x: 223, endPoint y: 624, distance: 17.7
click at [213, 638] on div at bounding box center [217, 642] width 42 height 28
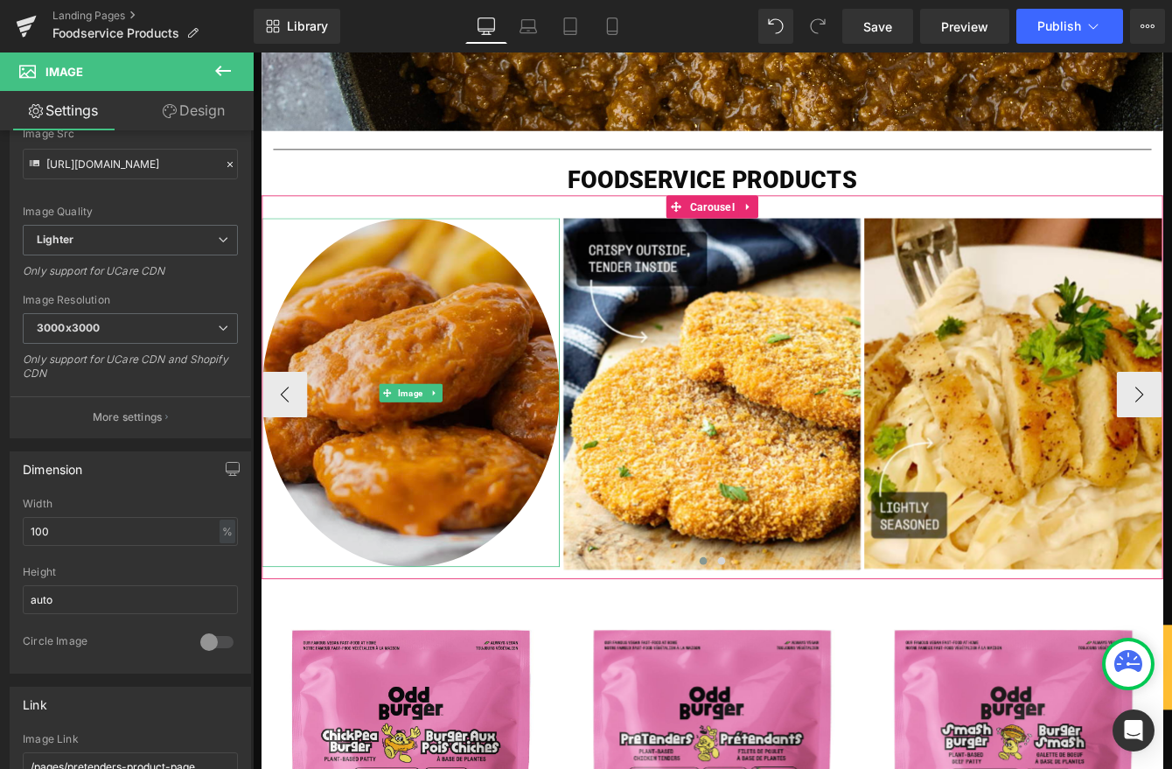
click at [425, 461] on img at bounding box center [434, 444] width 343 height 402
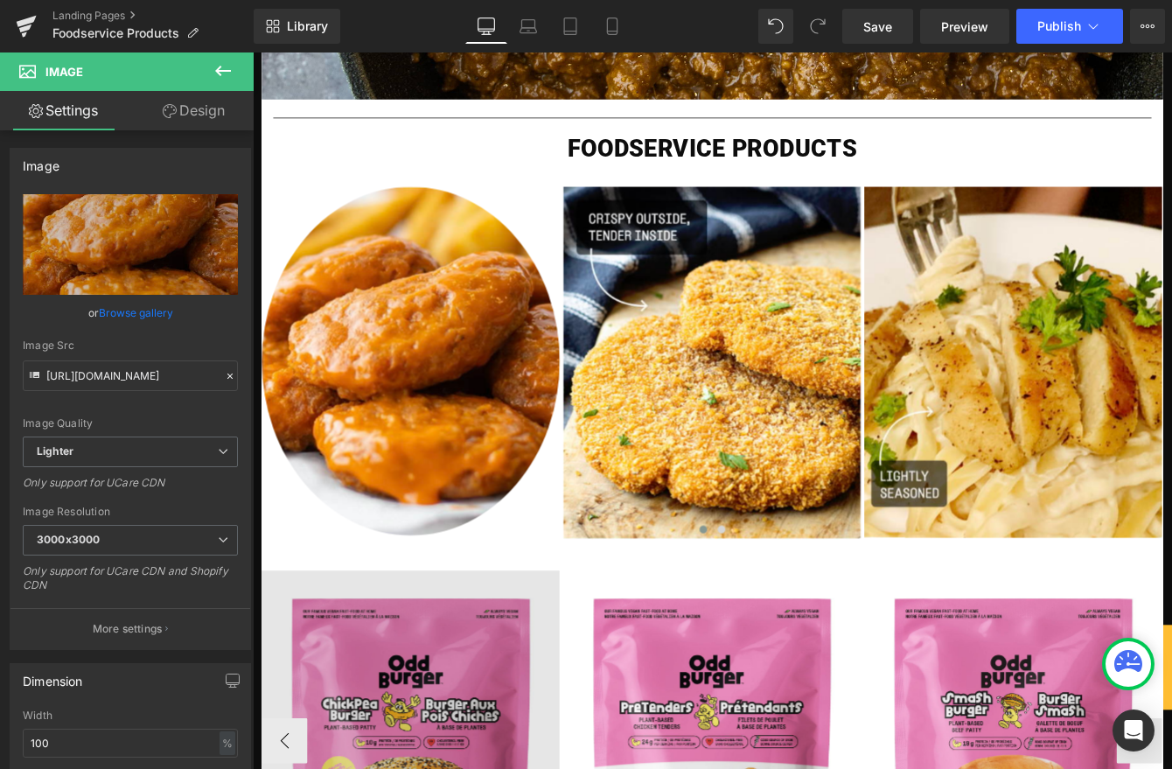
scroll to position [645, 0]
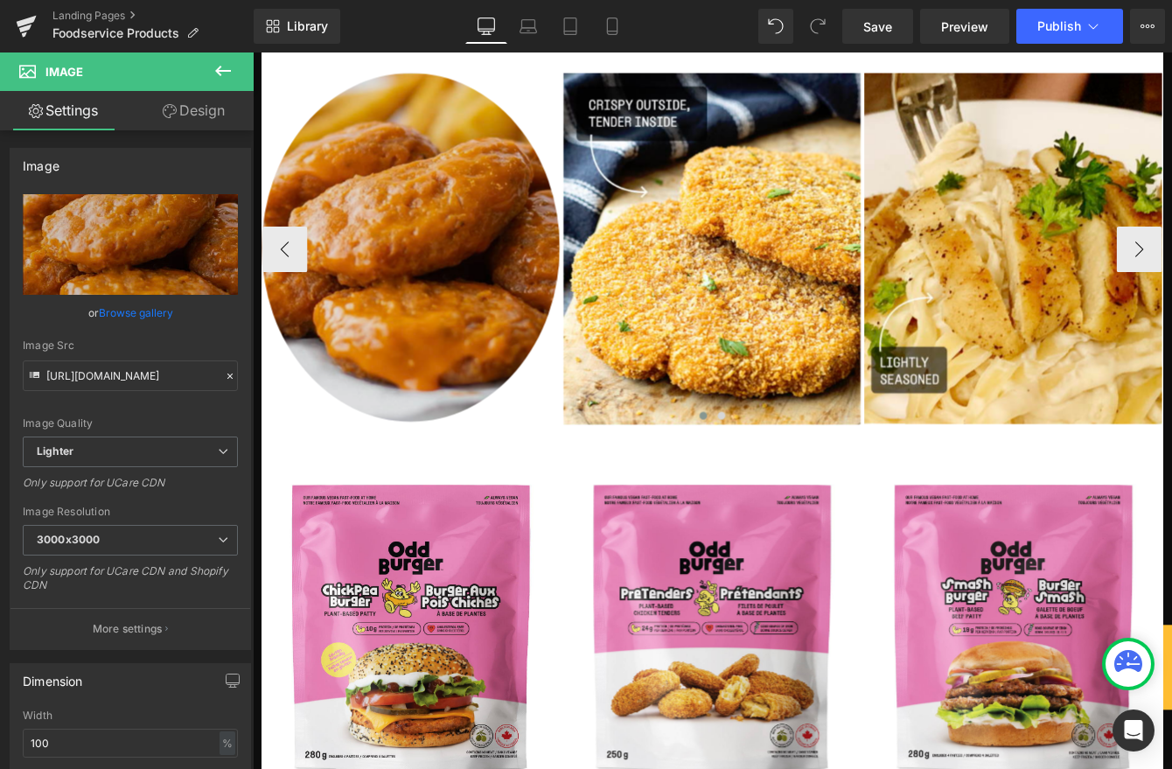
click at [424, 431] on img at bounding box center [434, 277] width 343 height 402
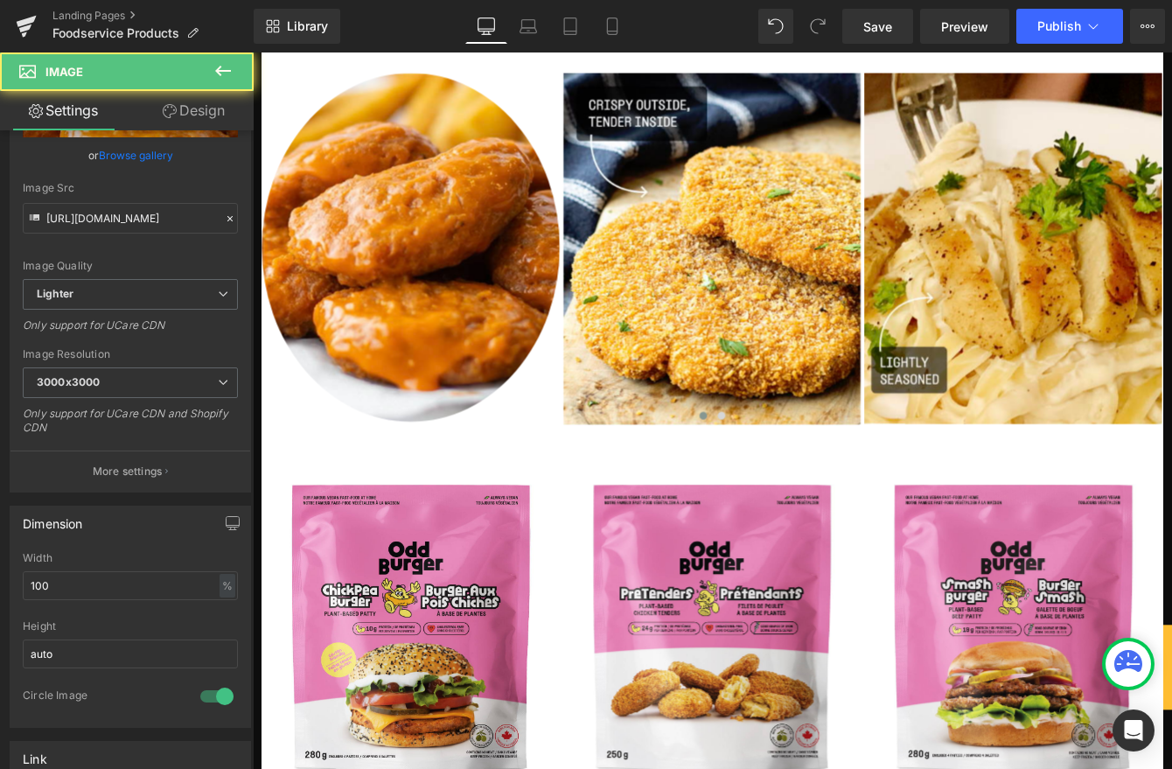
scroll to position [166, 0]
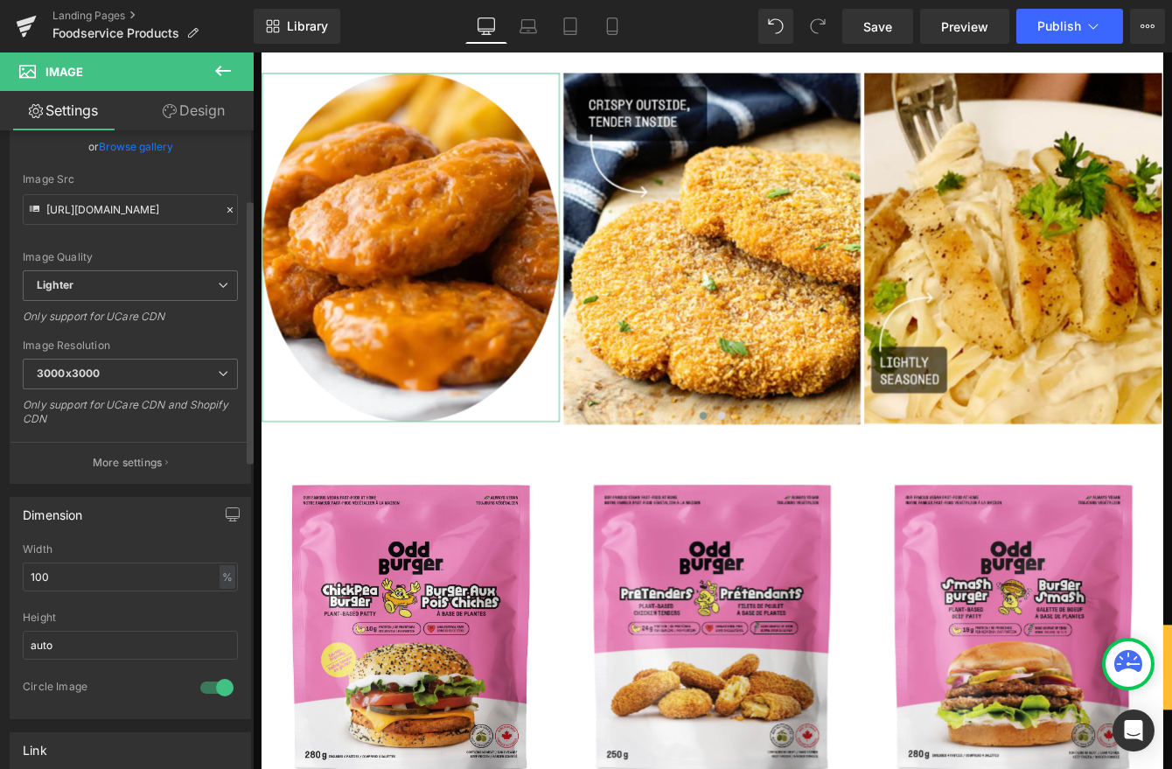
click at [209, 687] on div at bounding box center [217, 687] width 42 height 28
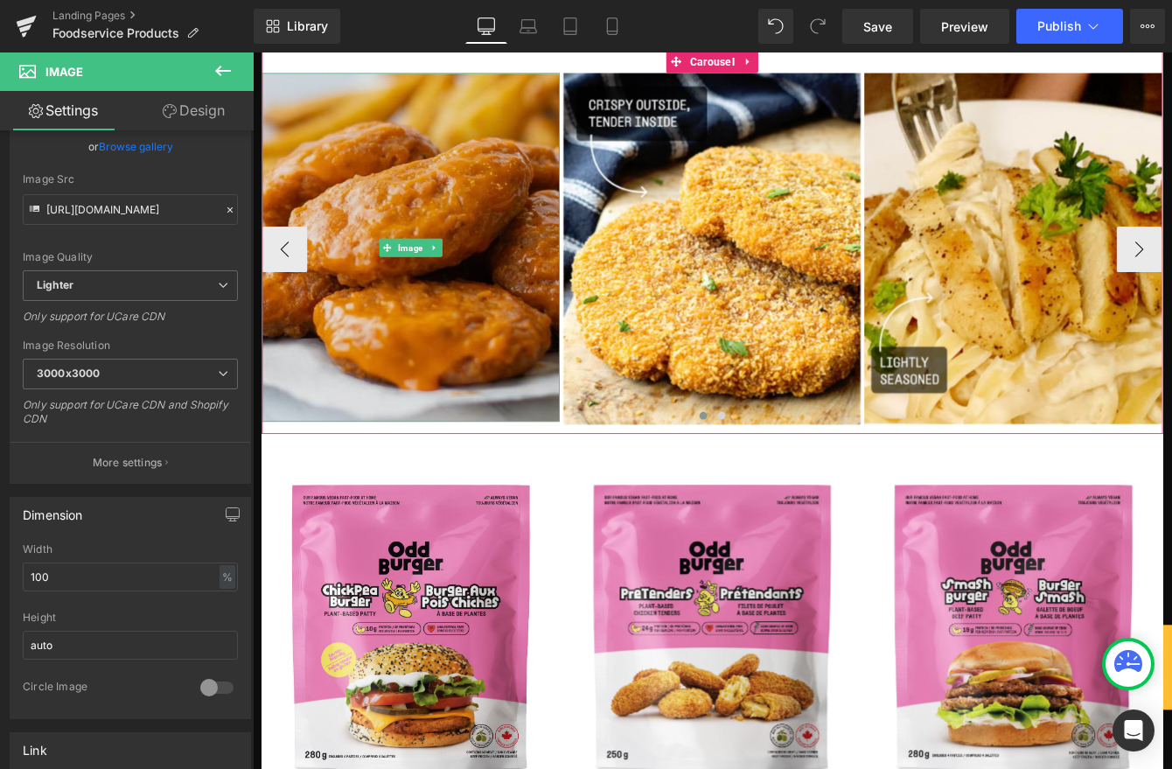
scroll to position [386, 0]
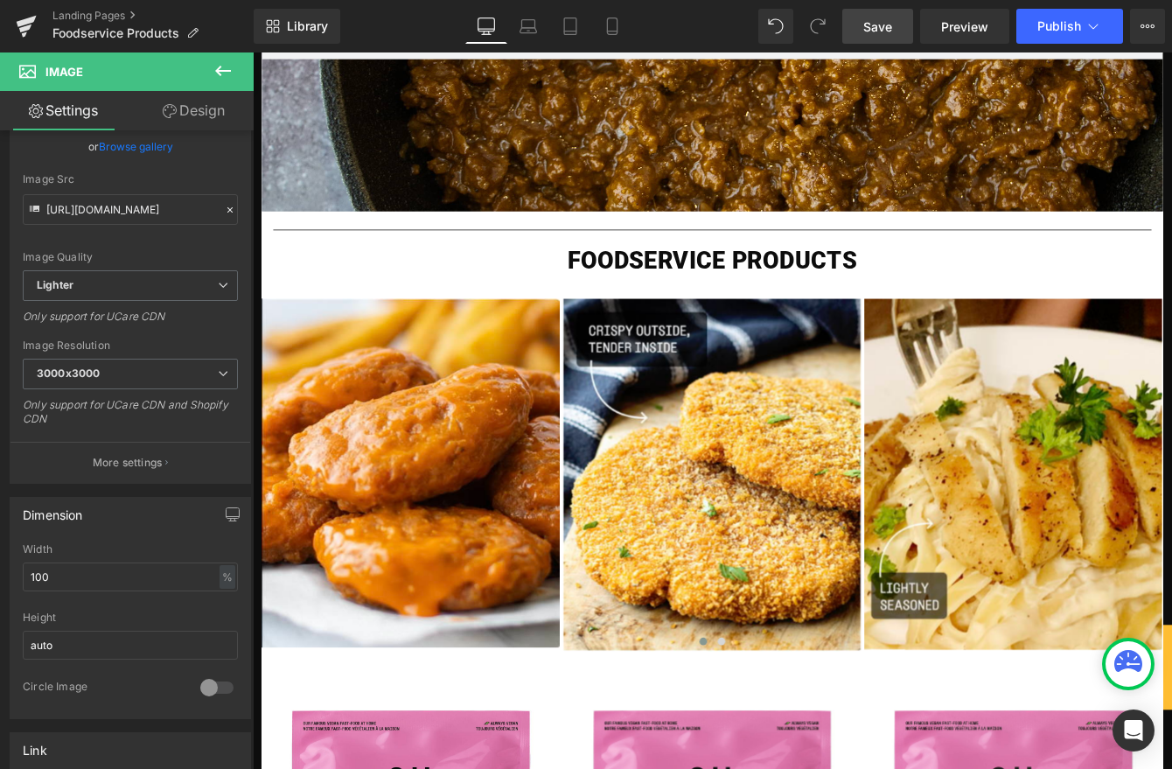
click at [861, 29] on link "Save" at bounding box center [877, 26] width 71 height 35
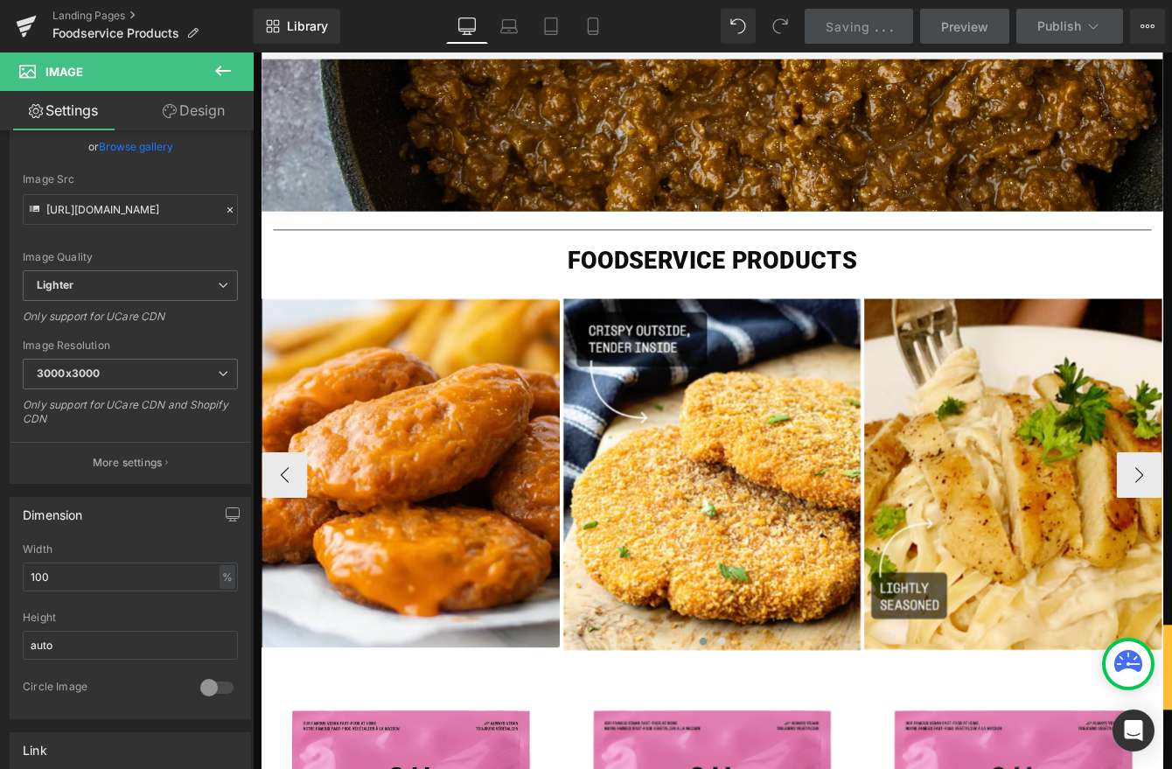
scroll to position [391, 0]
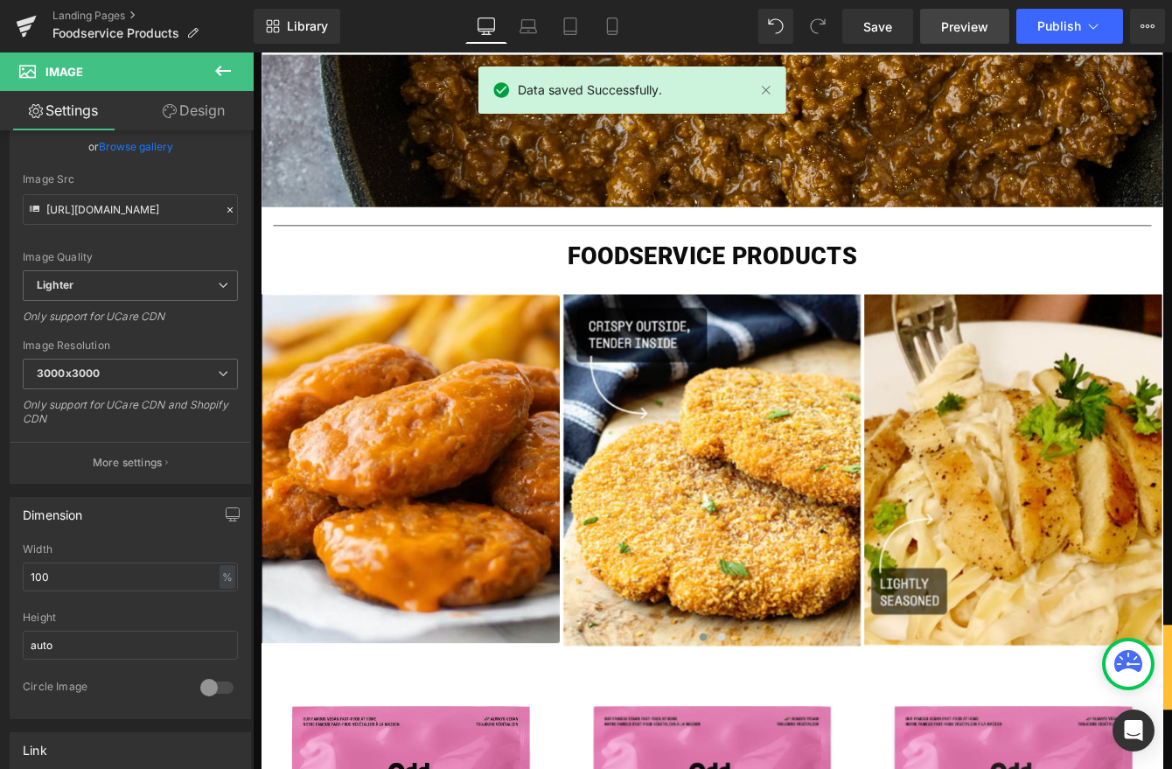
click at [954, 28] on span "Preview" at bounding box center [964, 26] width 47 height 18
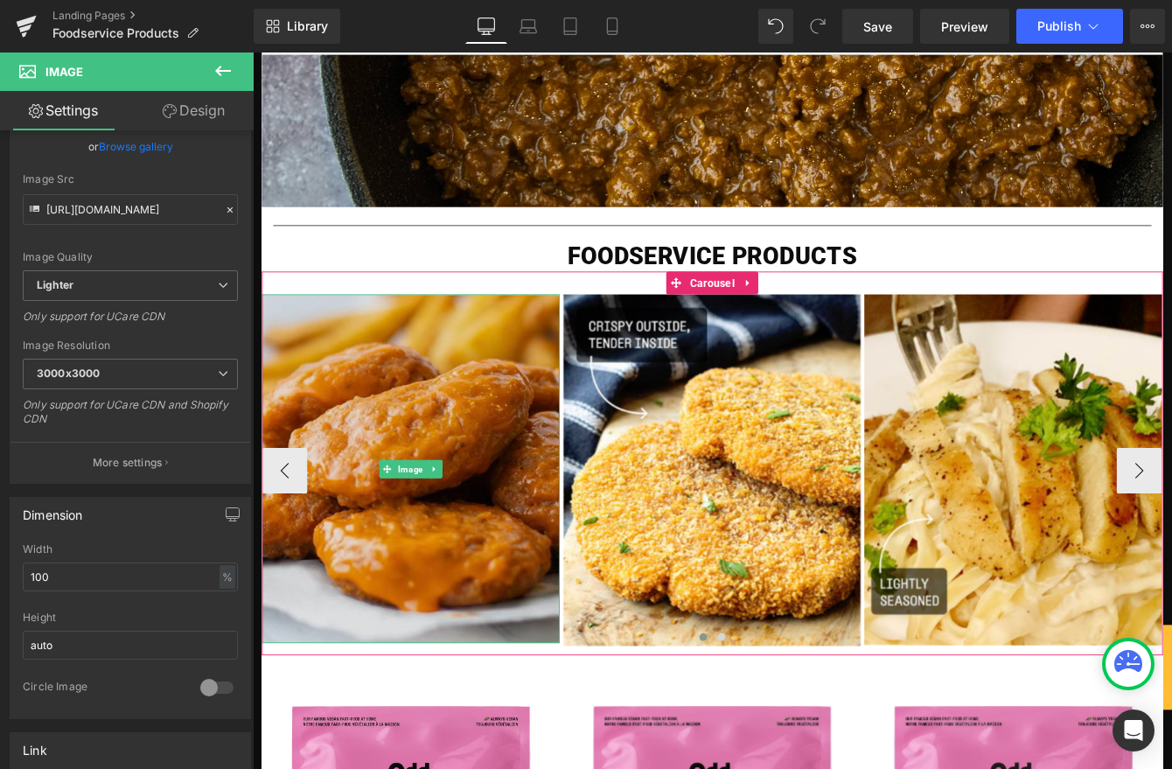
click at [456, 456] on img at bounding box center [434, 532] width 343 height 402
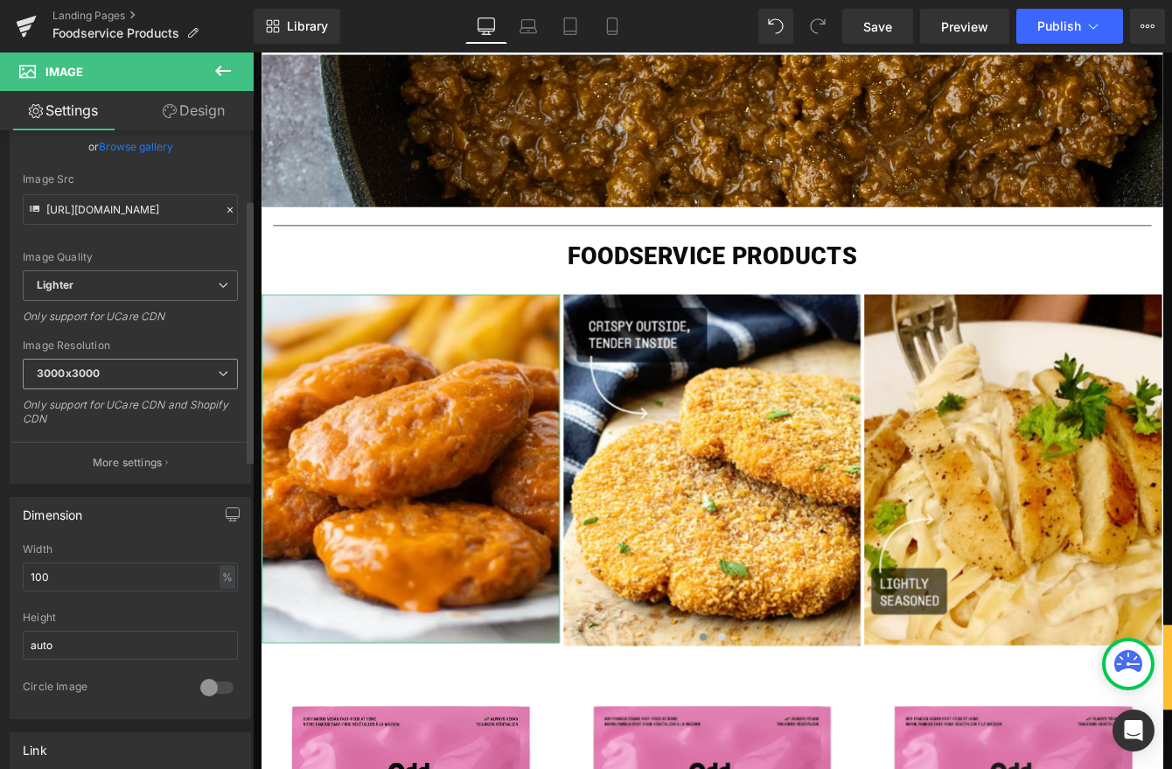
click at [169, 374] on span "3000x3000" at bounding box center [130, 374] width 215 height 31
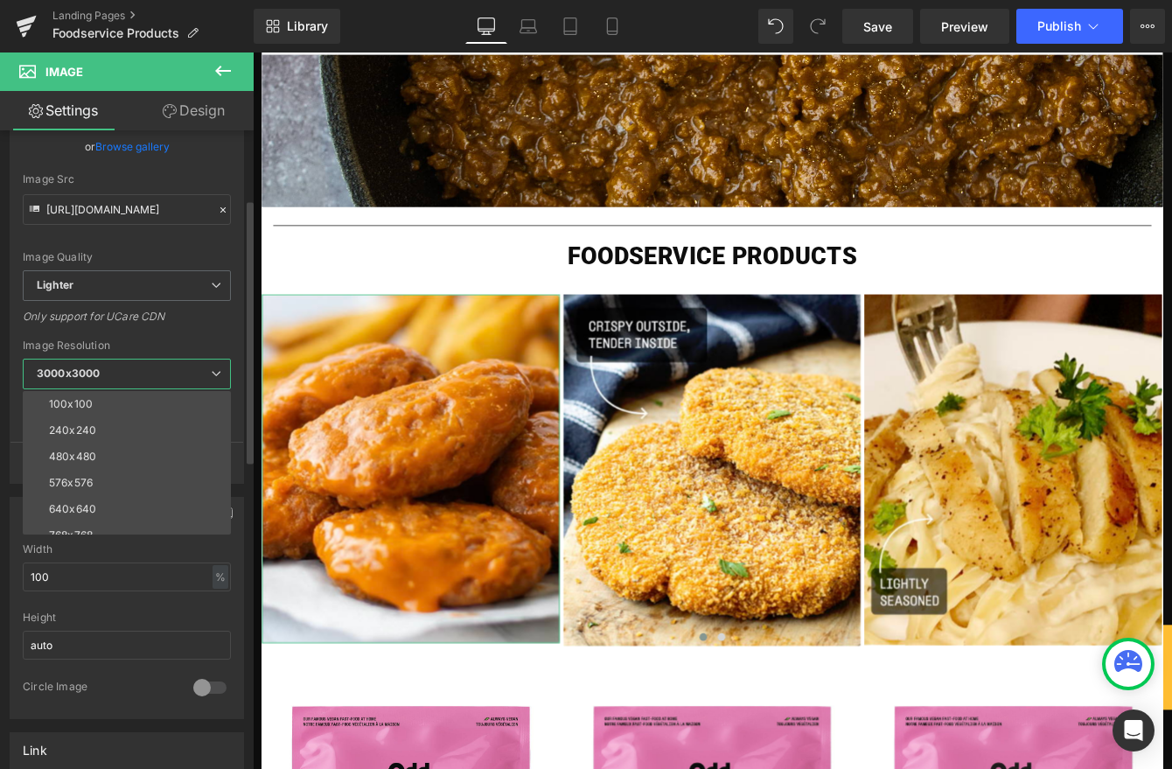
click at [169, 374] on span "3000x3000" at bounding box center [127, 374] width 208 height 31
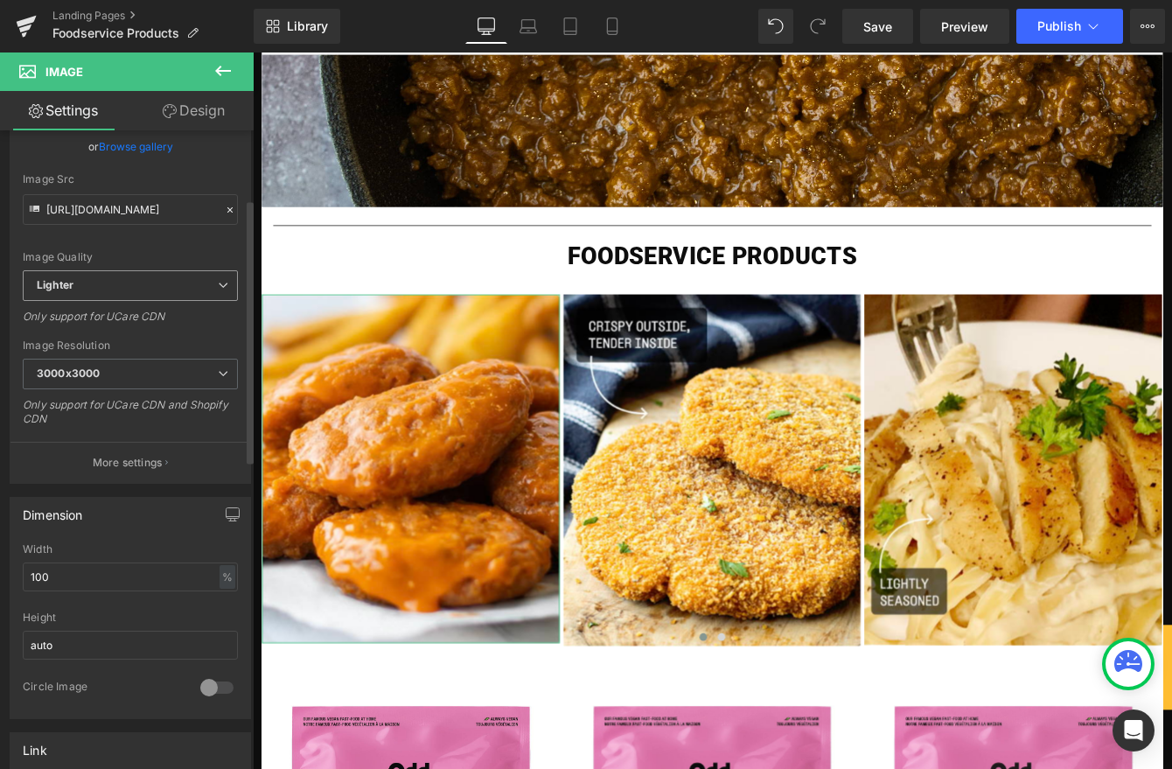
click at [170, 292] on span "Lighter" at bounding box center [130, 285] width 215 height 31
drag, startPoint x: 179, startPoint y: 254, endPoint x: 185, endPoint y: 279, distance: 25.0
click at [178, 254] on div "Image Quality" at bounding box center [127, 257] width 208 height 12
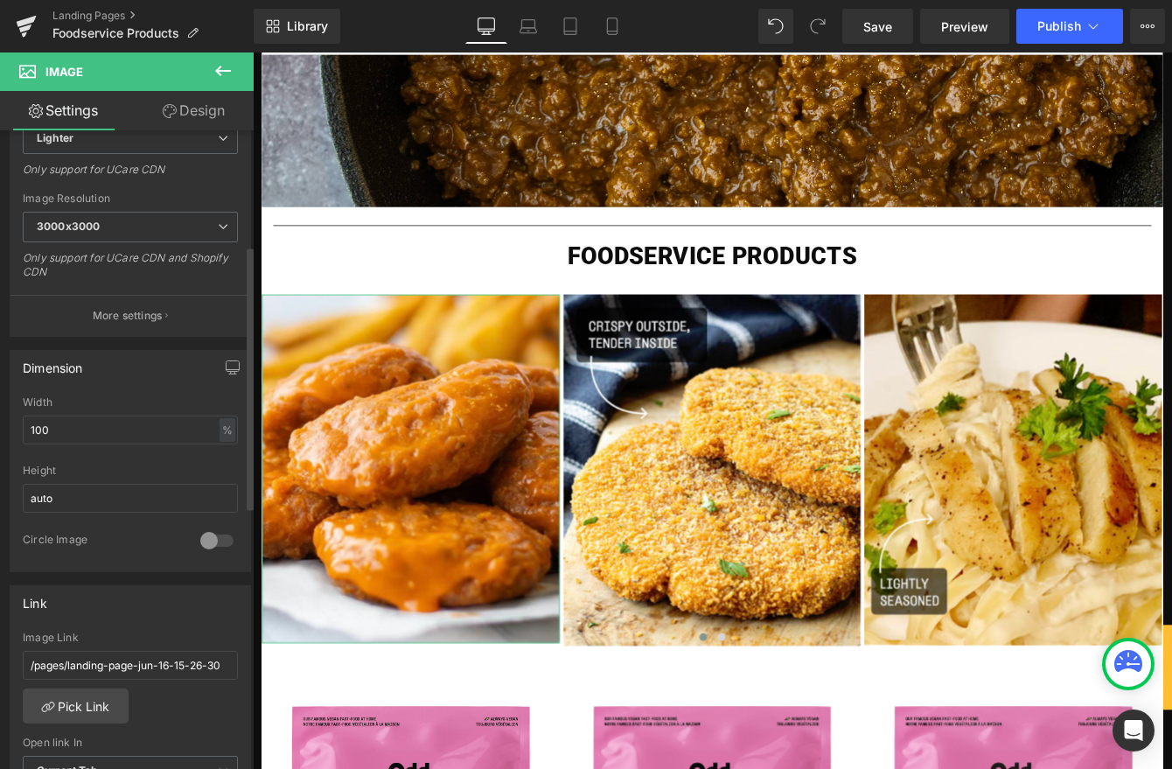
scroll to position [317, 0]
drag, startPoint x: 84, startPoint y: 430, endPoint x: 19, endPoint y: 420, distance: 65.6
click at [17, 420] on div "100% Width 100 % % px auto Height auto 0 Circle Image" at bounding box center [130, 479] width 240 height 175
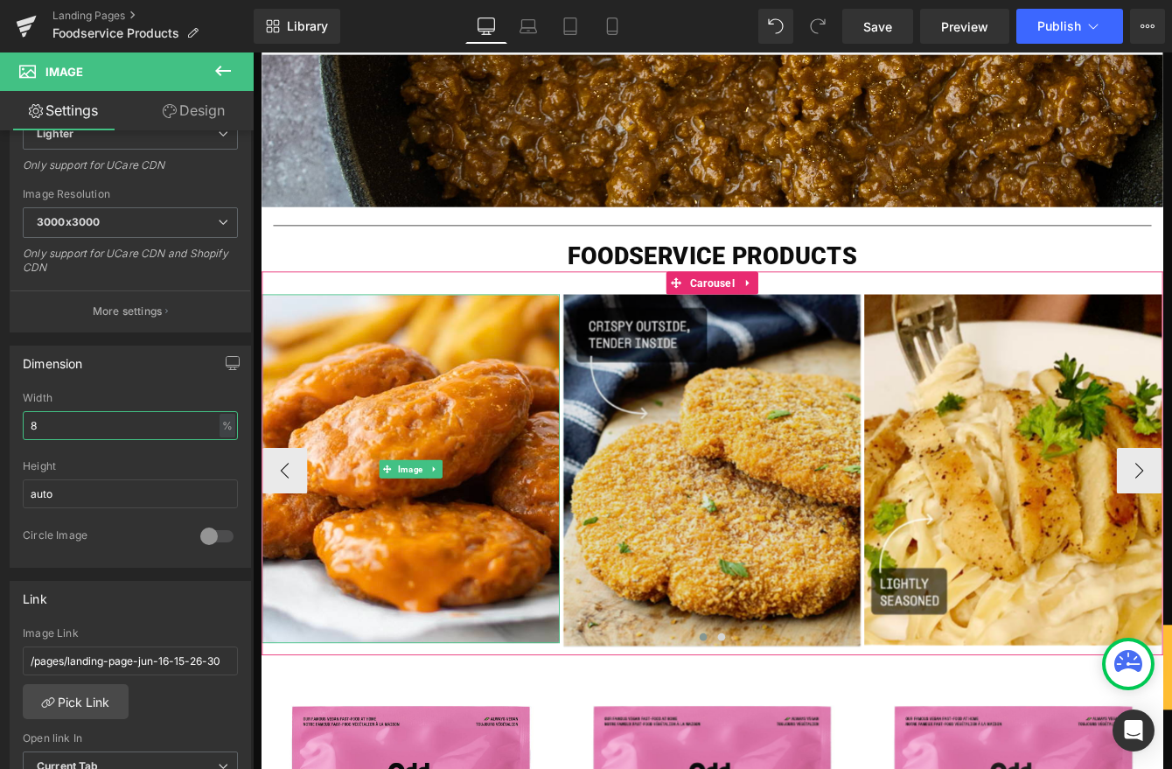
type input "88"
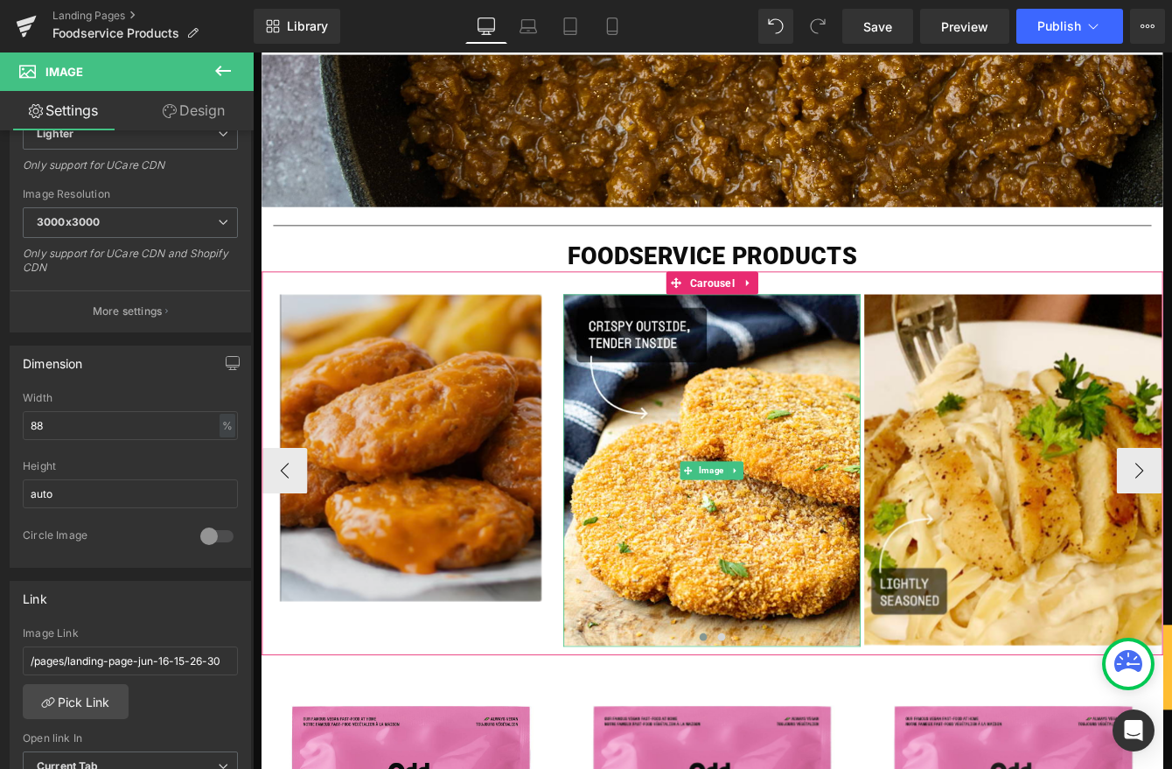
drag, startPoint x: 728, startPoint y: 644, endPoint x: 463, endPoint y: 600, distance: 269.6
click at [728, 644] on img at bounding box center [781, 534] width 343 height 406
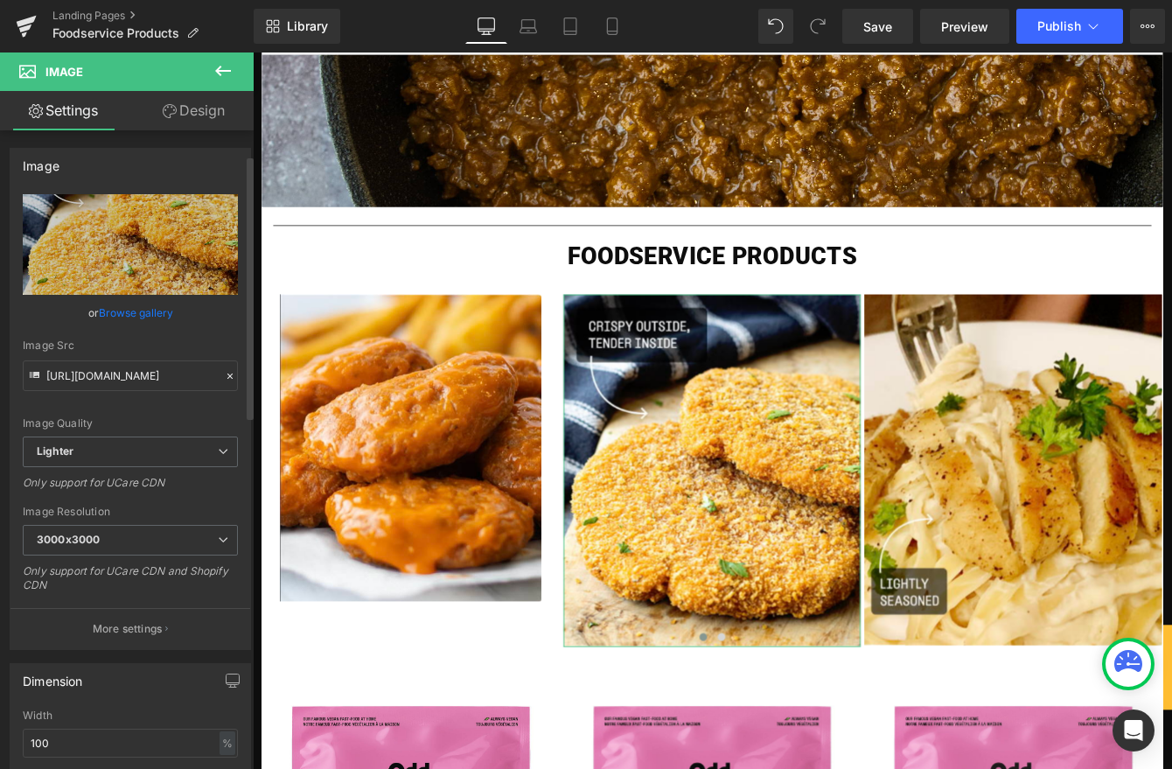
scroll to position [257, 0]
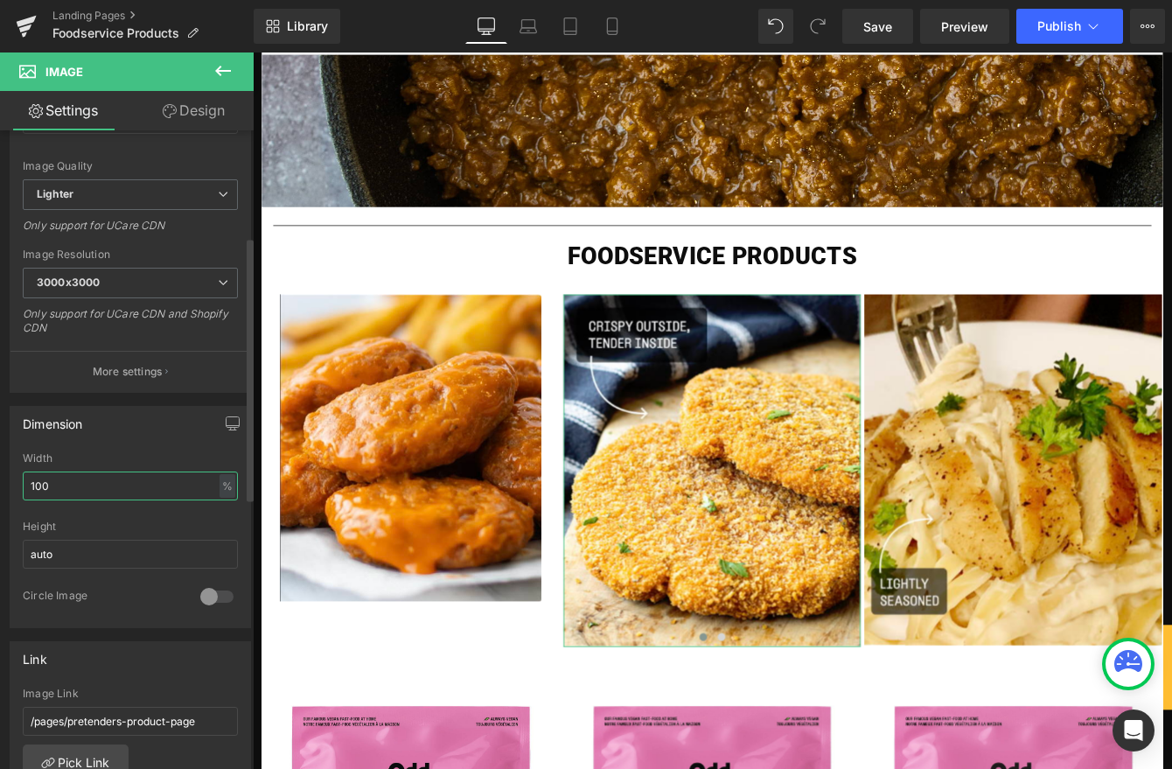
drag, startPoint x: 80, startPoint y: 489, endPoint x: -1, endPoint y: 474, distance: 82.7
click at [0, 474] on div "Dimension 100% Width 100 % % px auto Height auto 0 Circle Image" at bounding box center [130, 510] width 261 height 235
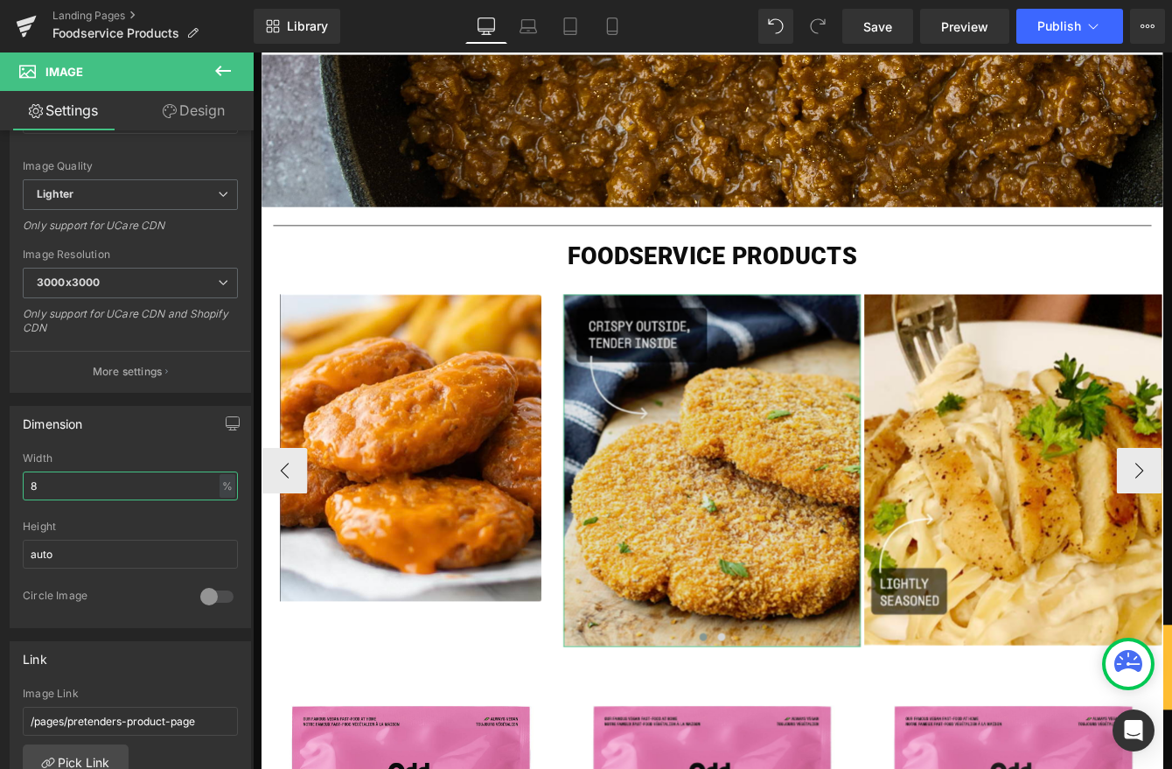
type input "88"
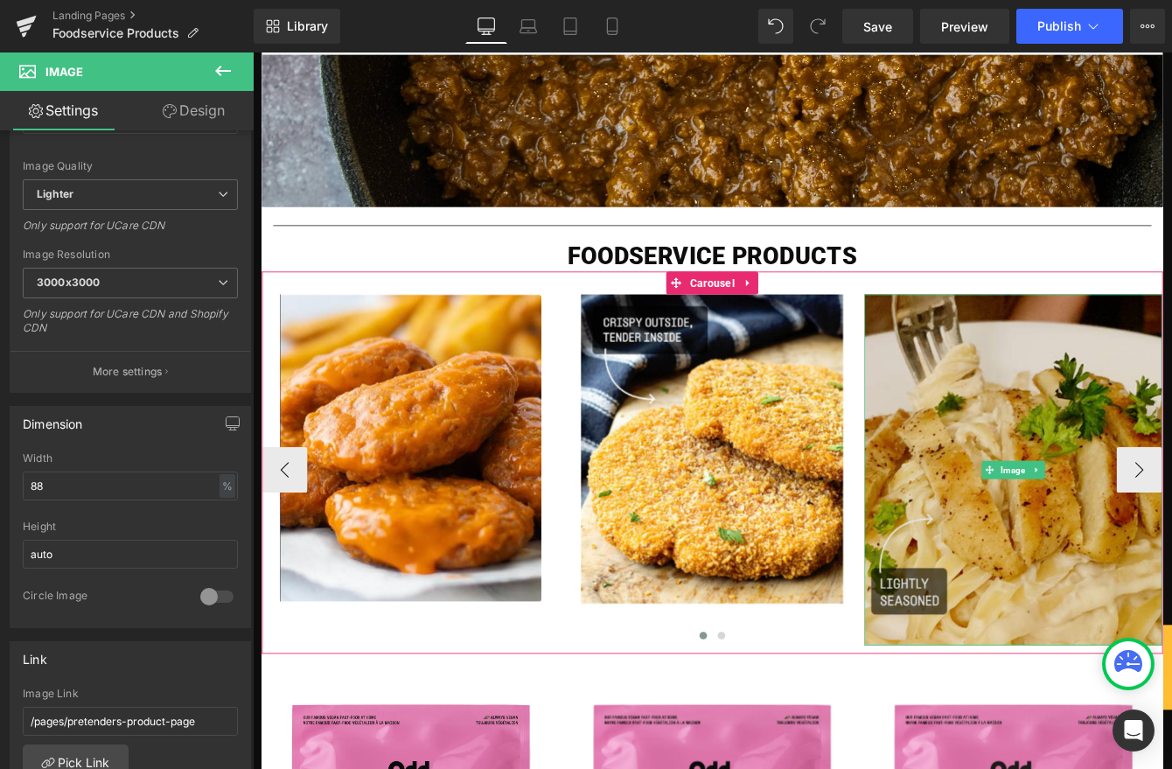
click at [1079, 571] on img at bounding box center [1128, 533] width 343 height 404
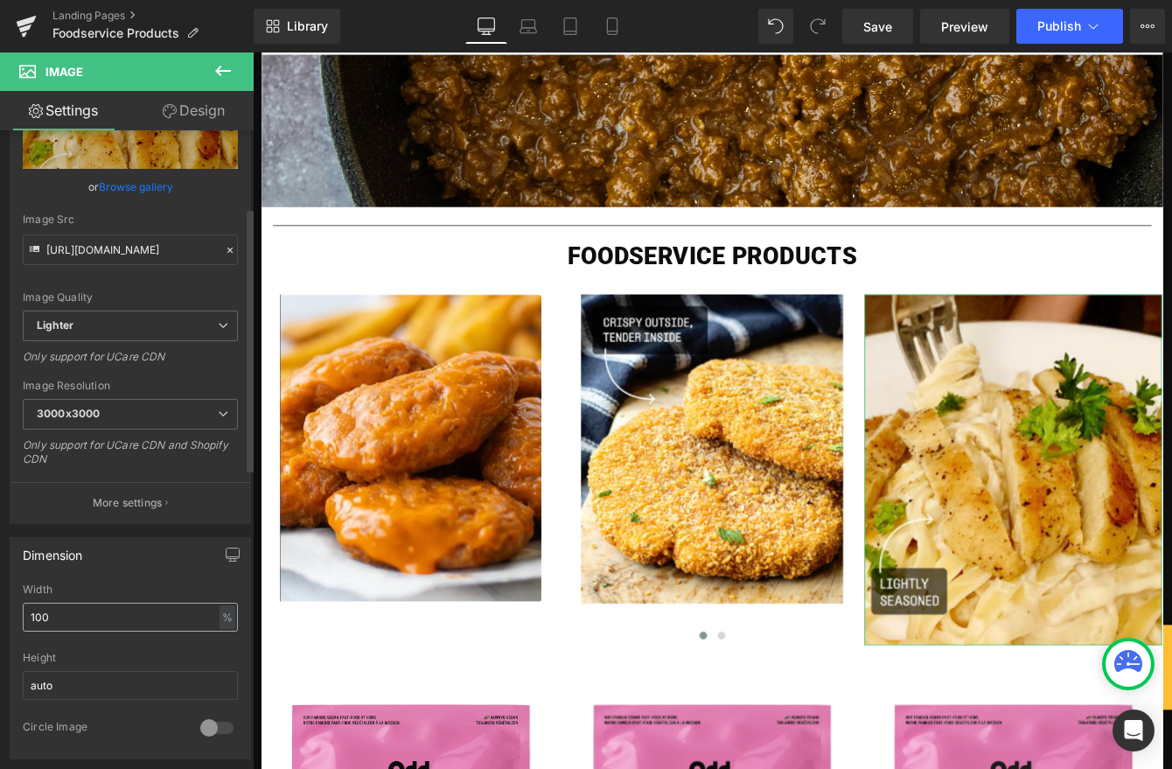
scroll to position [186, 0]
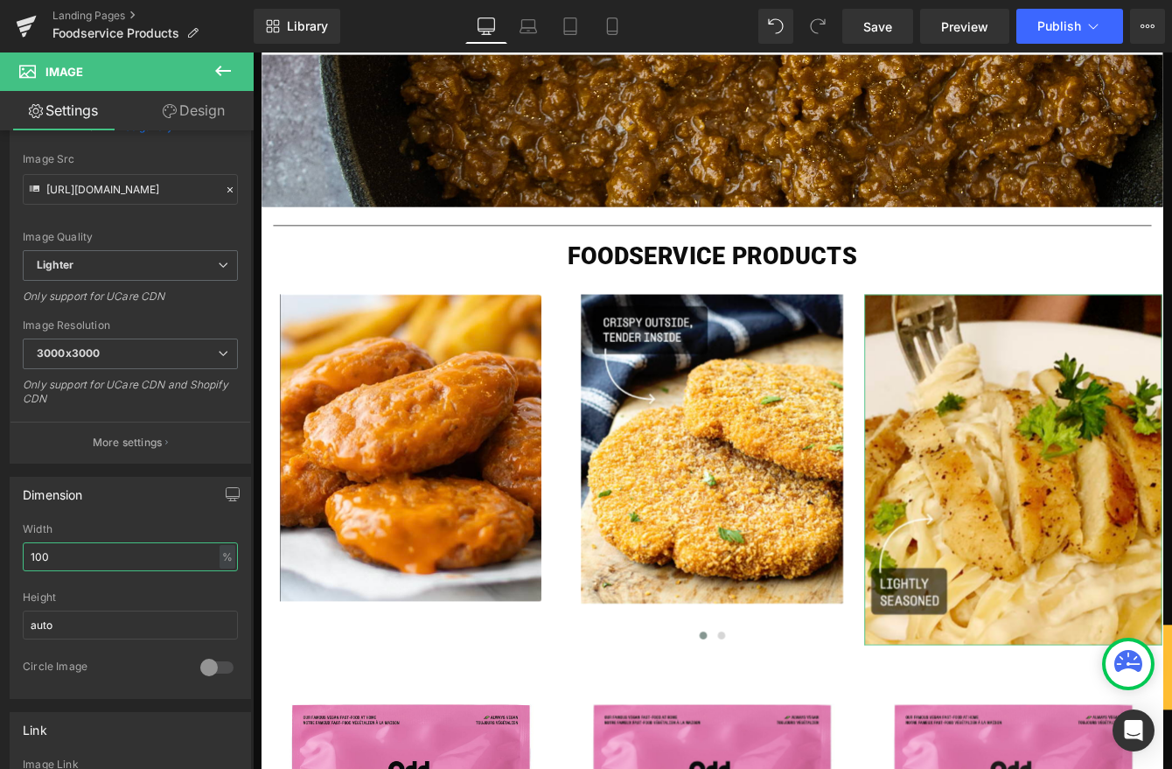
drag, startPoint x: 23, startPoint y: 550, endPoint x: -34, endPoint y: 542, distance: 57.4
click at [0, 542] on html "Heading You are previewing how the will restyle your page. You can not edit Ele…" at bounding box center [586, 384] width 1172 height 769
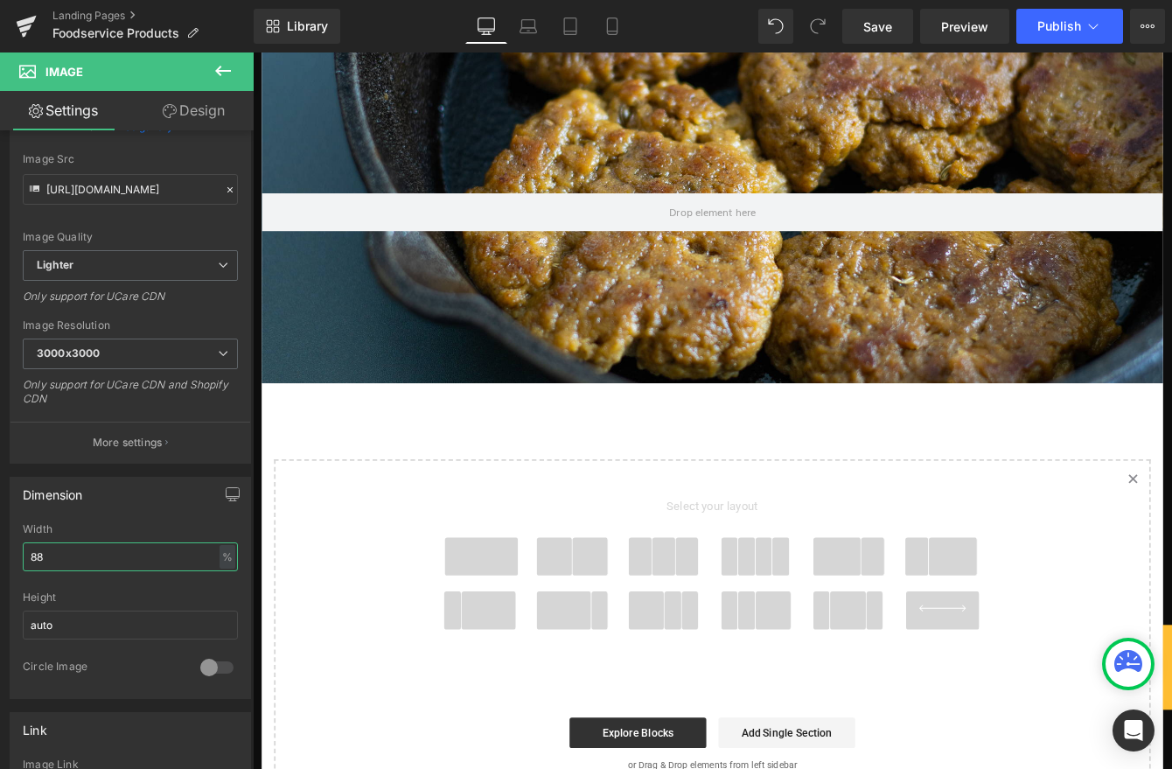
scroll to position [1920, 0]
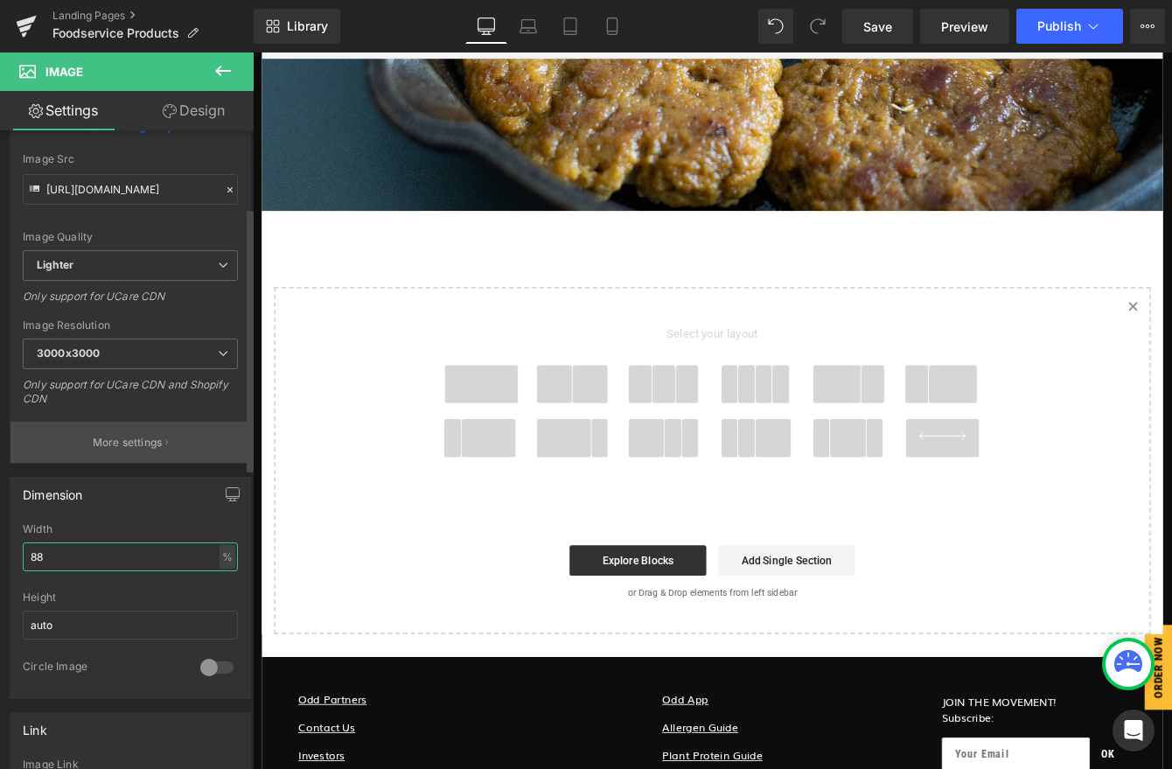
type input "88"
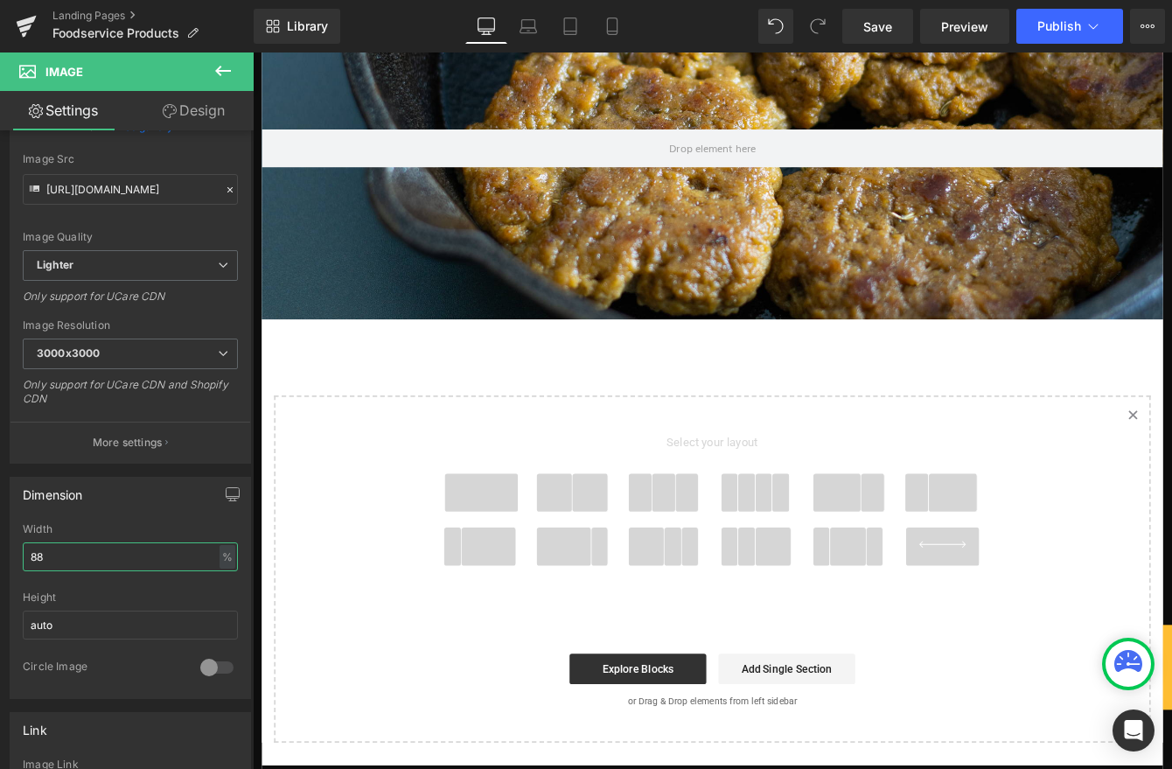
scroll to position [1766, 0]
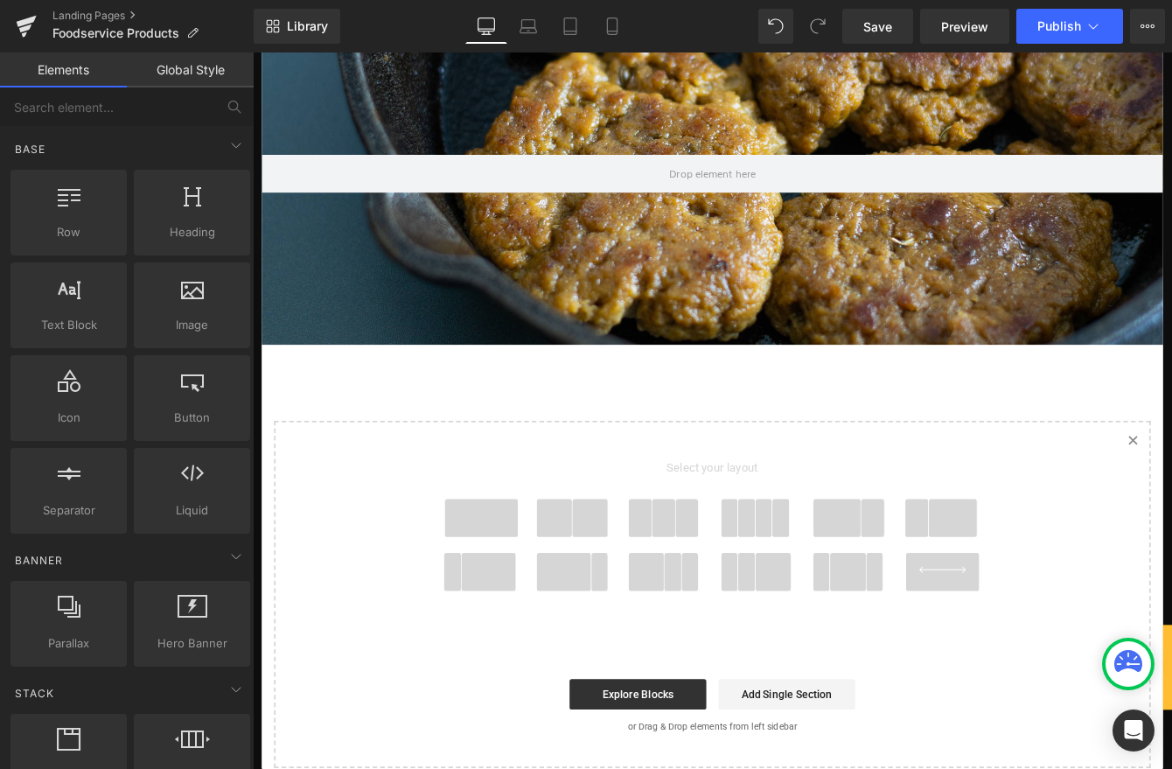
drag, startPoint x: 817, startPoint y: 598, endPoint x: 867, endPoint y: 603, distance: 50.1
click at [817, 598] on span at bounding box center [822, 589] width 20 height 44
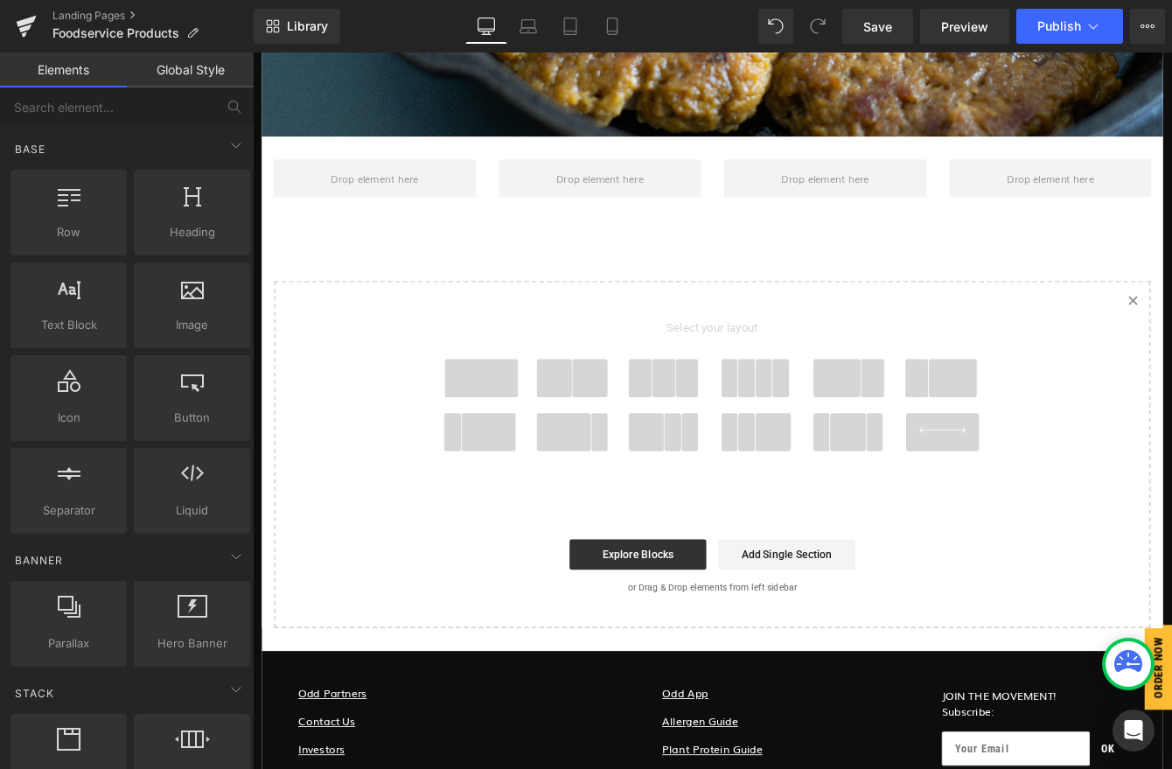
scroll to position [1808, 0]
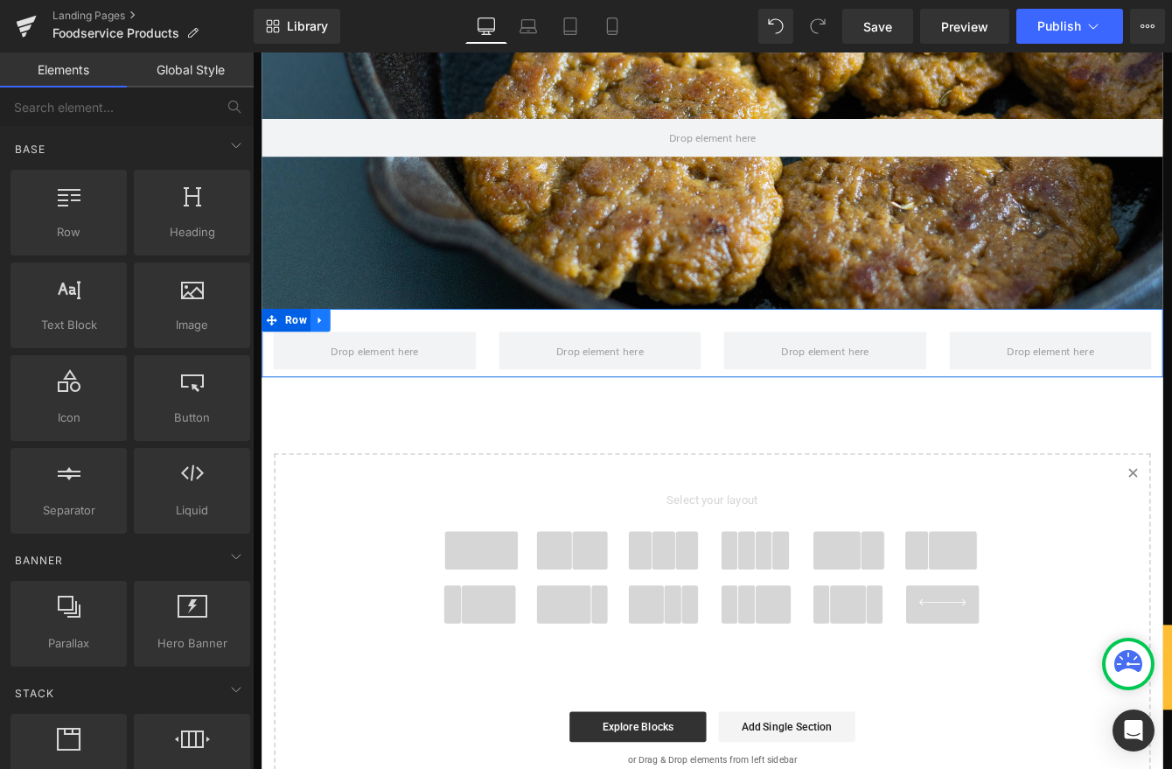
click at [329, 363] on icon at bounding box center [330, 360] width 12 height 13
click at [378, 369] on link at bounding box center [376, 360] width 23 height 26
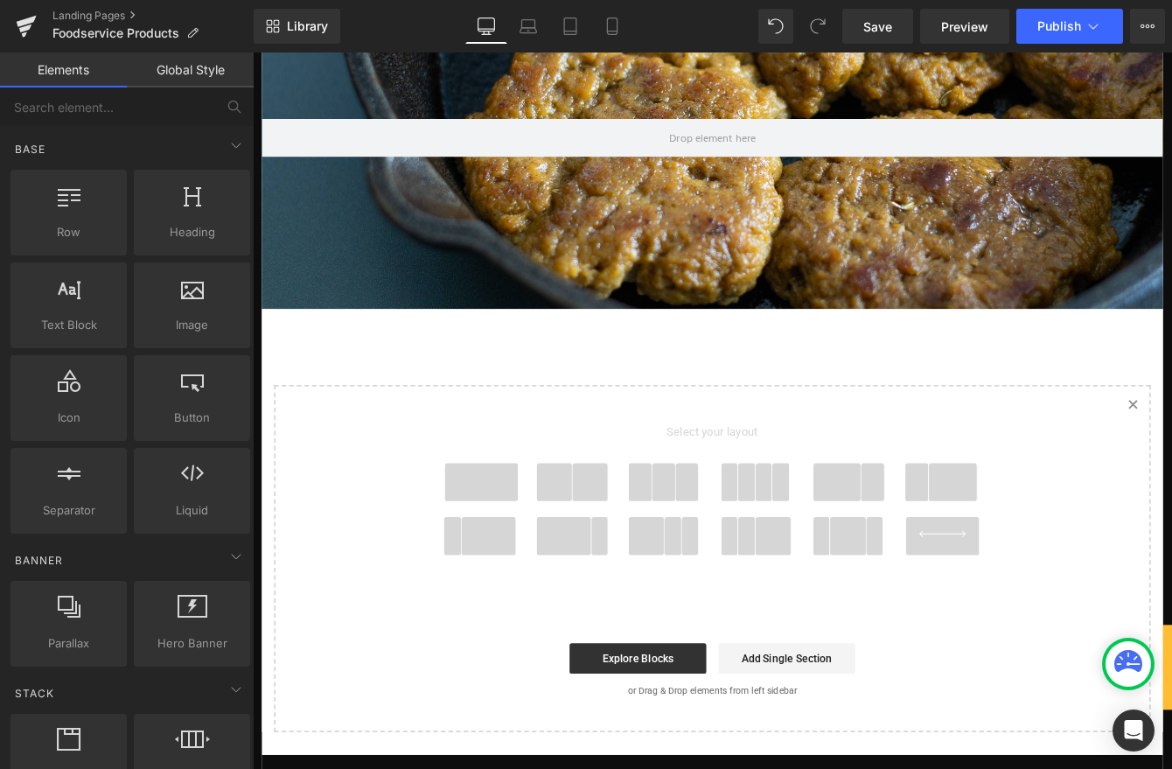
click at [729, 547] on span at bounding box center [726, 547] width 27 height 44
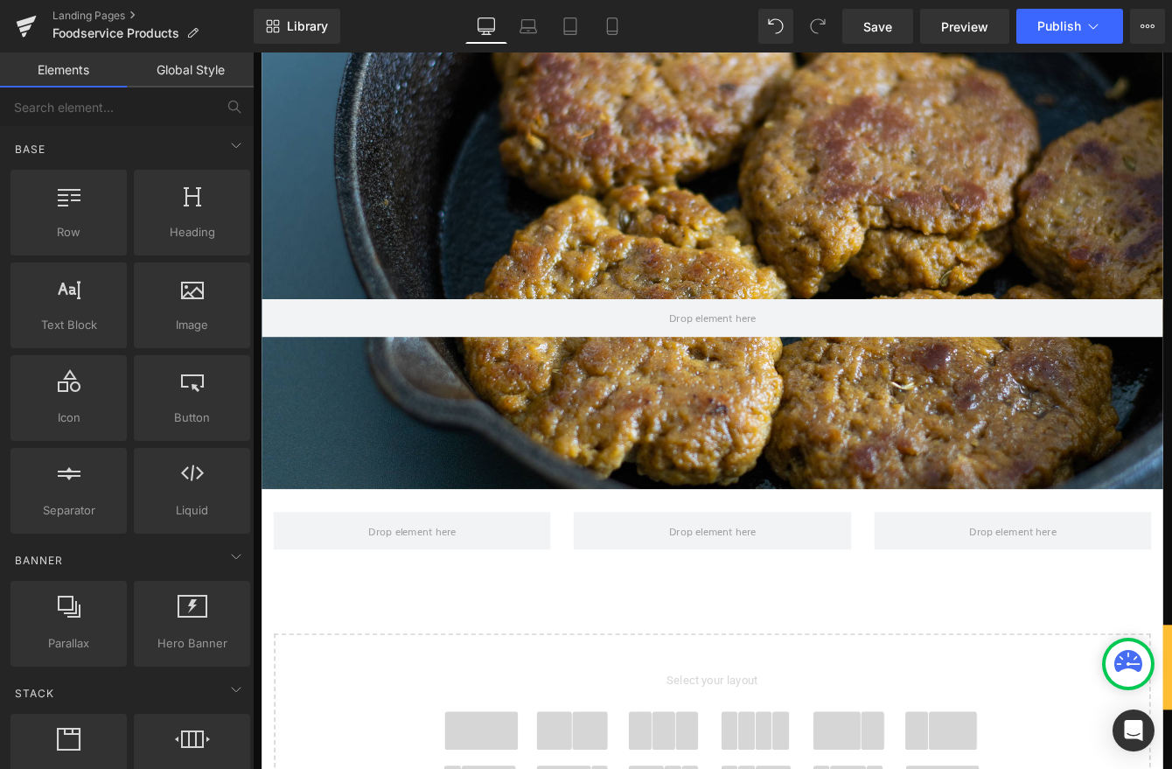
scroll to position [1449, 0]
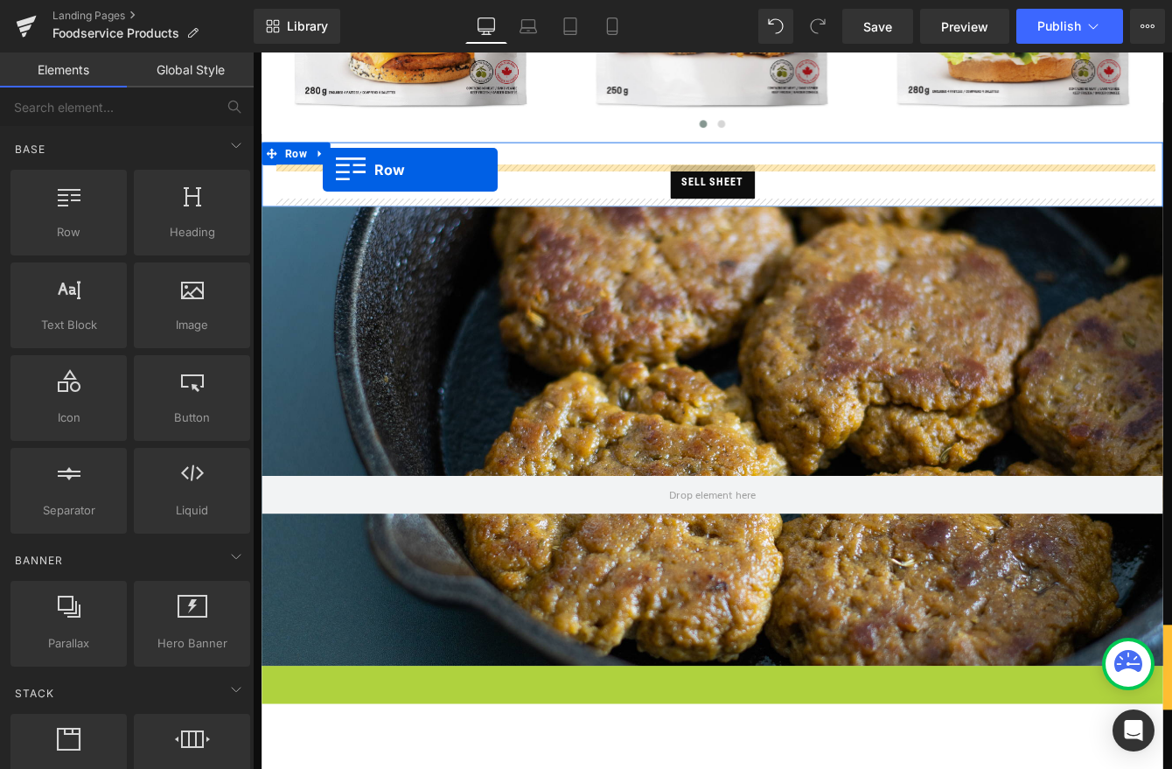
drag, startPoint x: 282, startPoint y: 707, endPoint x: 333, endPoint y: 187, distance: 522.8
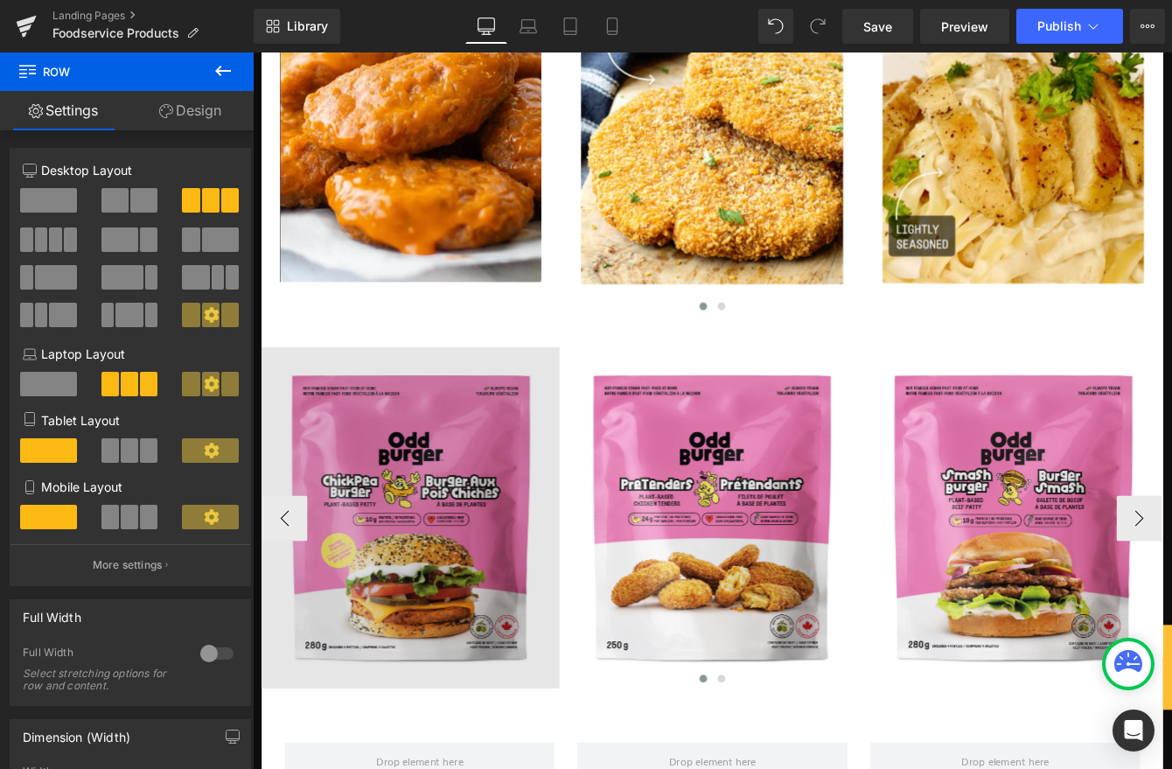
scroll to position [792, 0]
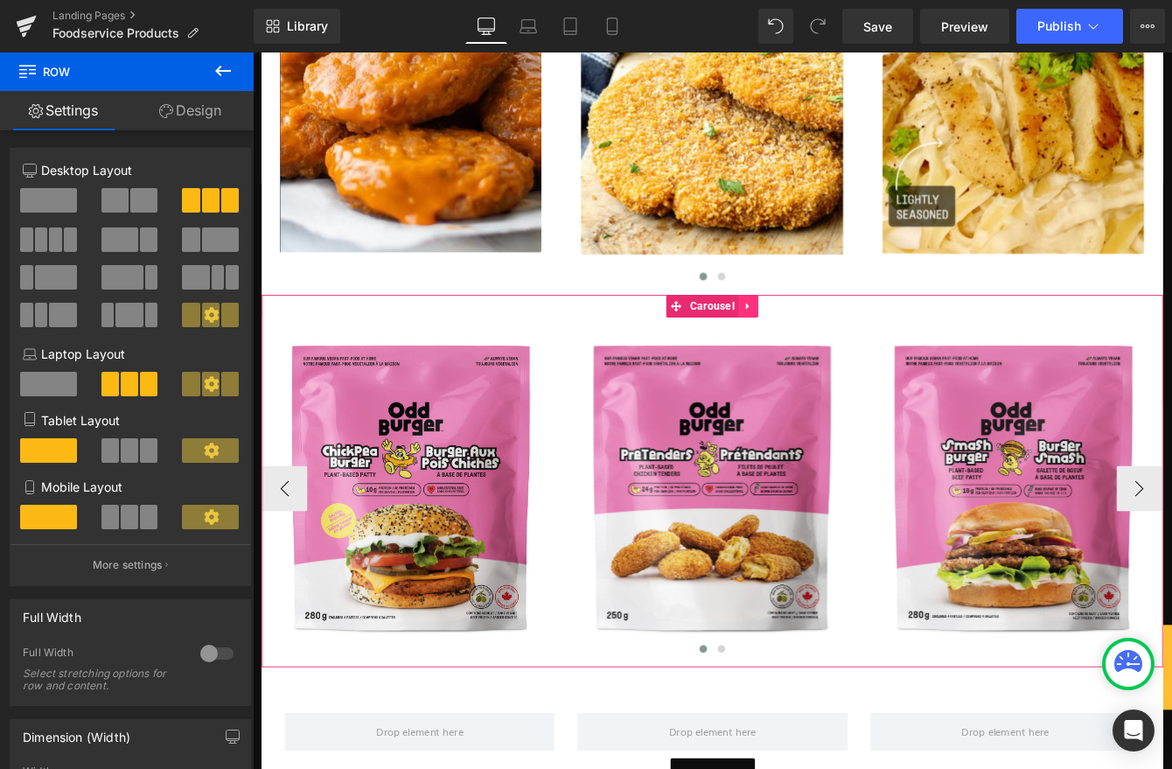
click at [826, 344] on icon at bounding box center [824, 344] width 12 height 13
click at [835, 349] on icon at bounding box center [835, 344] width 12 height 12
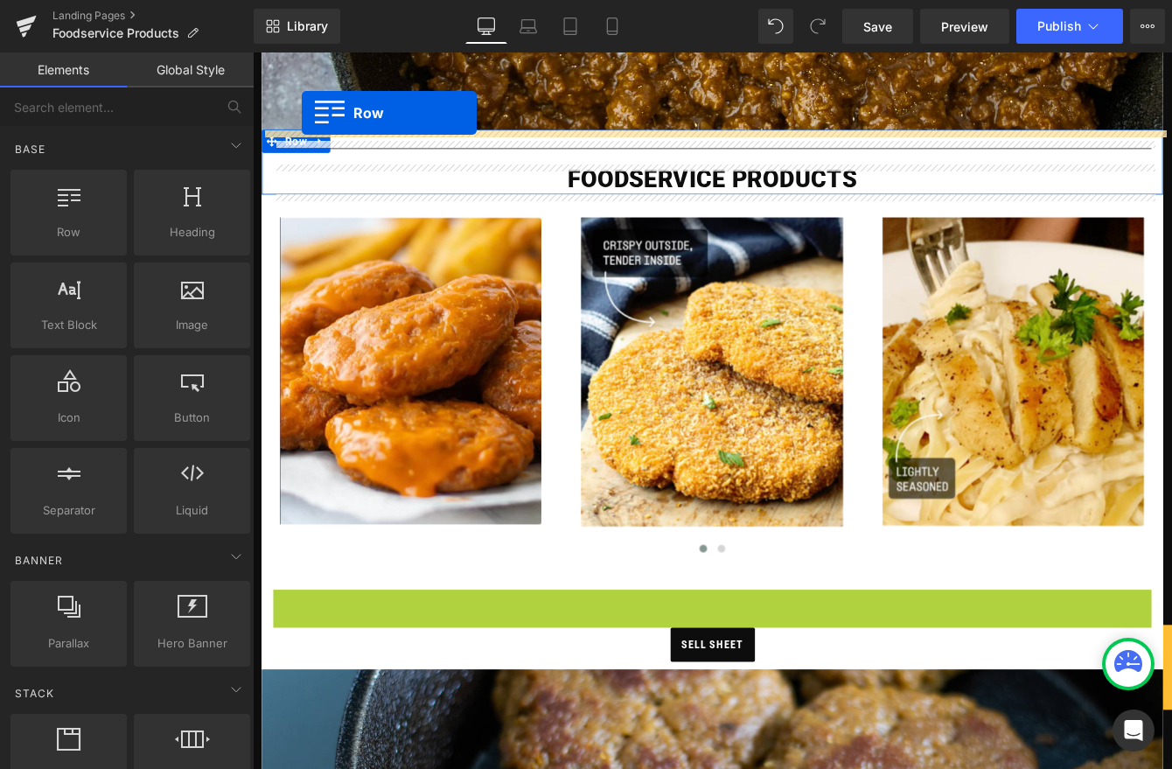
scroll to position [392, 0]
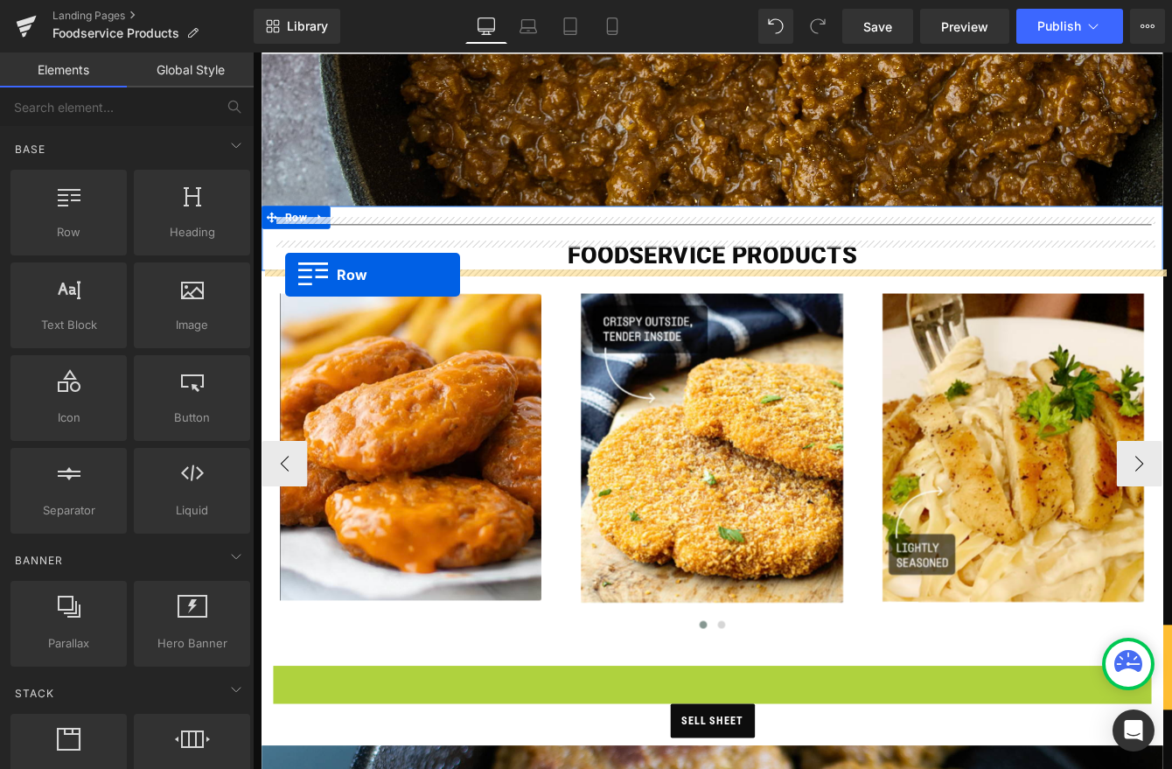
drag, startPoint x: 294, startPoint y: 528, endPoint x: 291, endPoint y: 308, distance: 220.4
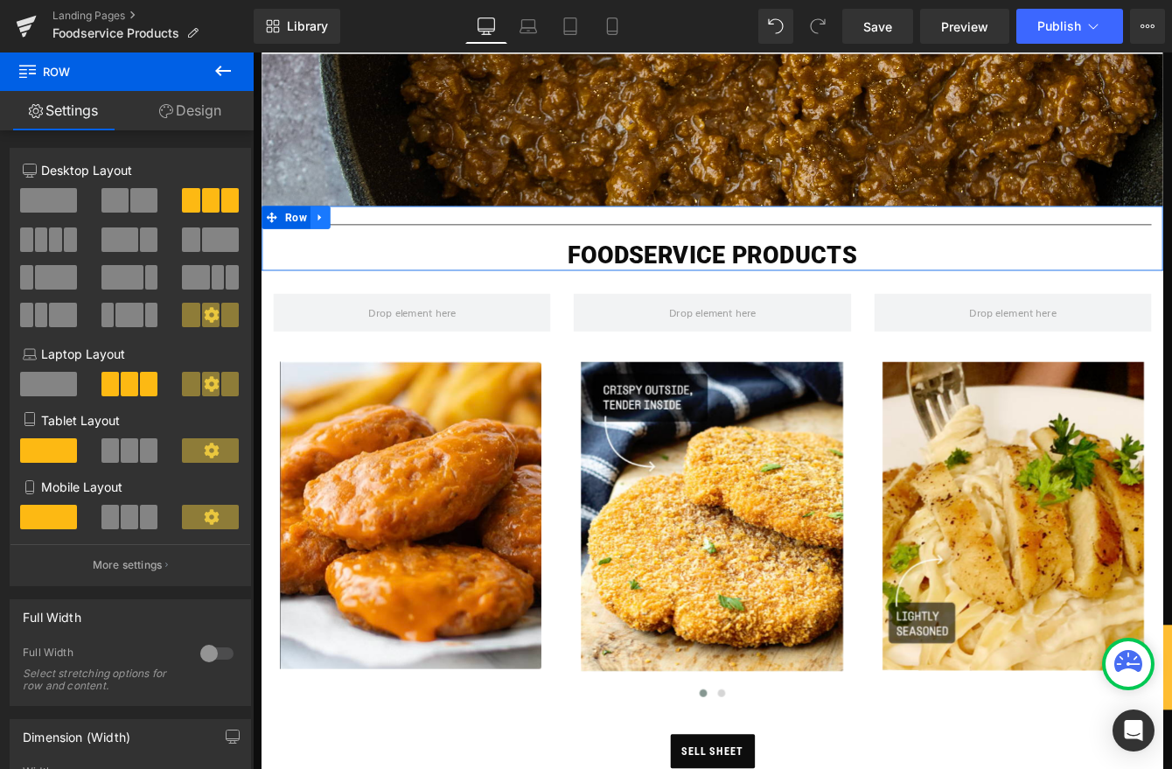
click at [331, 244] on icon at bounding box center [330, 242] width 12 height 13
drag, startPoint x: 357, startPoint y: 244, endPoint x: 394, endPoint y: 284, distance: 55.1
click at [357, 244] on icon at bounding box center [353, 242] width 12 height 13
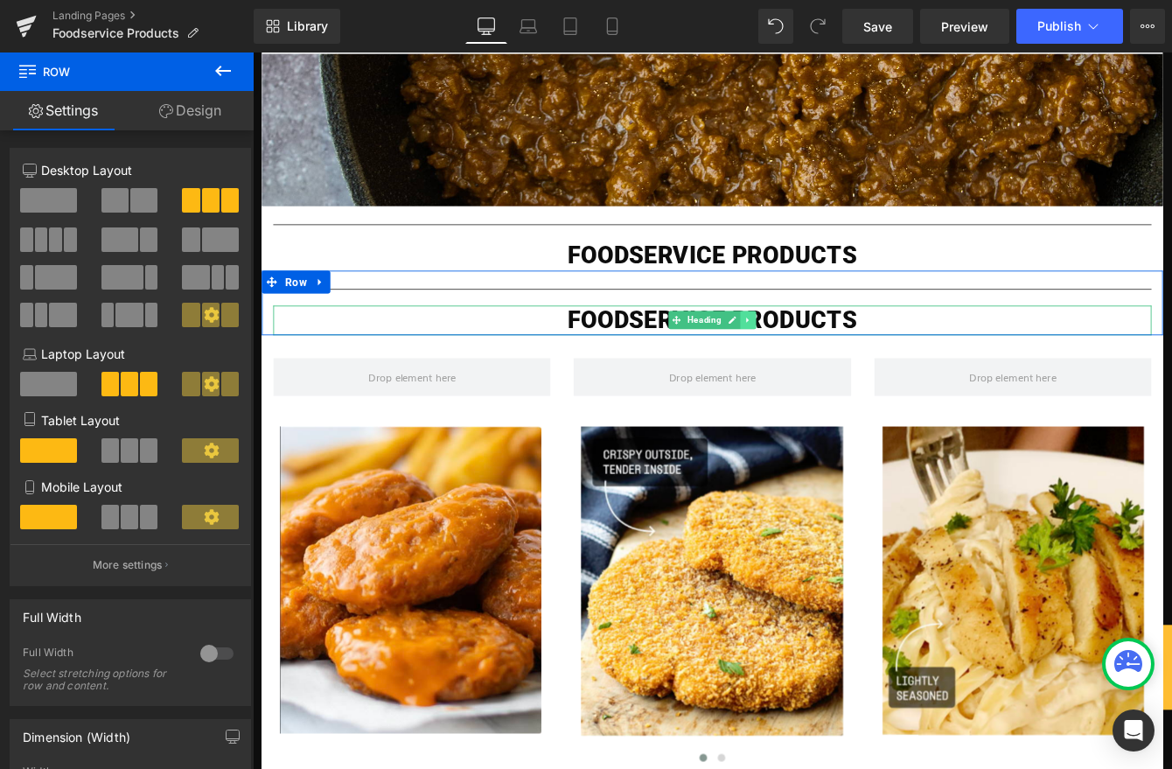
click at [823, 359] on icon at bounding box center [822, 361] width 3 height 6
click at [833, 364] on icon at bounding box center [832, 361] width 10 height 10
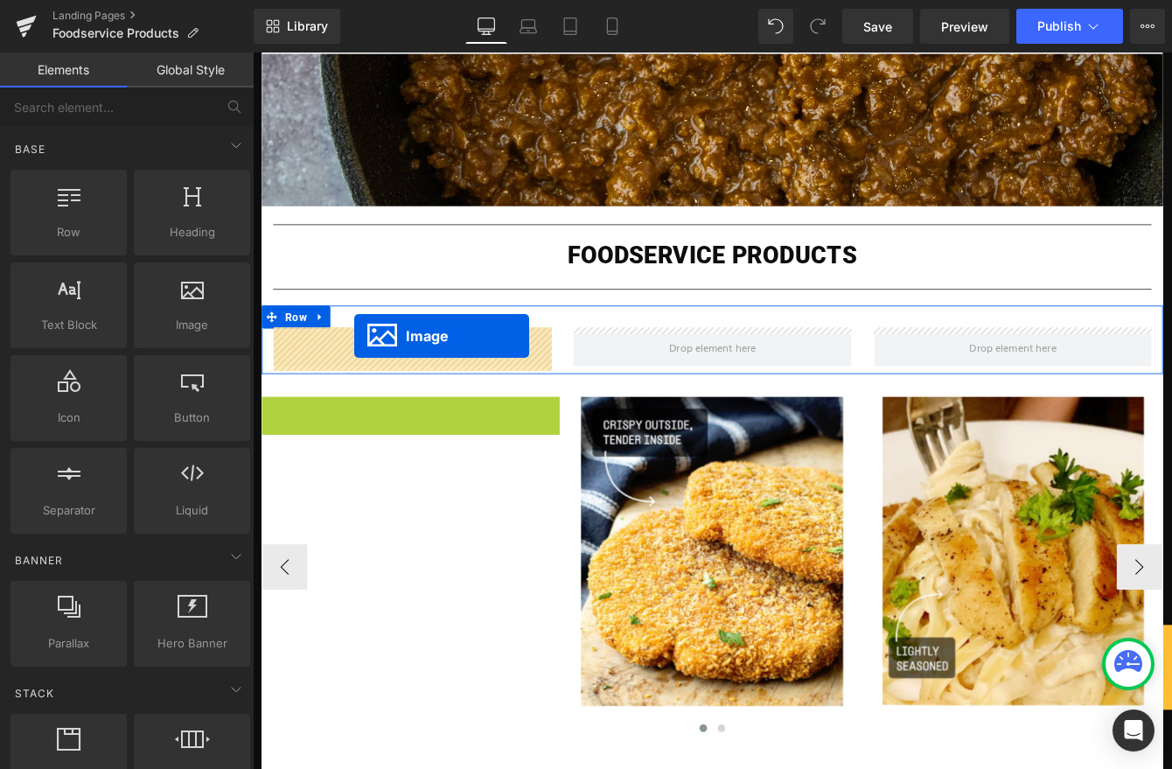
drag, startPoint x: 446, startPoint y: 618, endPoint x: 372, endPoint y: 382, distance: 247.5
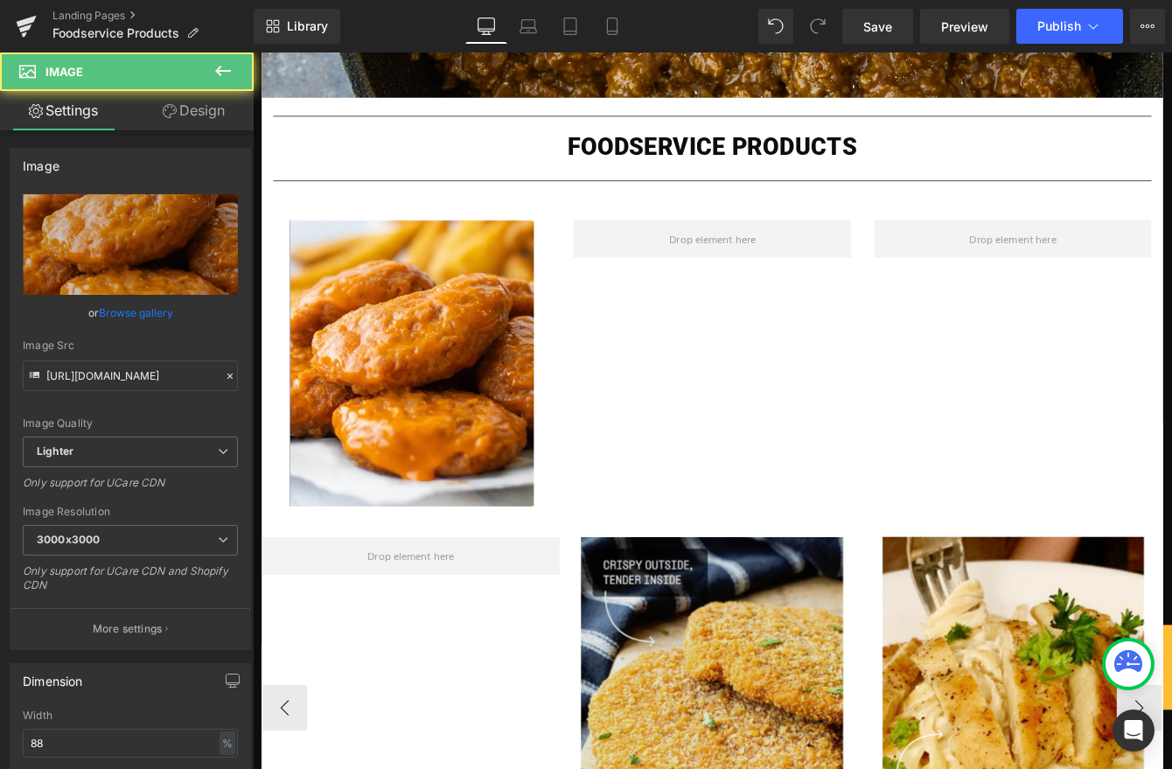
scroll to position [653, 0]
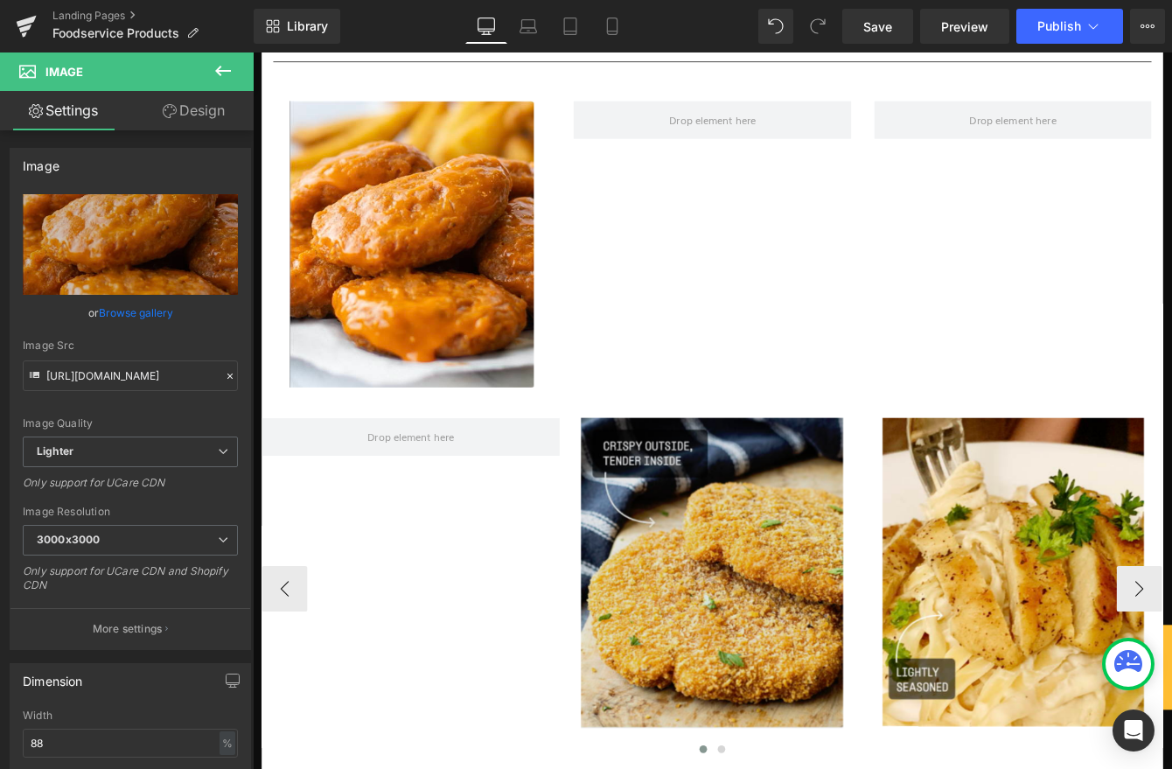
click at [780, 714] on img at bounding box center [782, 651] width 302 height 357
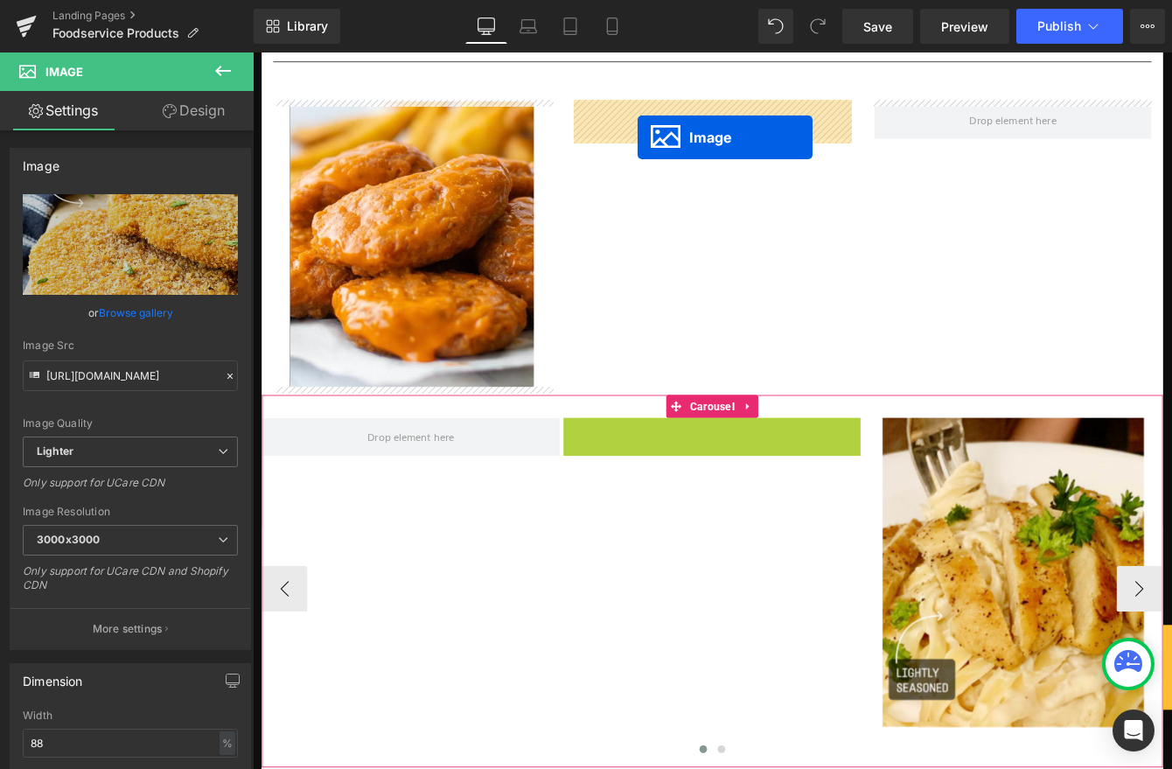
drag, startPoint x: 781, startPoint y: 646, endPoint x: 695, endPoint y: 150, distance: 503.2
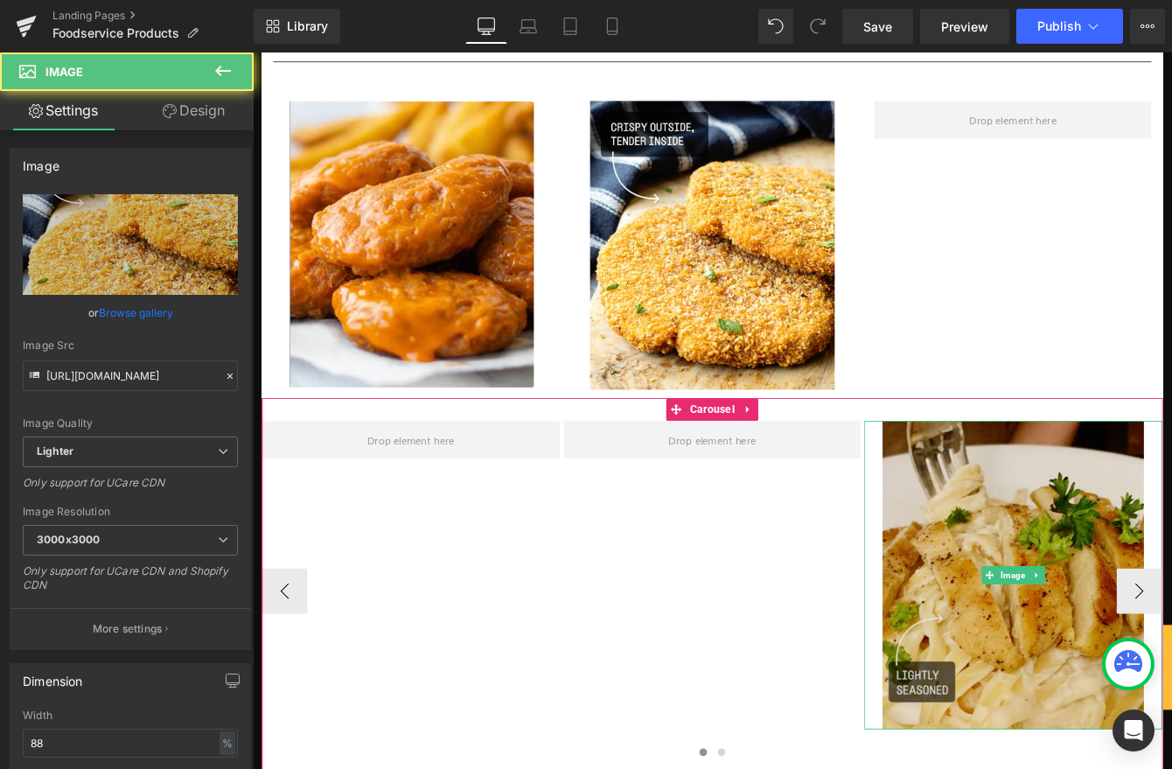
click at [1157, 703] on img at bounding box center [1129, 655] width 302 height 356
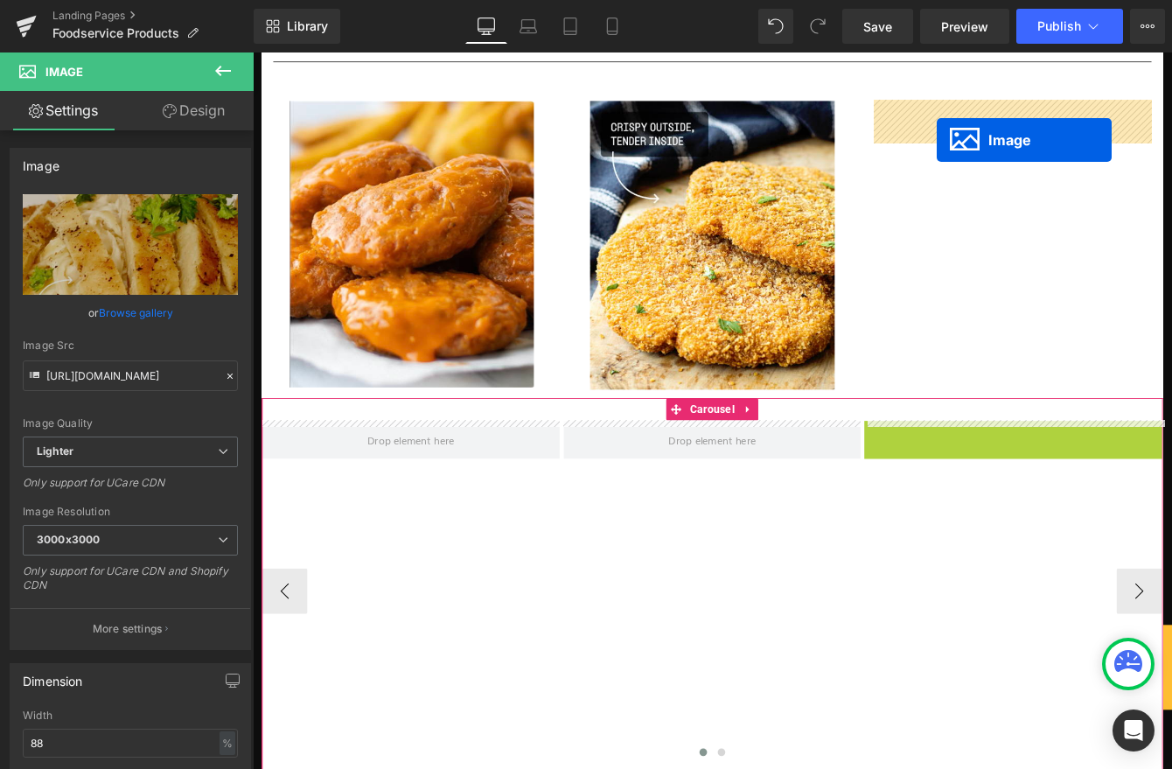
drag, startPoint x: 1133, startPoint y: 648, endPoint x: 1035, endPoint y: 151, distance: 506.4
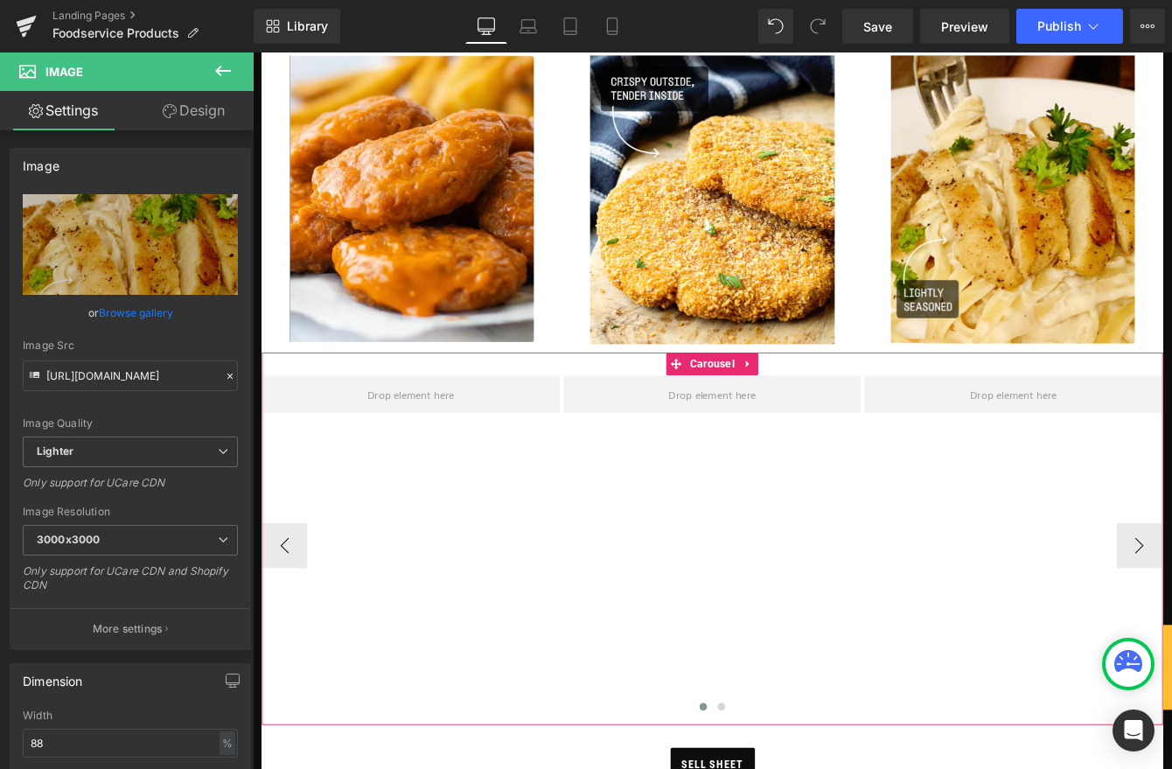
scroll to position [705, 0]
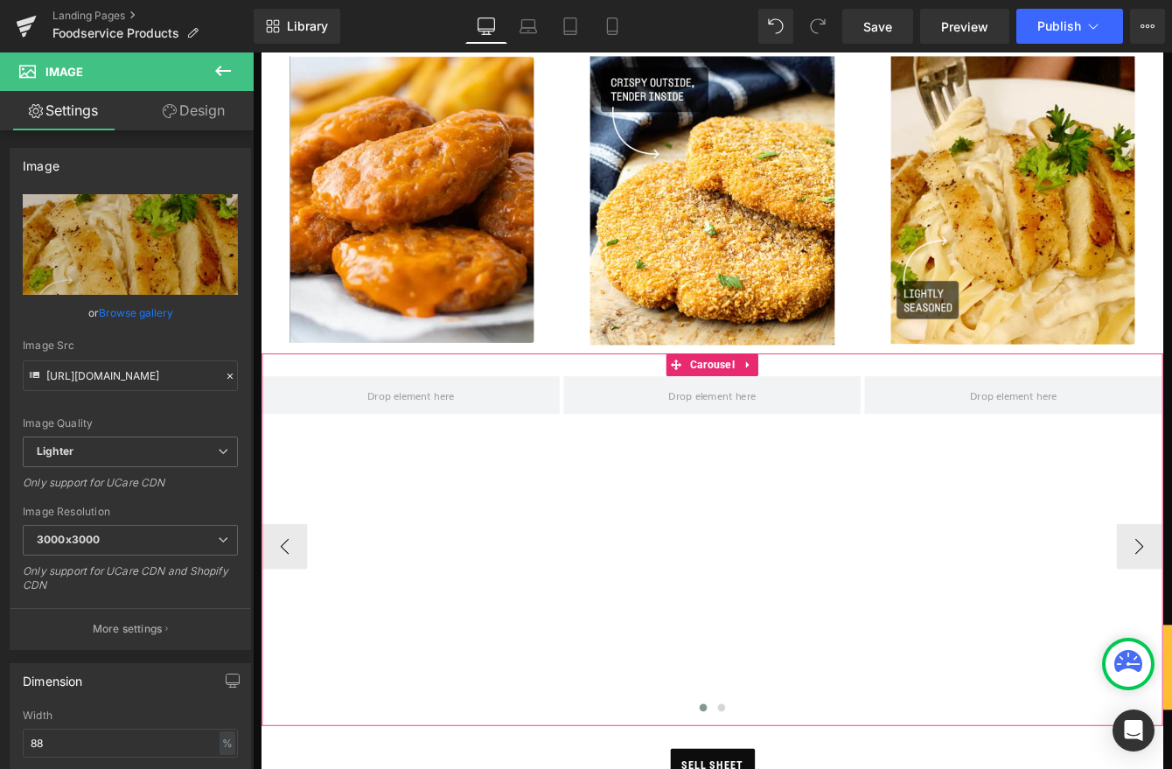
drag, startPoint x: 828, startPoint y: 405, endPoint x: 835, endPoint y: 414, distance: 11.2
click at [828, 405] on icon at bounding box center [824, 411] width 12 height 13
click at [836, 408] on icon at bounding box center [835, 411] width 12 height 13
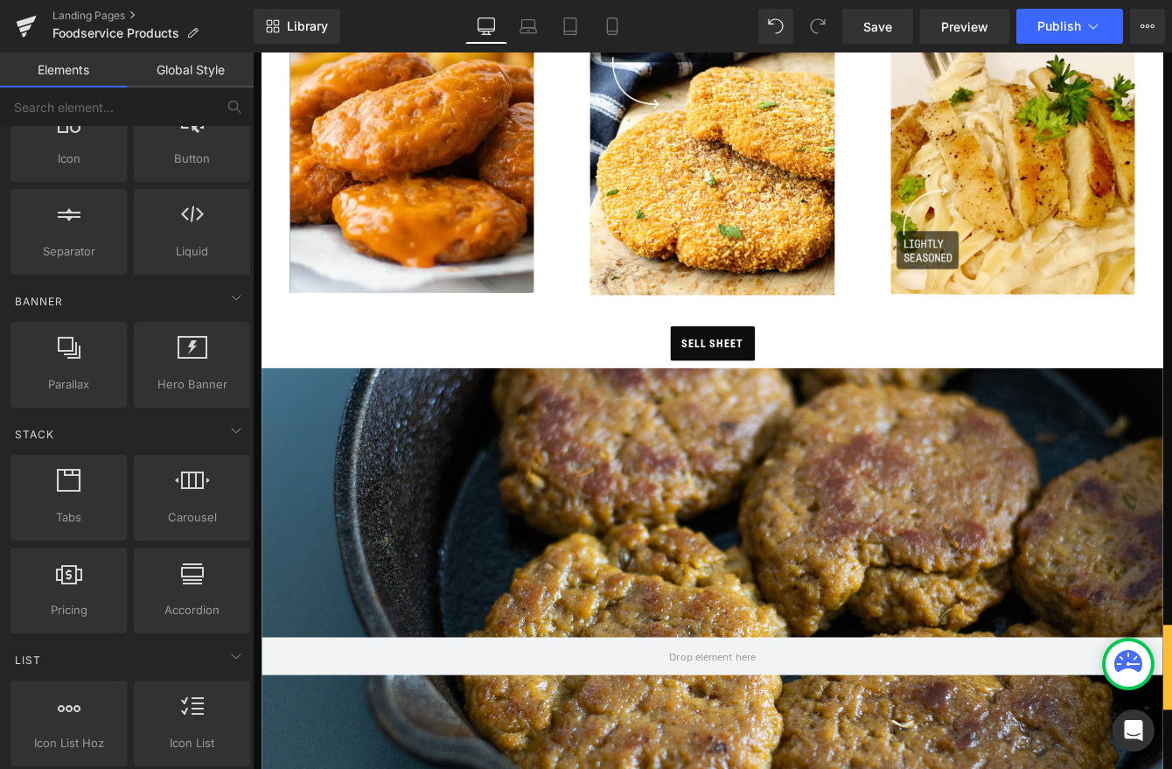
scroll to position [0, 0]
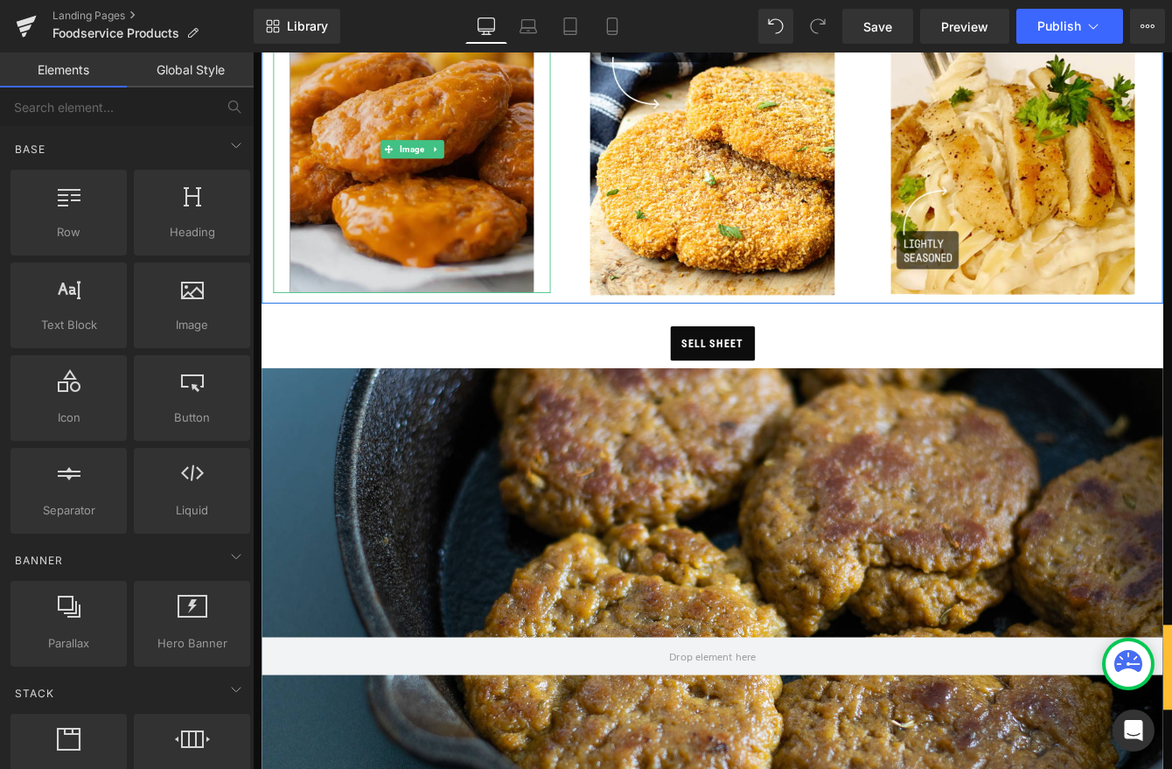
click at [443, 297] on img at bounding box center [436, 164] width 281 height 330
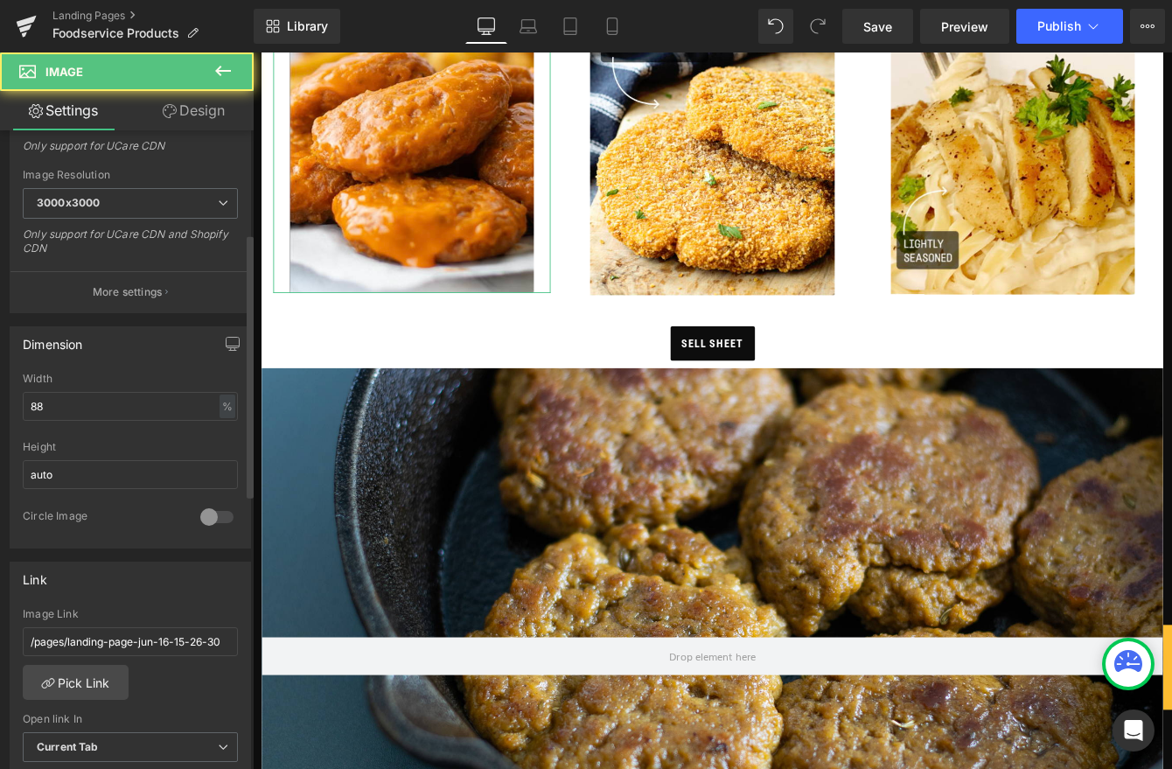
scroll to position [392, 0]
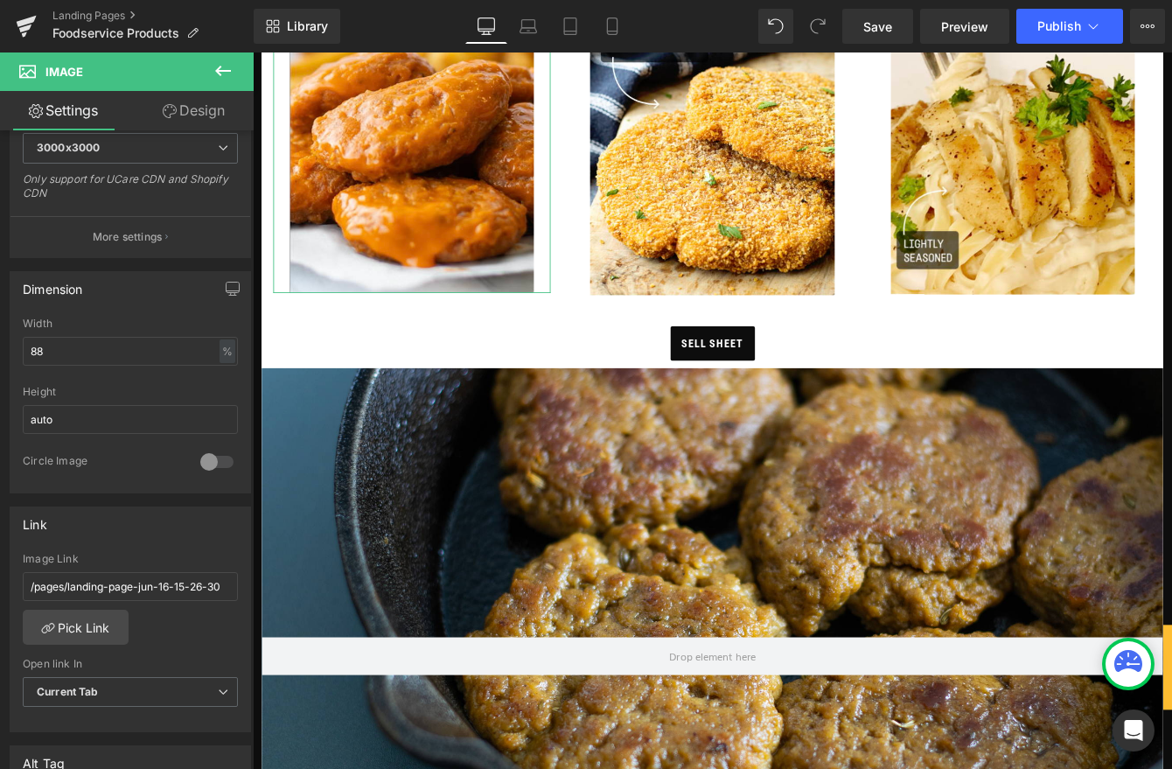
drag, startPoint x: 60, startPoint y: 341, endPoint x: -58, endPoint y: 320, distance: 119.9
click at [0, 320] on html "Image You are previewing how the will restyle your page. You can not edit Eleme…" at bounding box center [586, 384] width 1172 height 769
type input "100"
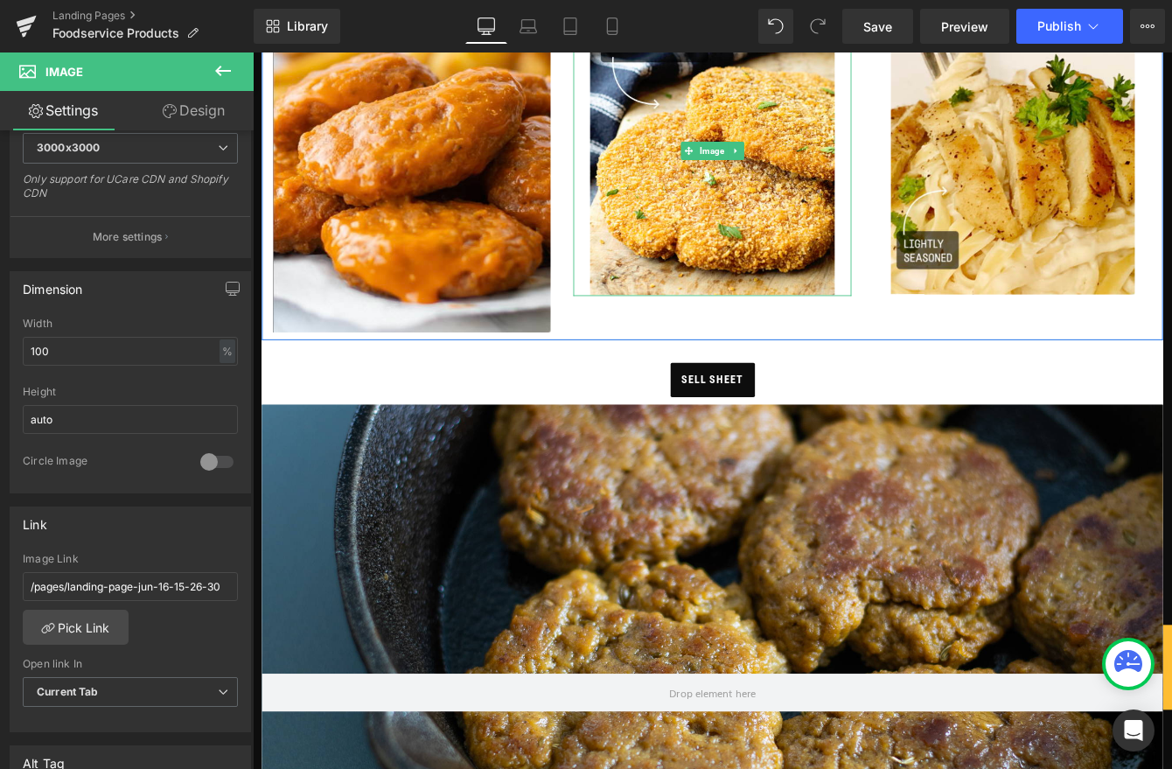
click at [651, 260] on img at bounding box center [781, 165] width 281 height 333
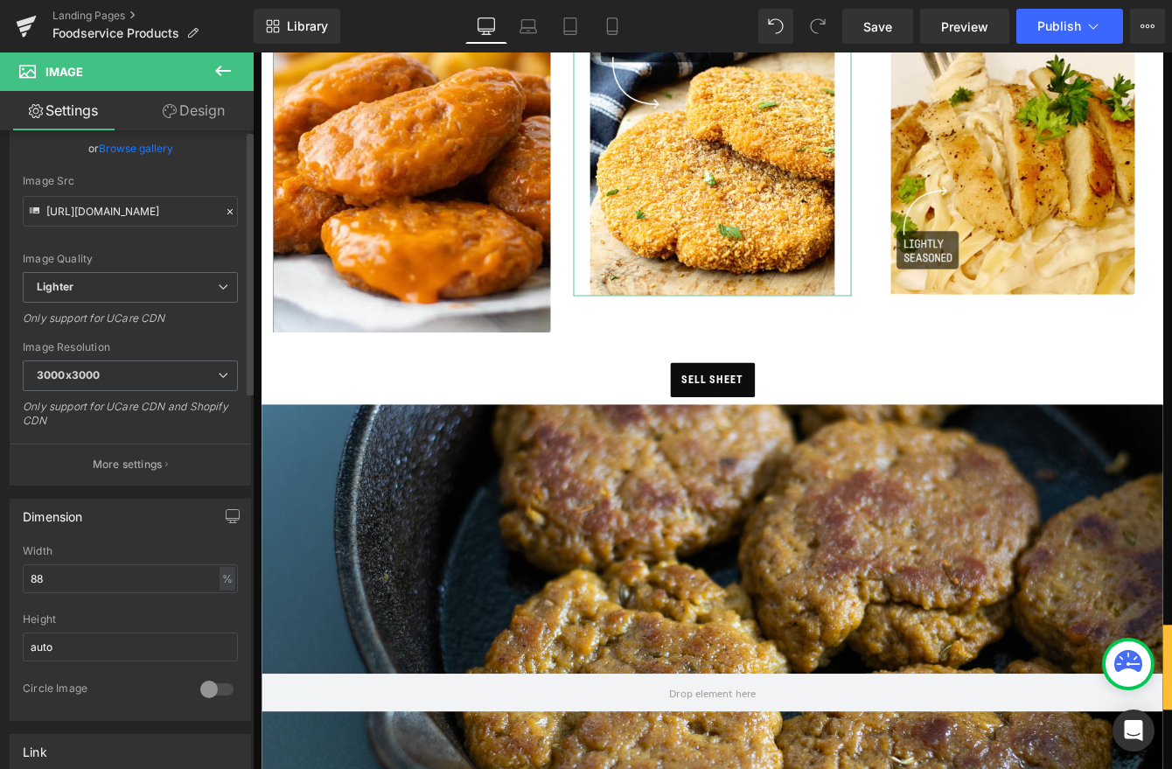
scroll to position [332, 0]
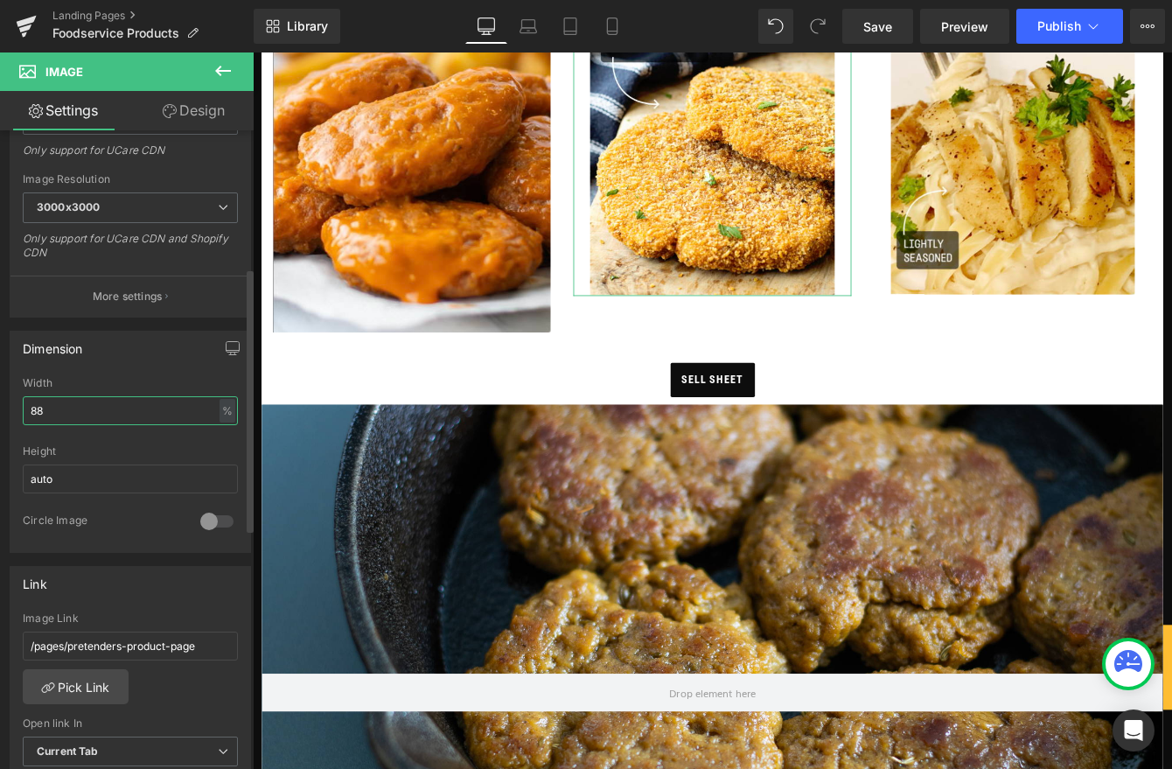
drag, startPoint x: 74, startPoint y: 402, endPoint x: -1, endPoint y: 386, distance: 77.0
click at [0, 386] on div "Dimension 88% Width 88 % % px auto Height auto 0 Circle Image" at bounding box center [130, 434] width 261 height 235
drag, startPoint x: 106, startPoint y: 411, endPoint x: -59, endPoint y: 377, distance: 168.8
click at [0, 377] on html "Image You are previewing how the will restyle your page. You can not edit Eleme…" at bounding box center [586, 384] width 1172 height 769
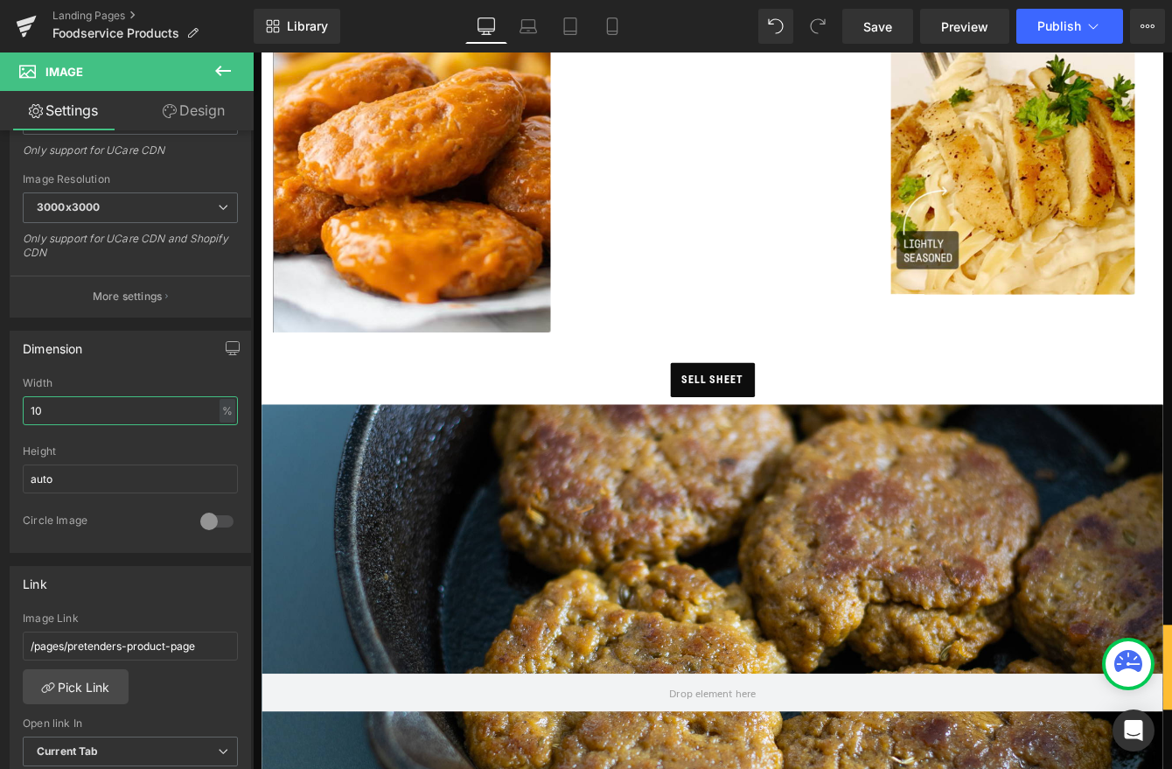
type input "100"
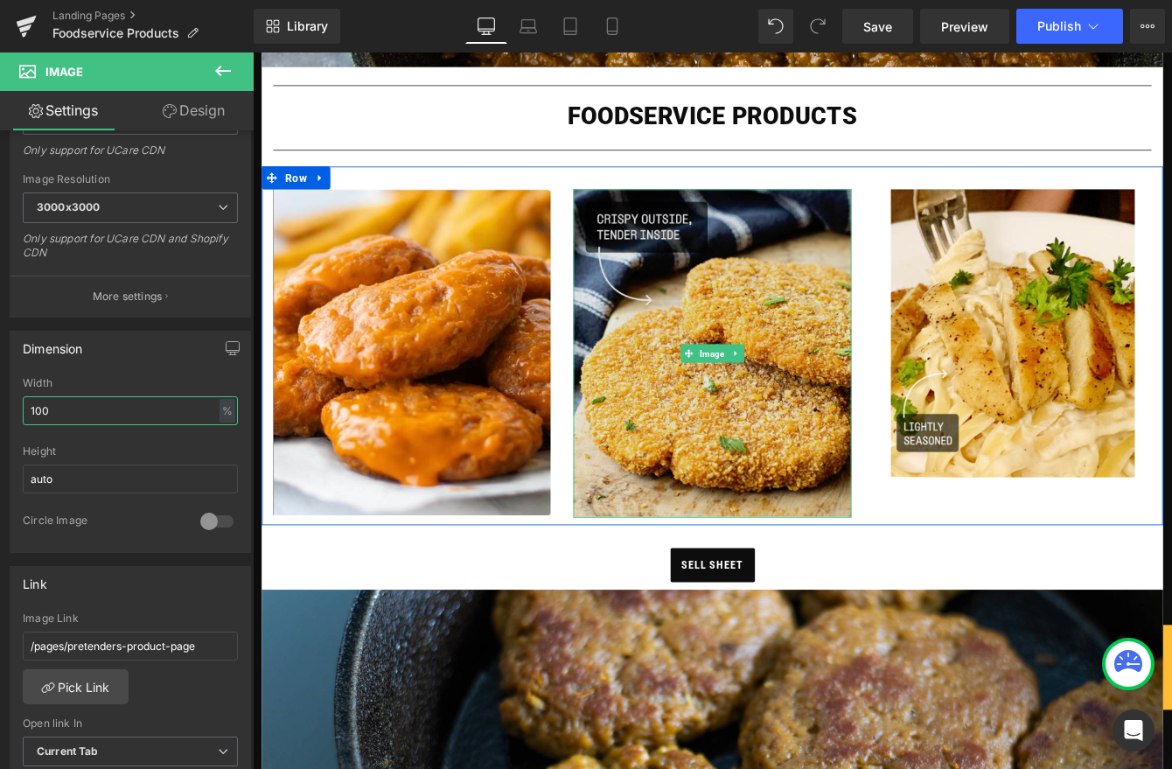
scroll to position [484, 0]
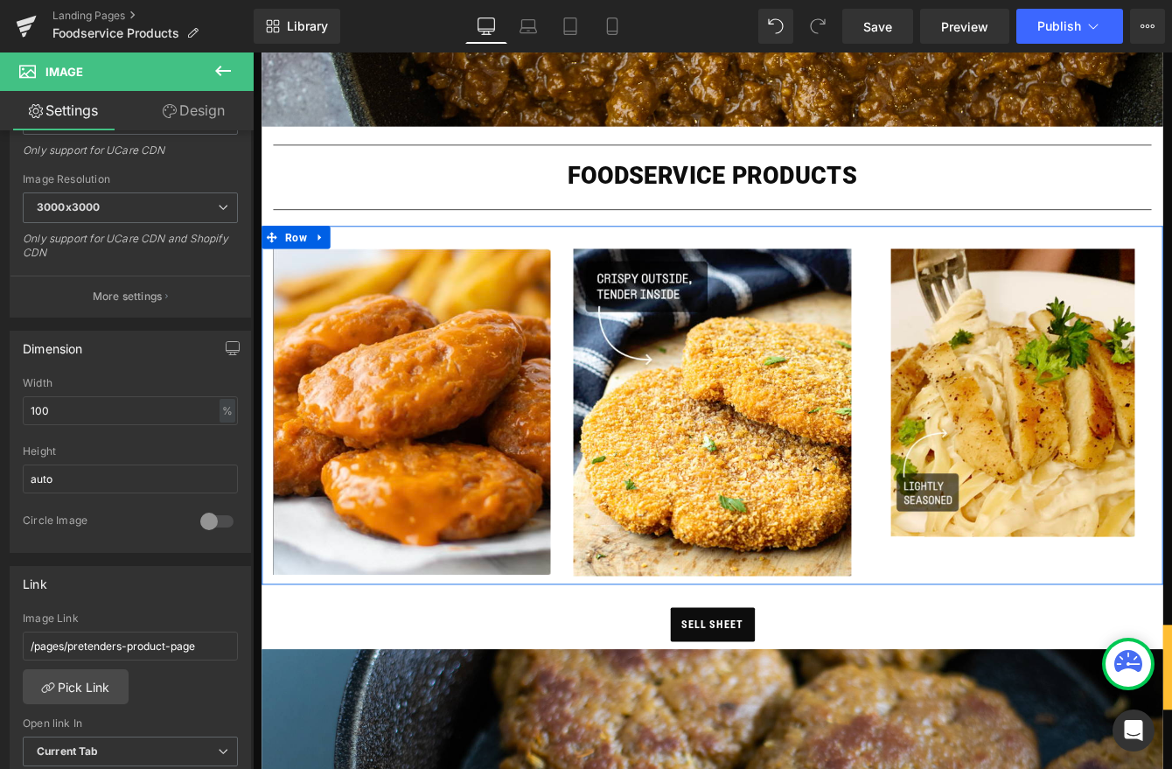
click at [1125, 414] on img at bounding box center [1127, 443] width 281 height 331
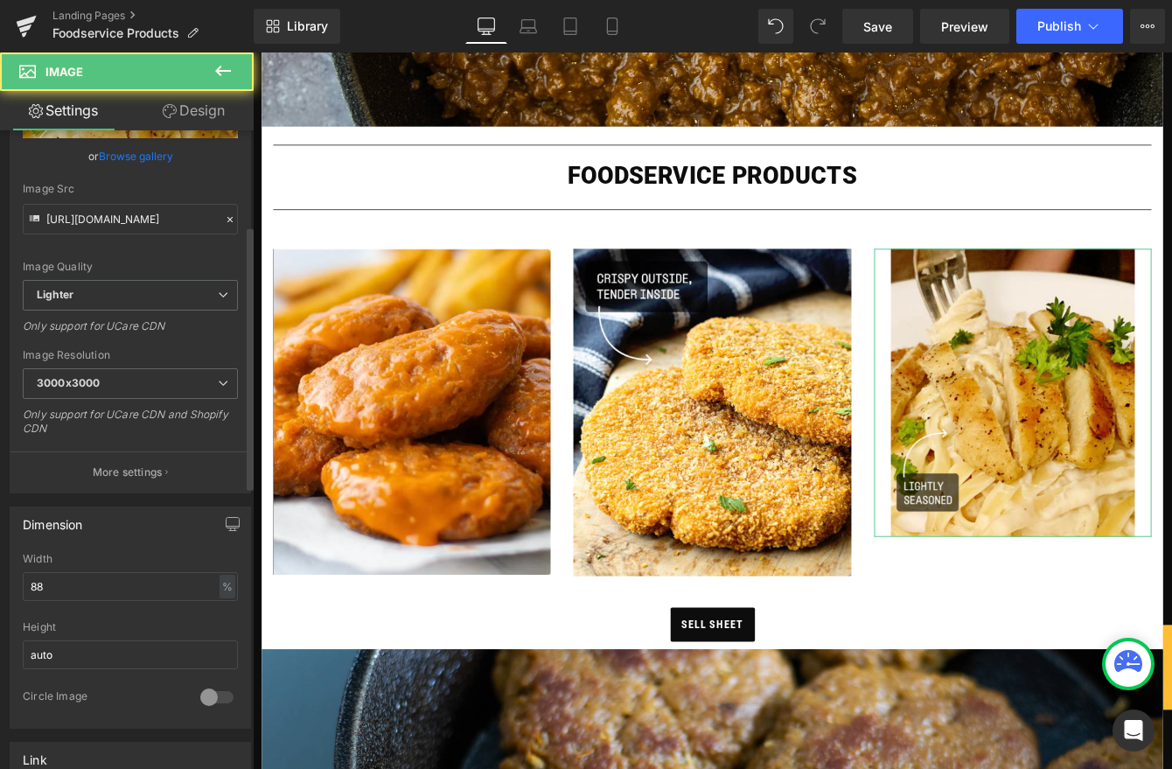
scroll to position [230, 0]
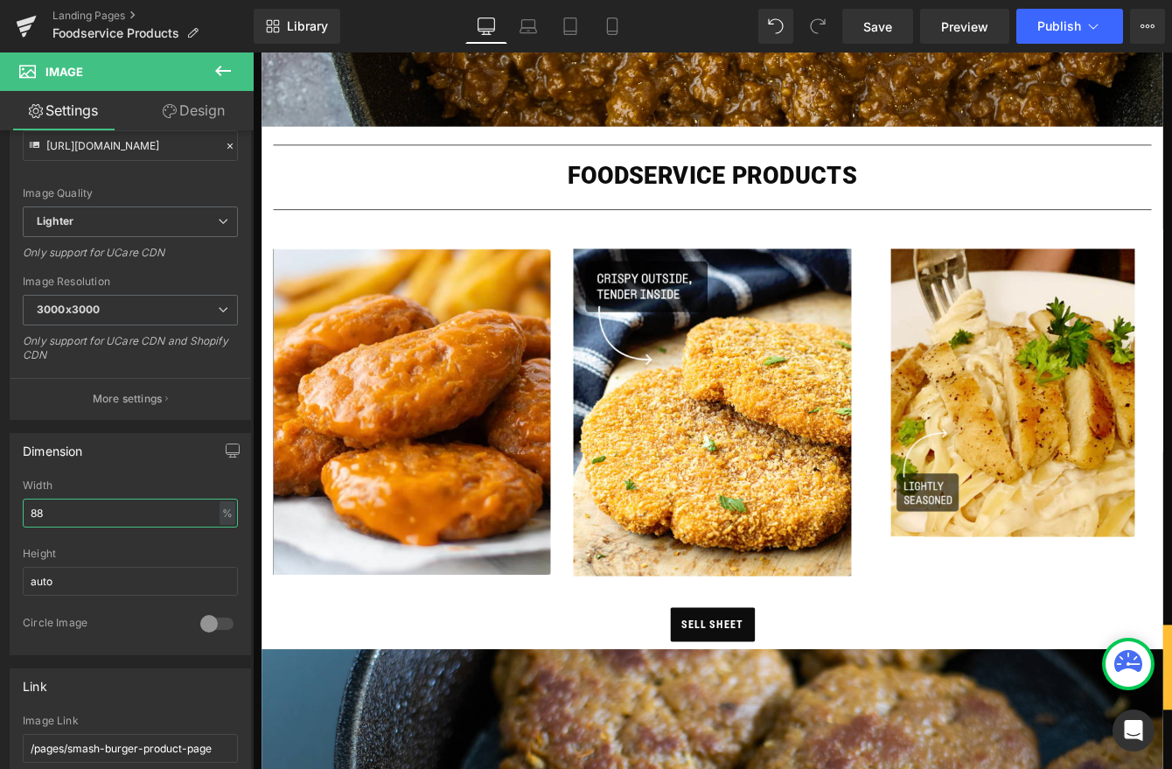
drag, startPoint x: 73, startPoint y: 512, endPoint x: -37, endPoint y: 499, distance: 111.0
click at [0, 499] on html "Image You are previewing how the will restyle your page. You can not edit Eleme…" at bounding box center [586, 384] width 1172 height 769
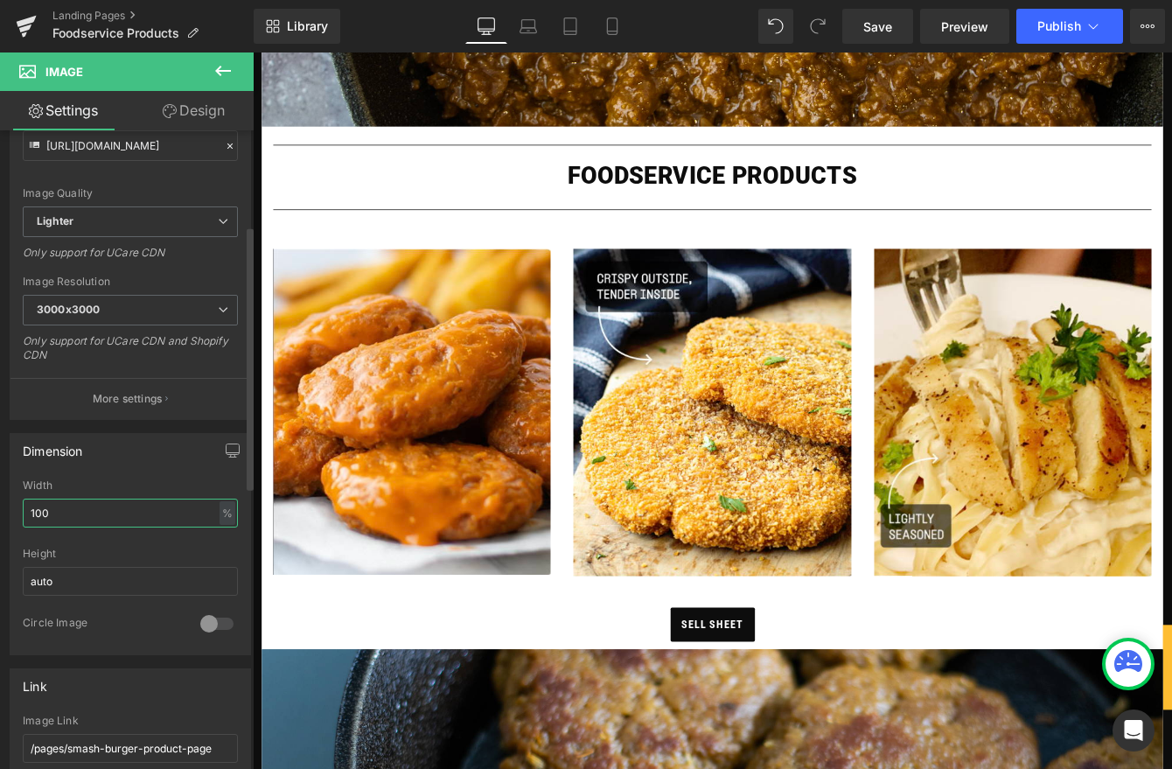
type input "100"
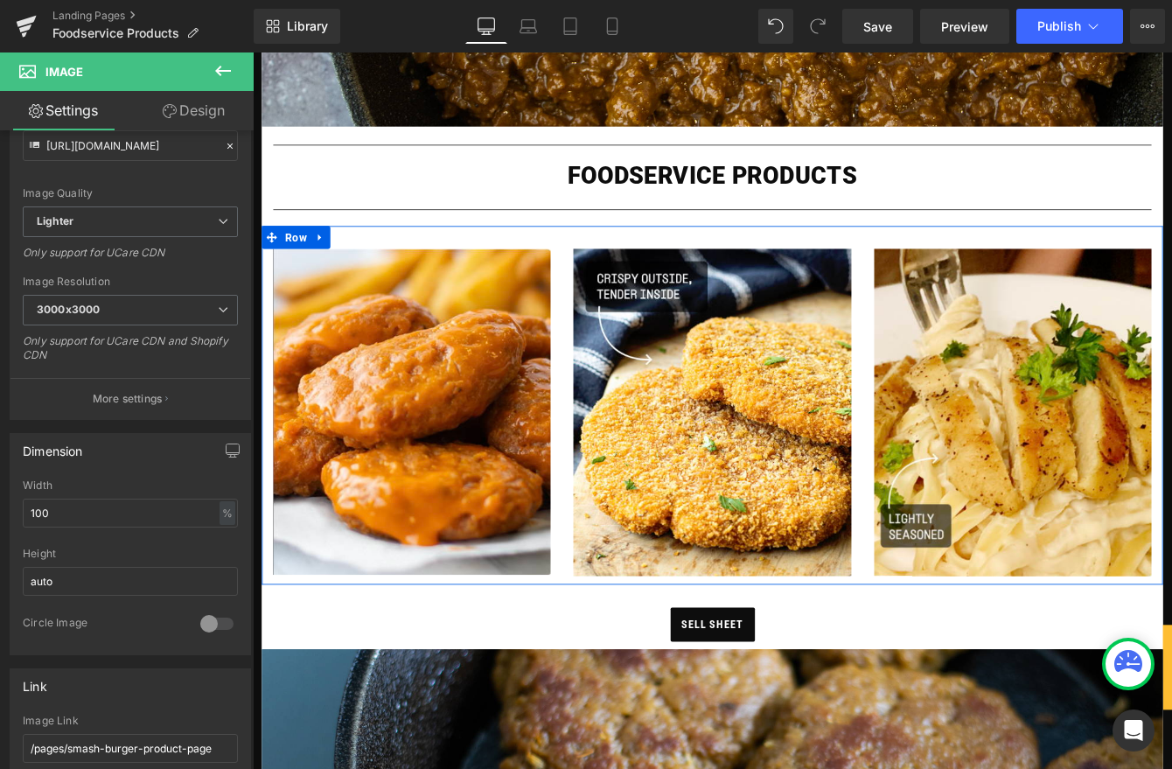
click at [335, 261] on icon at bounding box center [330, 264] width 12 height 13
click at [356, 262] on icon at bounding box center [353, 264] width 12 height 13
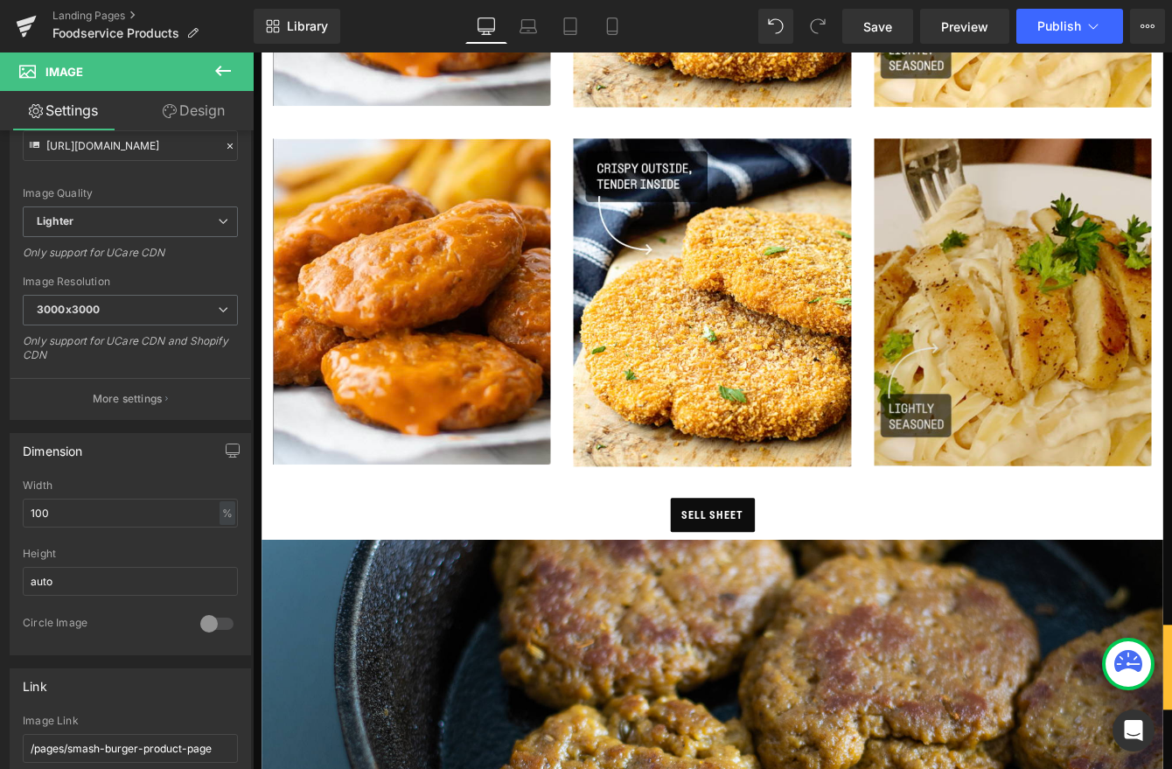
scroll to position [1025, 0]
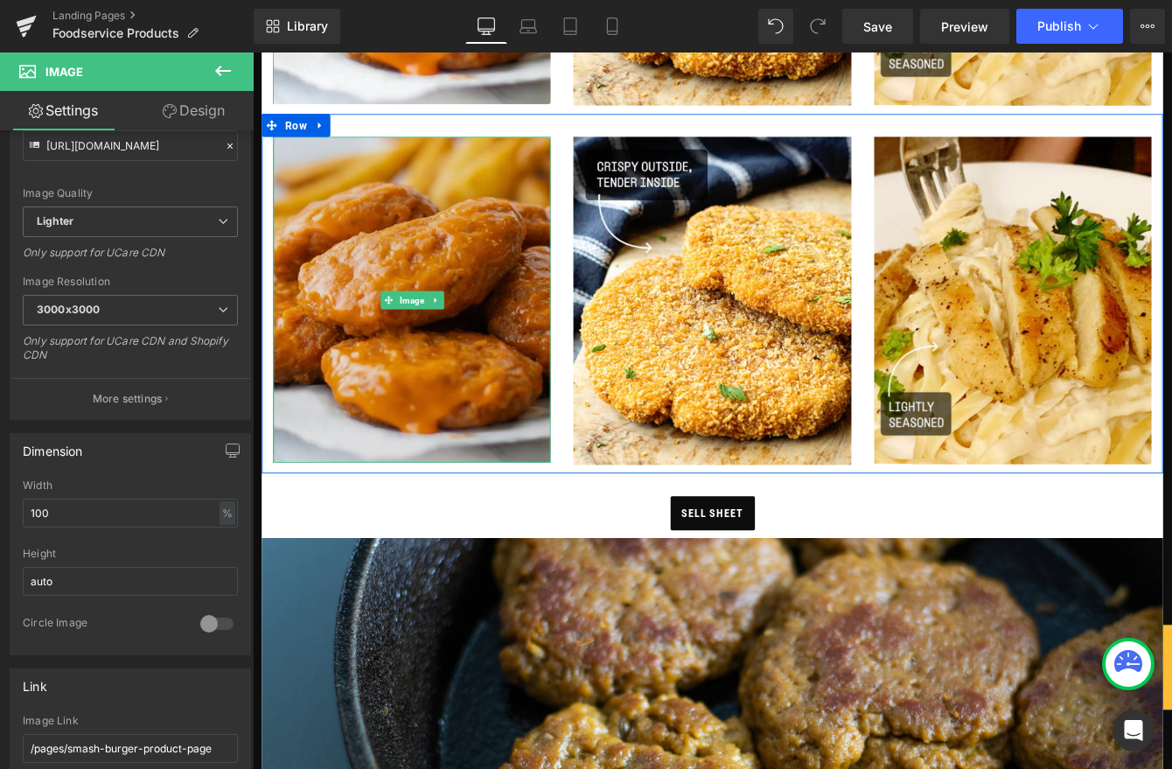
click at [442, 324] on img at bounding box center [435, 337] width 319 height 375
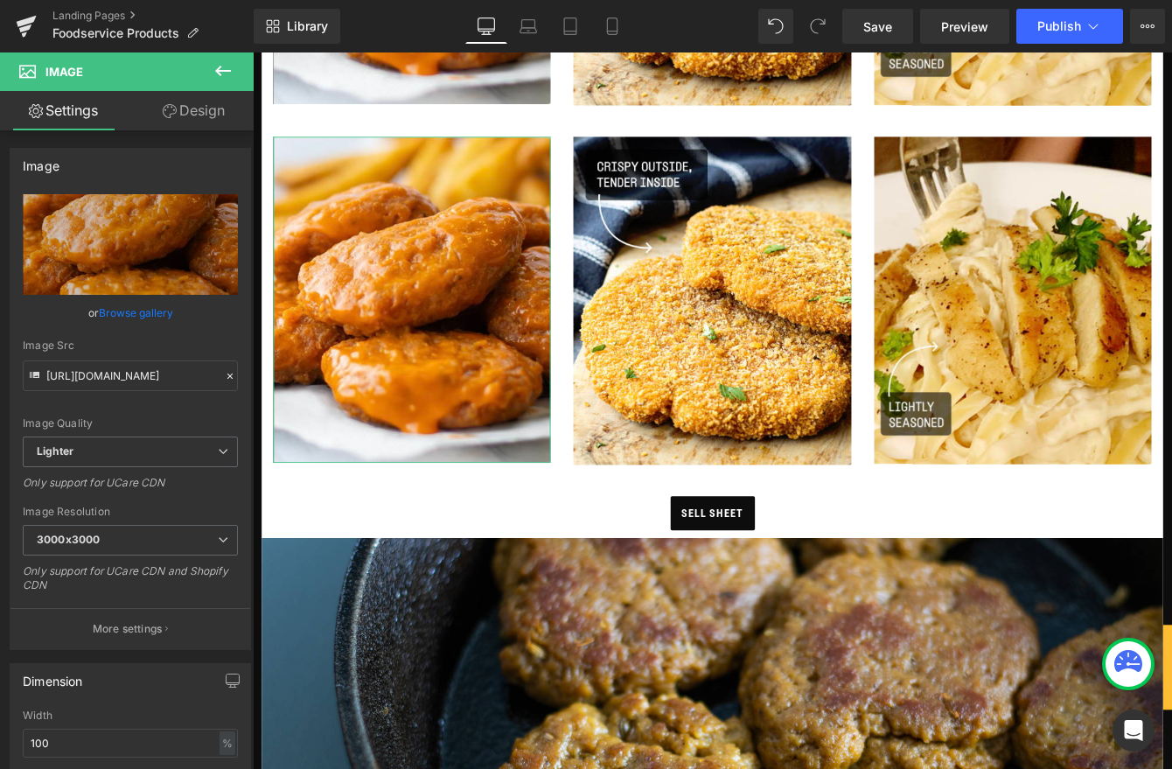
drag, startPoint x: 137, startPoint y: 311, endPoint x: 191, endPoint y: 275, distance: 64.8
click at [137, 312] on link "Browse gallery" at bounding box center [136, 312] width 74 height 31
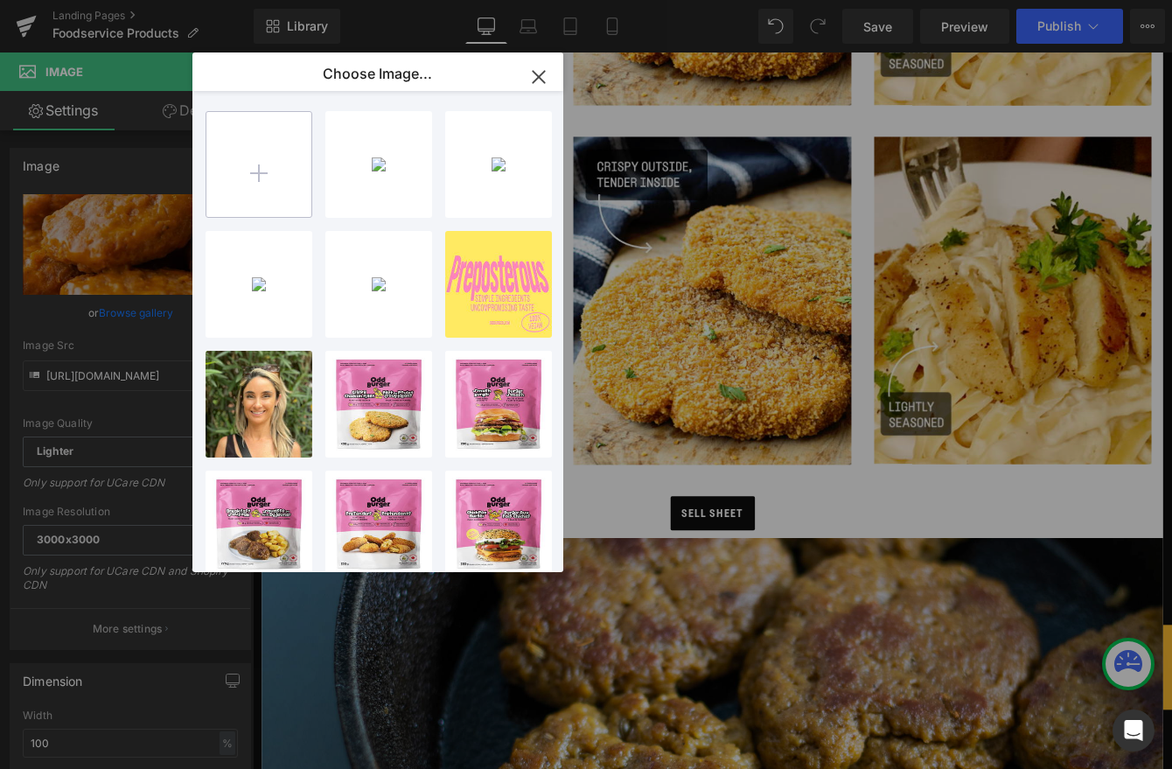
click at [247, 176] on input "file" at bounding box center [258, 164] width 105 height 105
type input "C:\fakepath\Screenshot 2025-08-26 at 4.59.42 PM.png"
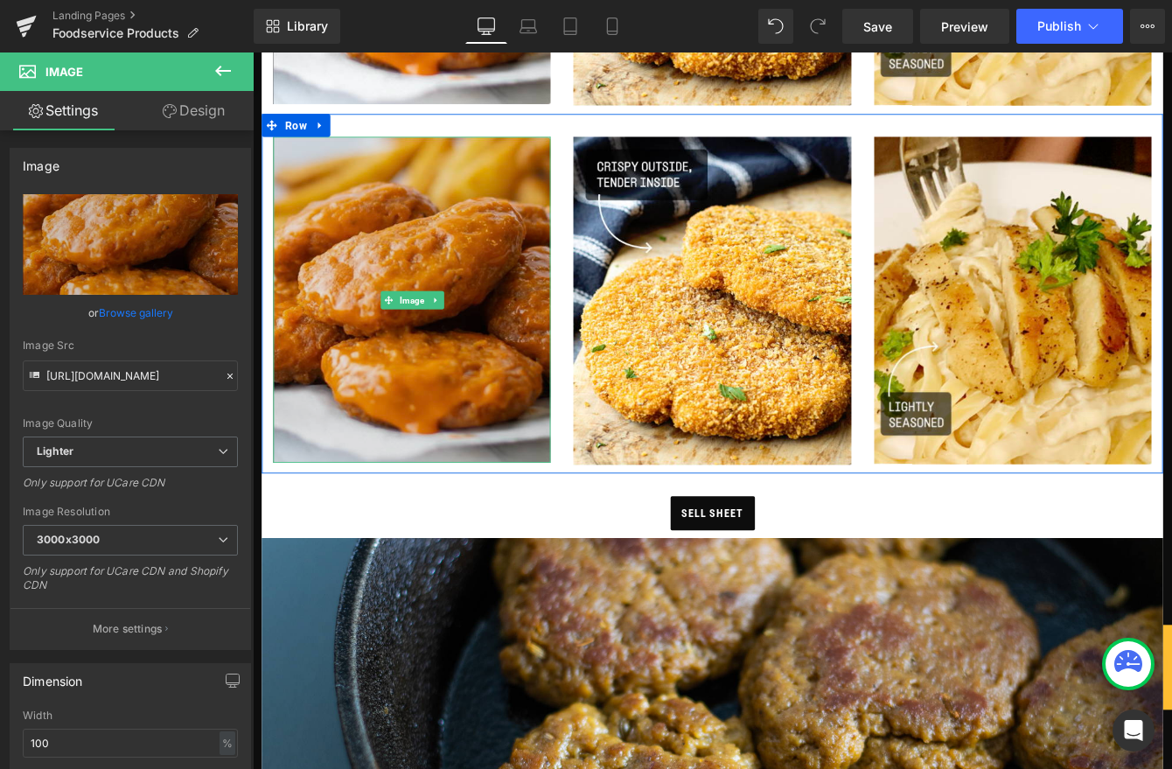
click at [463, 386] on img at bounding box center [435, 337] width 319 height 375
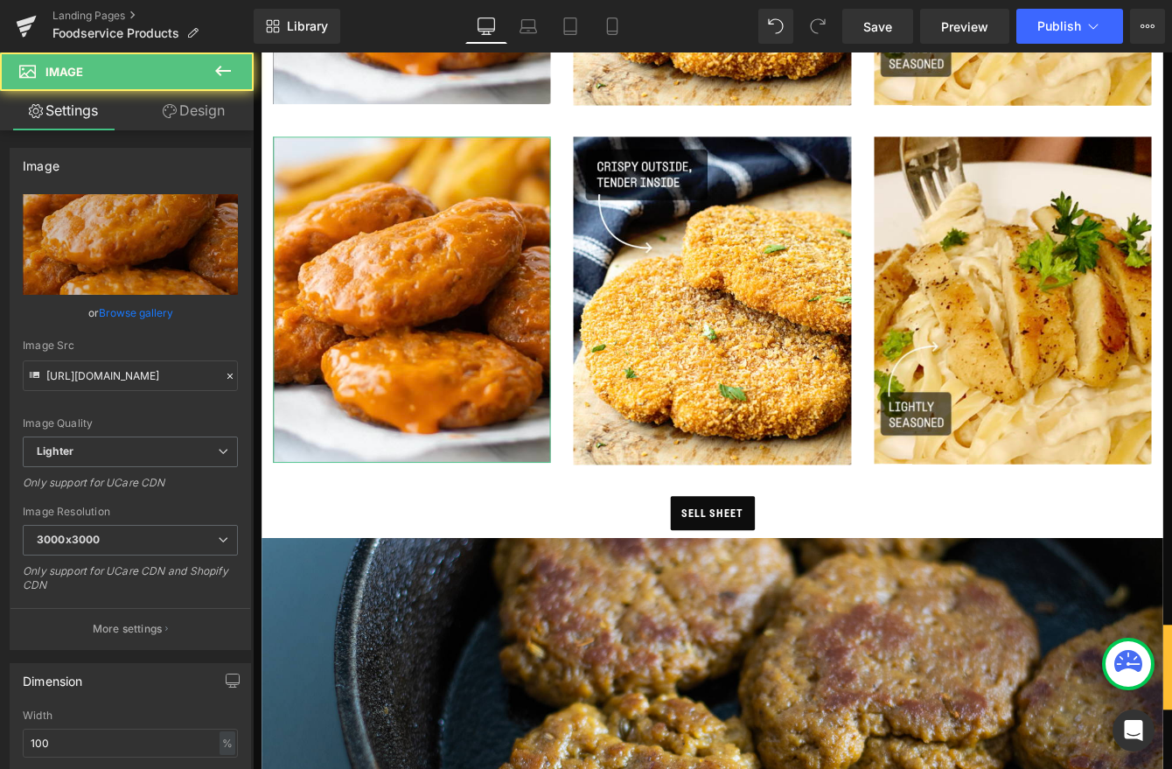
drag, startPoint x: 156, startPoint y: 310, endPoint x: 230, endPoint y: 206, distance: 127.9
click at [156, 310] on link "Browse gallery" at bounding box center [136, 312] width 74 height 31
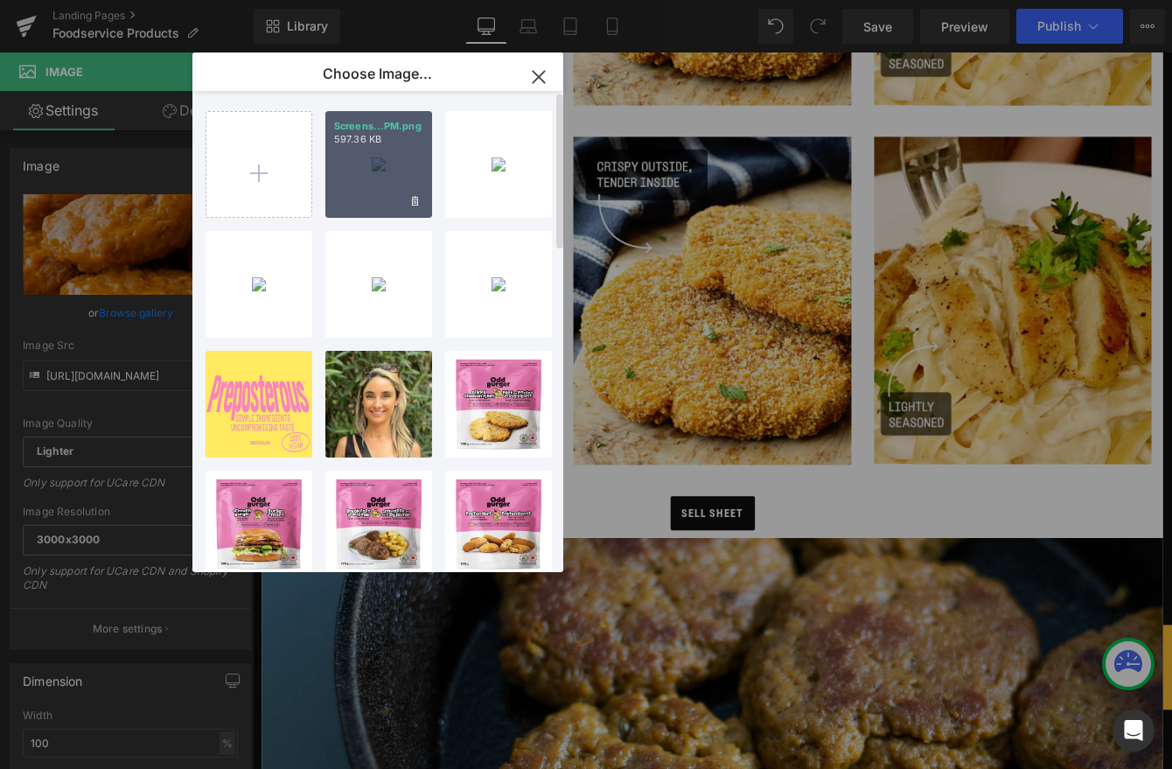
click at [359, 162] on div "Screens...PM.png 597.36 KB" at bounding box center [378, 164] width 107 height 107
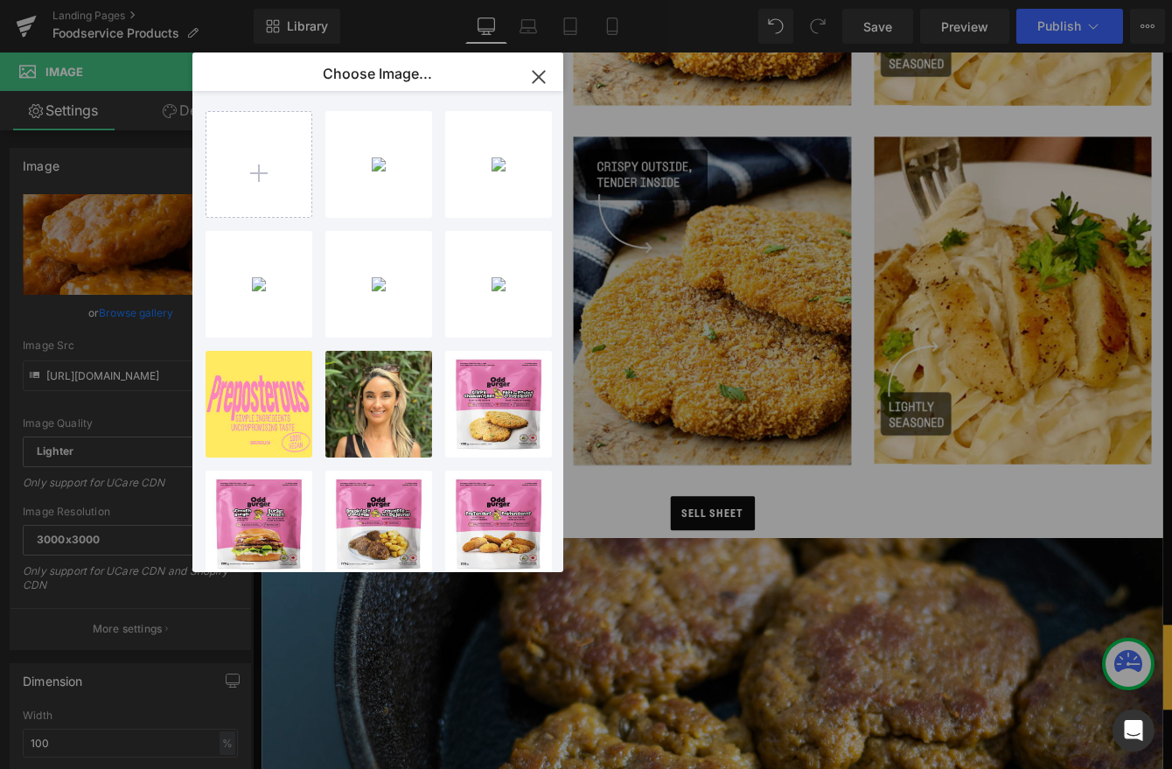
type input "https://ucarecdn.com/eaa8363f-335f-43aa-b8f3-8a3442a6c6ea/-/format/auto/-/previ…"
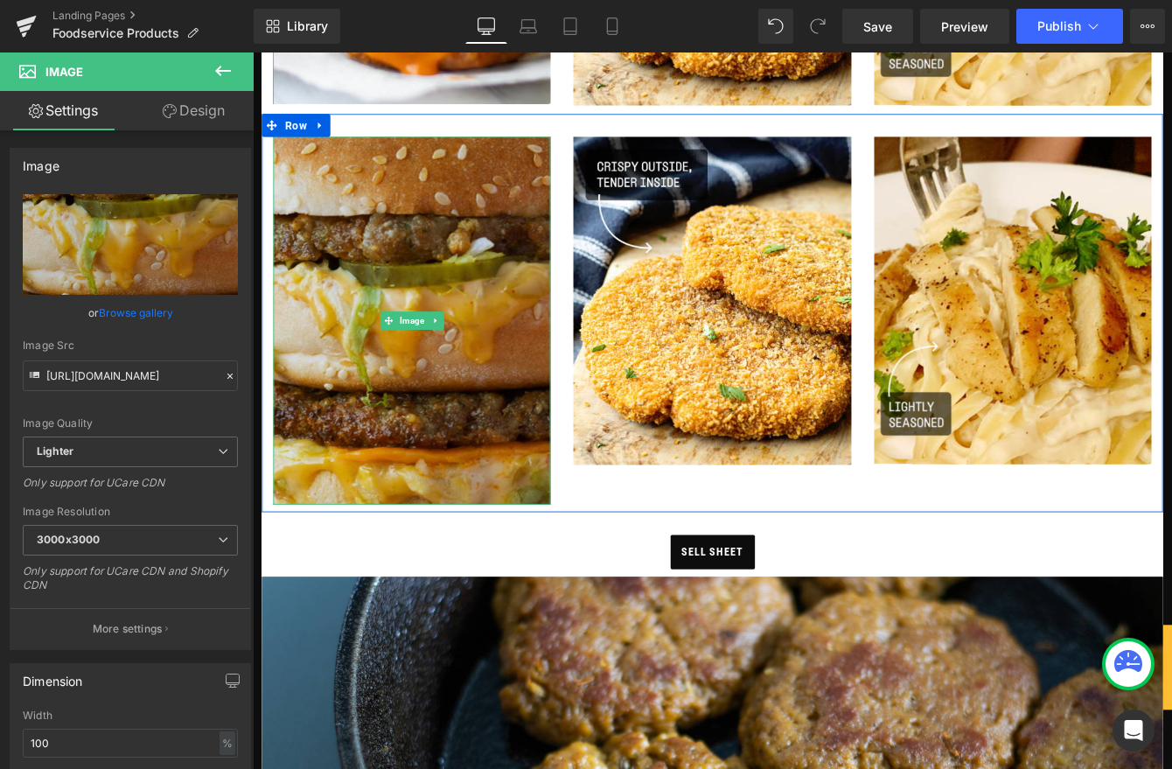
click at [483, 551] on img at bounding box center [435, 361] width 319 height 422
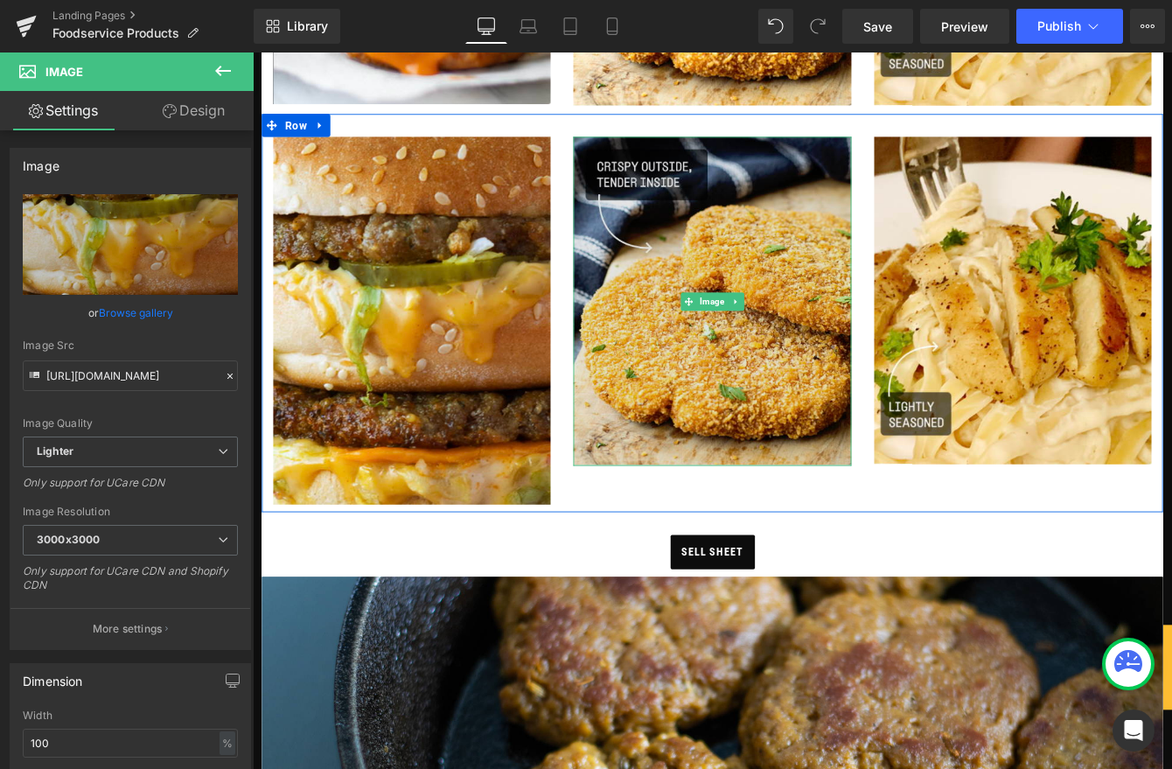
drag, startPoint x: 867, startPoint y: 460, endPoint x: 788, endPoint y: 454, distance: 79.8
click at [867, 460] on img at bounding box center [781, 339] width 319 height 379
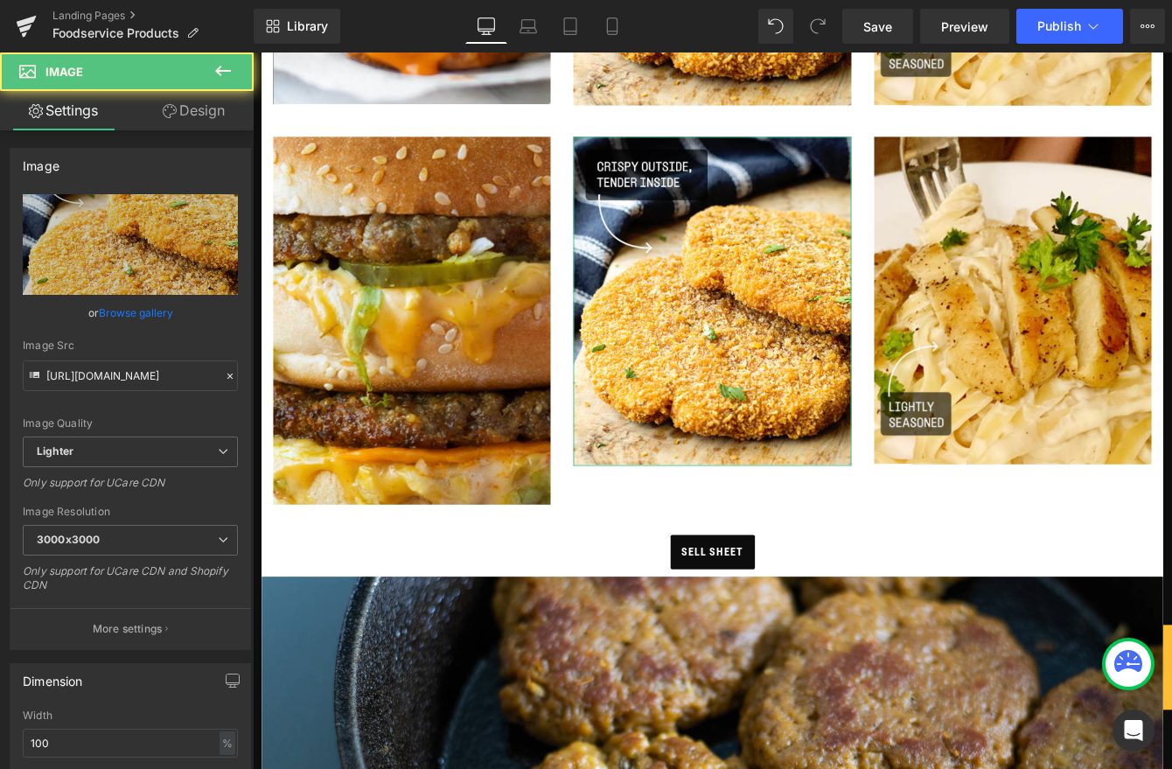
drag, startPoint x: 154, startPoint y: 310, endPoint x: 275, endPoint y: 268, distance: 128.6
click at [155, 310] on link "Browse gallery" at bounding box center [136, 312] width 74 height 31
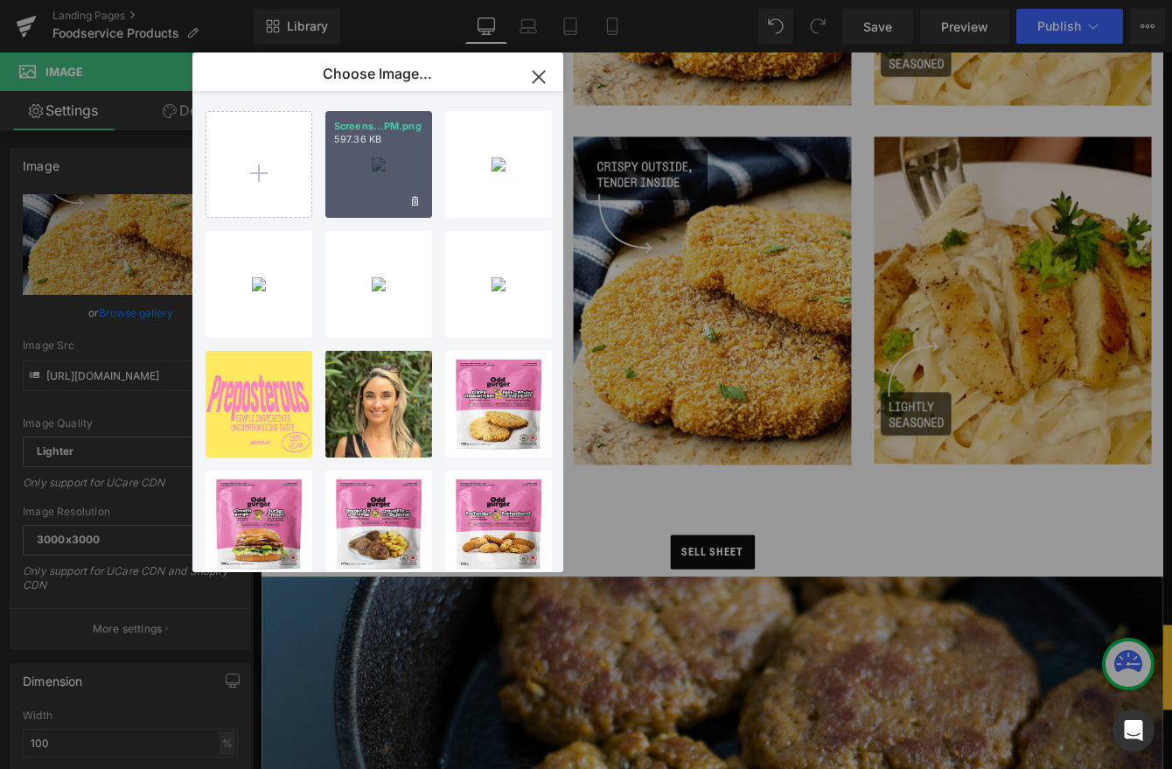
drag, startPoint x: 289, startPoint y: 183, endPoint x: 335, endPoint y: 197, distance: 48.4
click at [289, 184] on input "file" at bounding box center [258, 164] width 105 height 105
type input "C:\fakepath\Screenshot 2025-08-26 at 4.59.51 PM.png"
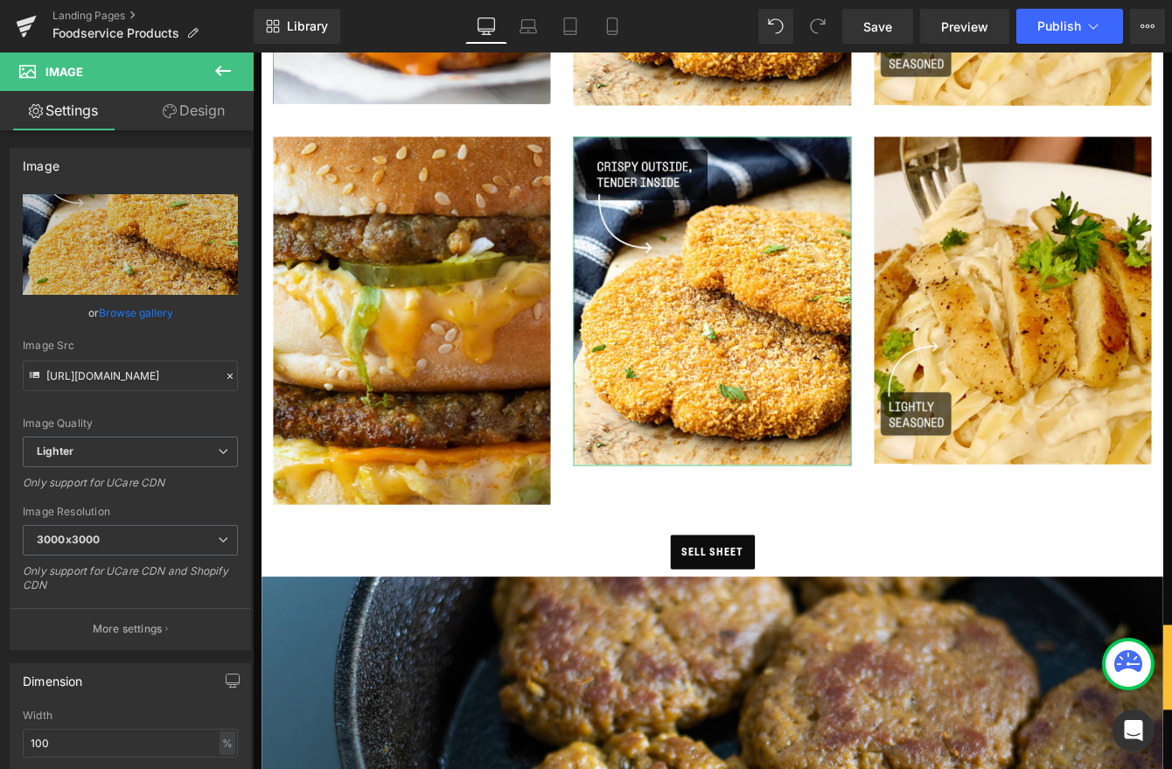
drag, startPoint x: 130, startPoint y: 313, endPoint x: 188, endPoint y: 261, distance: 77.4
click at [130, 312] on link "Browse gallery" at bounding box center [136, 312] width 74 height 31
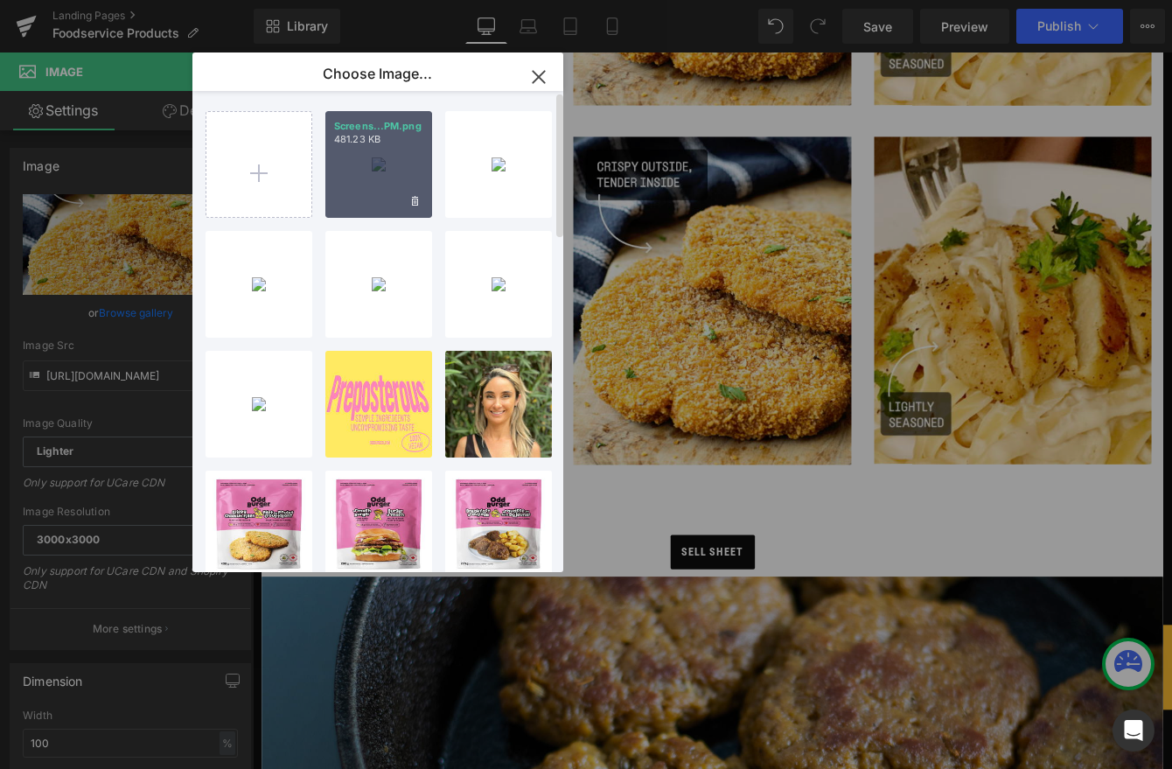
click at [383, 167] on div "Screens...PM.png 481.23 KB" at bounding box center [378, 164] width 107 height 107
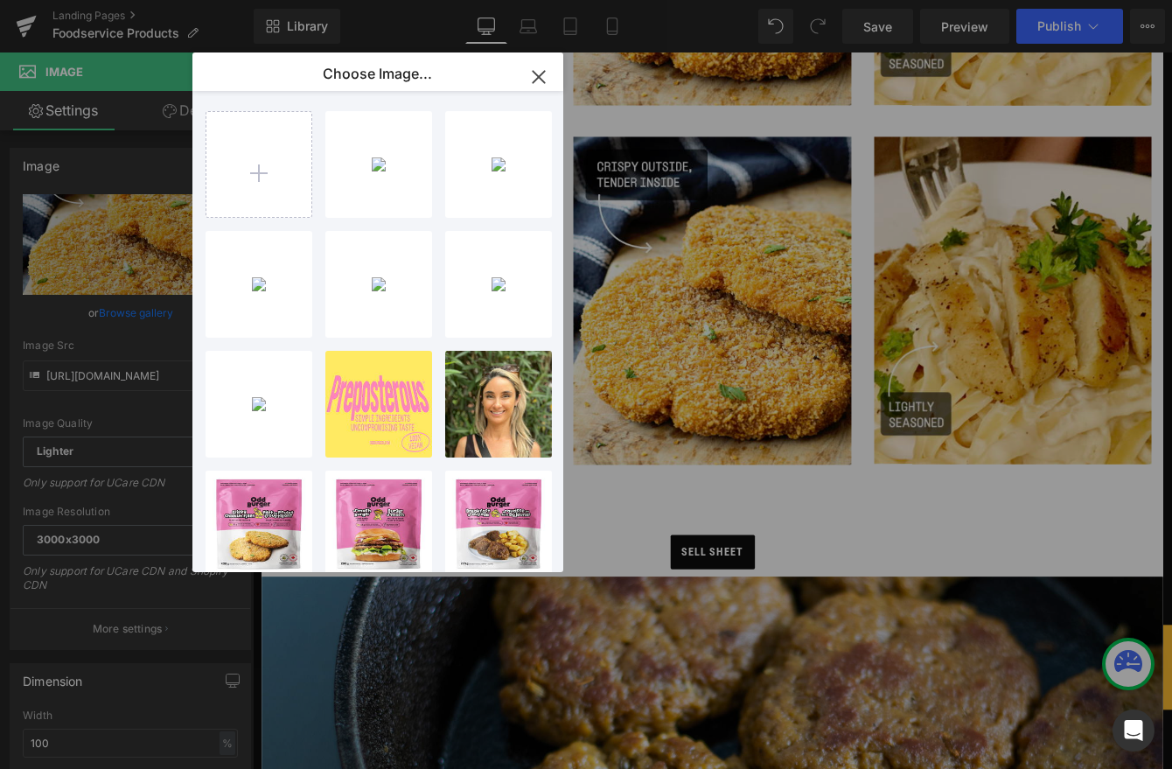
type input "https://ucarecdn.com/289c99f4-690a-4e1f-bc19-c26a640b0281/-/format/auto/-/previ…"
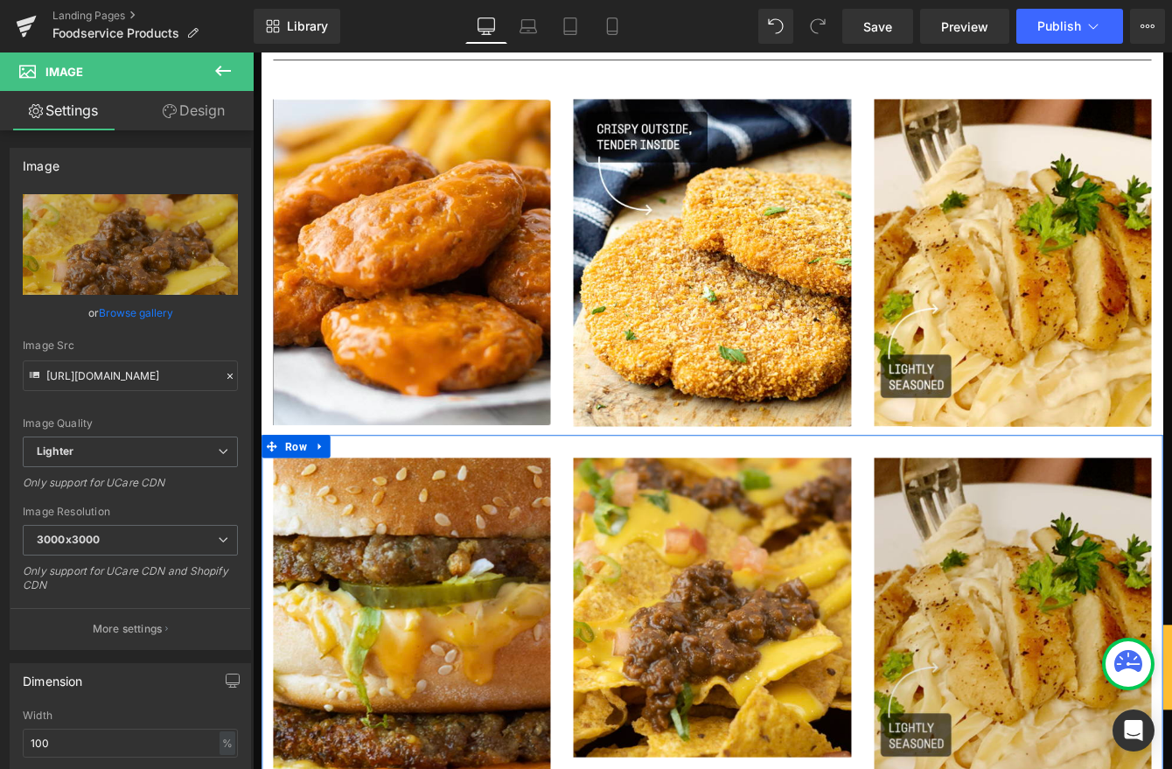
scroll to position [936, 0]
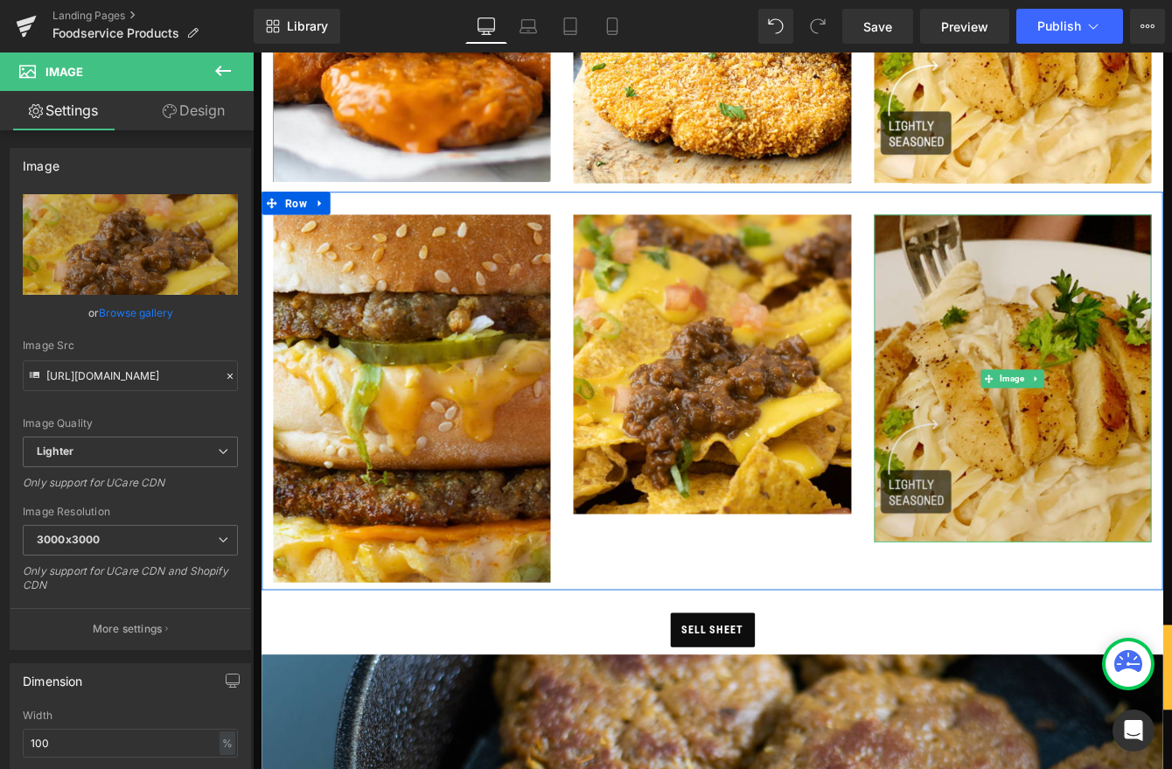
click at [1161, 442] on img at bounding box center [1127, 427] width 319 height 377
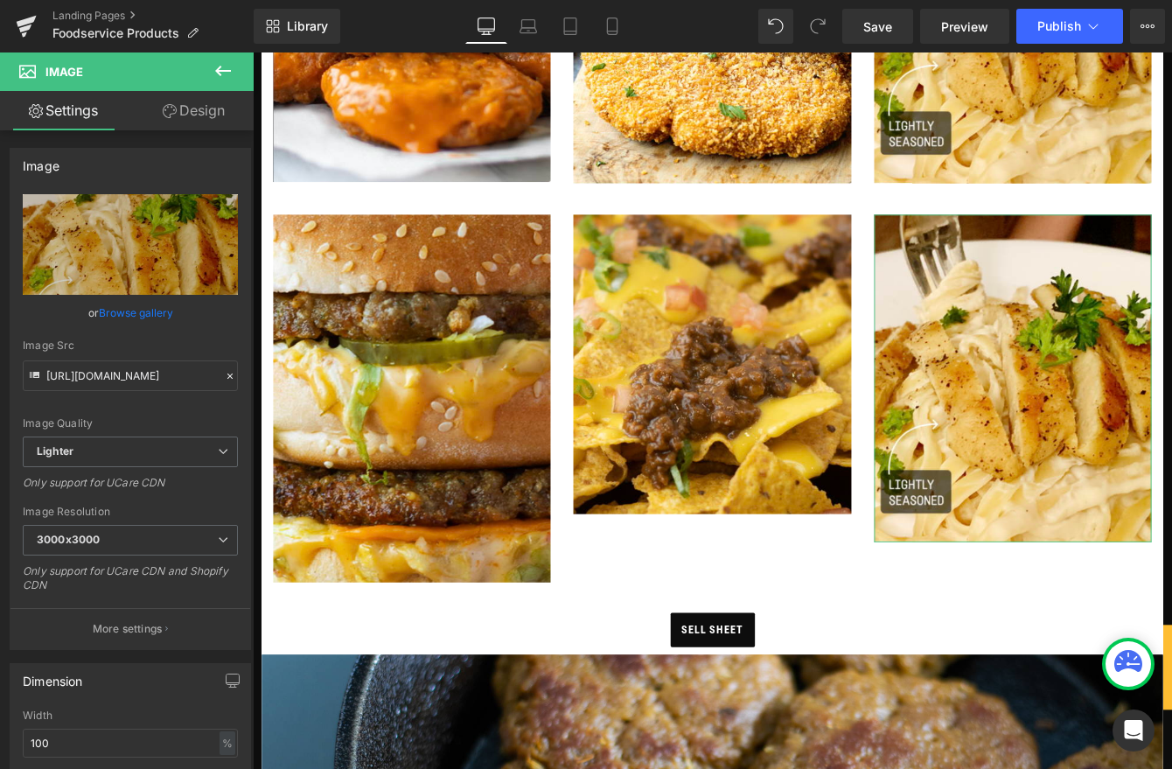
drag, startPoint x: 108, startPoint y: 315, endPoint x: 118, endPoint y: 306, distance: 13.7
click at [108, 315] on link "Browse gallery" at bounding box center [136, 312] width 74 height 31
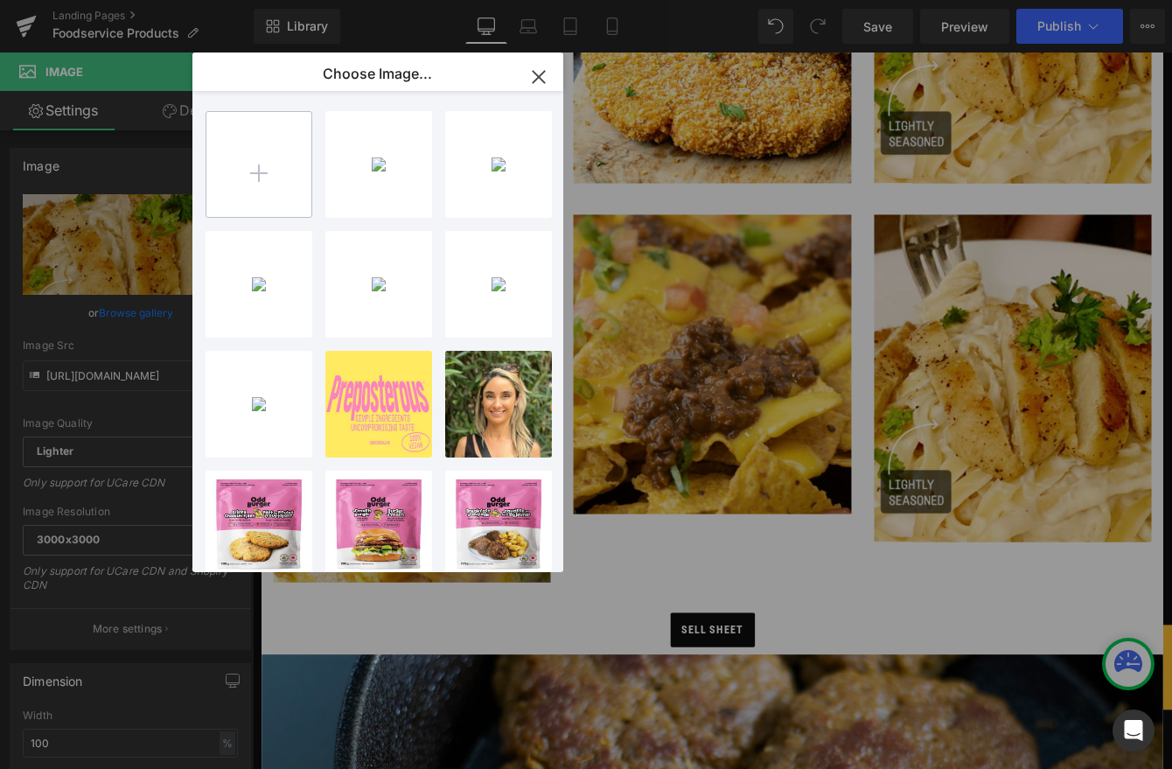
drag, startPoint x: 289, startPoint y: 192, endPoint x: 307, endPoint y: 199, distance: 18.8
click at [292, 192] on input "file" at bounding box center [258, 164] width 105 height 105
type input "C:\fakepath\Screenshot 2025-08-26 at 5.01.18 PM.png"
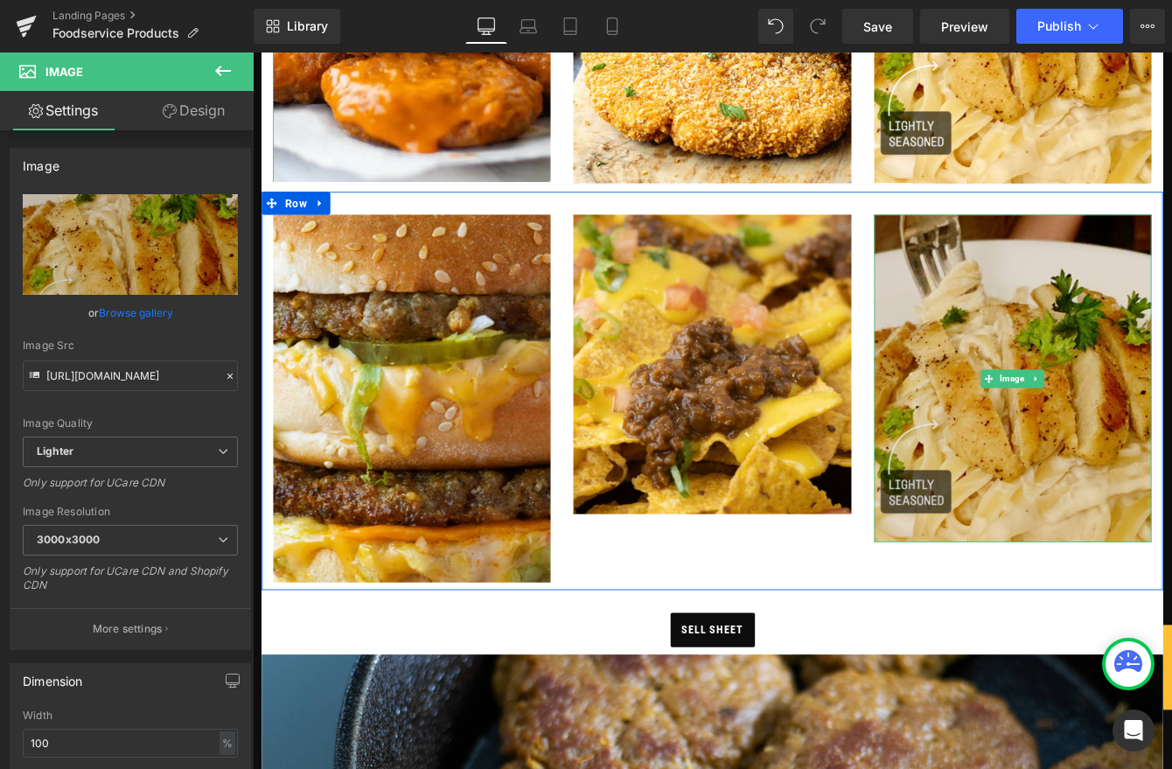
drag, startPoint x: 1086, startPoint y: 416, endPoint x: 826, endPoint y: 397, distance: 260.4
click at [1087, 416] on img at bounding box center [1127, 427] width 319 height 377
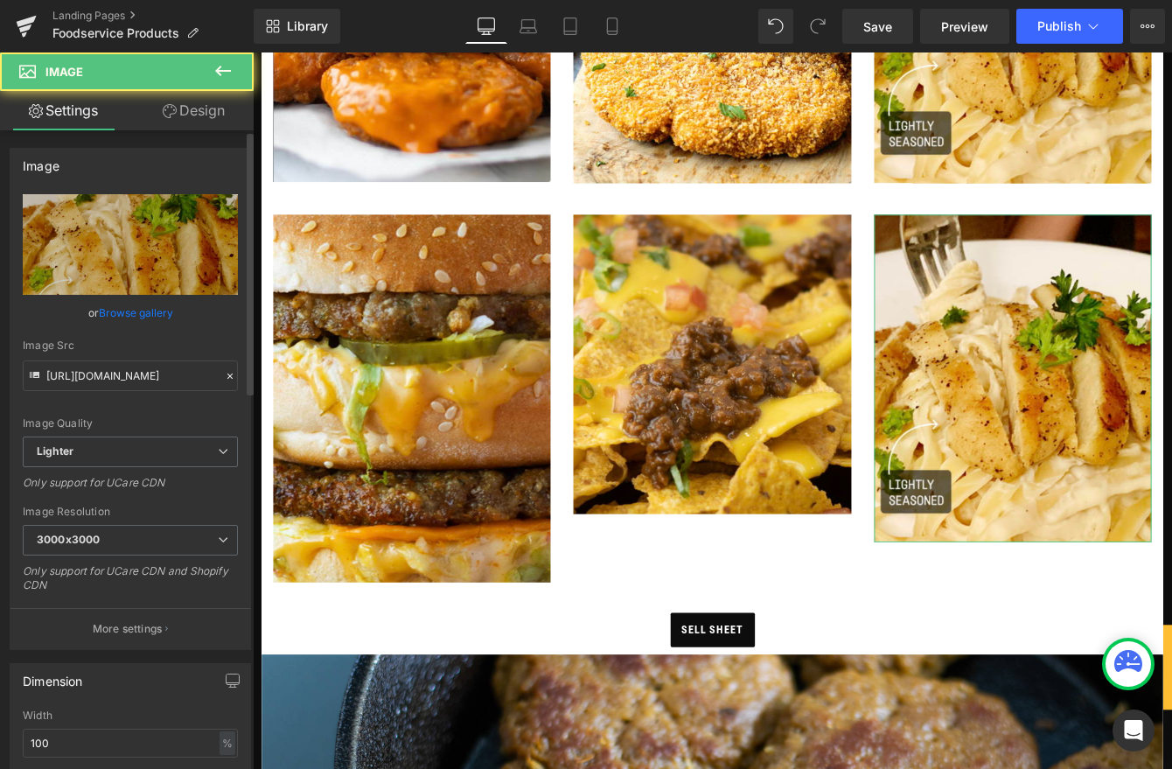
click at [106, 309] on link "Browse gallery" at bounding box center [136, 312] width 74 height 31
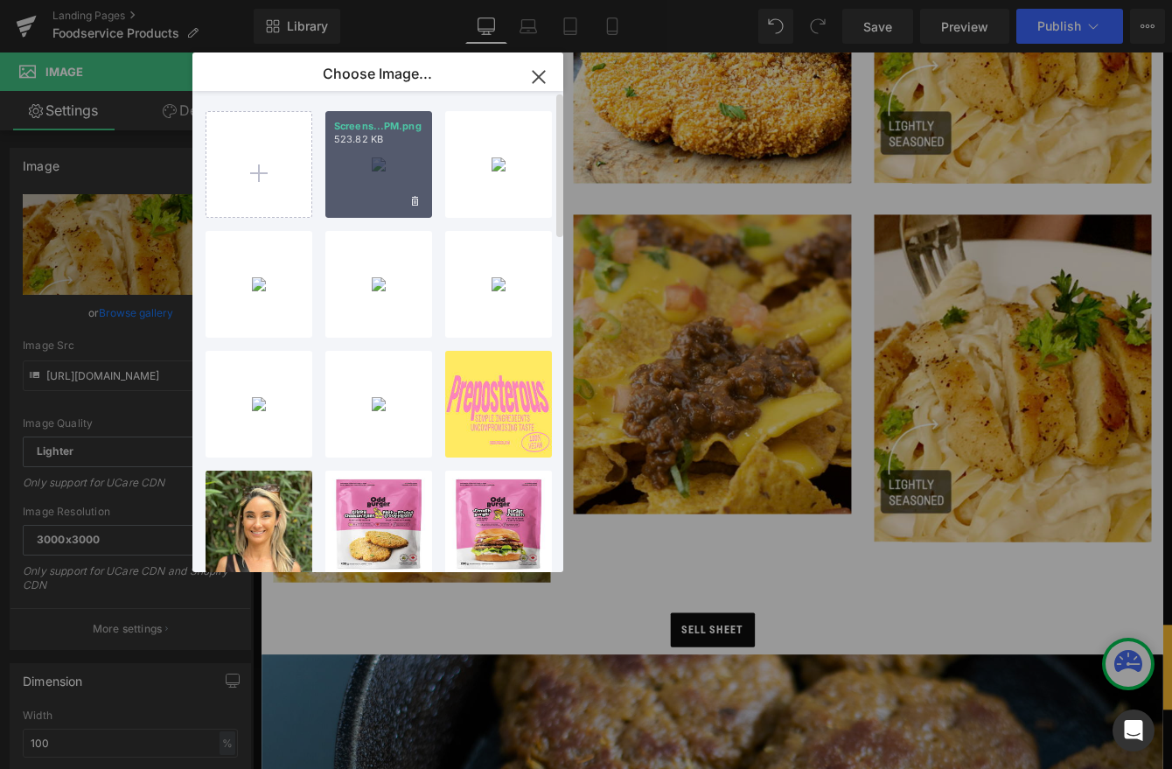
click at [363, 138] on p "523.82 KB" at bounding box center [378, 139] width 89 height 13
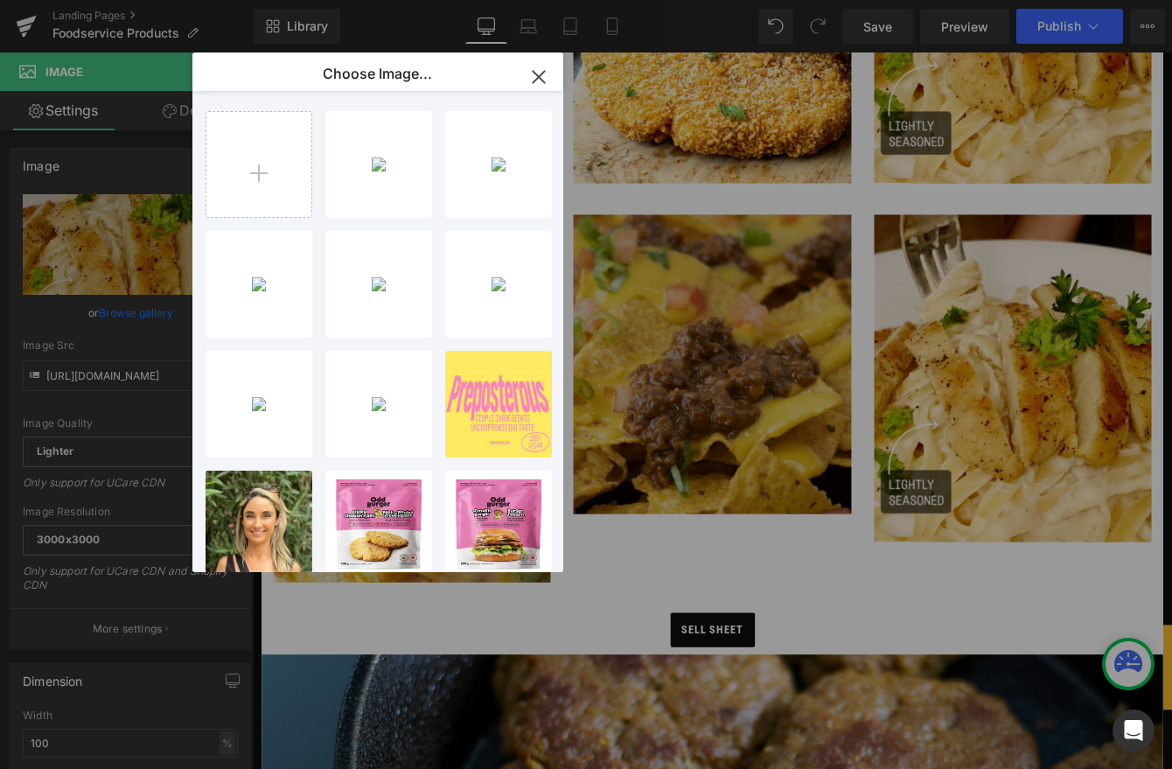
type input "https://ucarecdn.com/1ea60fe5-c3fd-42f2-bdab-8d6be68de668/-/format/auto/-/previ…"
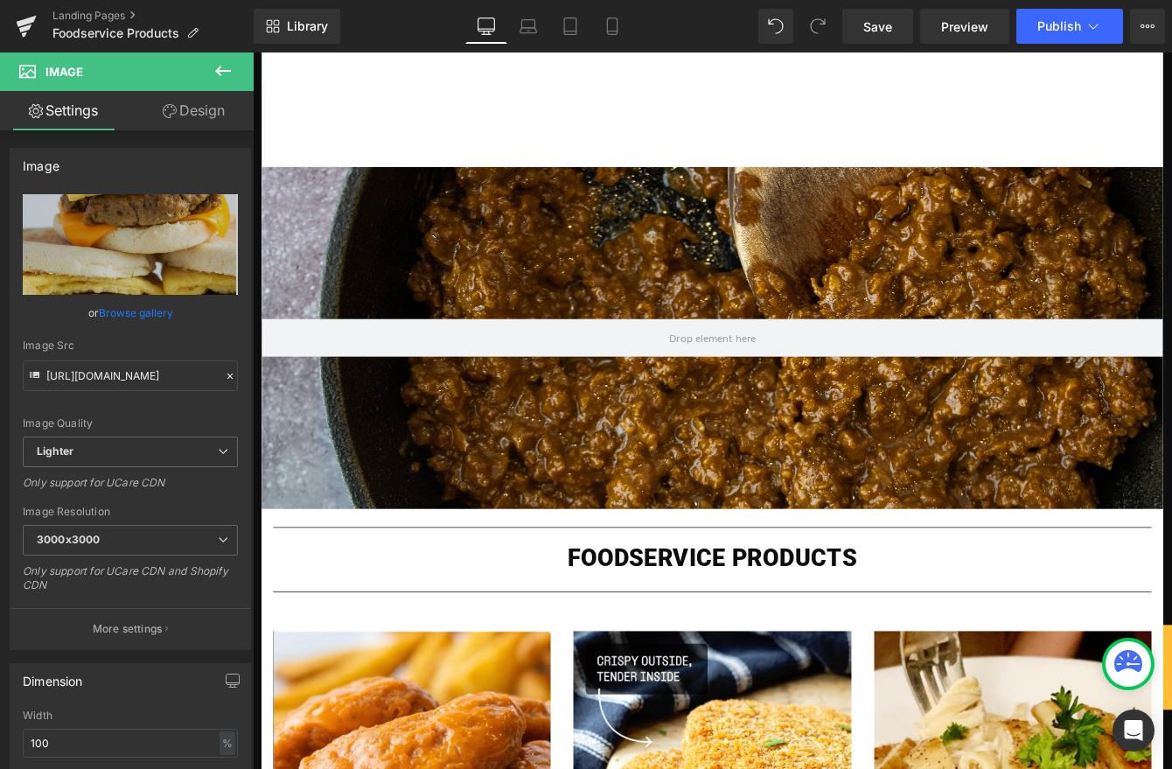
scroll to position [0, 0]
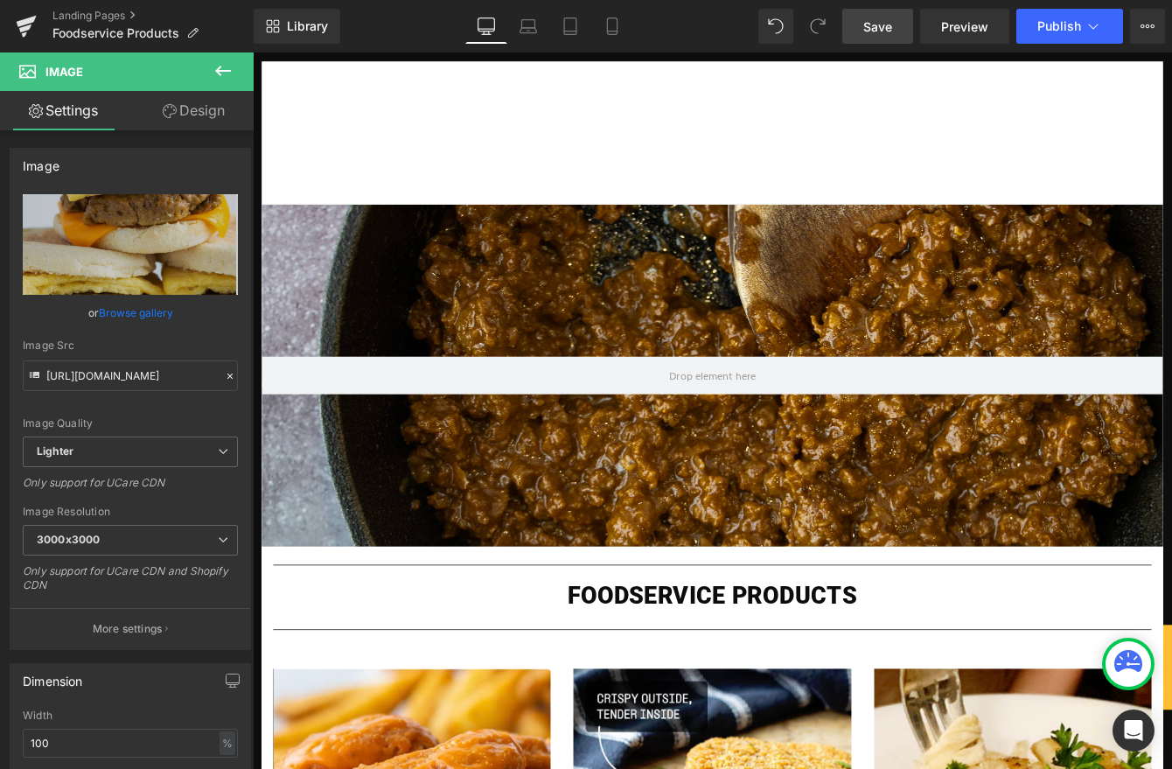
drag, startPoint x: 866, startPoint y: 19, endPoint x: 855, endPoint y: 40, distance: 23.5
click at [865, 19] on span "Save" at bounding box center [877, 26] width 29 height 18
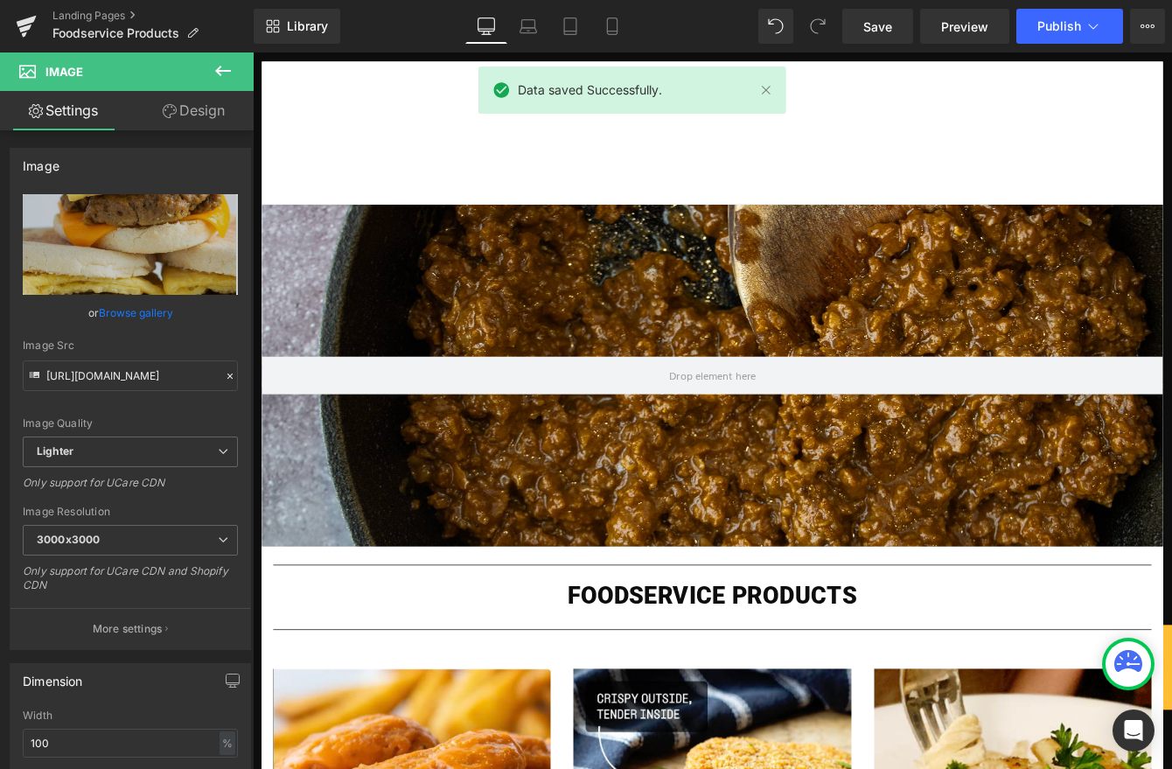
click at [231, 73] on icon at bounding box center [223, 70] width 21 height 21
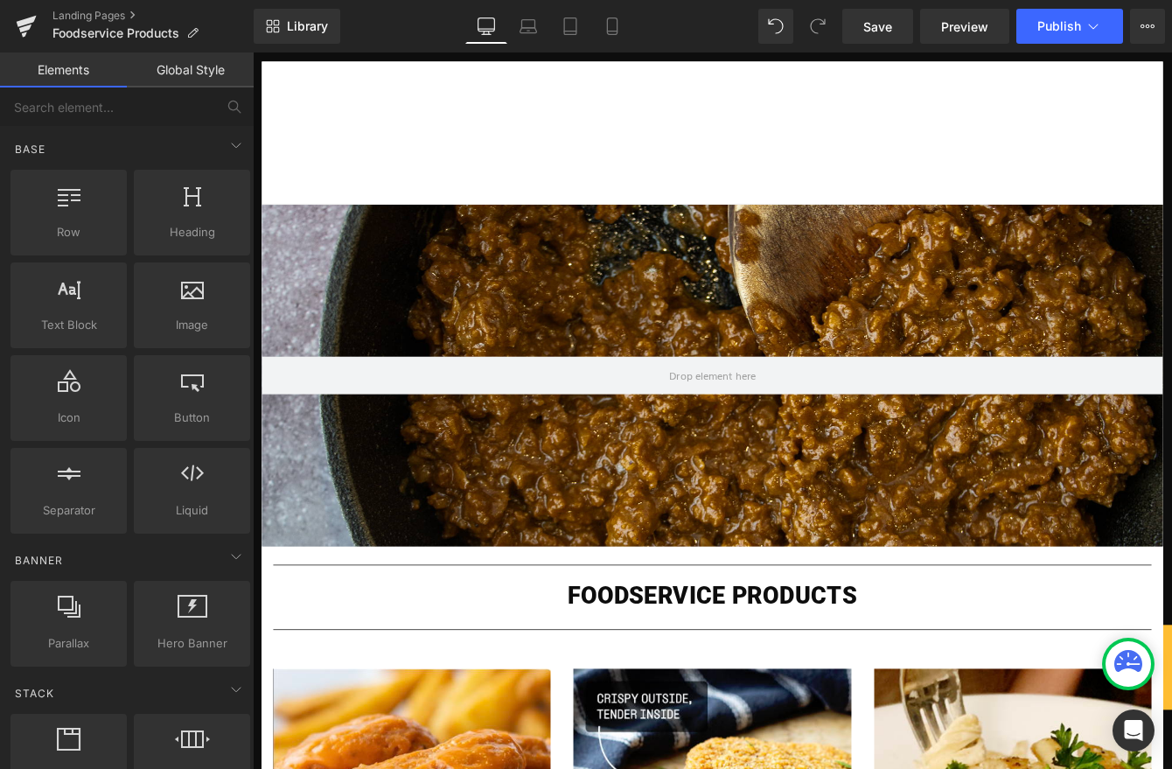
drag, startPoint x: 140, startPoint y: 12, endPoint x: 208, endPoint y: 31, distance: 70.6
click at [140, 12] on link "Landing Pages" at bounding box center [152, 16] width 201 height 14
